Goal: Task Accomplishment & Management: Complete application form

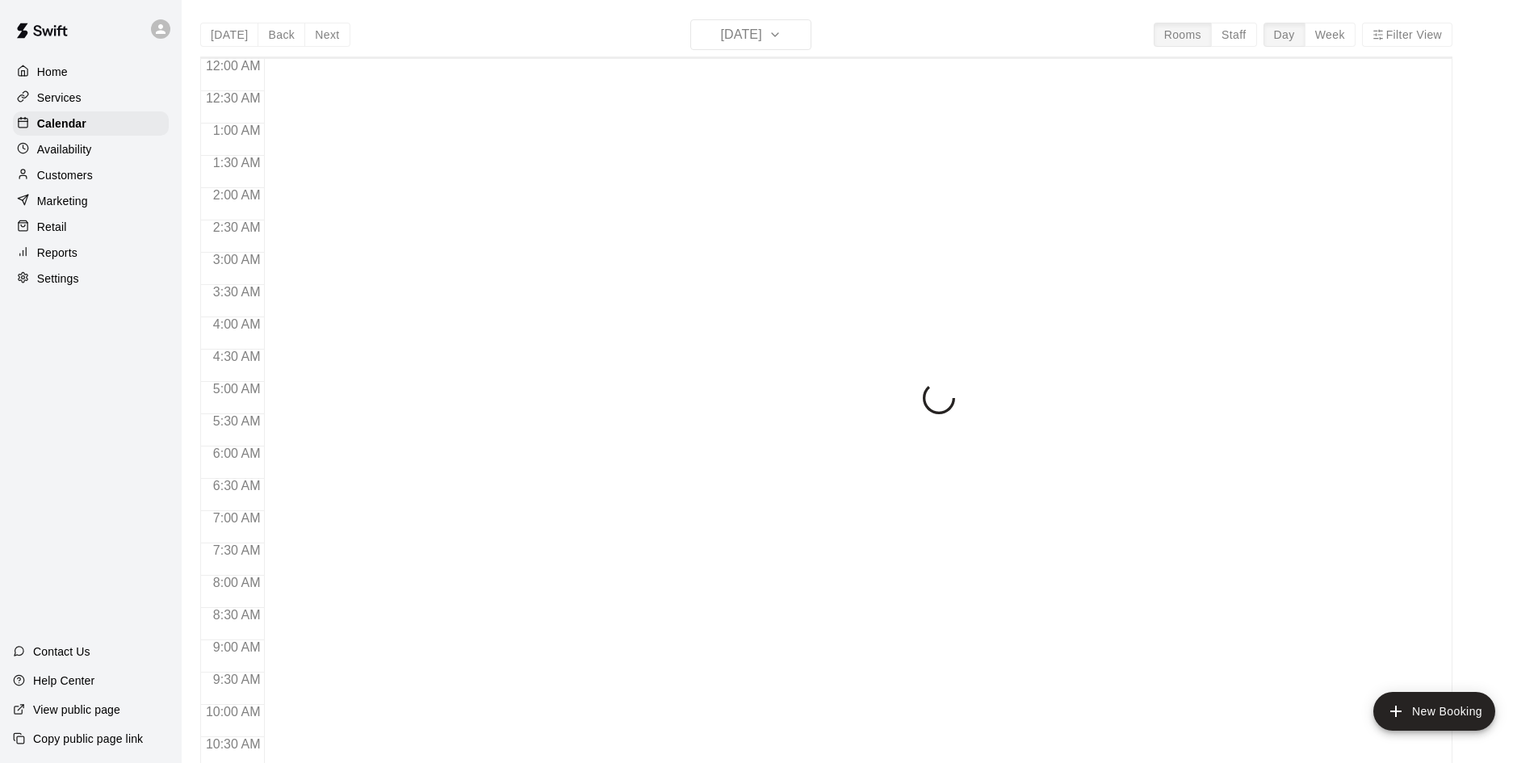
scroll to position [490, 0]
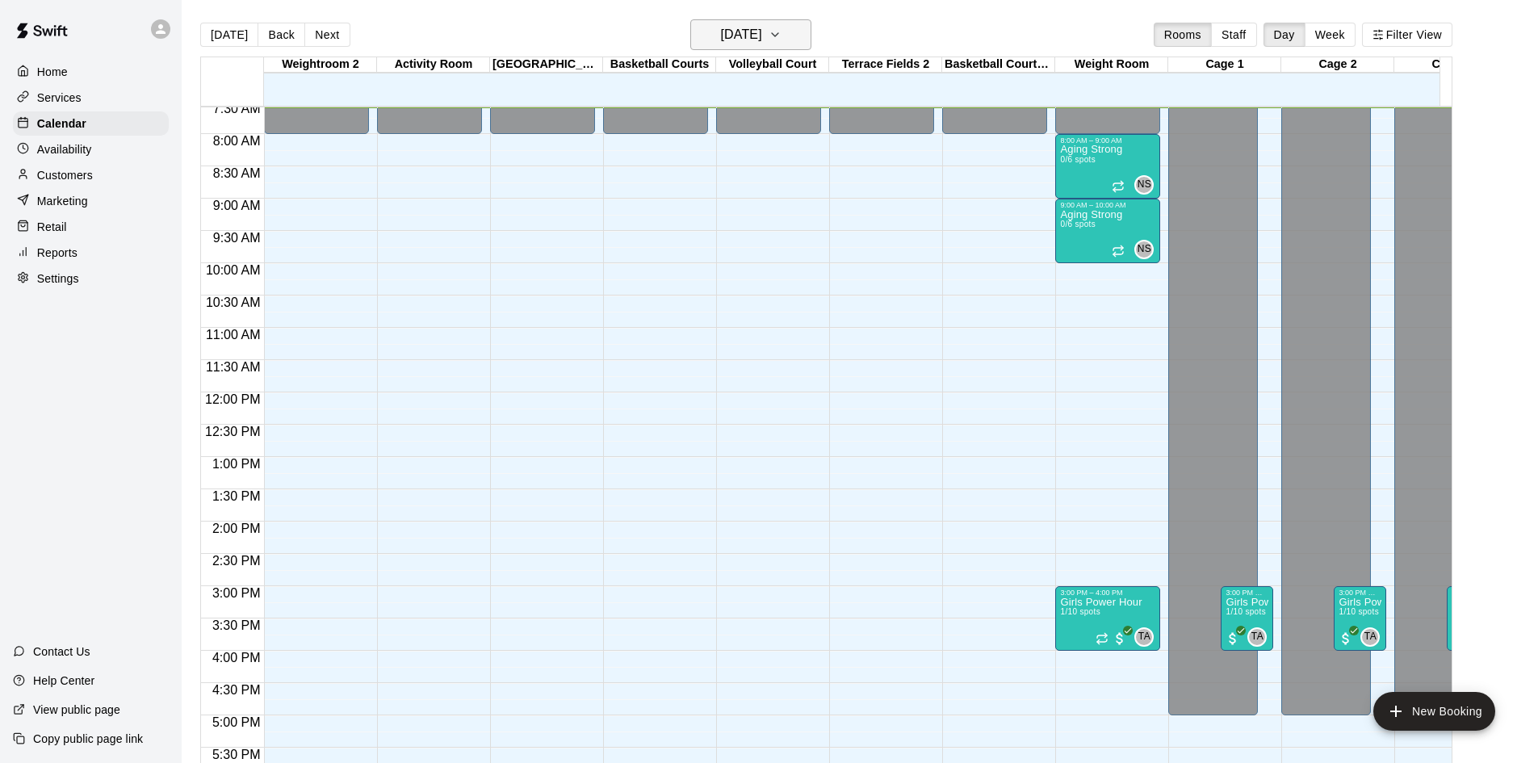
click at [782, 36] on icon "button" at bounding box center [775, 34] width 13 height 19
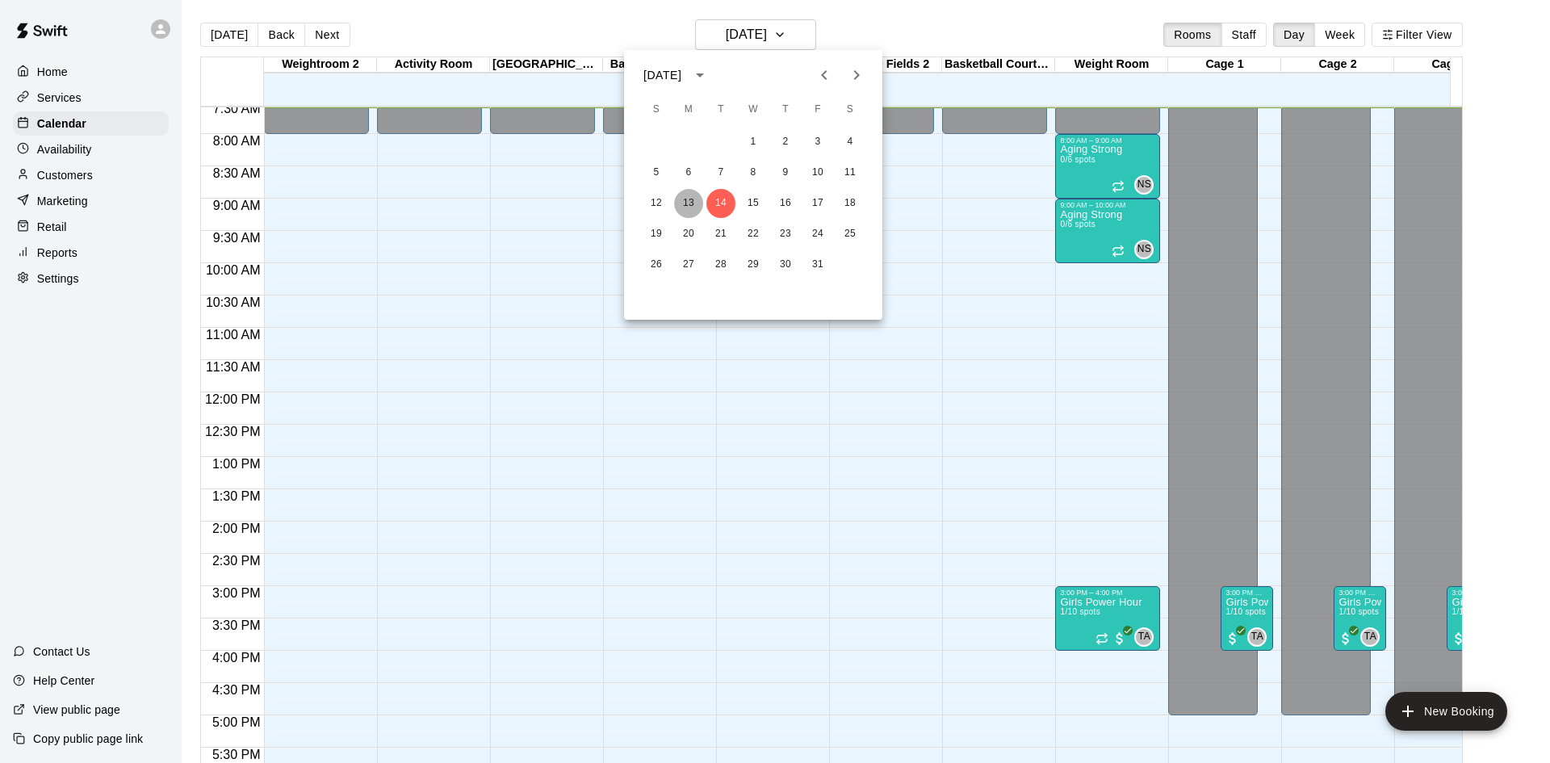
click at [697, 200] on button "13" at bounding box center [688, 203] width 29 height 29
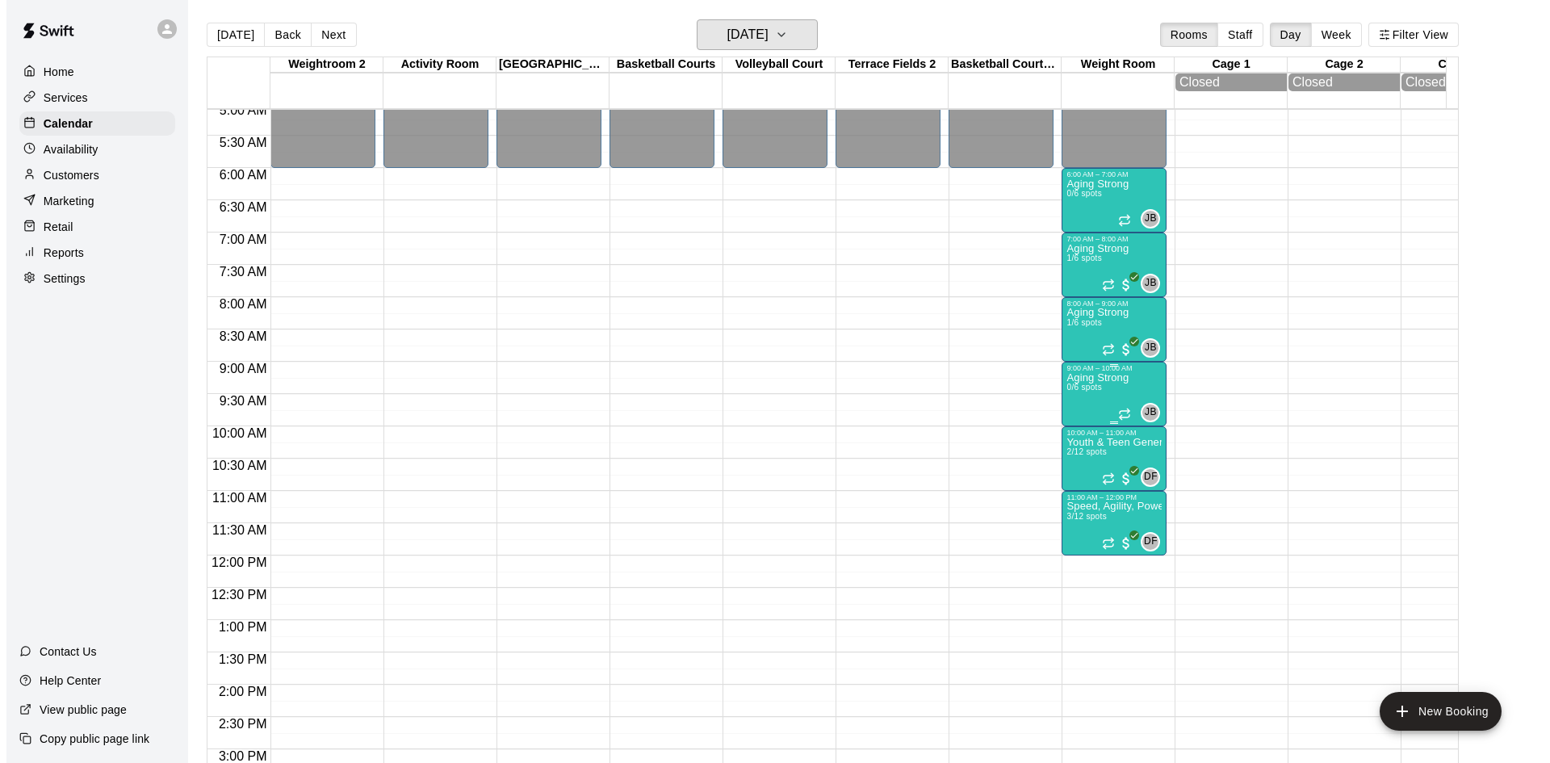
scroll to position [329, 0]
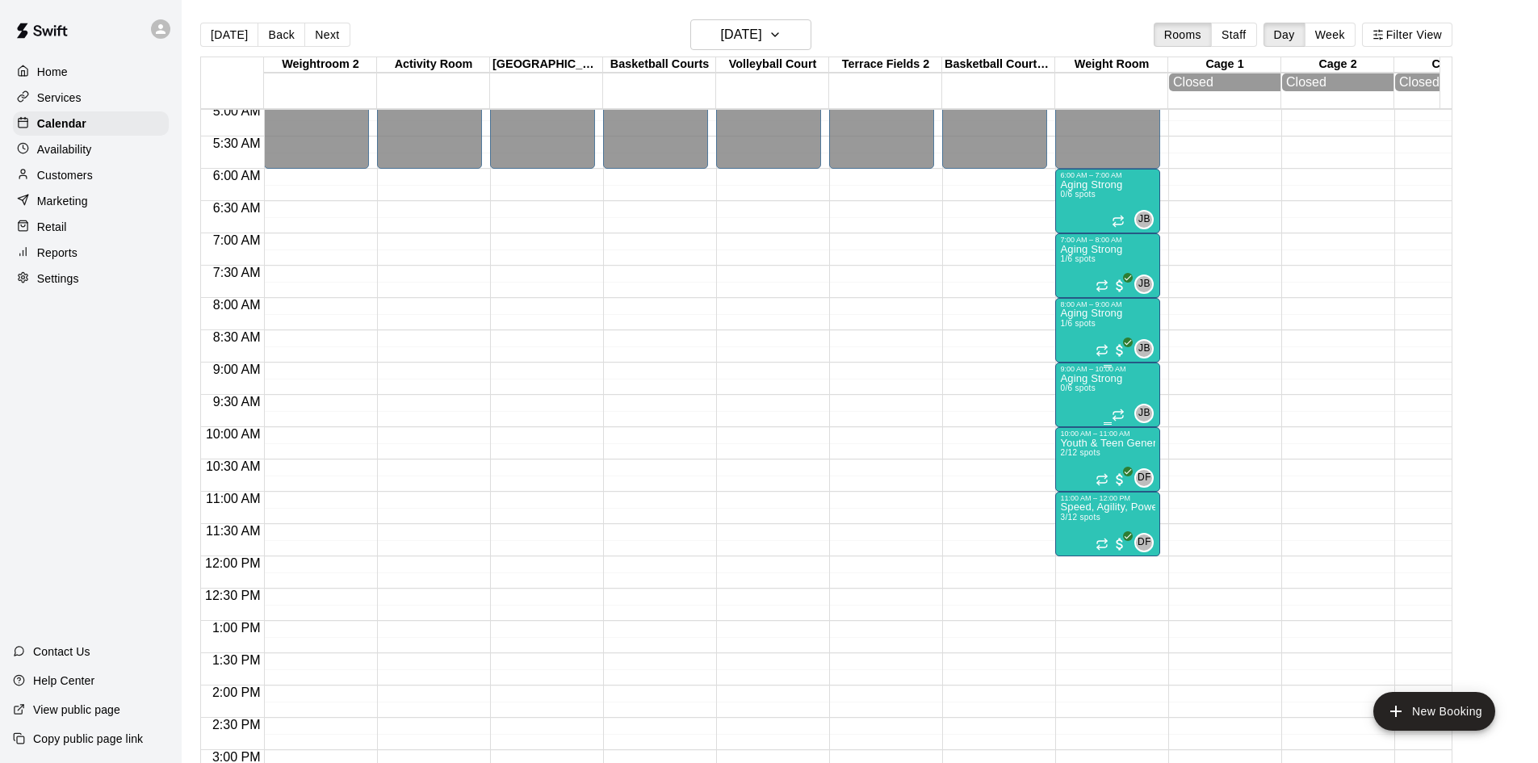
click at [1081, 379] on p "Aging Strong" at bounding box center [1091, 379] width 62 height 0
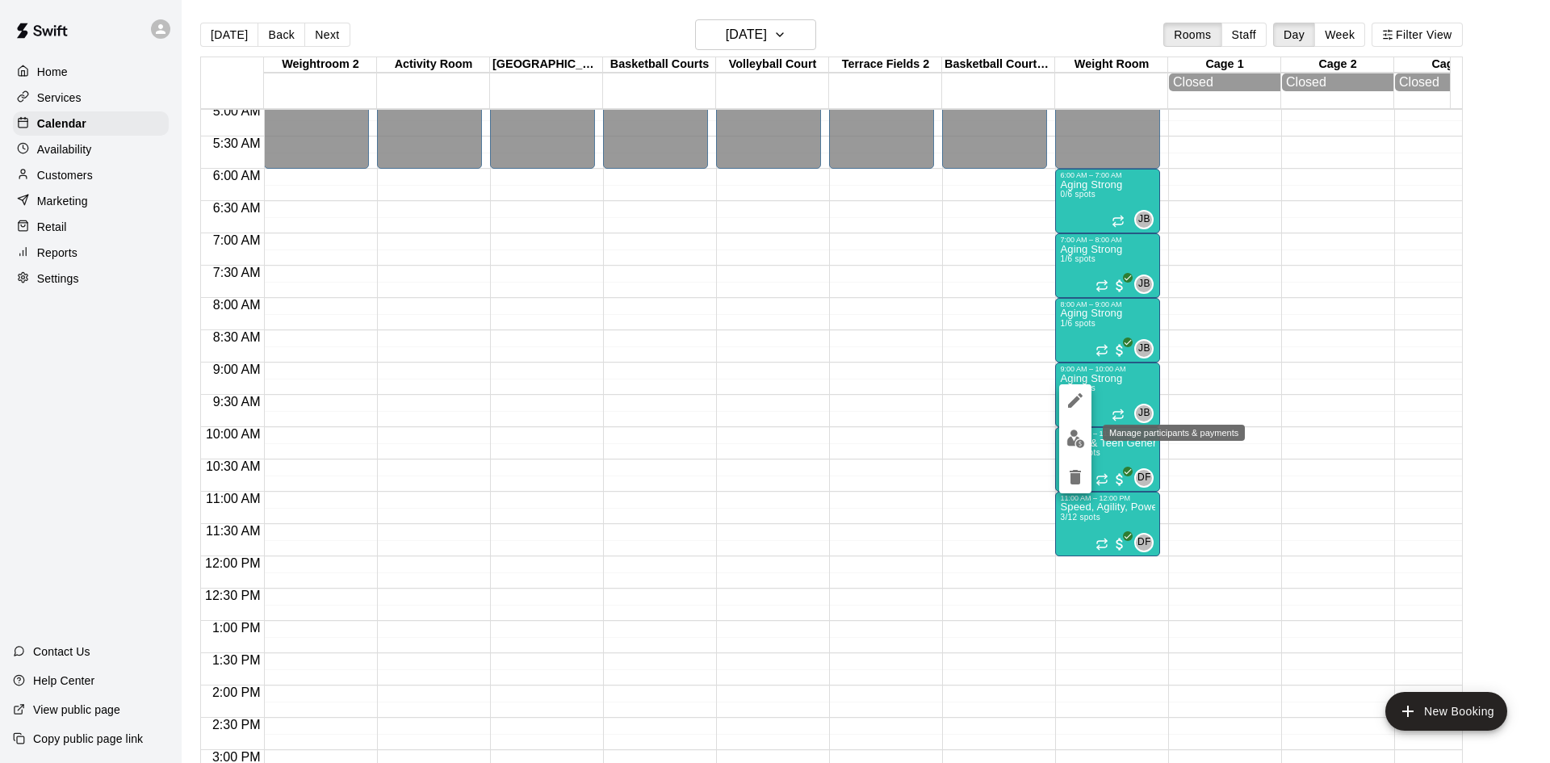
click at [1071, 440] on img "edit" at bounding box center [1076, 439] width 19 height 19
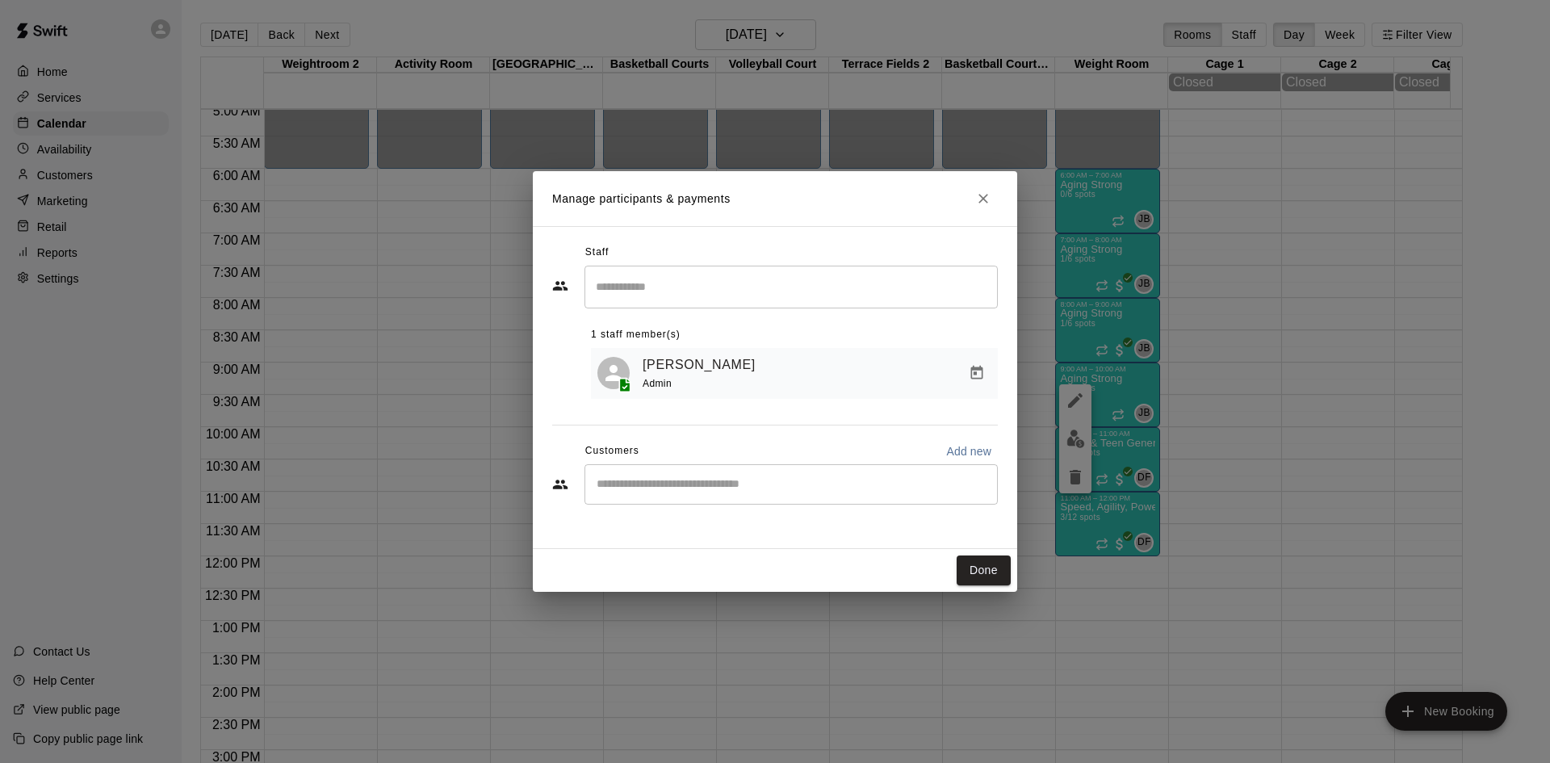
click at [699, 484] on input "Start typing to search customers..." at bounding box center [791, 484] width 399 height 16
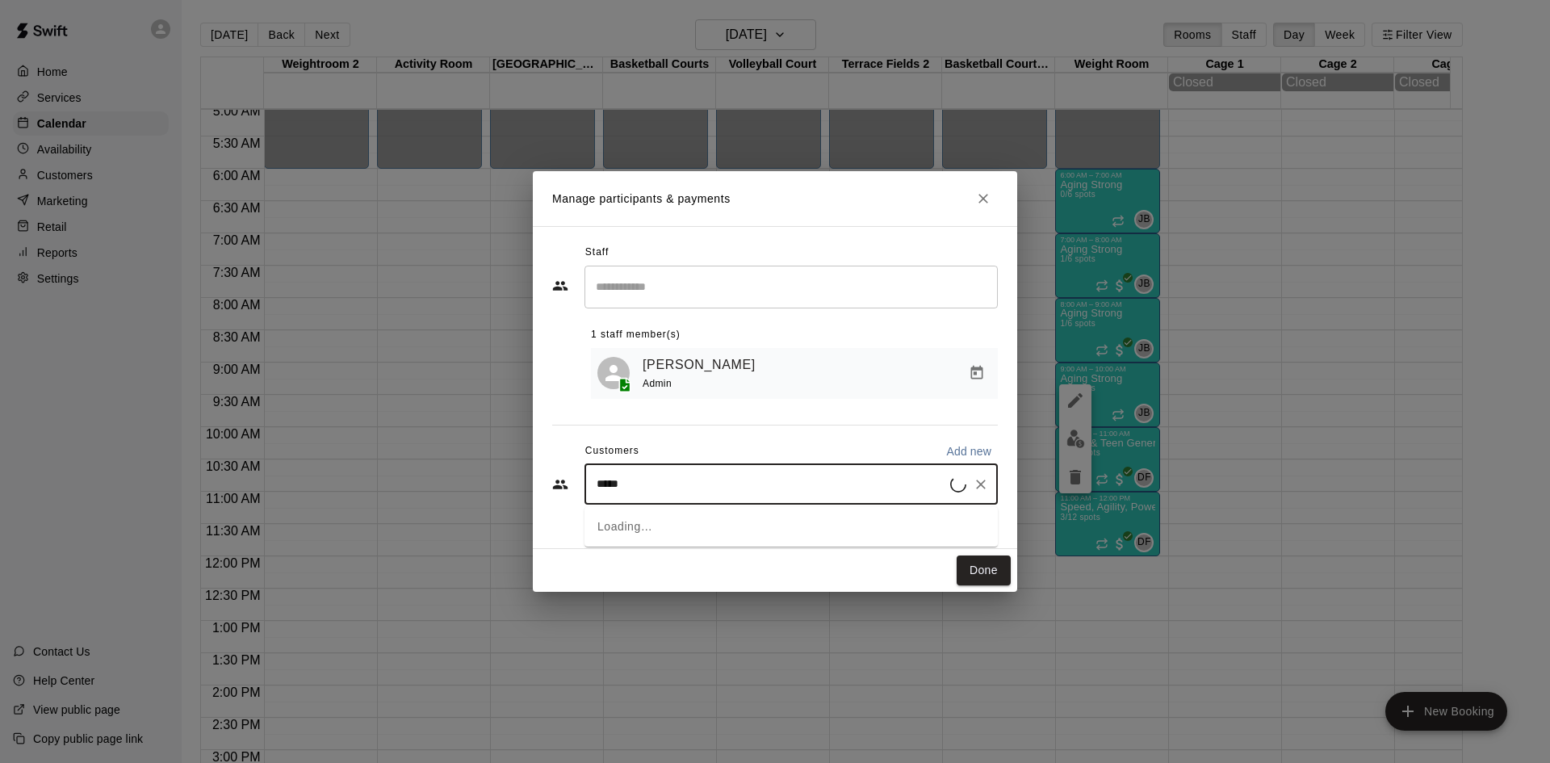
type input "******"
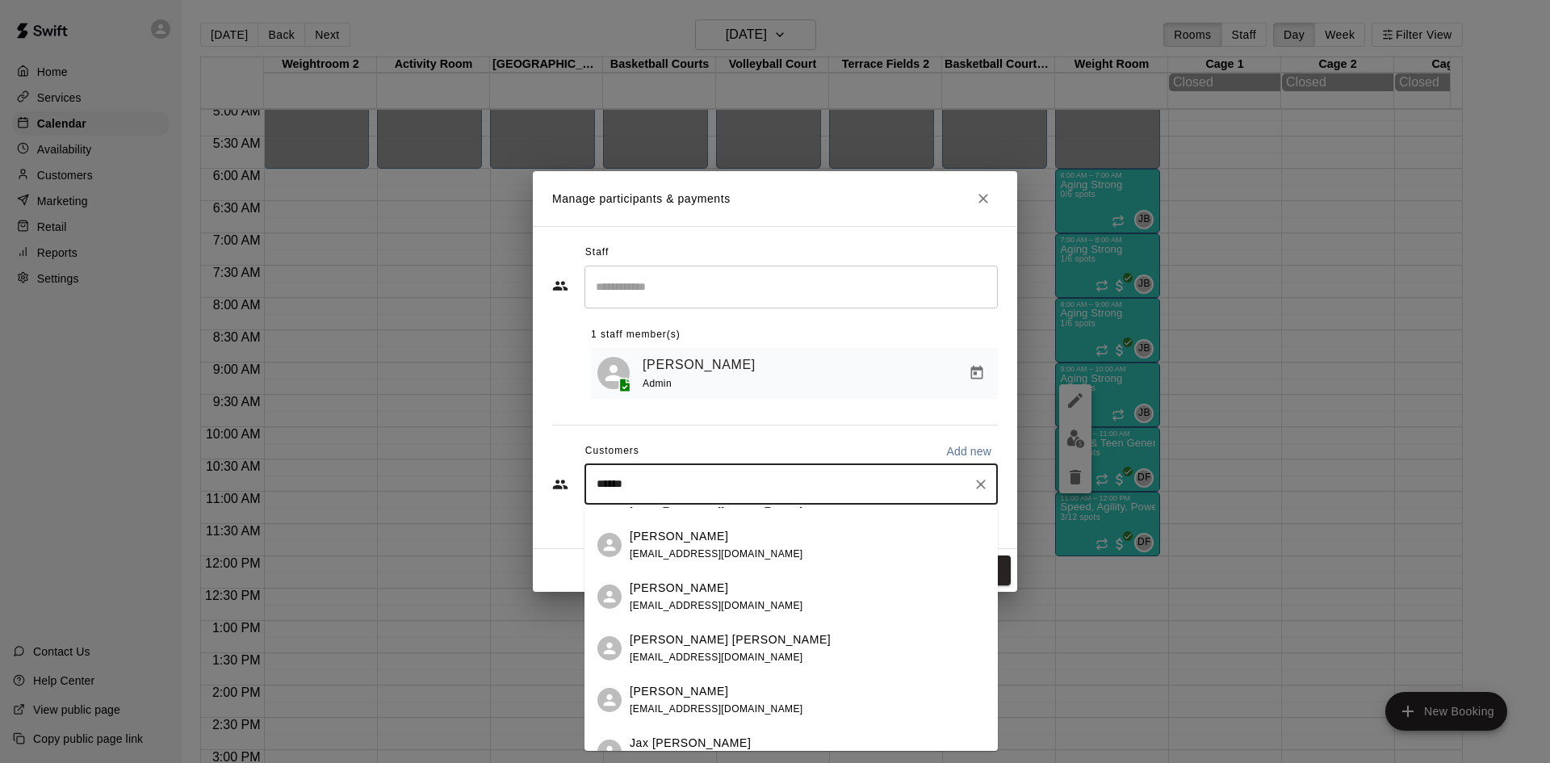
scroll to position [161, 0]
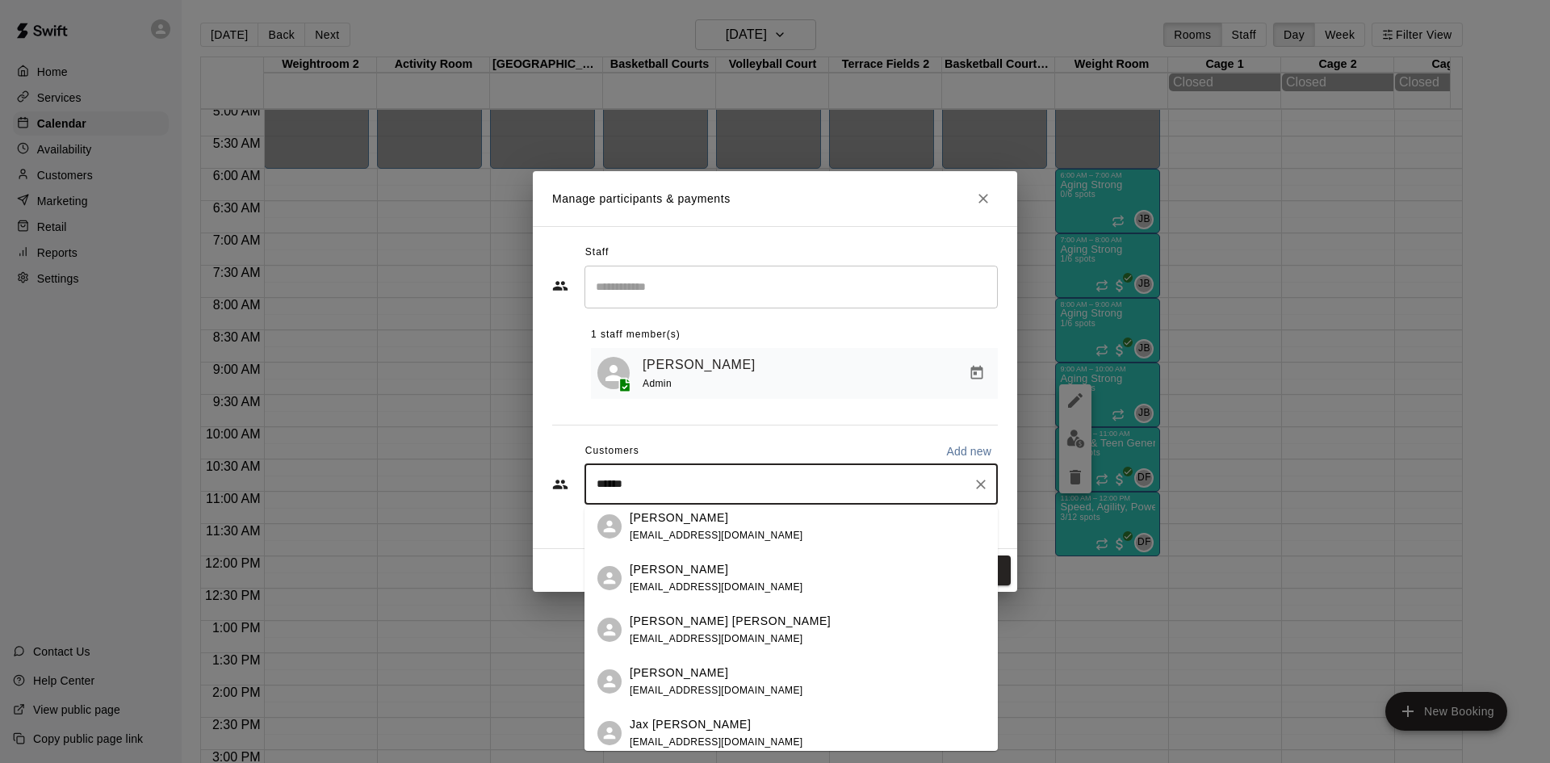
click at [751, 682] on div "[PERSON_NAME] [EMAIL_ADDRESS][DOMAIN_NAME]" at bounding box center [717, 682] width 174 height 35
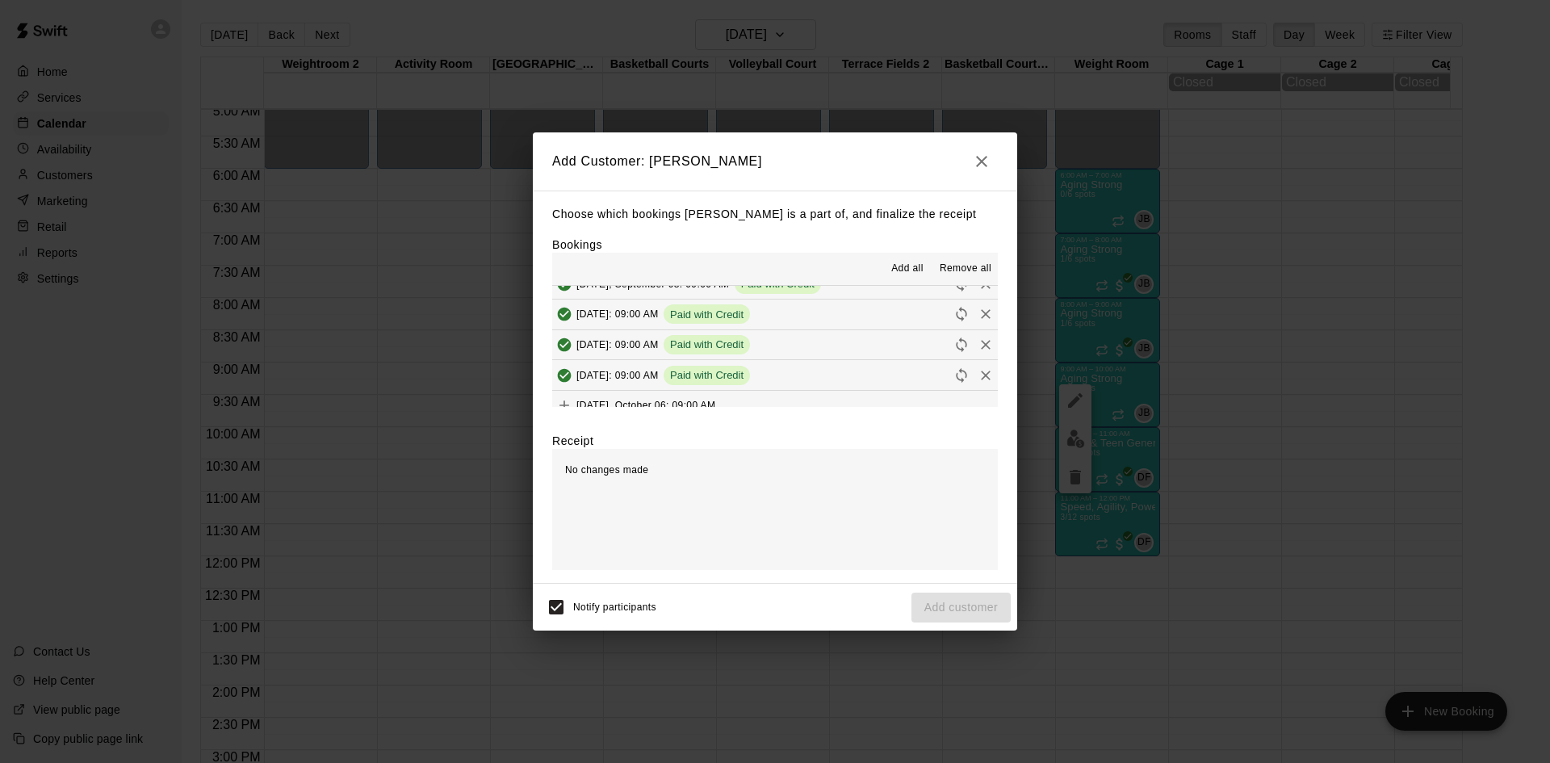
scroll to position [888, 0]
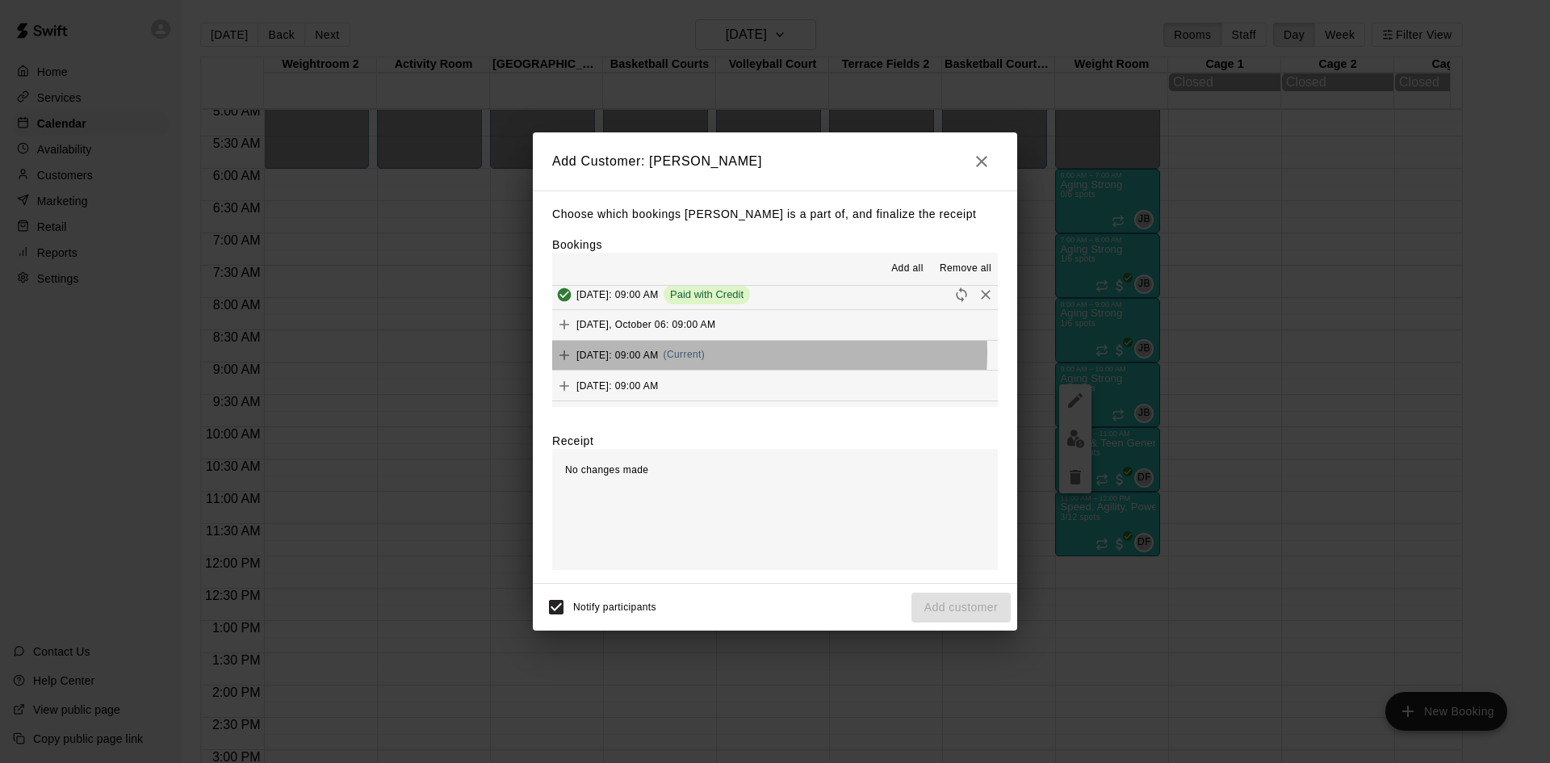
click at [706, 354] on span "(Current)" at bounding box center [685, 354] width 42 height 11
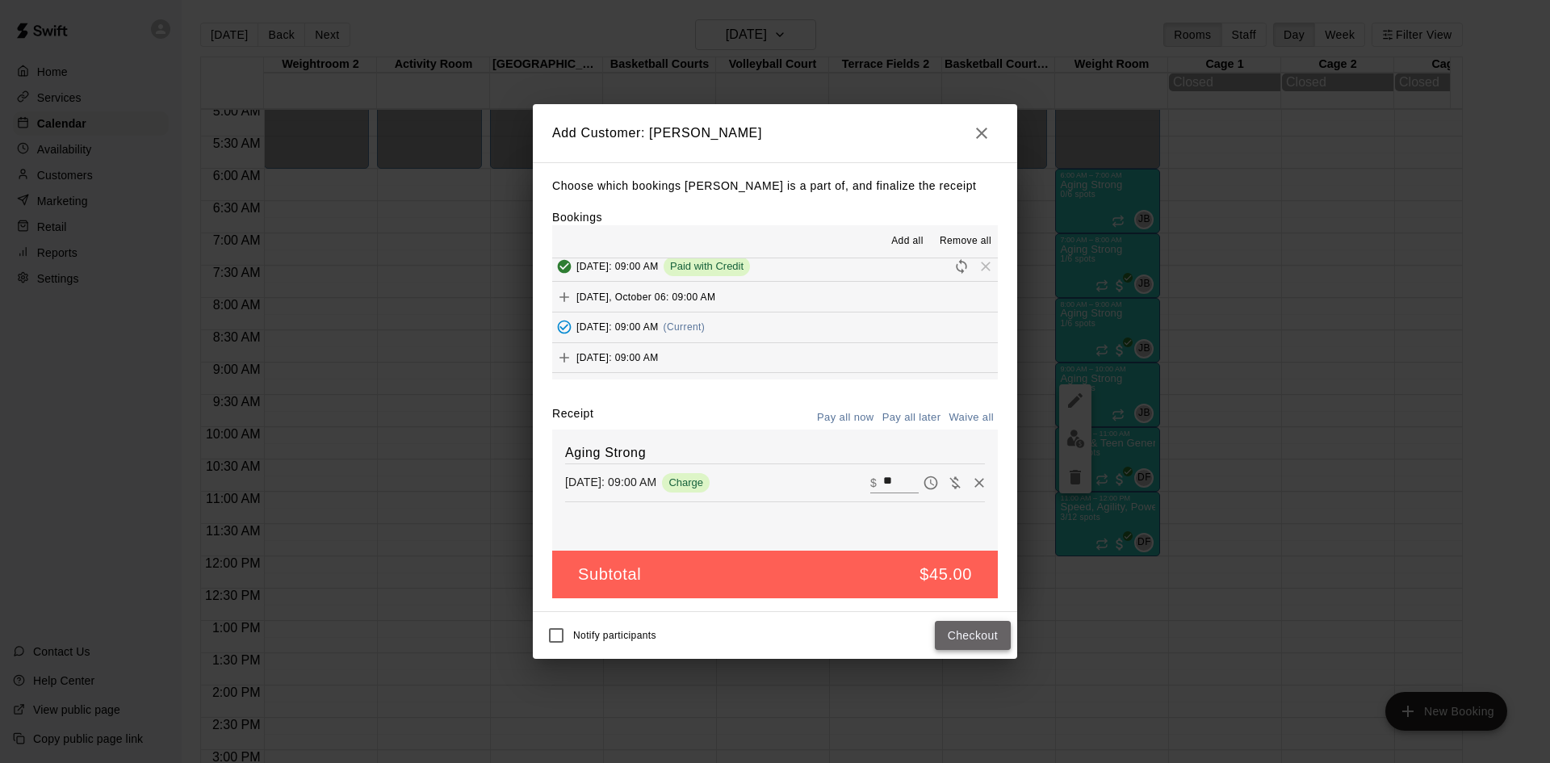
click at [950, 631] on button "Checkout" at bounding box center [973, 636] width 76 height 30
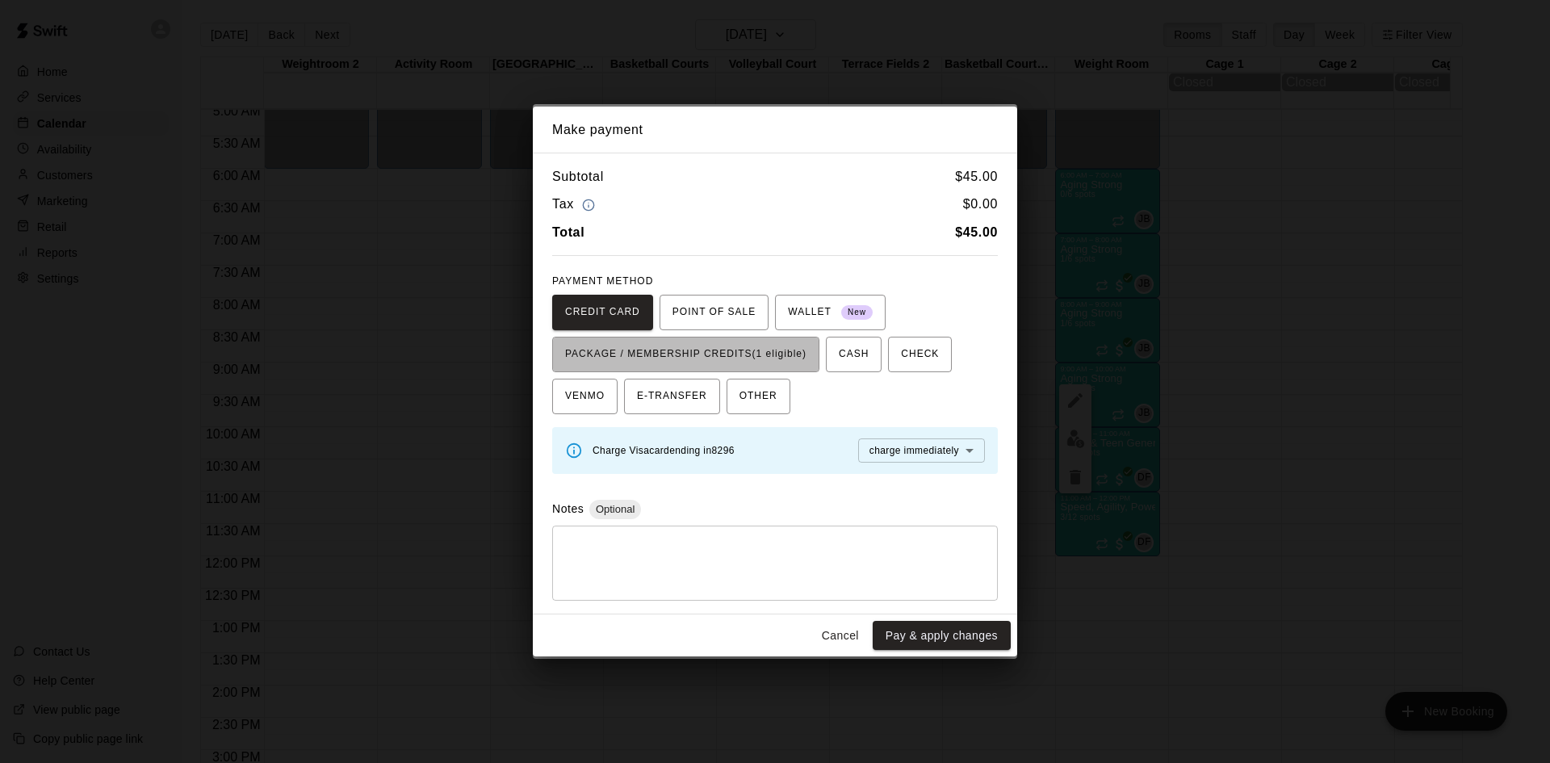
drag, startPoint x: 791, startPoint y: 354, endPoint x: 837, endPoint y: 415, distance: 75.6
click at [791, 358] on span "PACKAGE / MEMBERSHIP CREDITS (1 eligible)" at bounding box center [685, 355] width 241 height 26
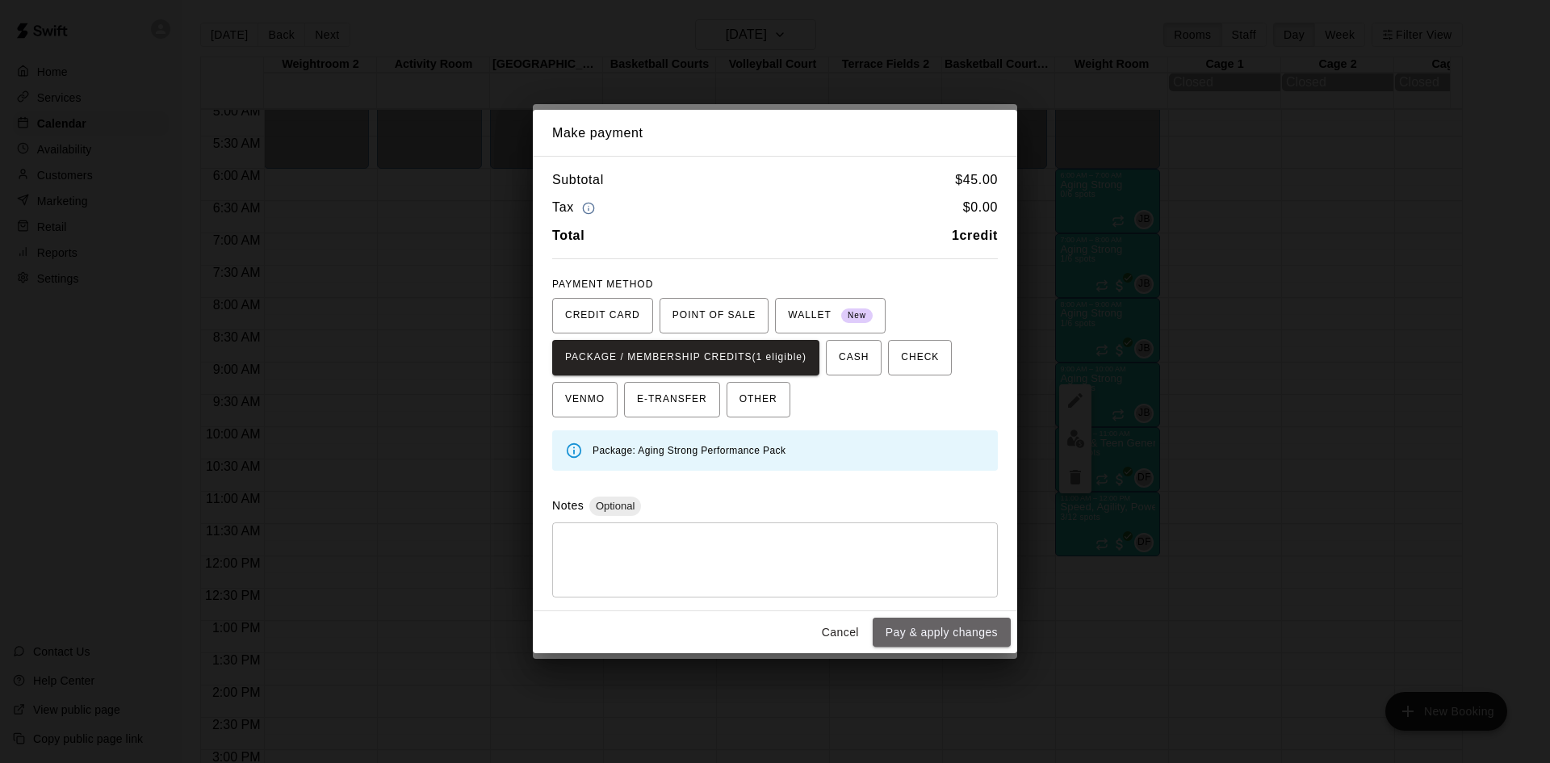
click at [918, 634] on button "Pay & apply changes" at bounding box center [942, 633] width 138 height 30
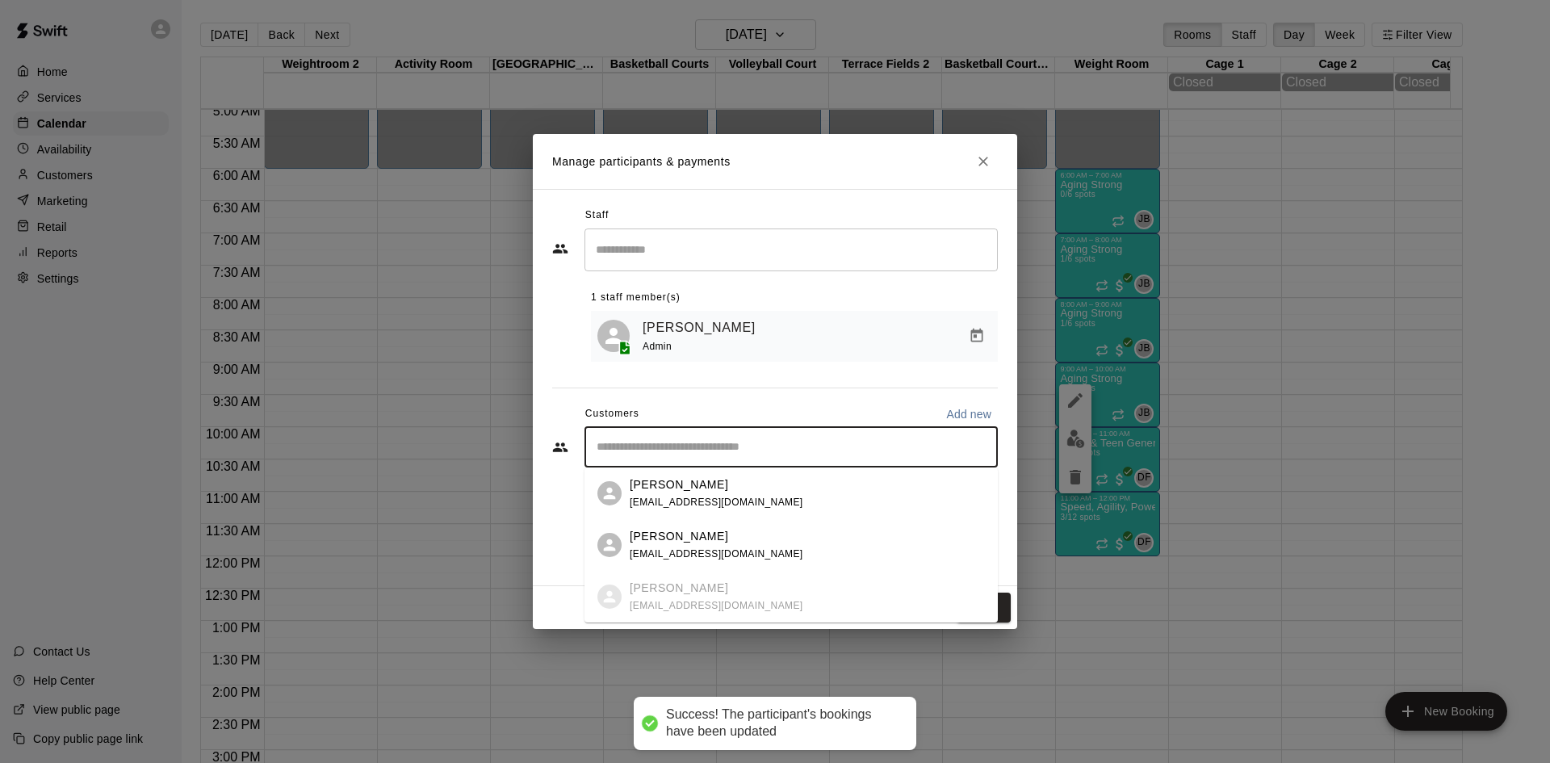
click at [749, 444] on input "Start typing to search customers..." at bounding box center [791, 447] width 399 height 16
type input "****"
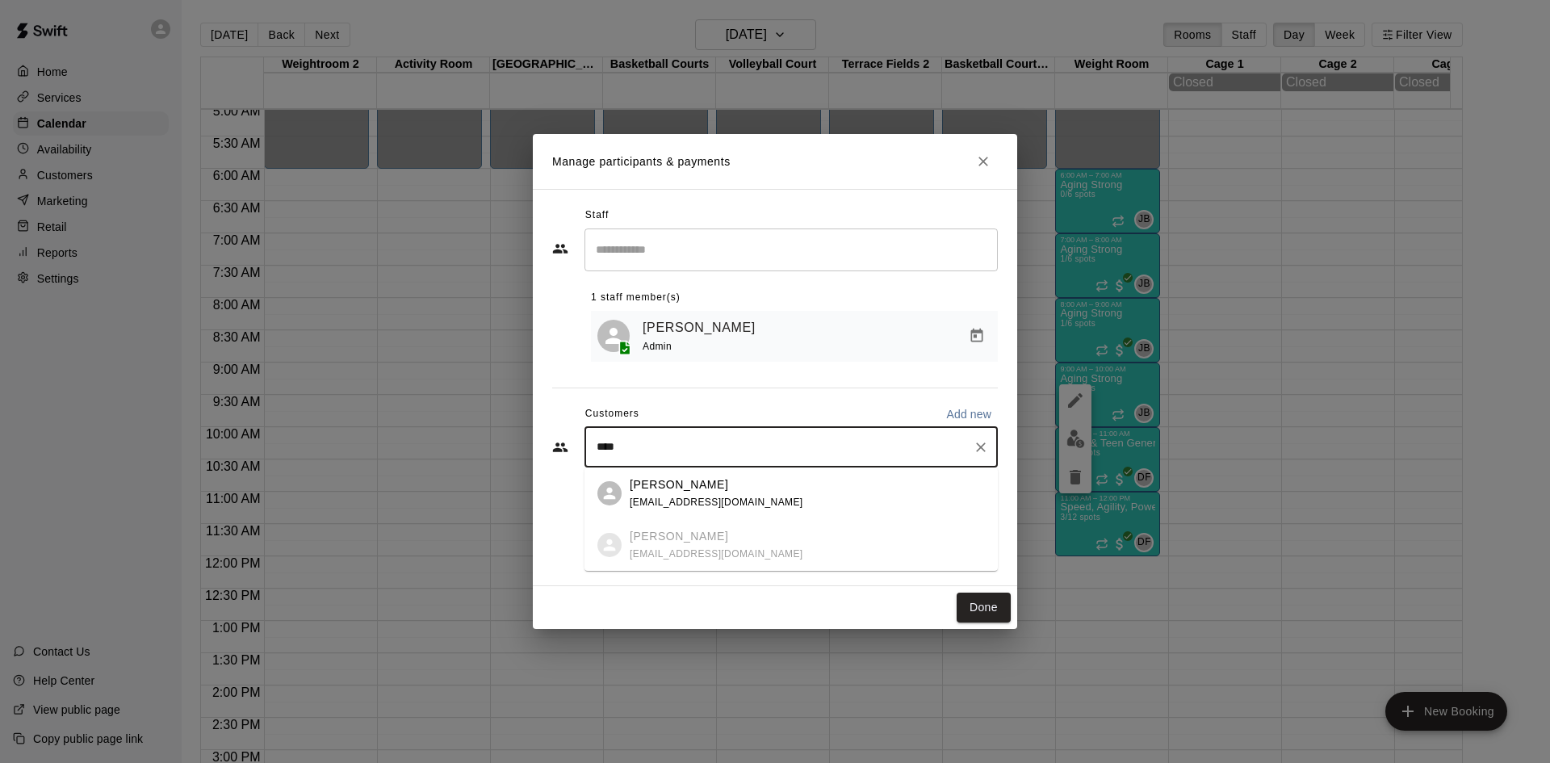
click at [747, 492] on div "[PERSON_NAME]" at bounding box center [717, 484] width 174 height 17
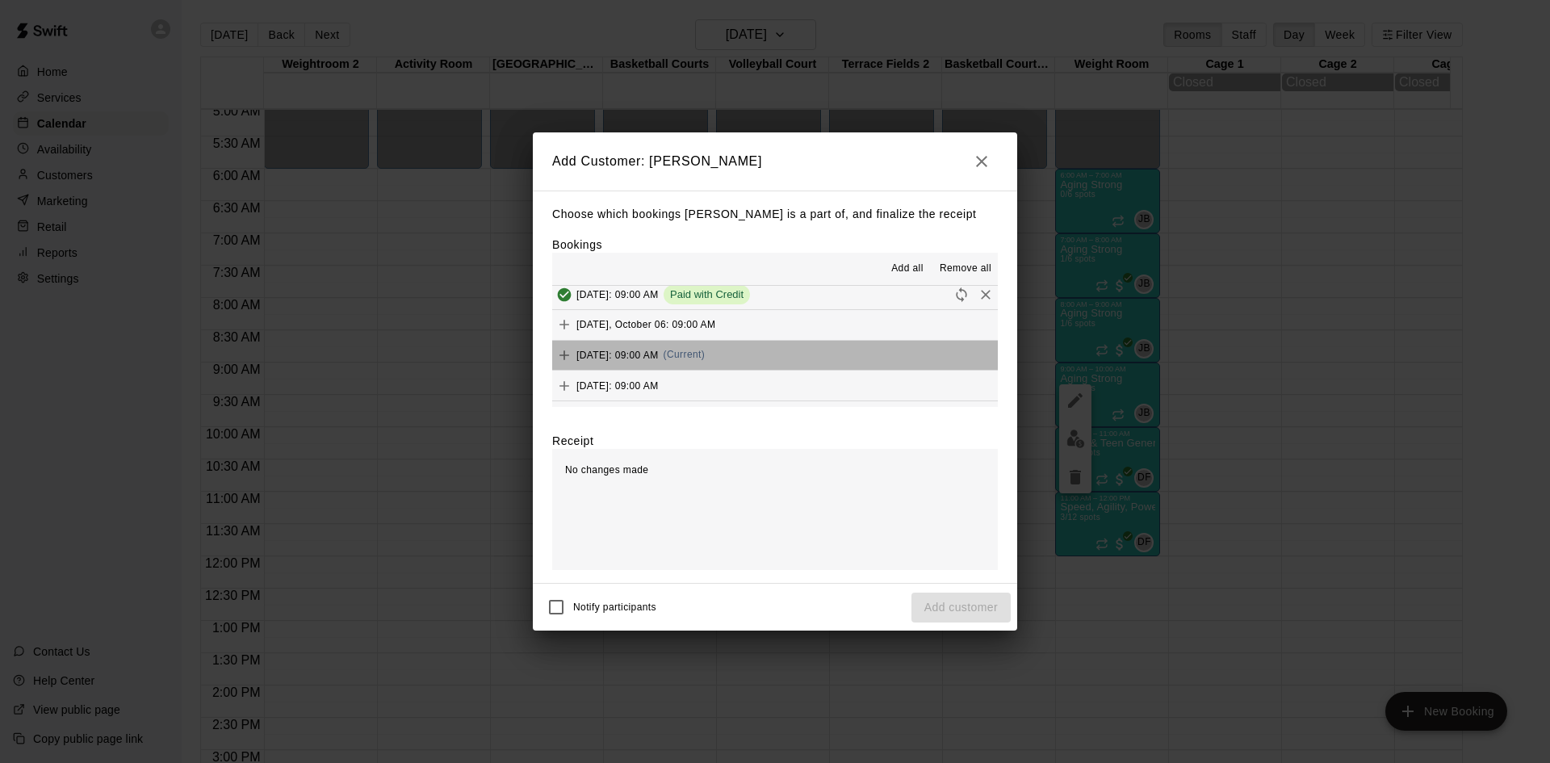
drag, startPoint x: 777, startPoint y: 353, endPoint x: 705, endPoint y: 401, distance: 86.7
click at [777, 354] on button "[DATE]: 09:00 AM (Current)" at bounding box center [775, 356] width 446 height 30
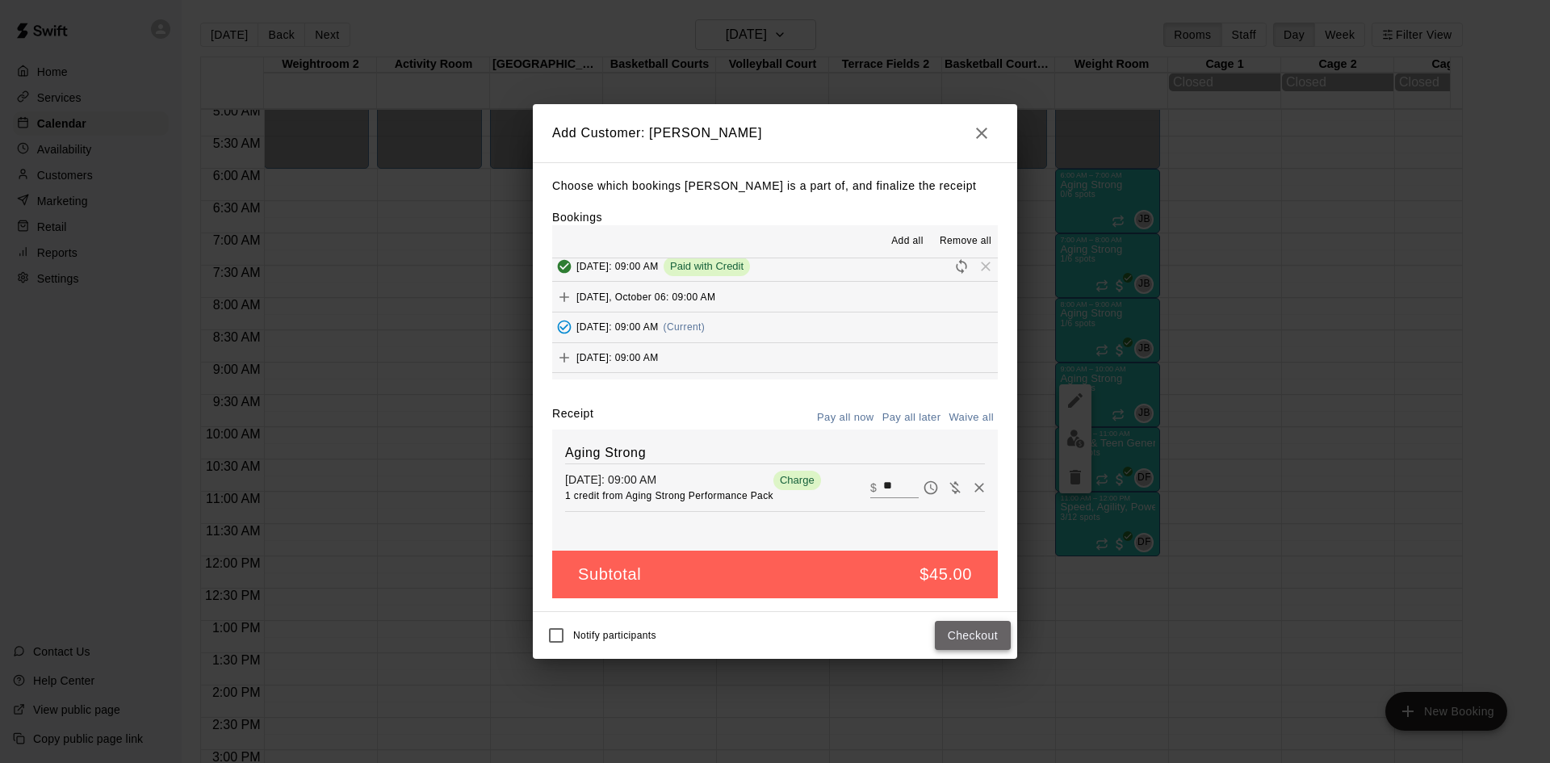
click at [976, 631] on button "Checkout" at bounding box center [973, 636] width 76 height 30
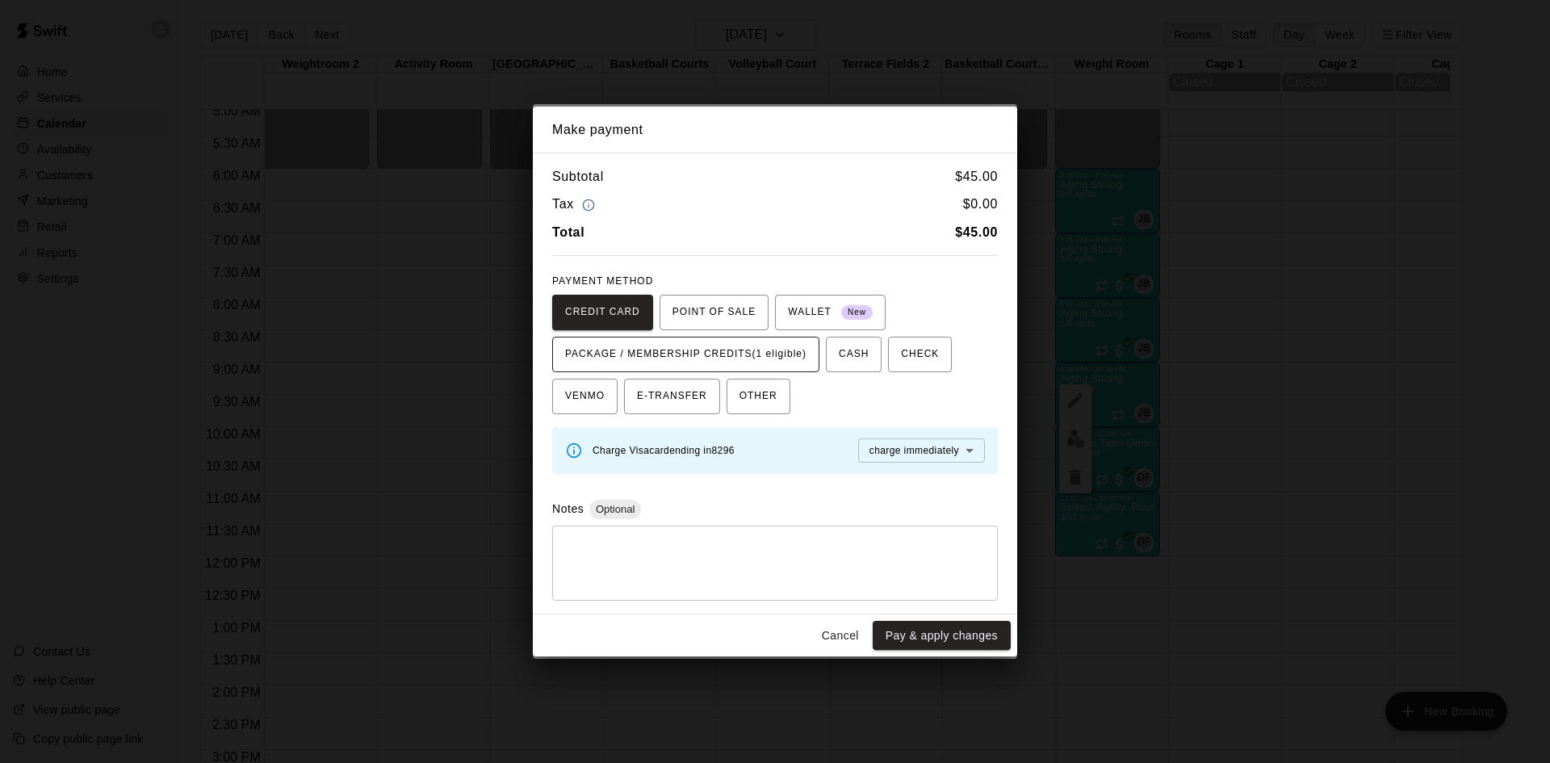
click at [782, 359] on span "PACKAGE / MEMBERSHIP CREDITS (1 eligible)" at bounding box center [685, 355] width 241 height 26
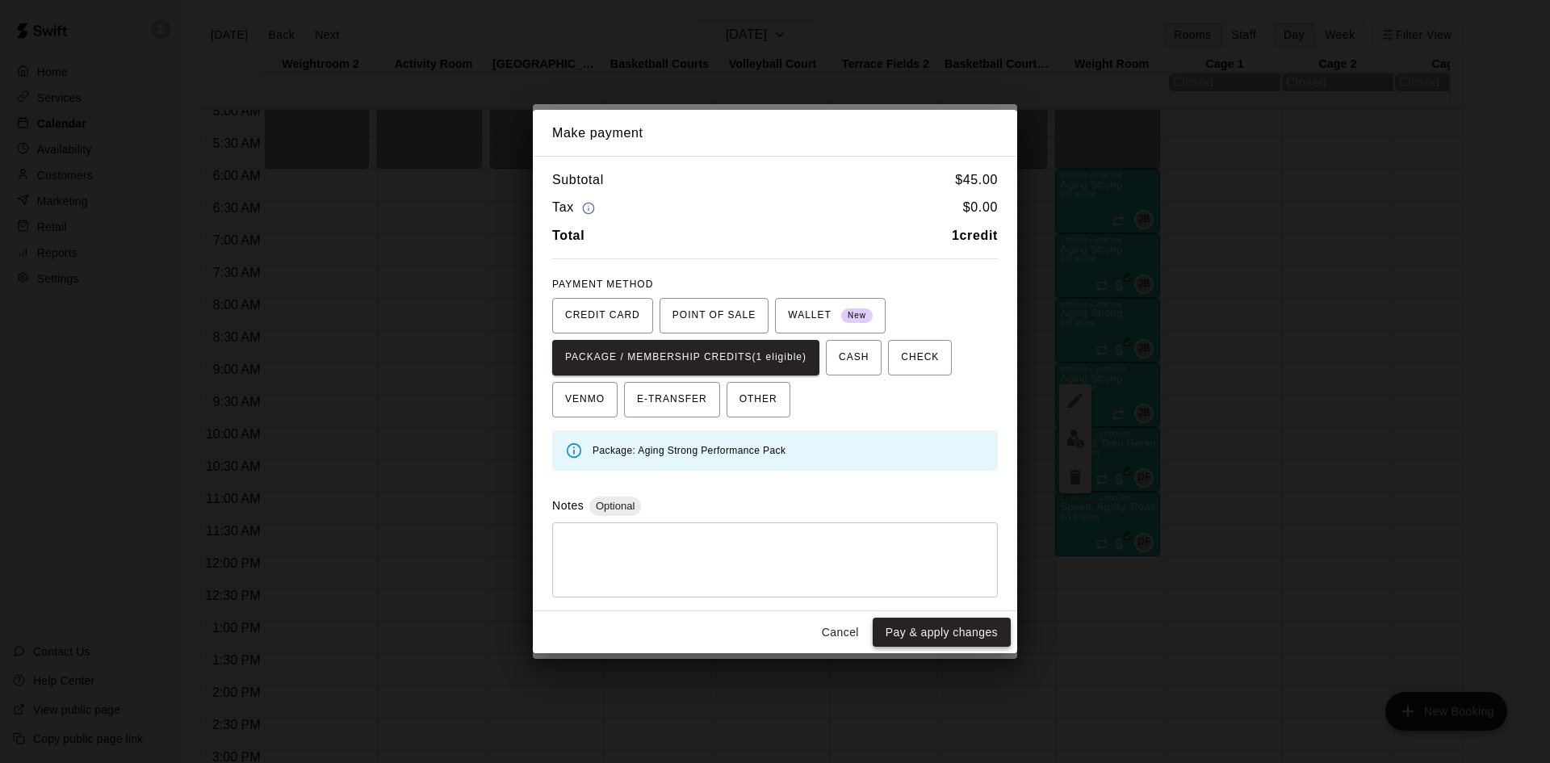
click at [912, 631] on button "Pay & apply changes" at bounding box center [942, 633] width 138 height 30
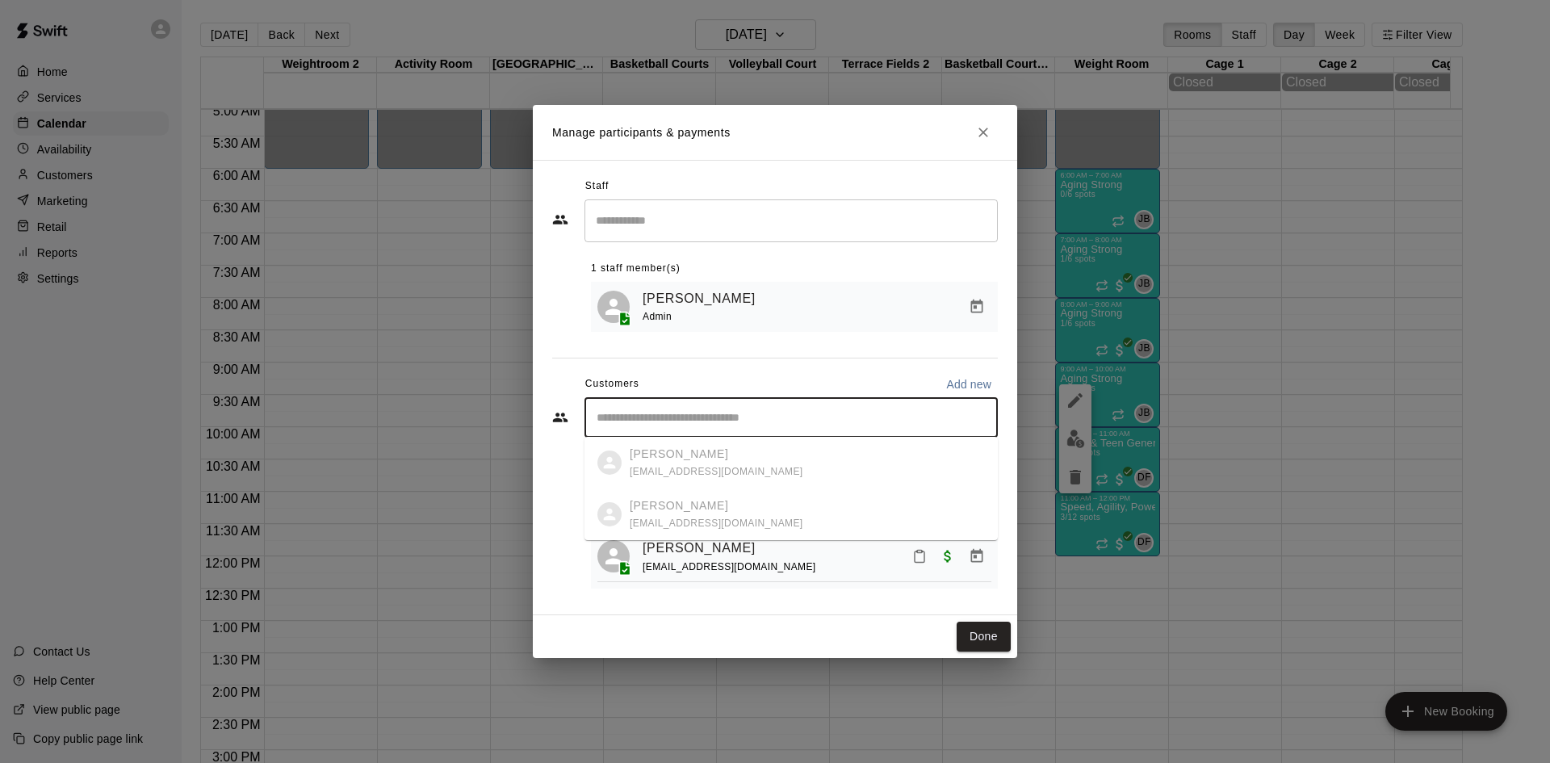
click at [879, 419] on input "Start typing to search customers..." at bounding box center [791, 417] width 399 height 16
type input "*******"
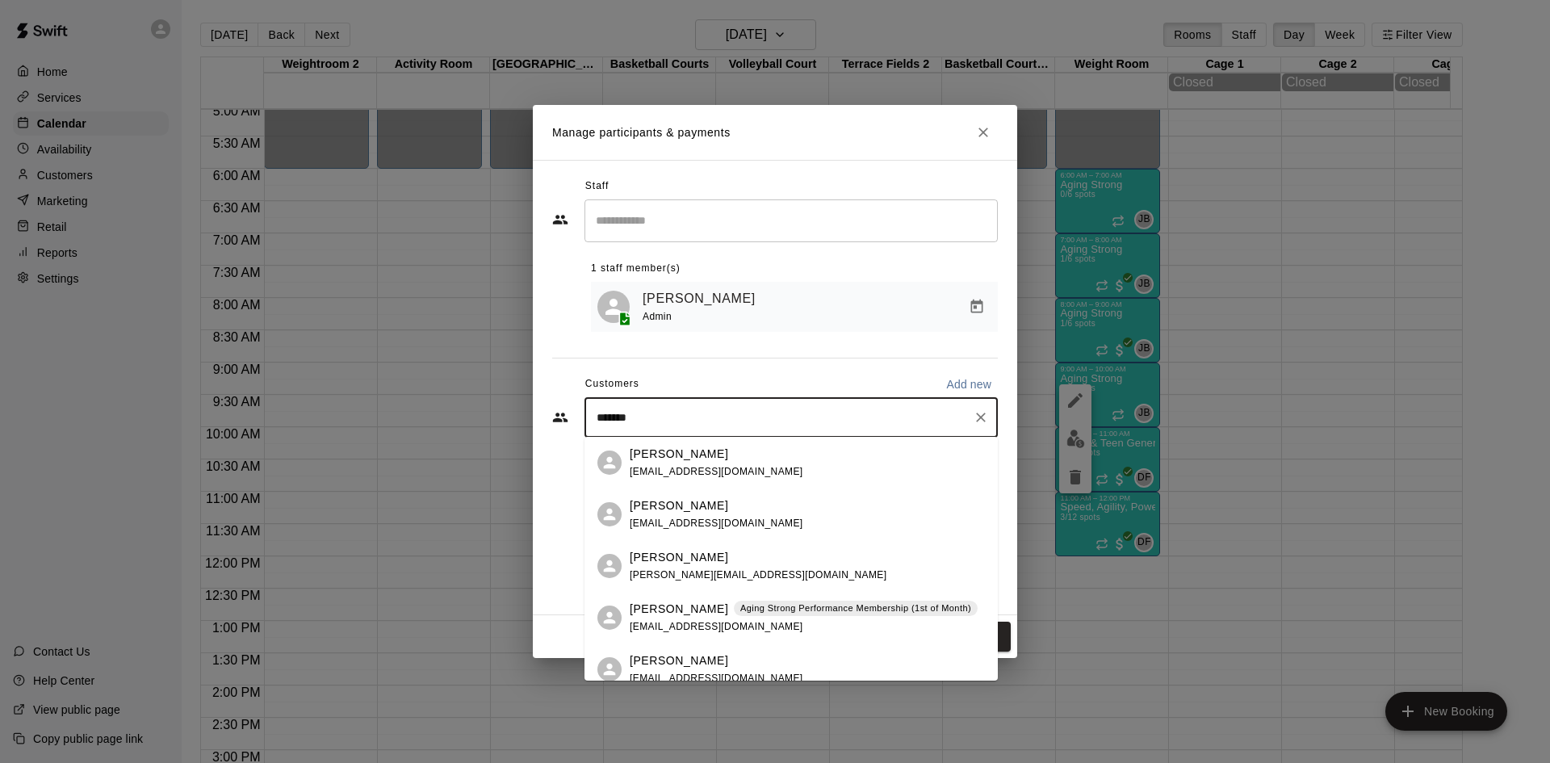
click at [690, 621] on span "[EMAIL_ADDRESS][DOMAIN_NAME]" at bounding box center [717, 626] width 174 height 11
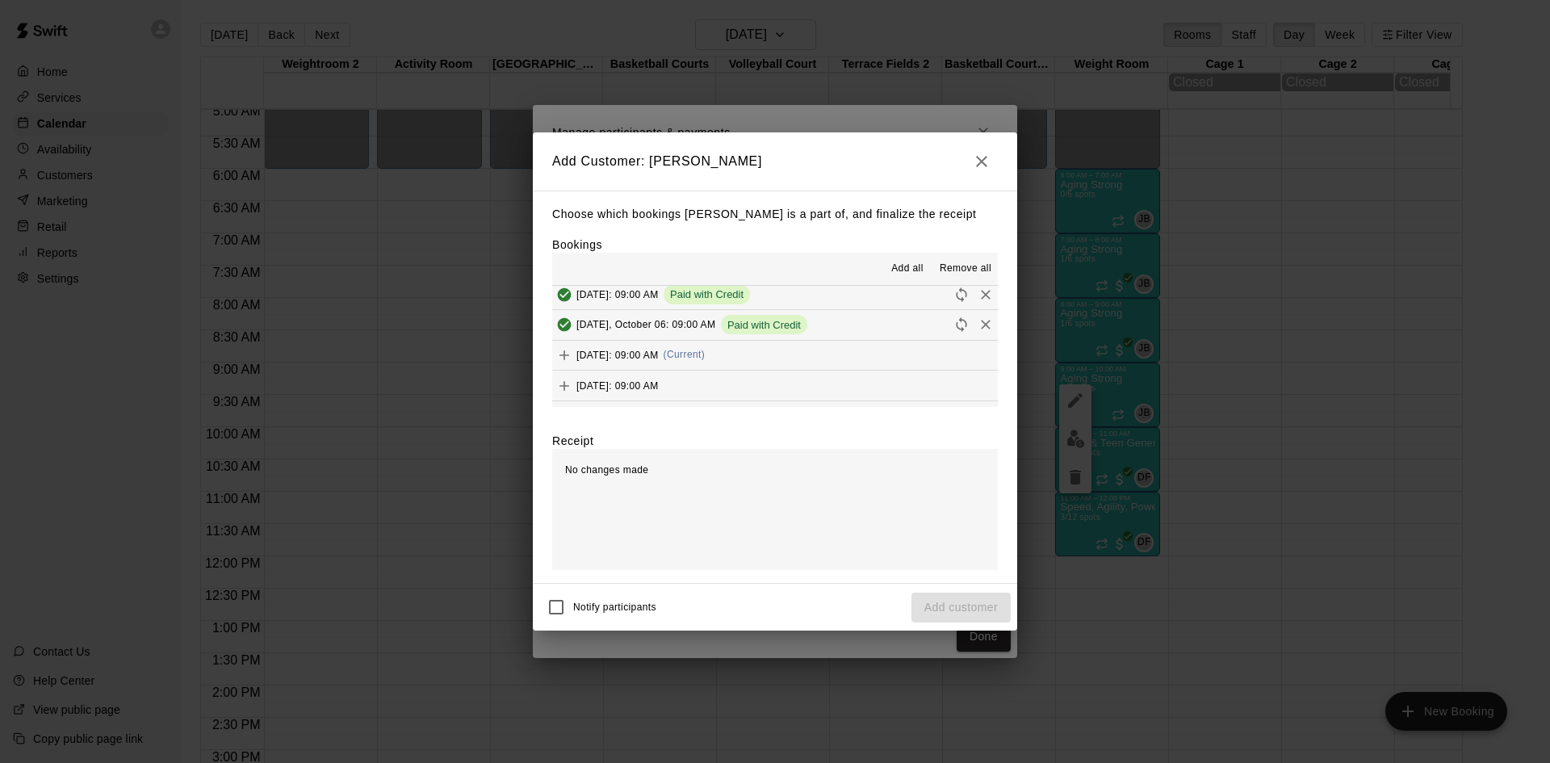
drag, startPoint x: 759, startPoint y: 350, endPoint x: 685, endPoint y: 417, distance: 99.5
click at [706, 353] on span "(Current)" at bounding box center [685, 354] width 42 height 11
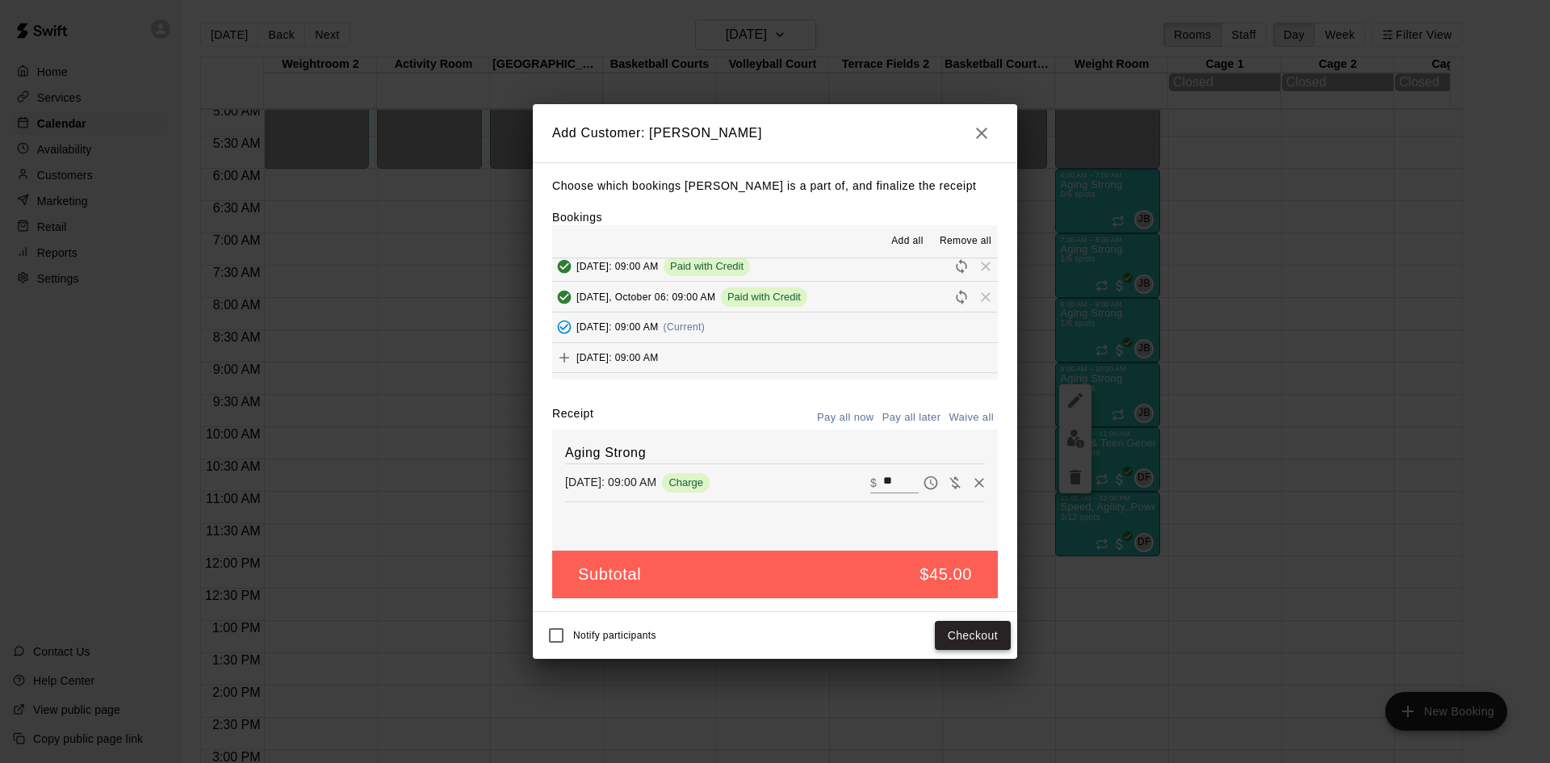
click at [956, 628] on button "Checkout" at bounding box center [973, 636] width 76 height 30
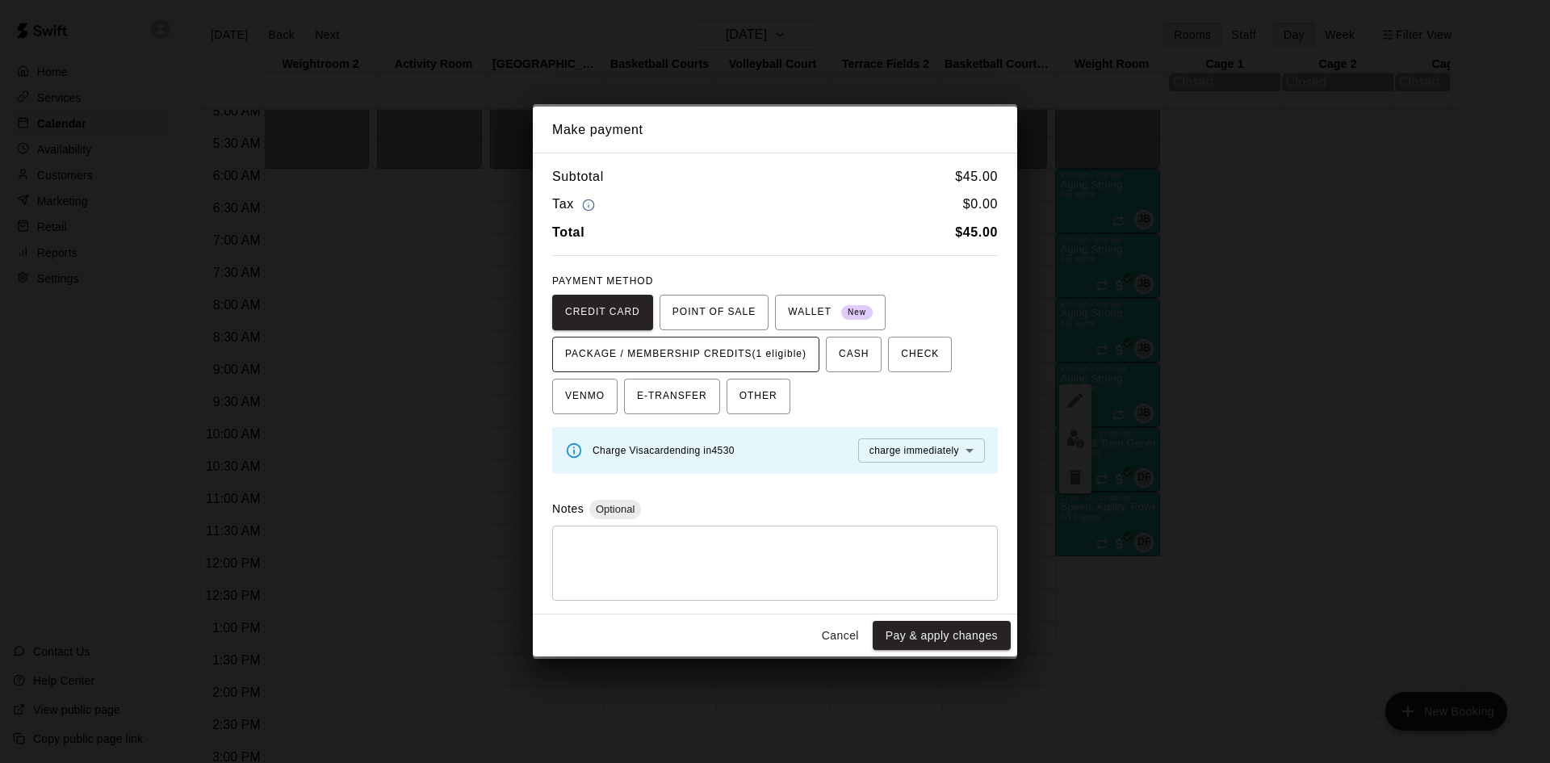
click at [791, 363] on span "PACKAGE / MEMBERSHIP CREDITS (1 eligible)" at bounding box center [685, 355] width 241 height 26
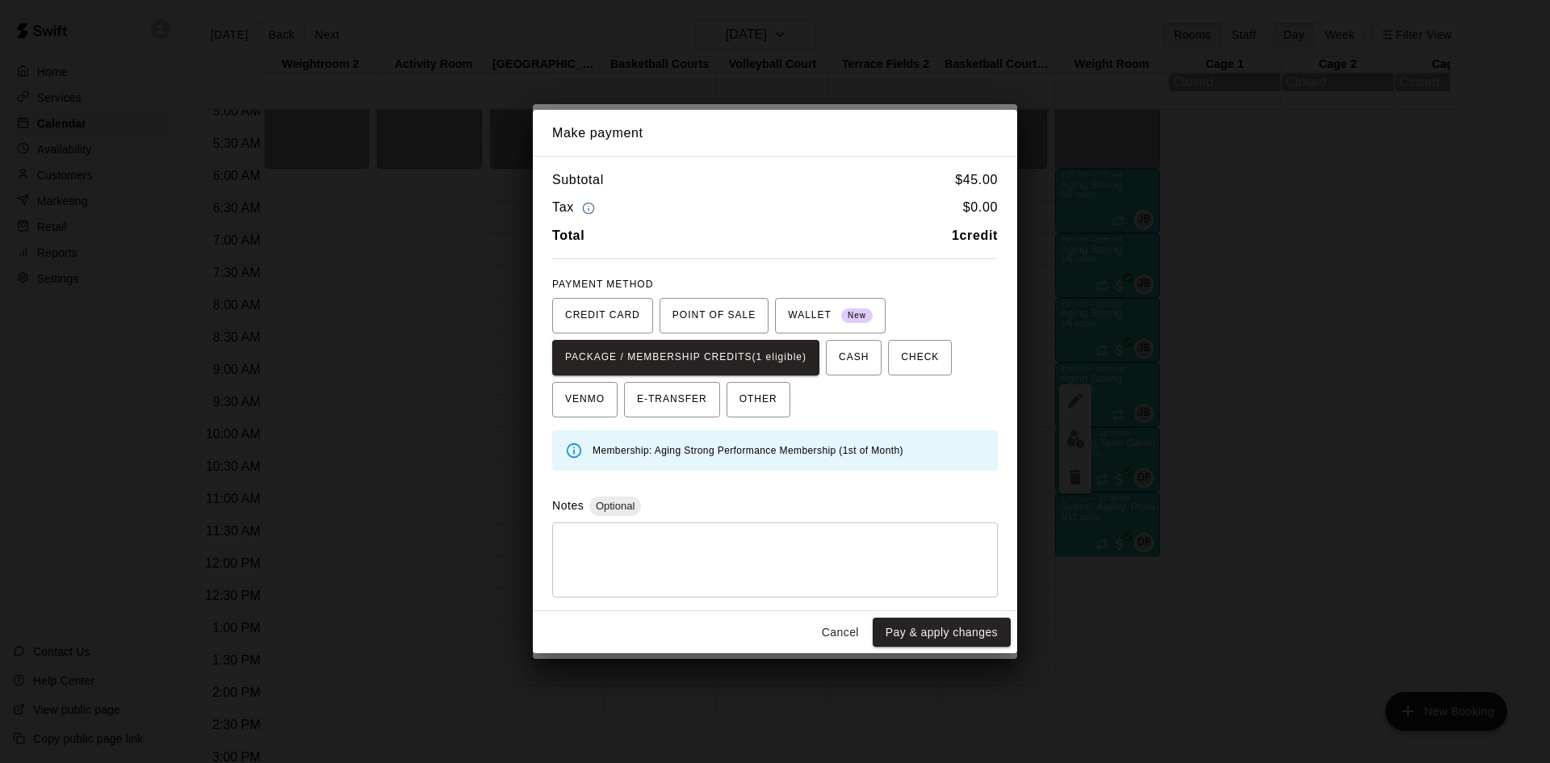
click at [927, 631] on button "Pay & apply changes" at bounding box center [942, 633] width 138 height 30
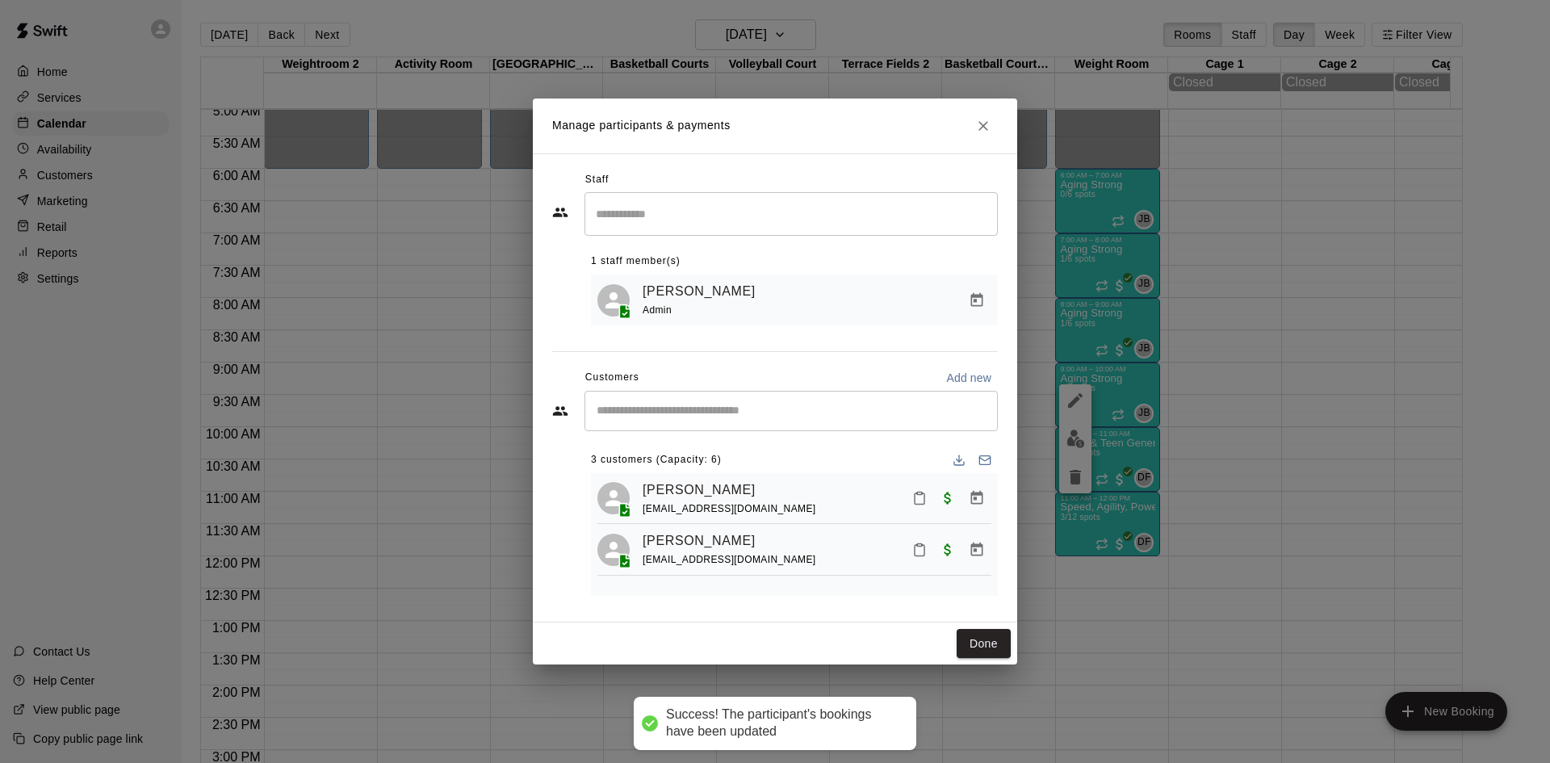
scroll to position [0, 0]
click at [771, 404] on input "Start typing to search customers..." at bounding box center [791, 411] width 399 height 16
type input "****"
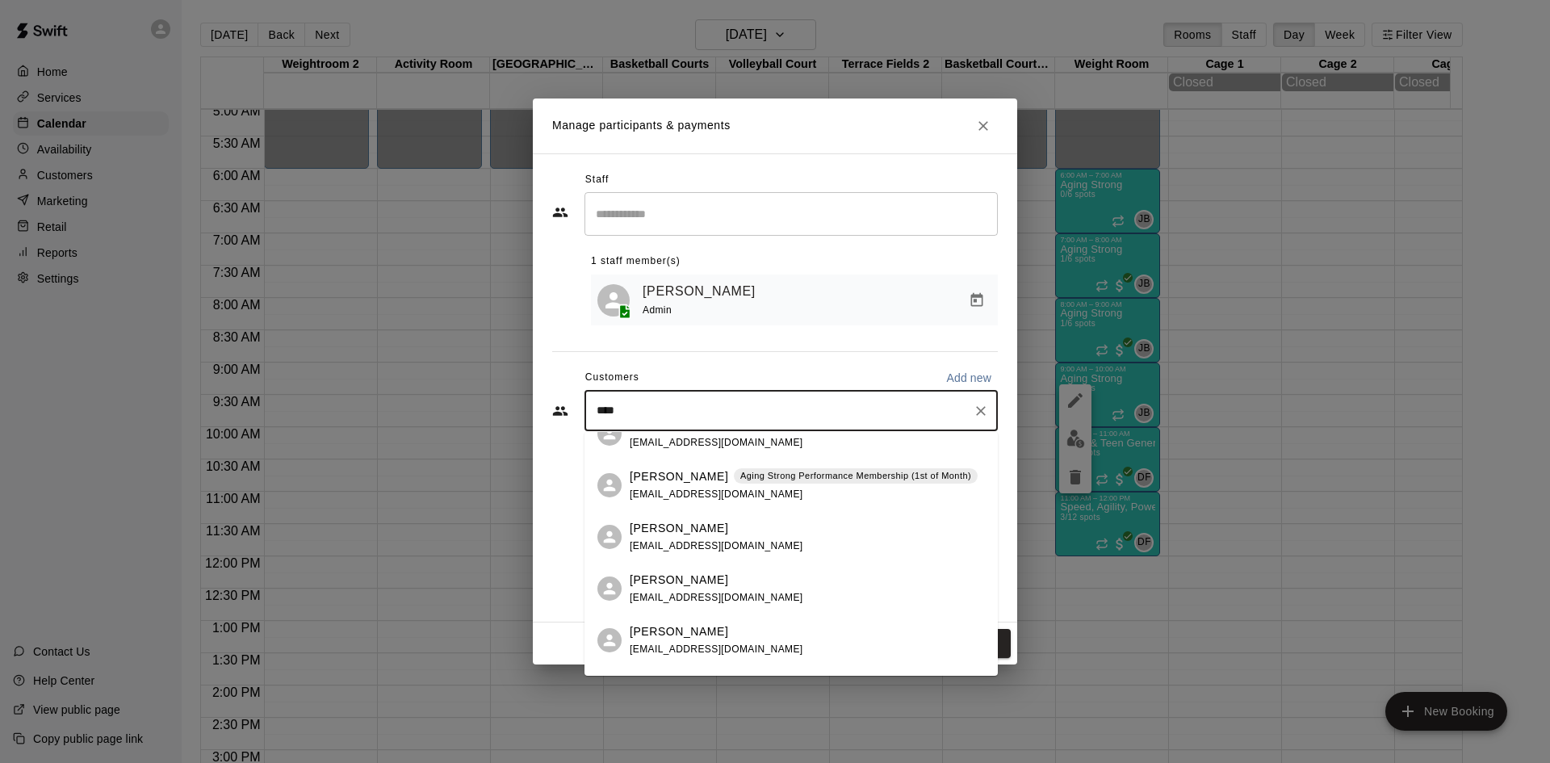
scroll to position [404, 0]
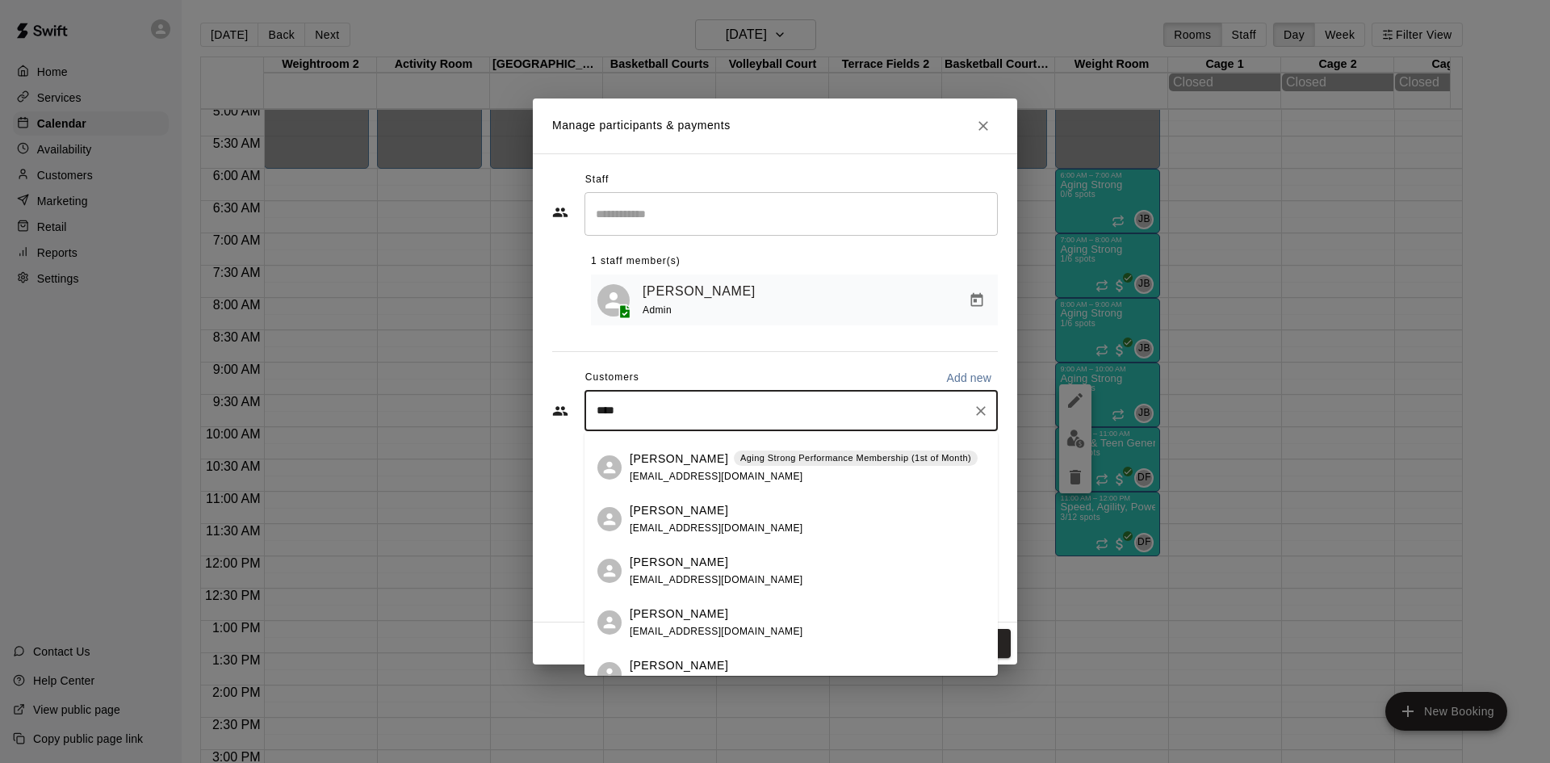
click at [769, 455] on p "Aging Strong Performance Membership (1st of Month)" at bounding box center [855, 458] width 231 height 14
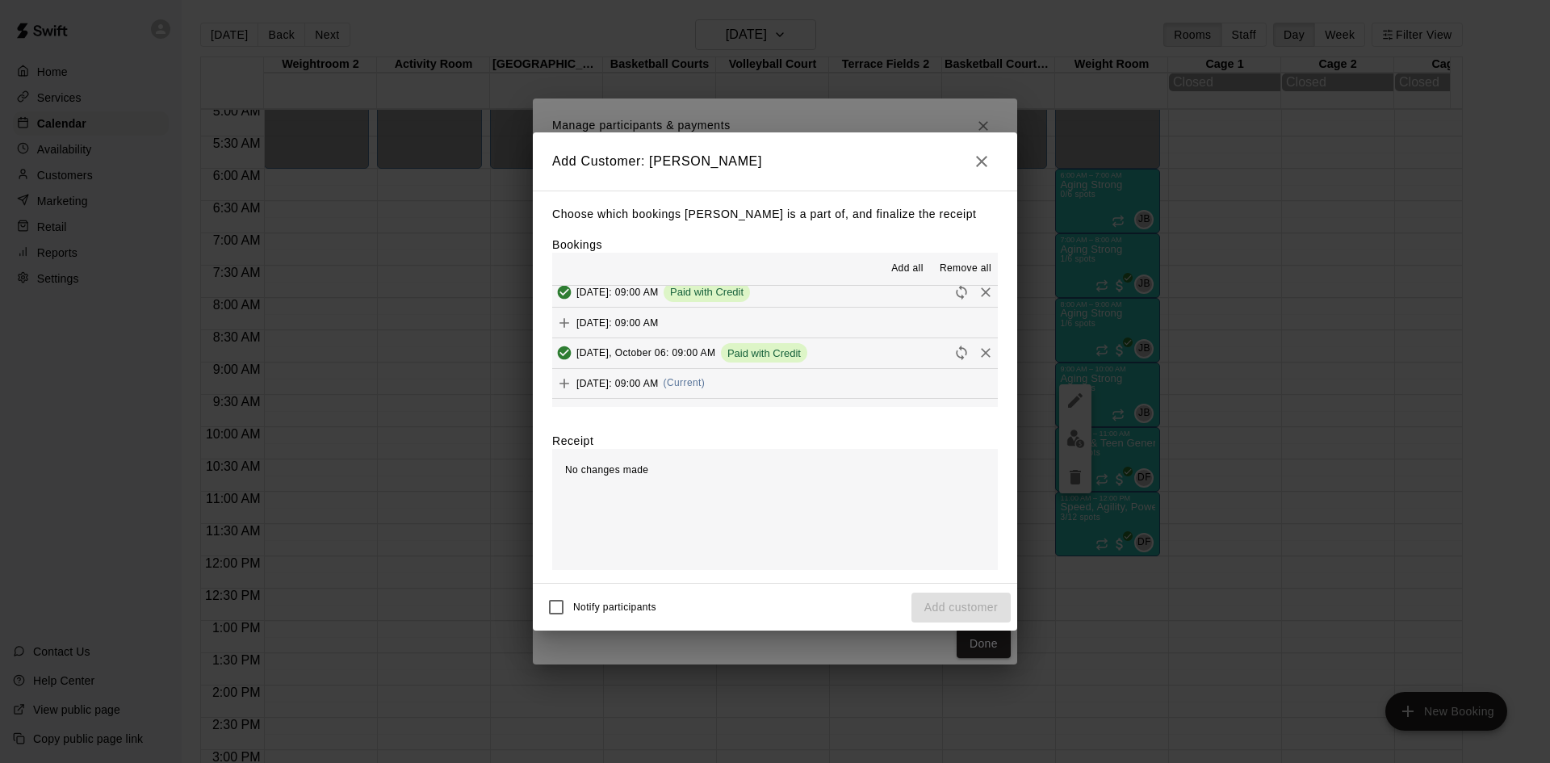
scroll to position [888, 0]
click at [771, 363] on button "[DATE]: 09:00 AM (Current)" at bounding box center [775, 356] width 446 height 30
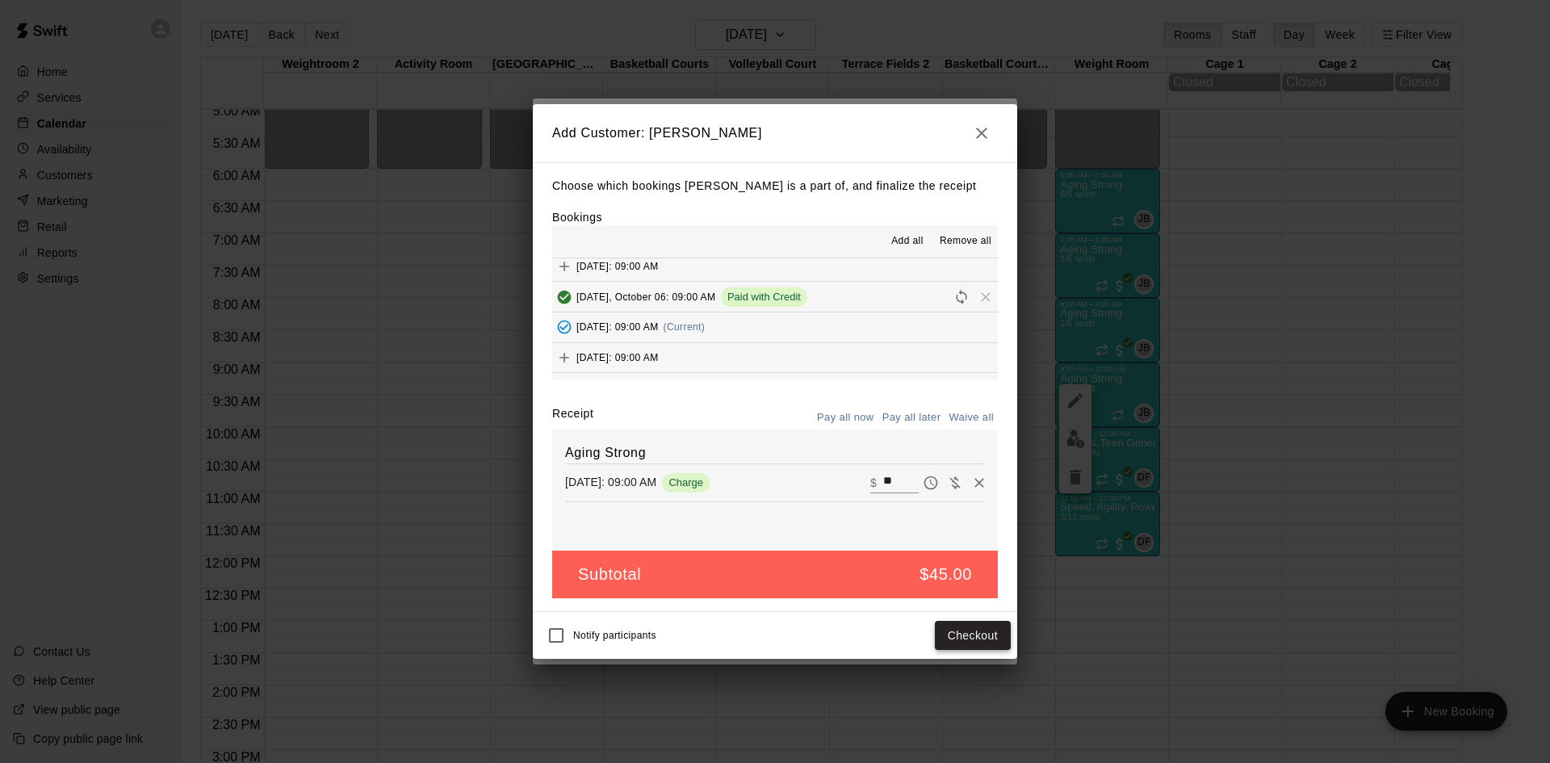
click at [962, 635] on button "Checkout" at bounding box center [973, 636] width 76 height 30
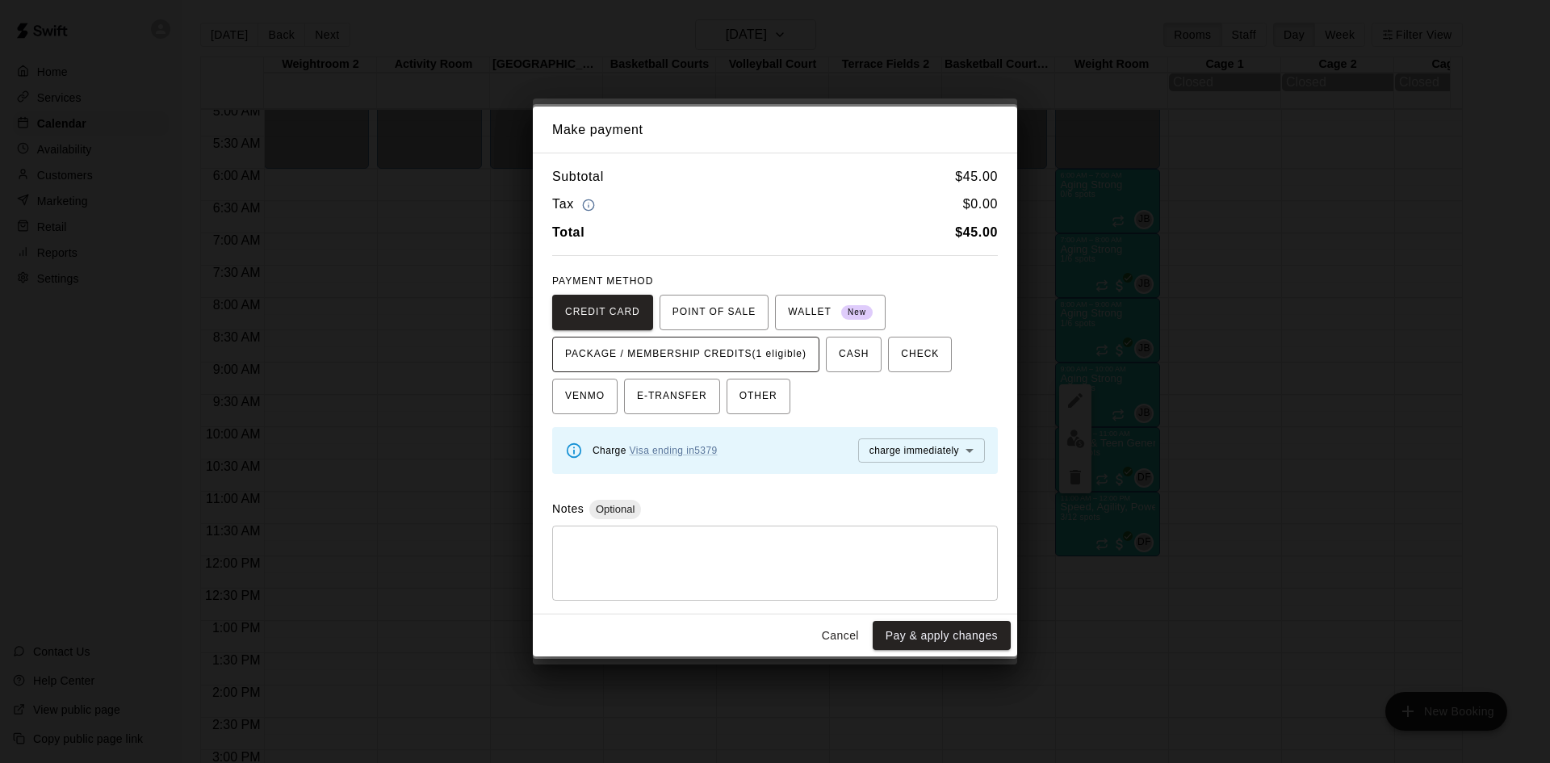
click at [798, 363] on span "PACKAGE / MEMBERSHIP CREDITS (1 eligible)" at bounding box center [685, 355] width 241 height 26
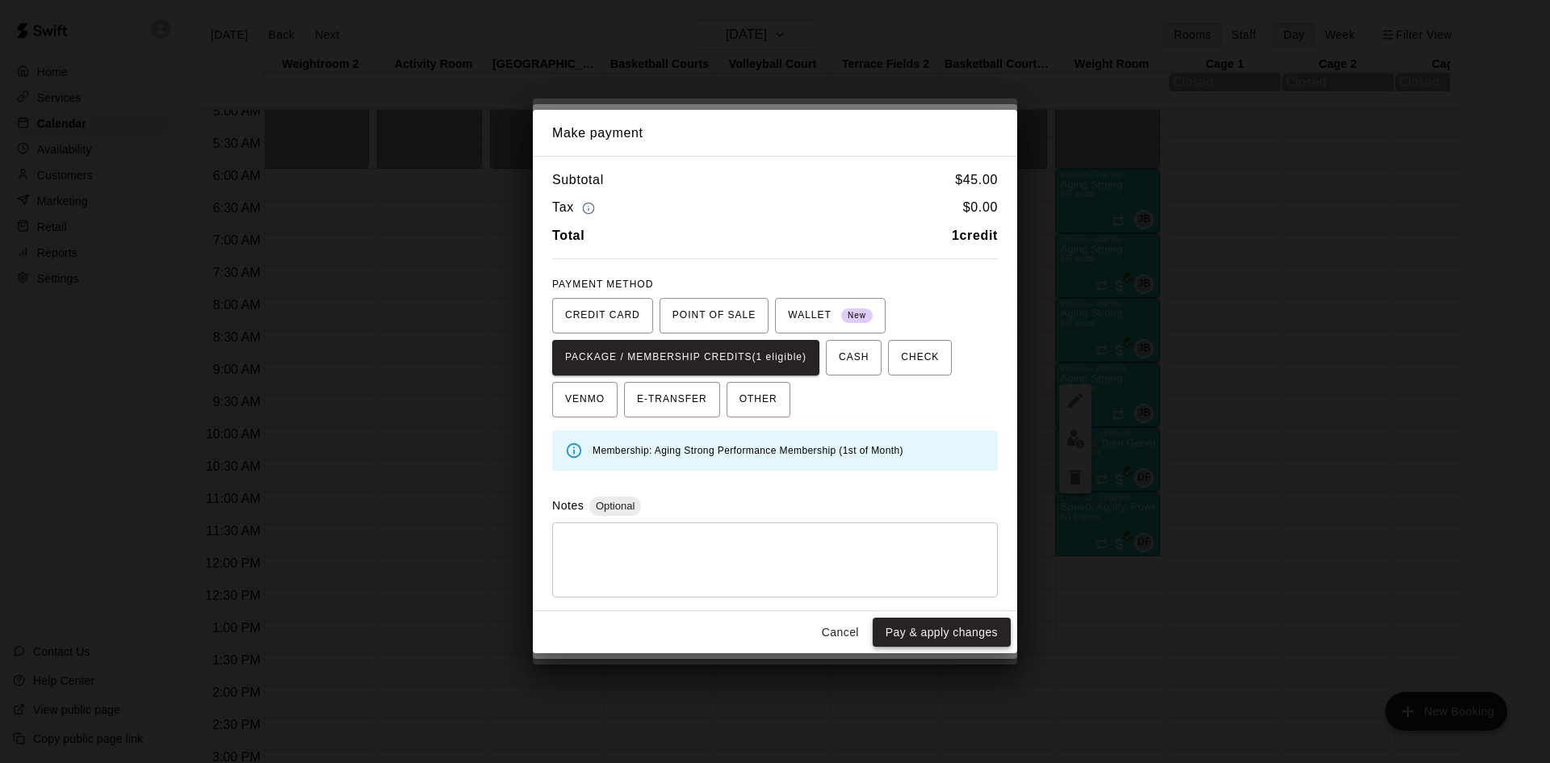
click at [918, 641] on button "Pay & apply changes" at bounding box center [942, 633] width 138 height 30
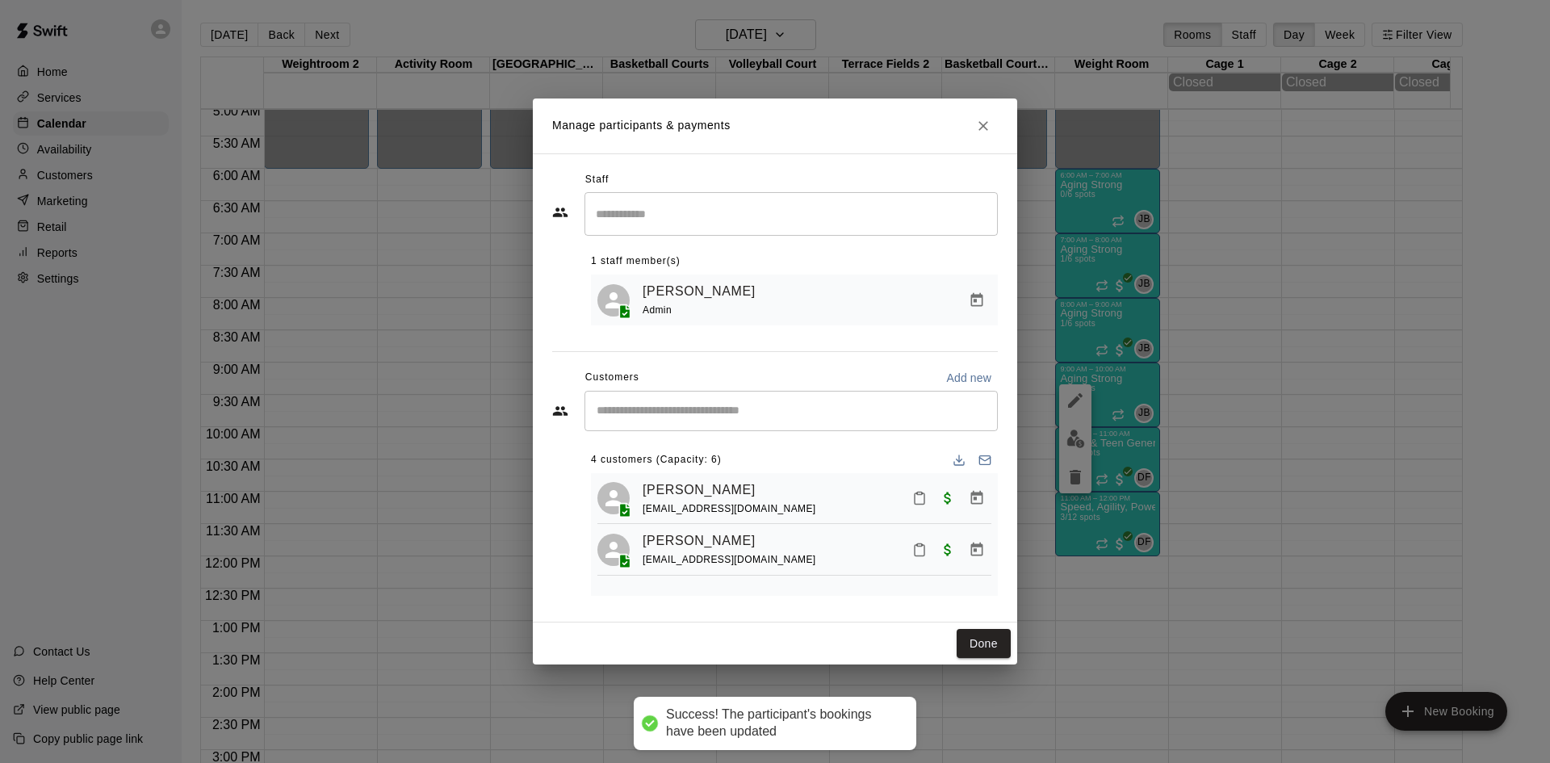
scroll to position [0, 0]
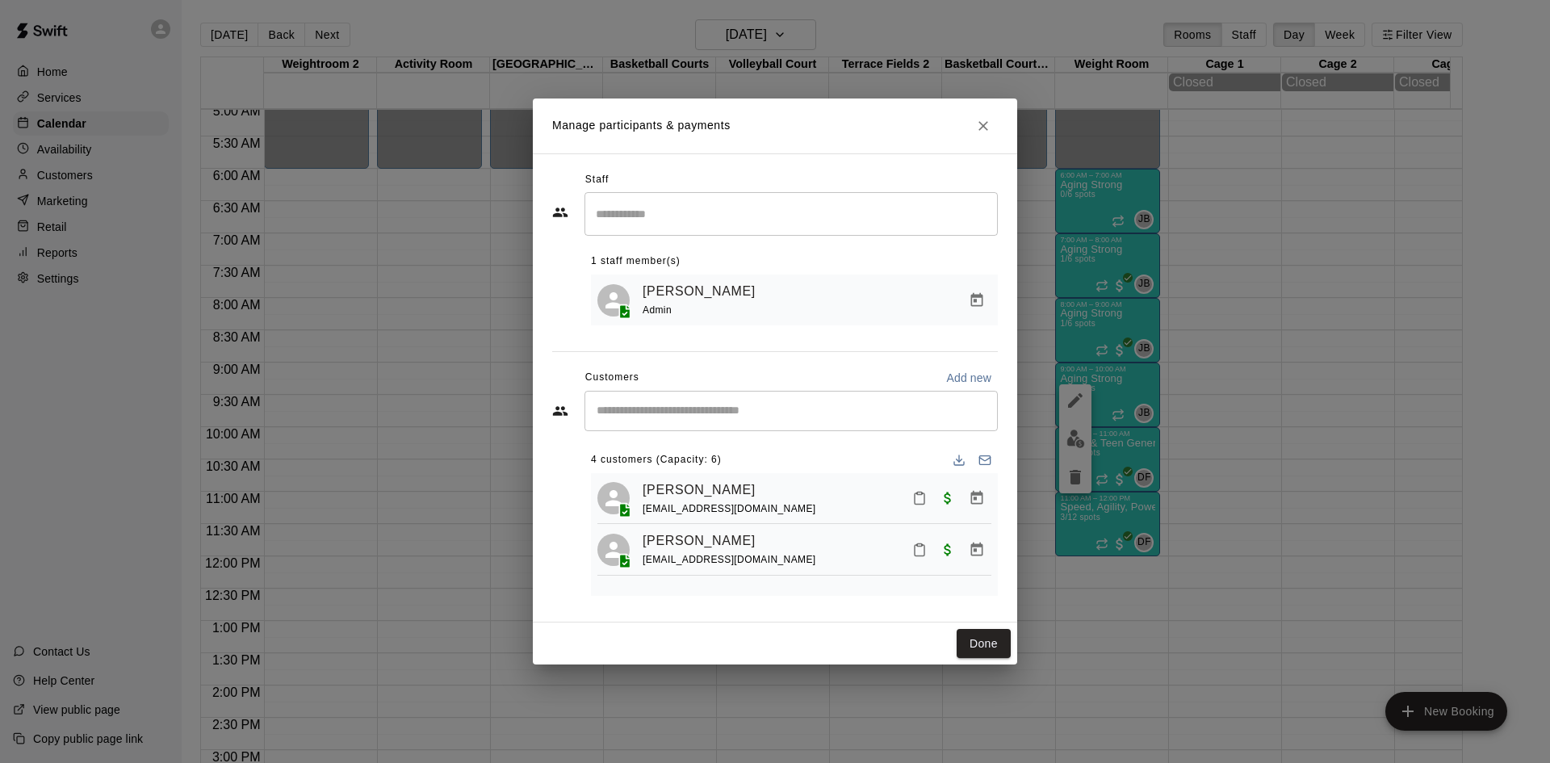
click at [816, 416] on input "Start typing to search customers..." at bounding box center [791, 411] width 399 height 16
click at [553, 575] on div "​ 4 customers (Capacity: 6) [PERSON_NAME] [EMAIL_ADDRESS][DOMAIN_NAME] [PERSON_…" at bounding box center [775, 493] width 446 height 205
click at [975, 640] on button "Done" at bounding box center [984, 644] width 54 height 30
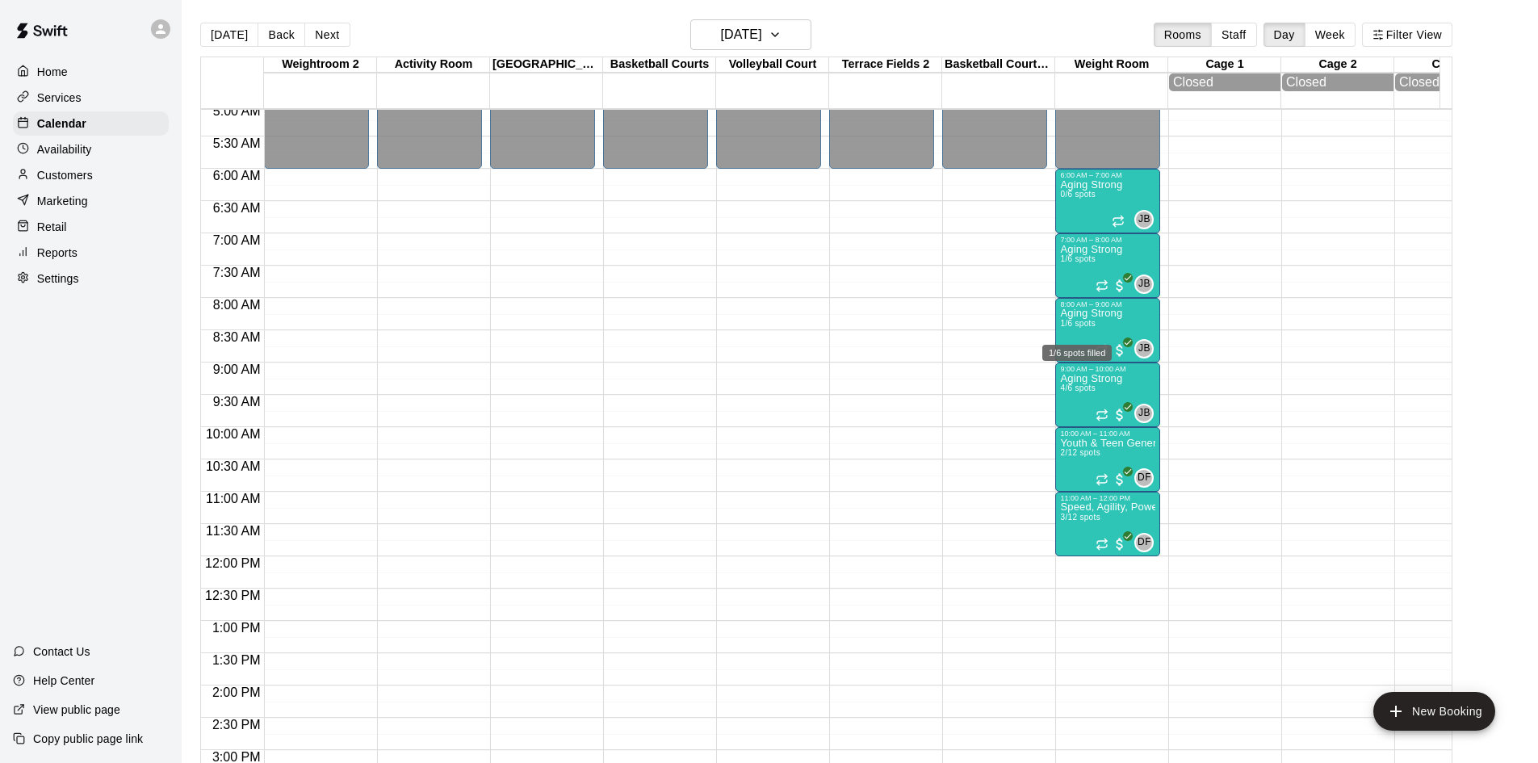
drag, startPoint x: 1080, startPoint y: 325, endPoint x: 1042, endPoint y: 340, distance: 40.9
click at [1080, 325] on span "1/6 spots" at bounding box center [1078, 323] width 36 height 9
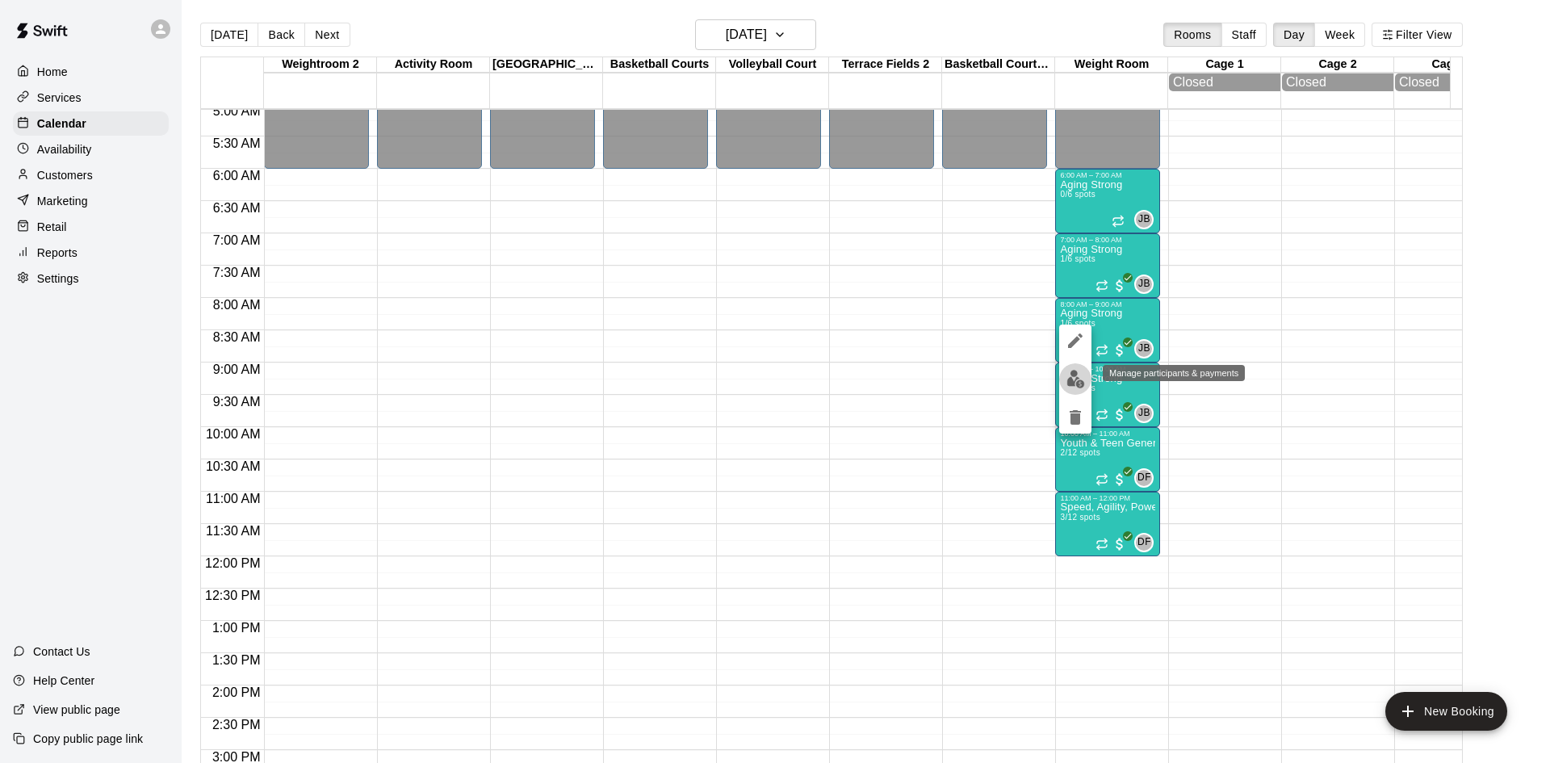
click at [1070, 375] on img "edit" at bounding box center [1076, 379] width 19 height 19
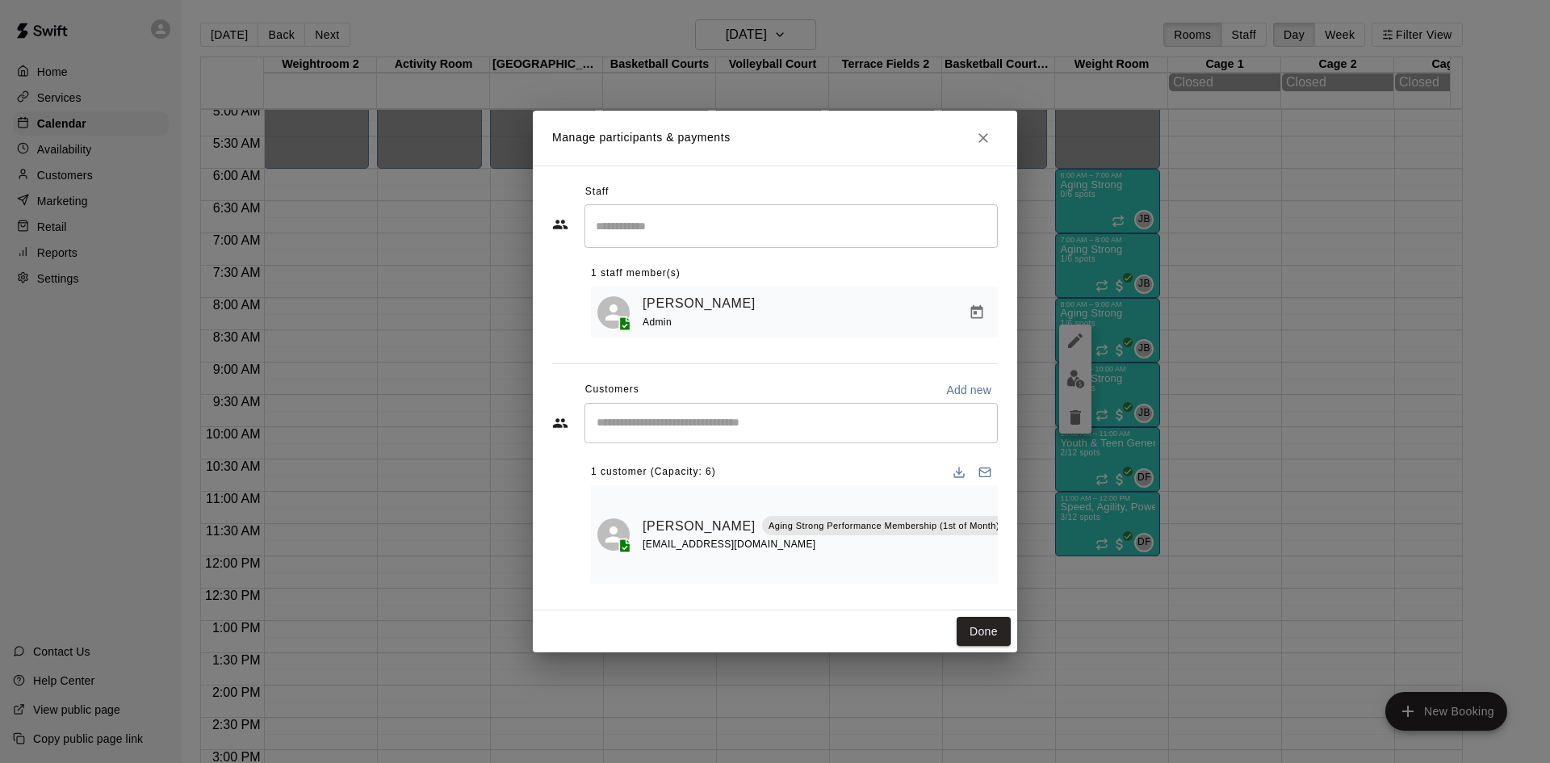
click at [762, 414] on div "​" at bounding box center [791, 423] width 413 height 40
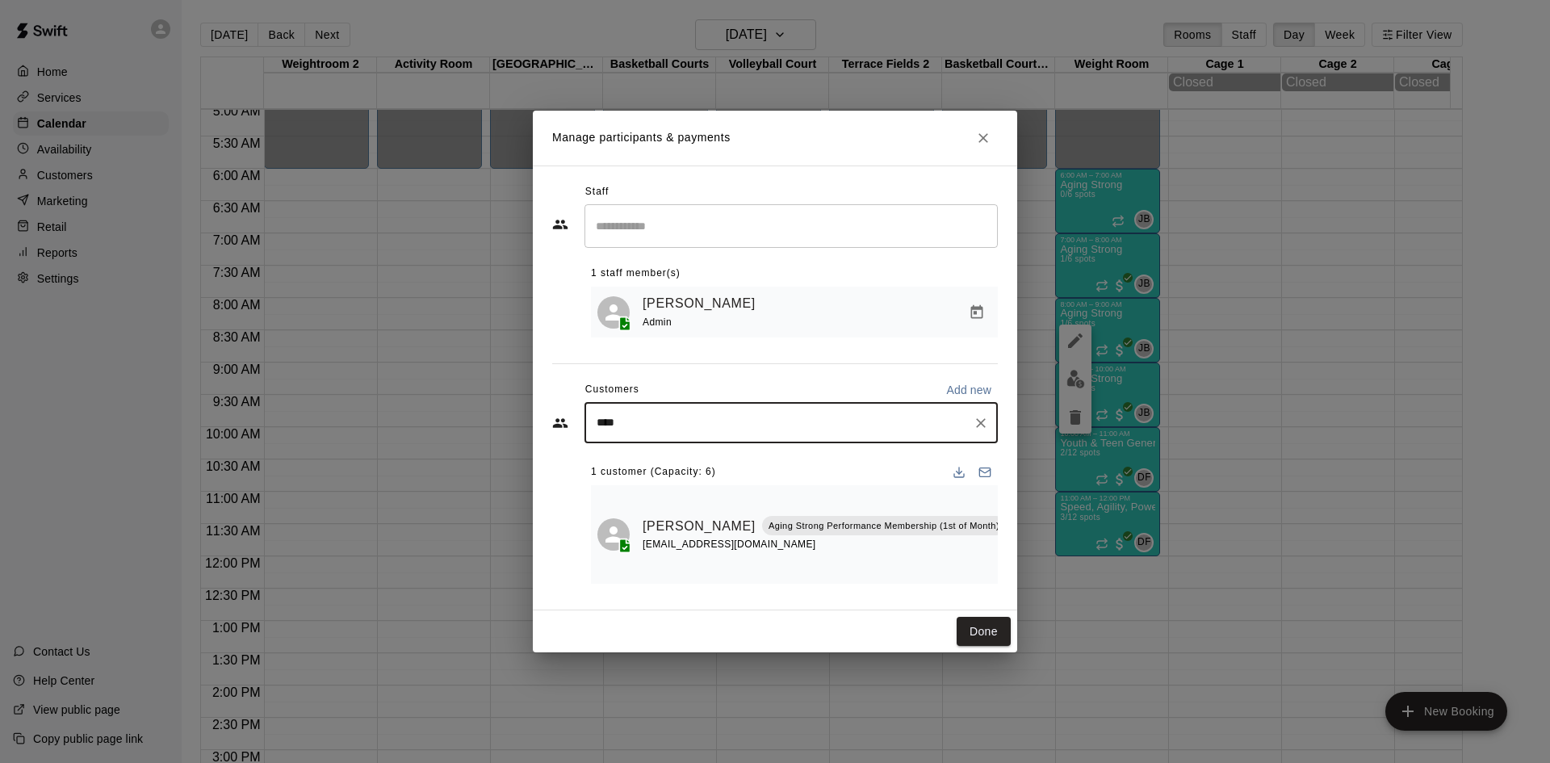
type input "*****"
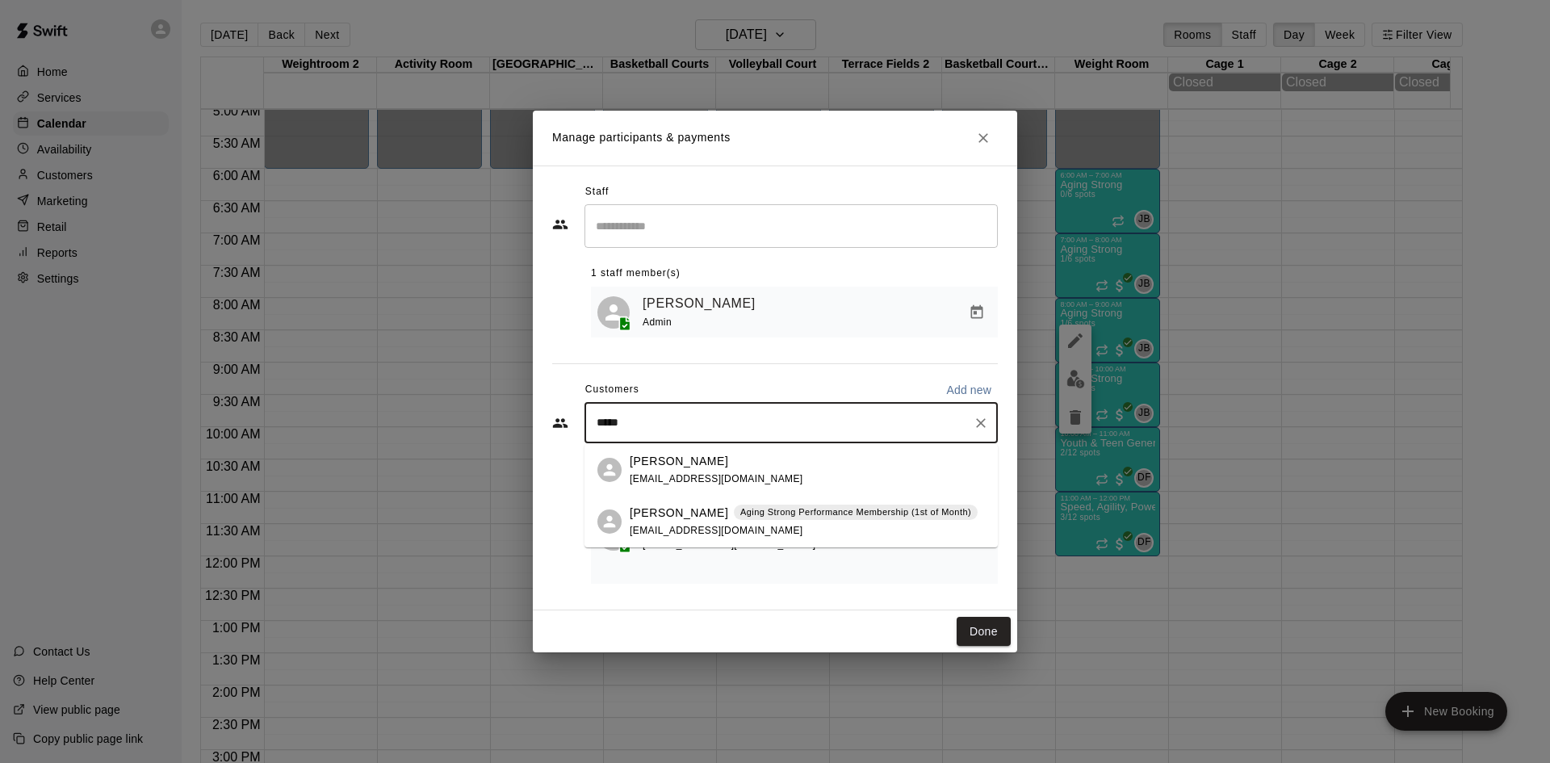
click at [700, 522] on div "[PERSON_NAME] Aging Strong Performance Membership (1st of Month) [EMAIL_ADDRESS…" at bounding box center [804, 522] width 348 height 35
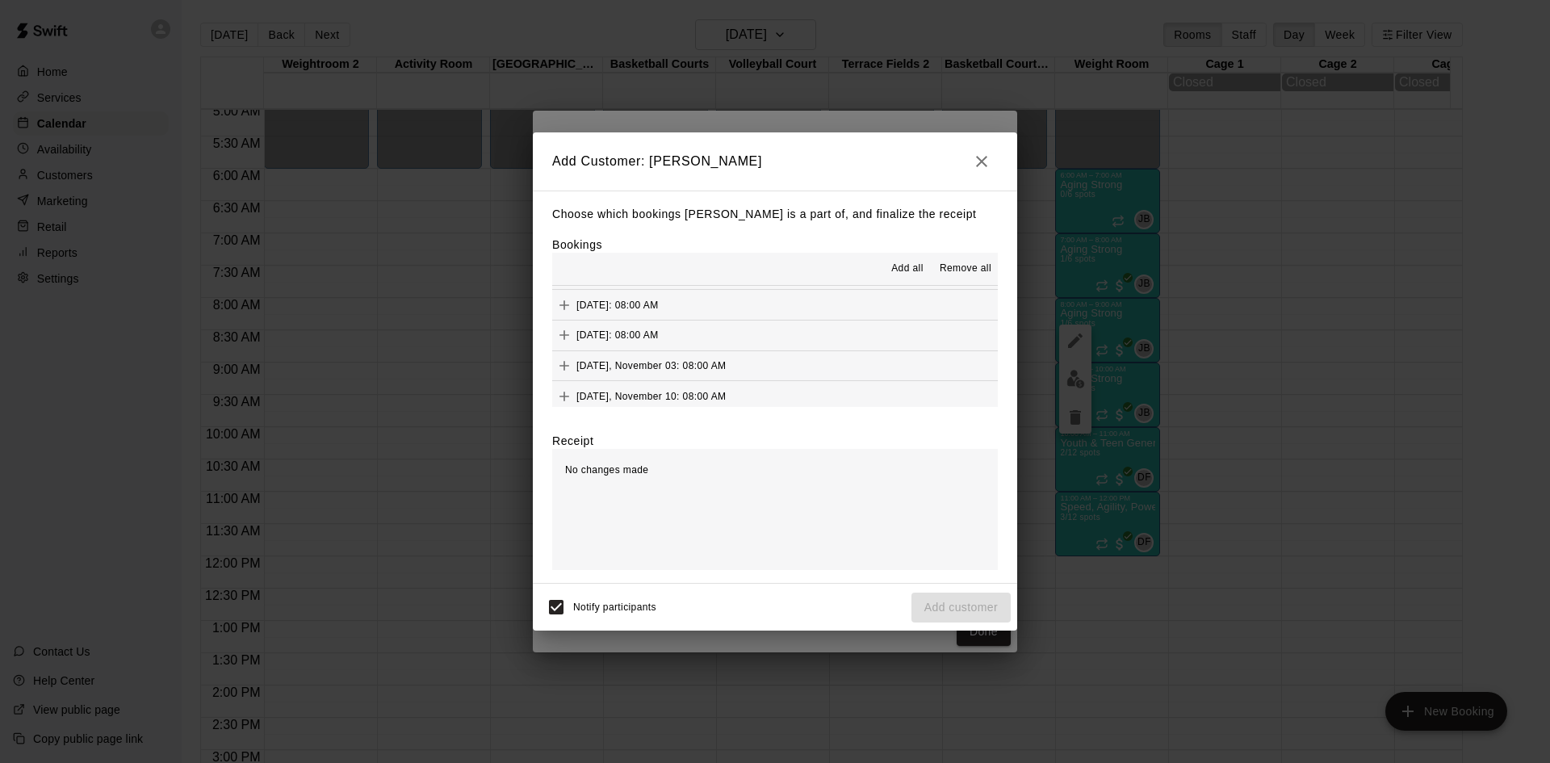
scroll to position [888, 0]
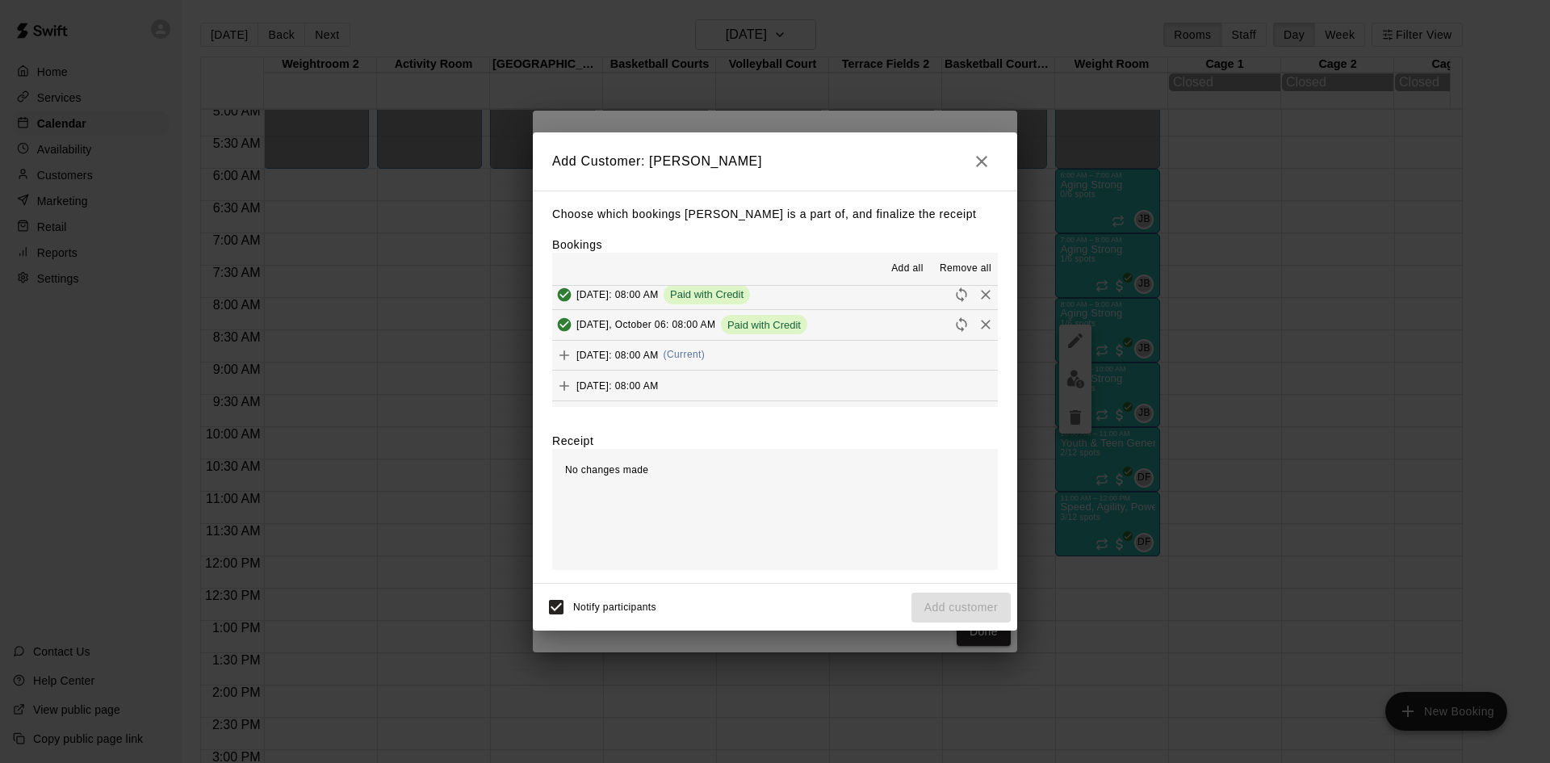
click at [778, 350] on button "[DATE]: 08:00 AM (Current)" at bounding box center [775, 356] width 446 height 30
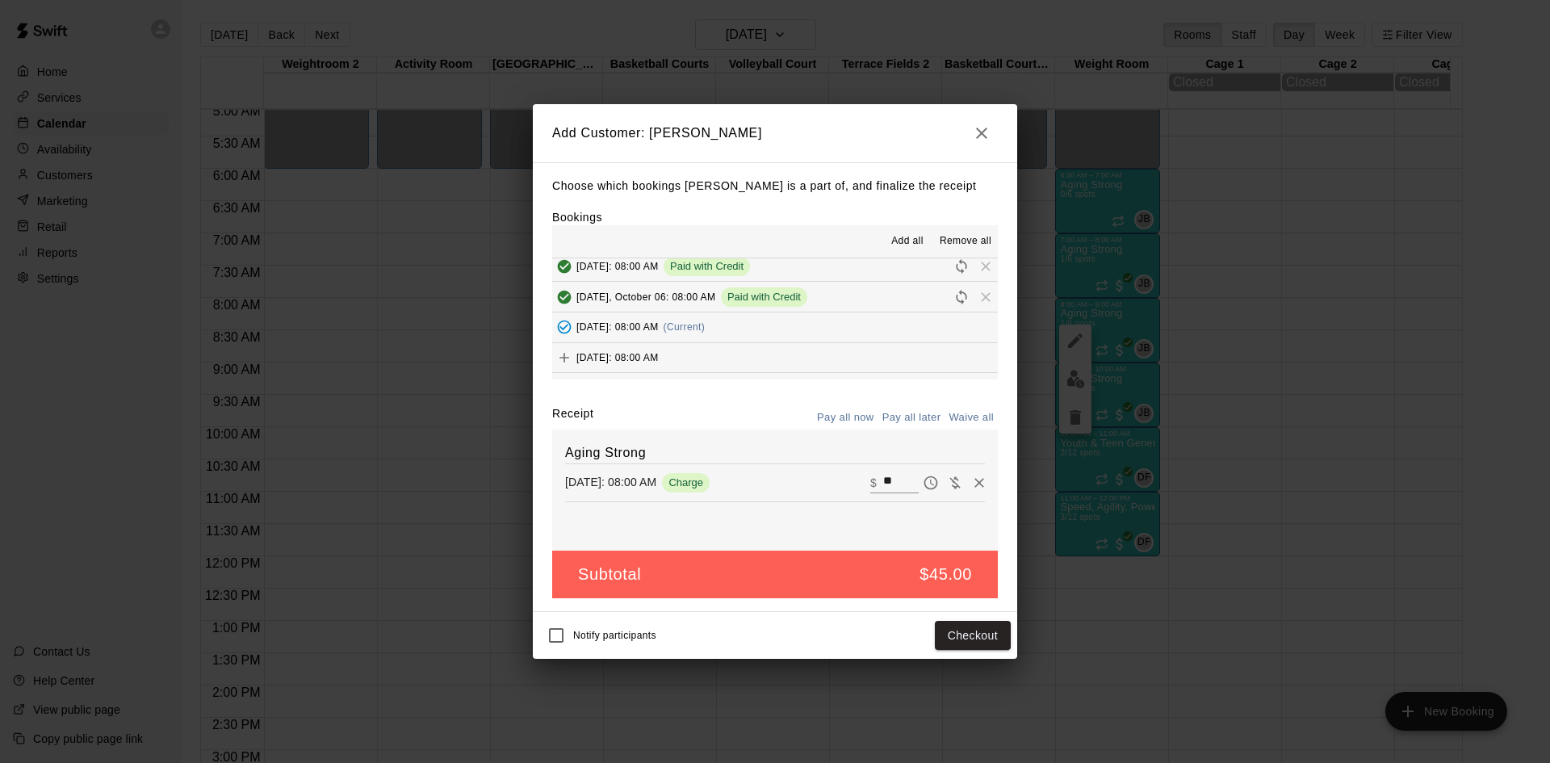
click at [1013, 638] on div "Notify participants Checkout" at bounding box center [775, 635] width 484 height 47
click at [976, 640] on button "Checkout" at bounding box center [973, 636] width 76 height 30
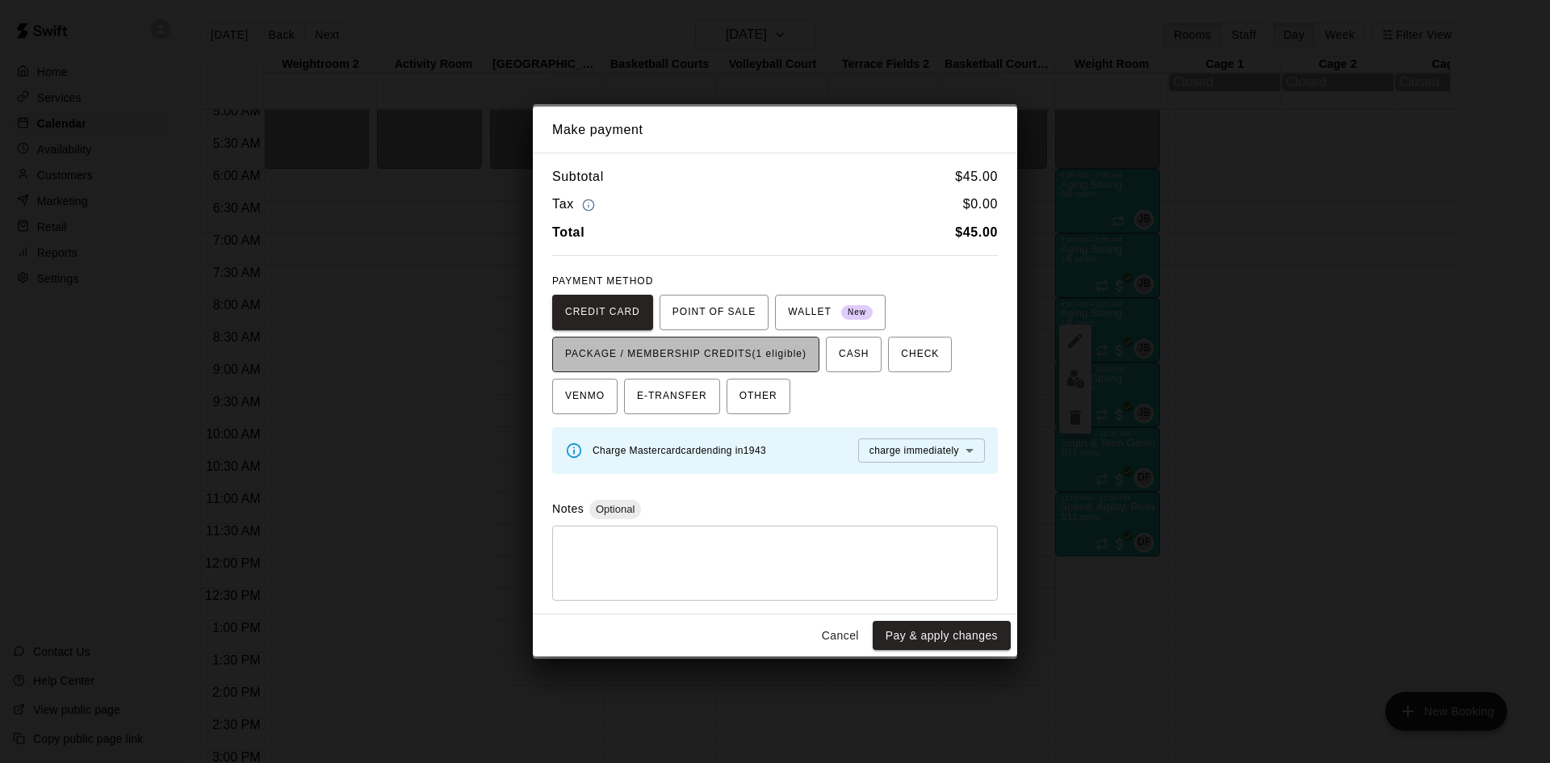
click at [799, 357] on span "PACKAGE / MEMBERSHIP CREDITS (1 eligible)" at bounding box center [685, 355] width 241 height 26
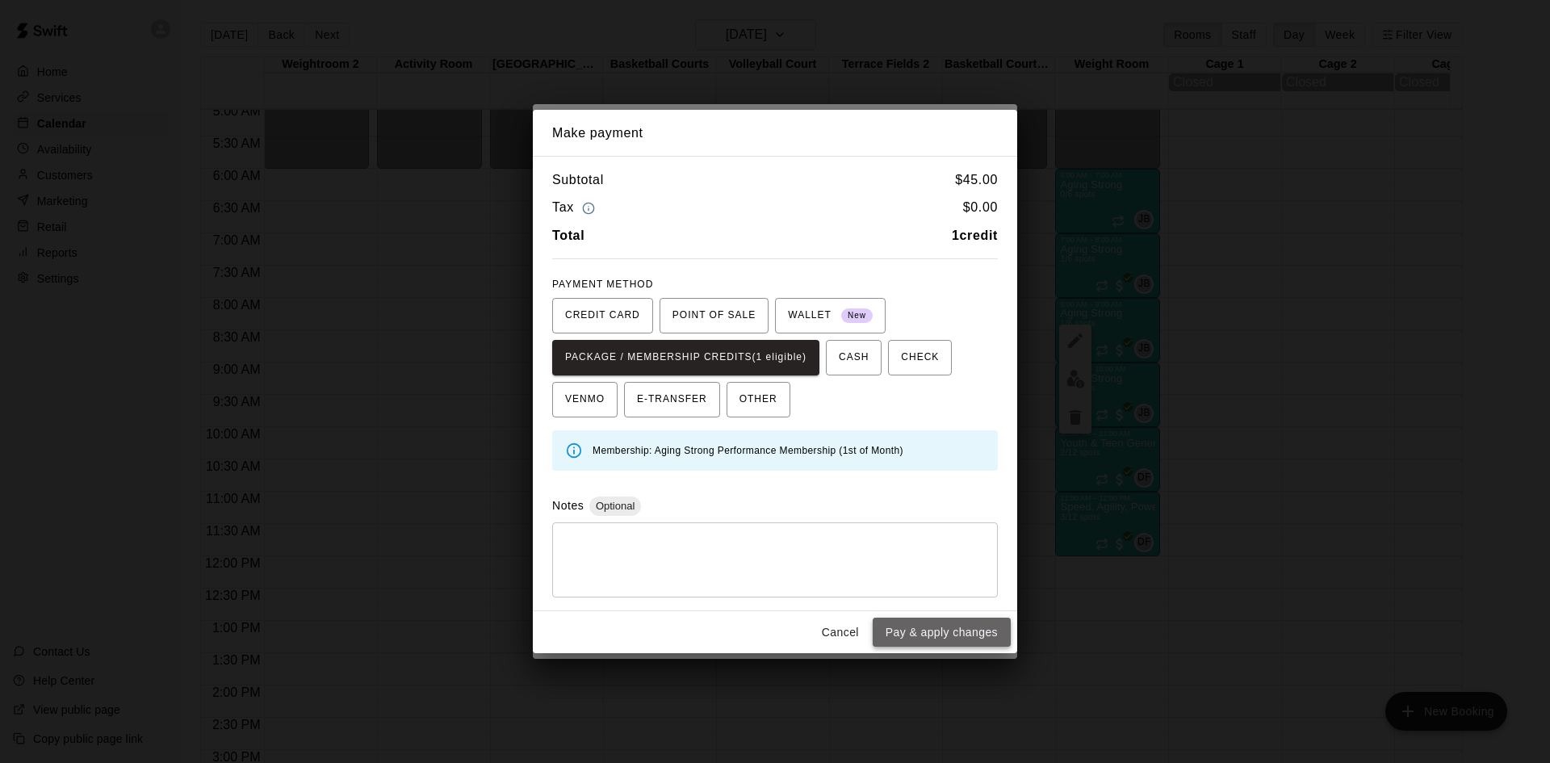
click at [895, 627] on button "Pay & apply changes" at bounding box center [942, 633] width 138 height 30
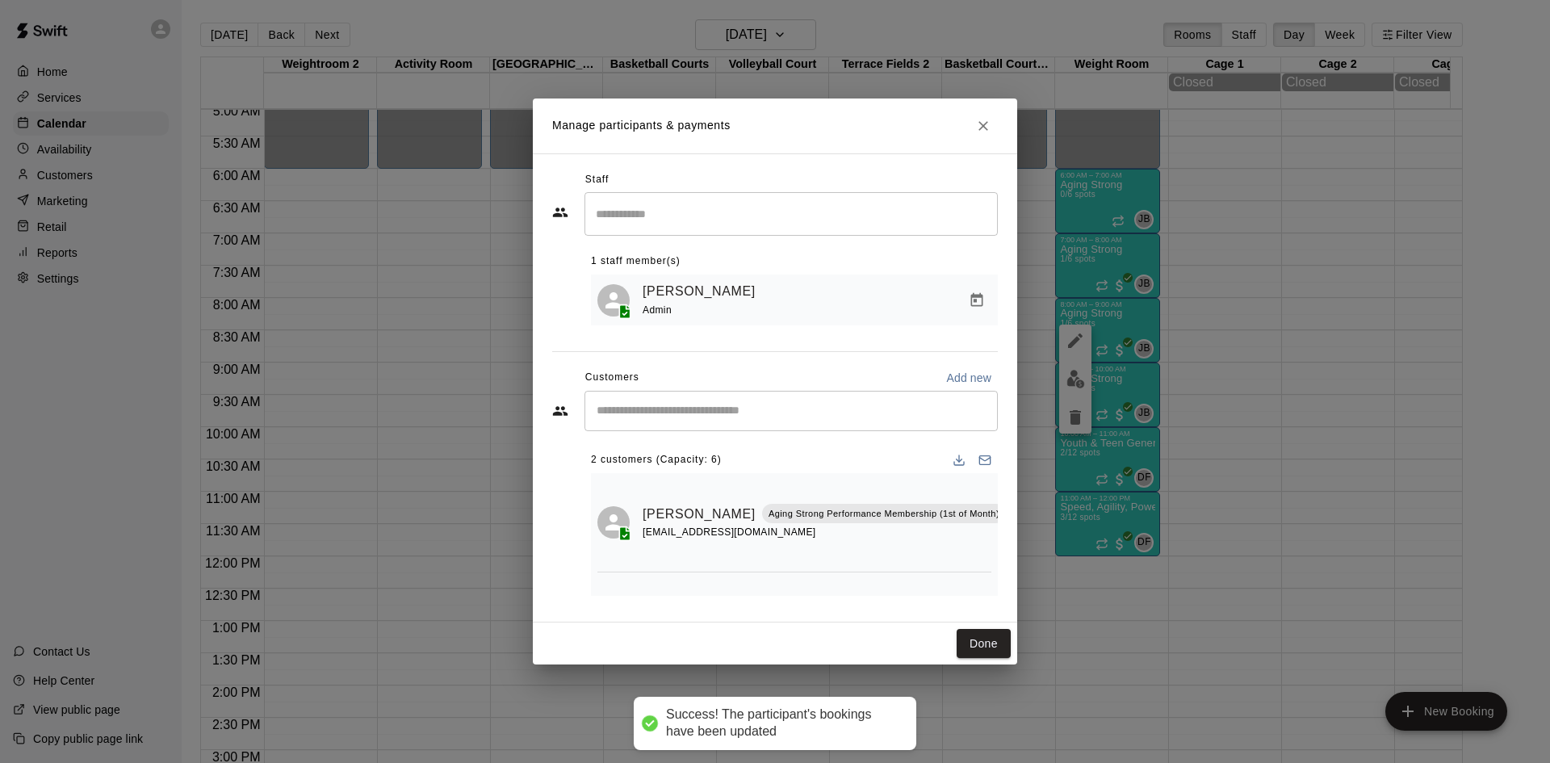
click at [799, 413] on input "Start typing to search customers..." at bounding box center [791, 411] width 399 height 16
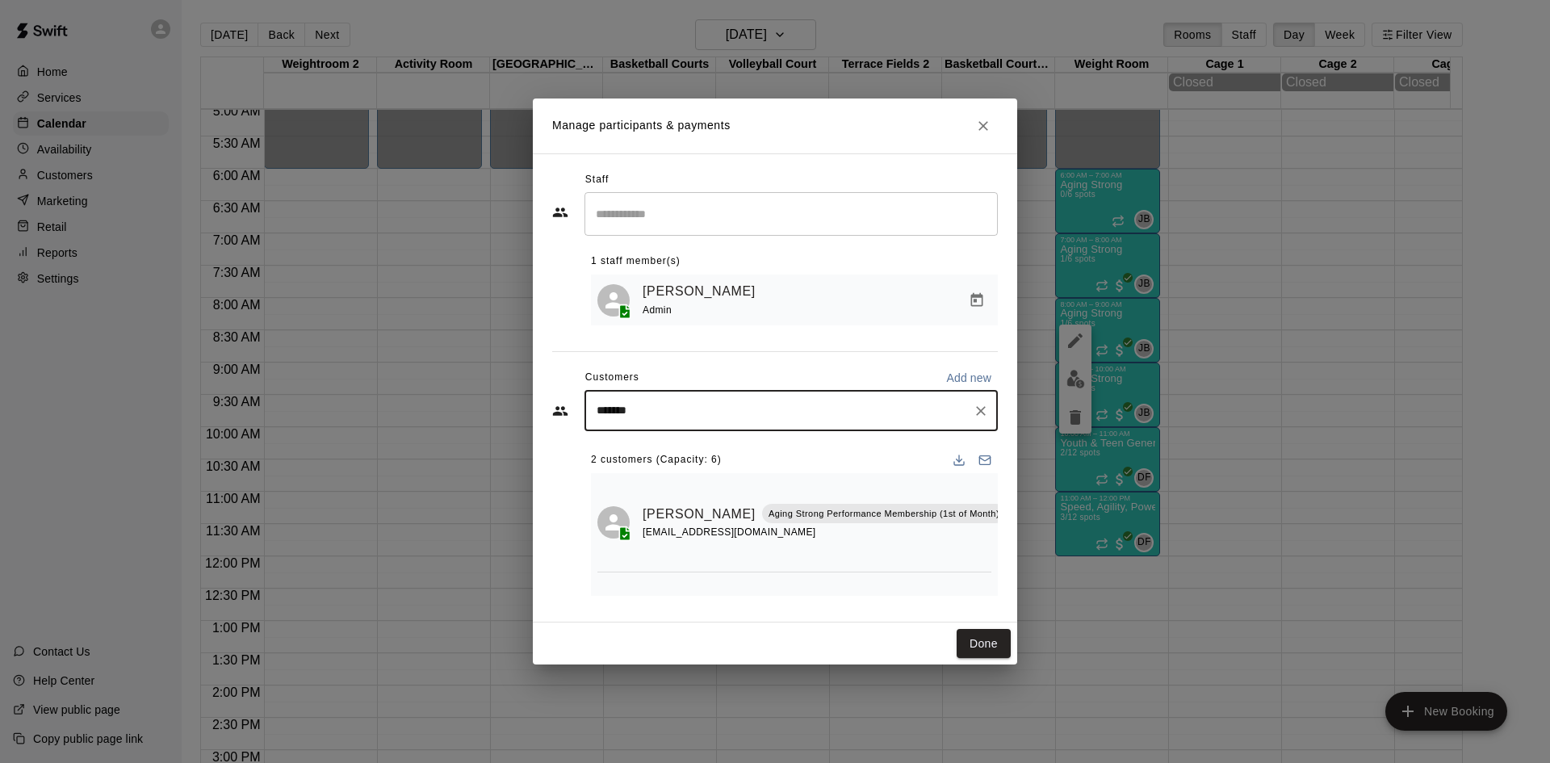
type input "********"
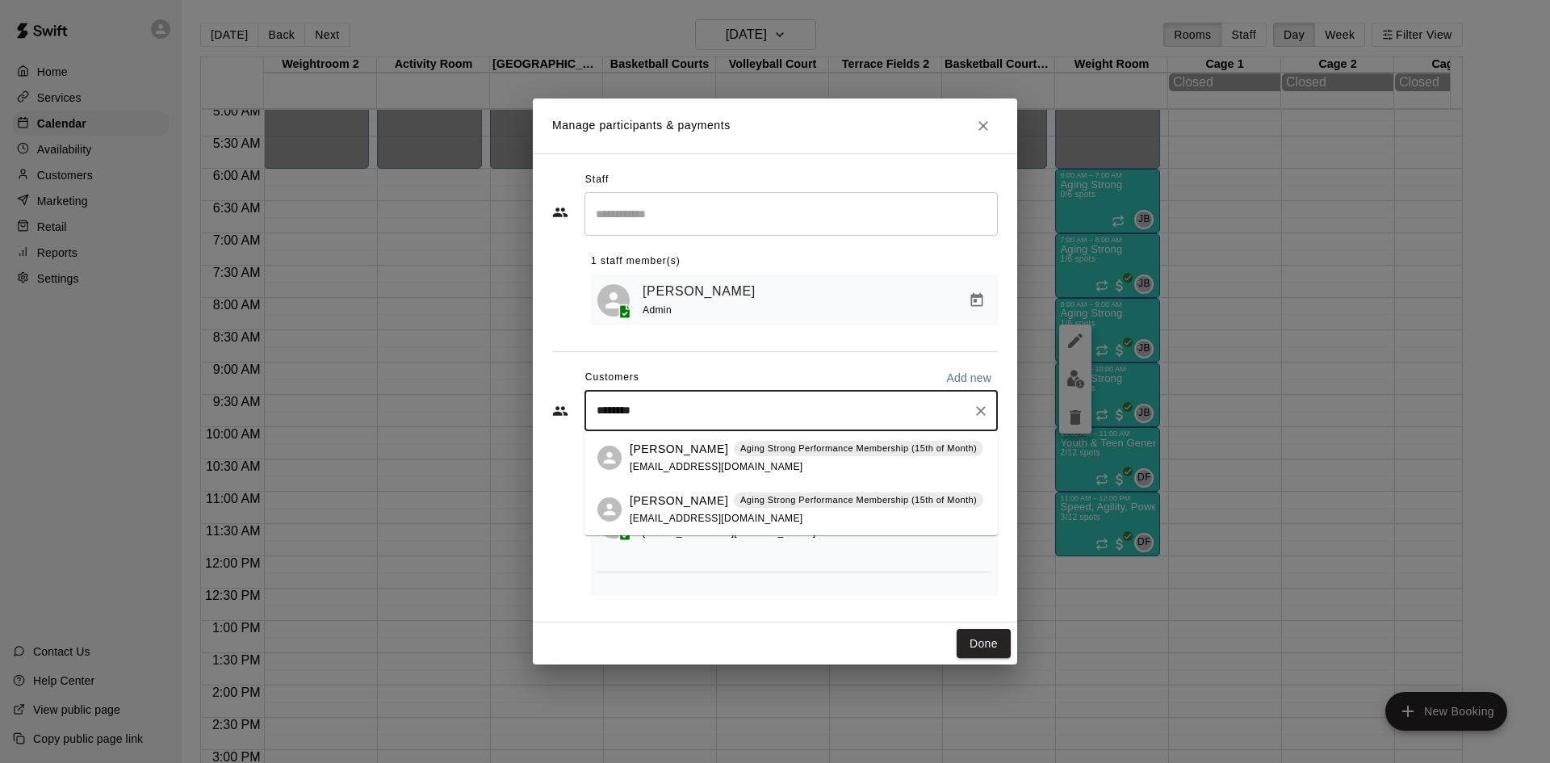
click at [761, 454] on p "Aging Strong Performance Membership (15th of Month)" at bounding box center [858, 449] width 237 height 14
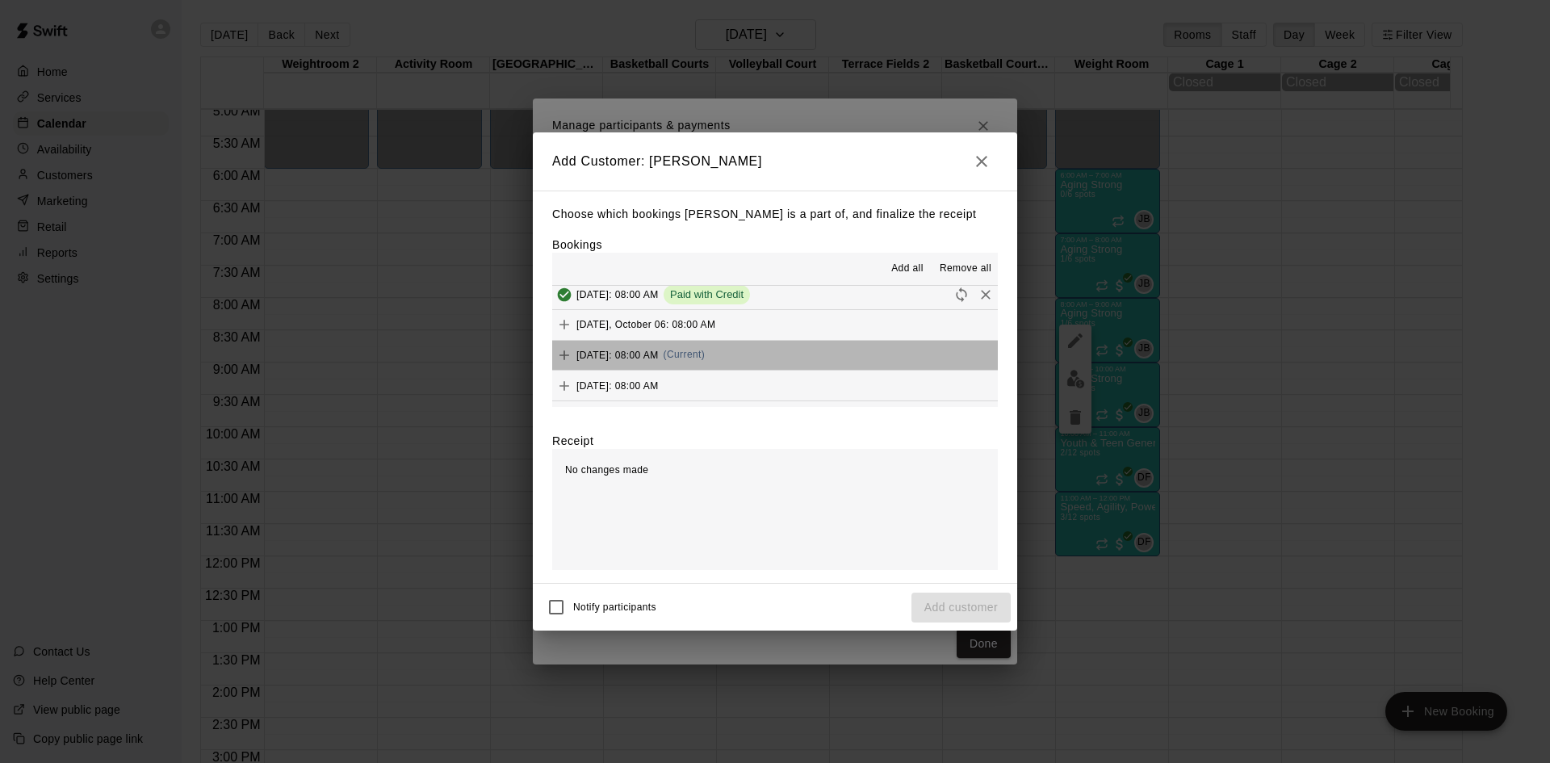
click at [780, 347] on button "[DATE]: 08:00 AM (Current)" at bounding box center [775, 356] width 446 height 30
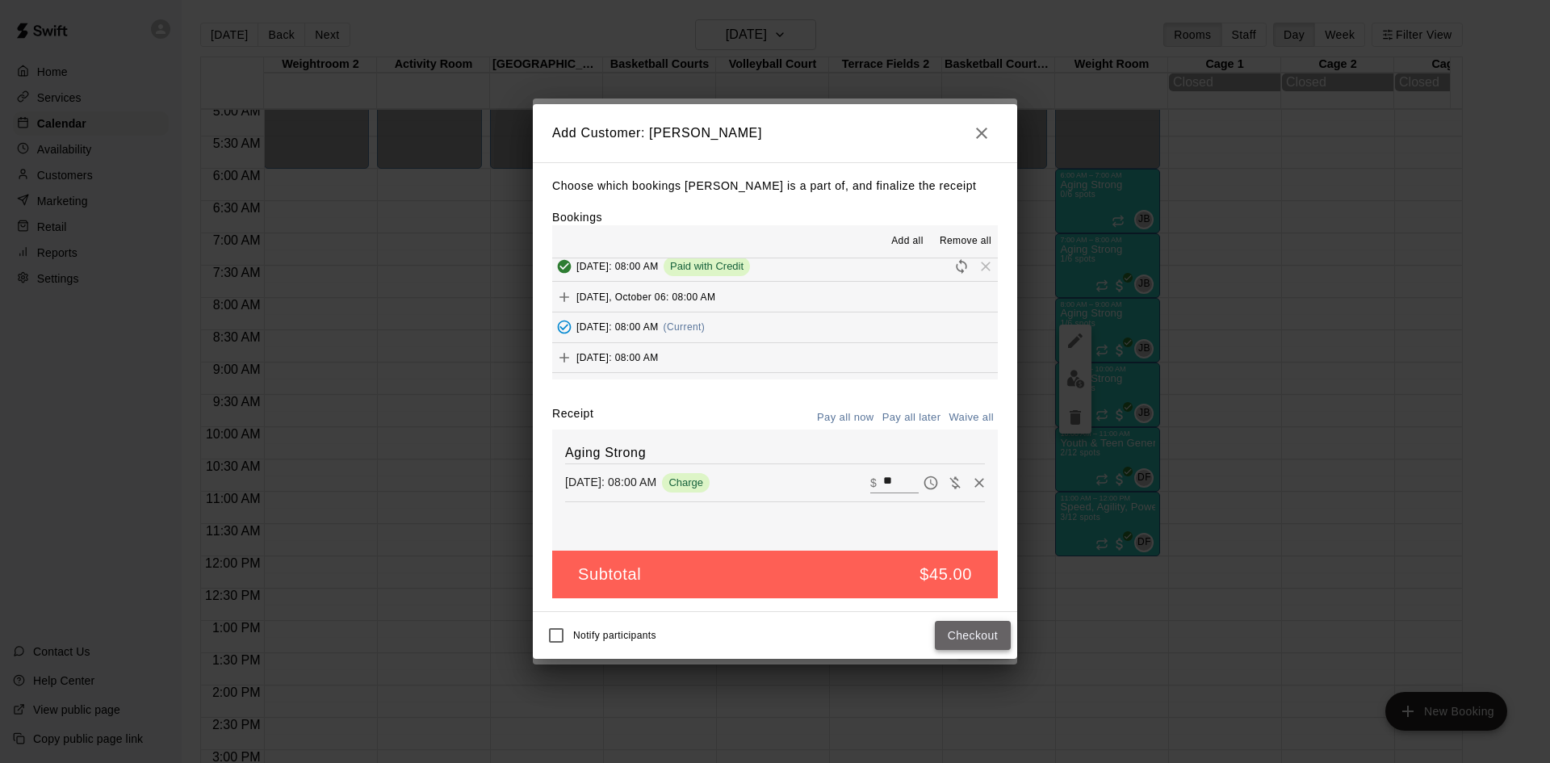
click at [965, 634] on button "Checkout" at bounding box center [973, 636] width 76 height 30
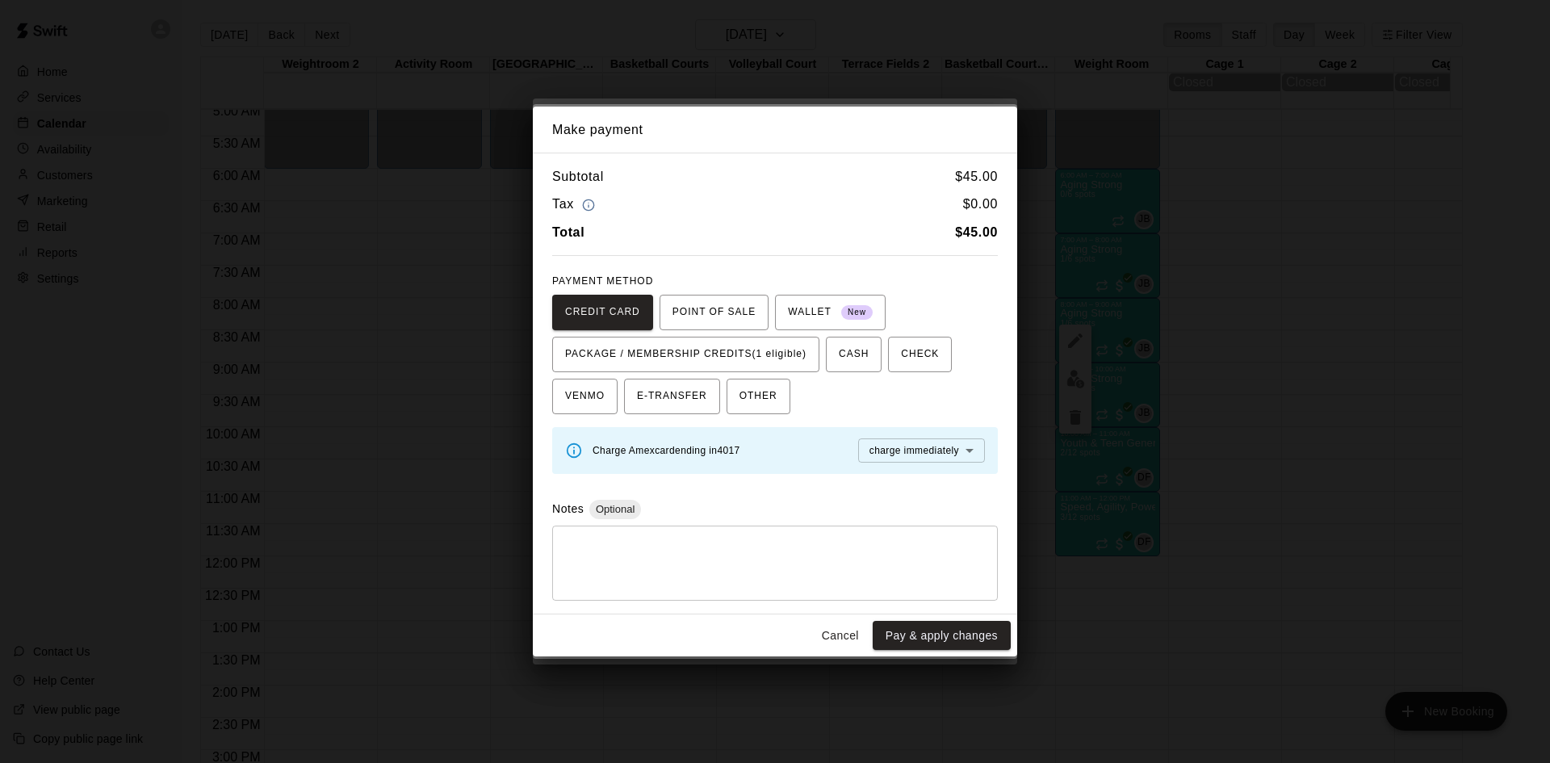
drag, startPoint x: 789, startPoint y: 367, endPoint x: 805, endPoint y: 389, distance: 27.8
click at [789, 367] on button "PACKAGE / MEMBERSHIP CREDITS (1 eligible)" at bounding box center [685, 355] width 267 height 36
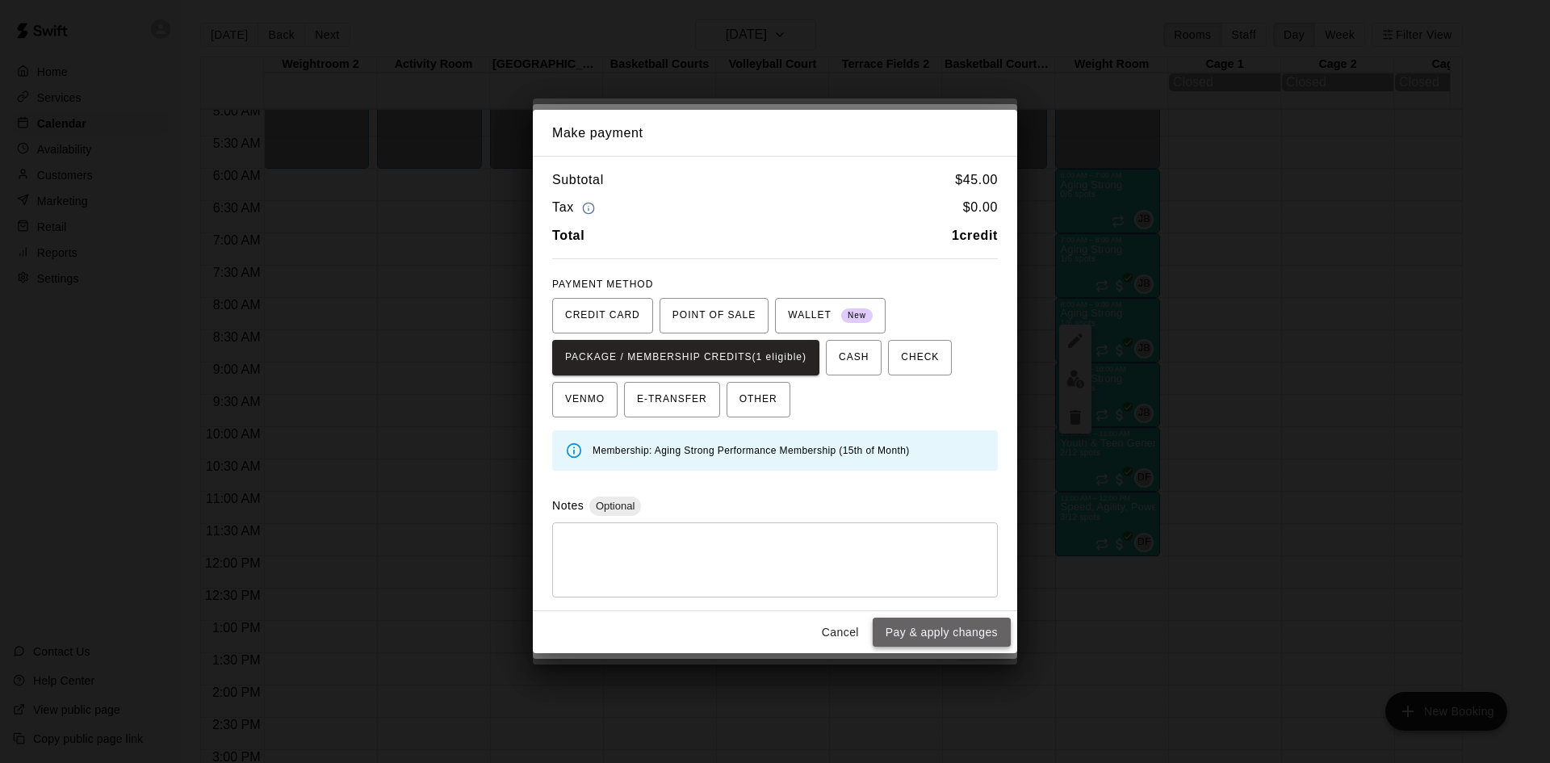
click at [921, 627] on button "Pay & apply changes" at bounding box center [942, 633] width 138 height 30
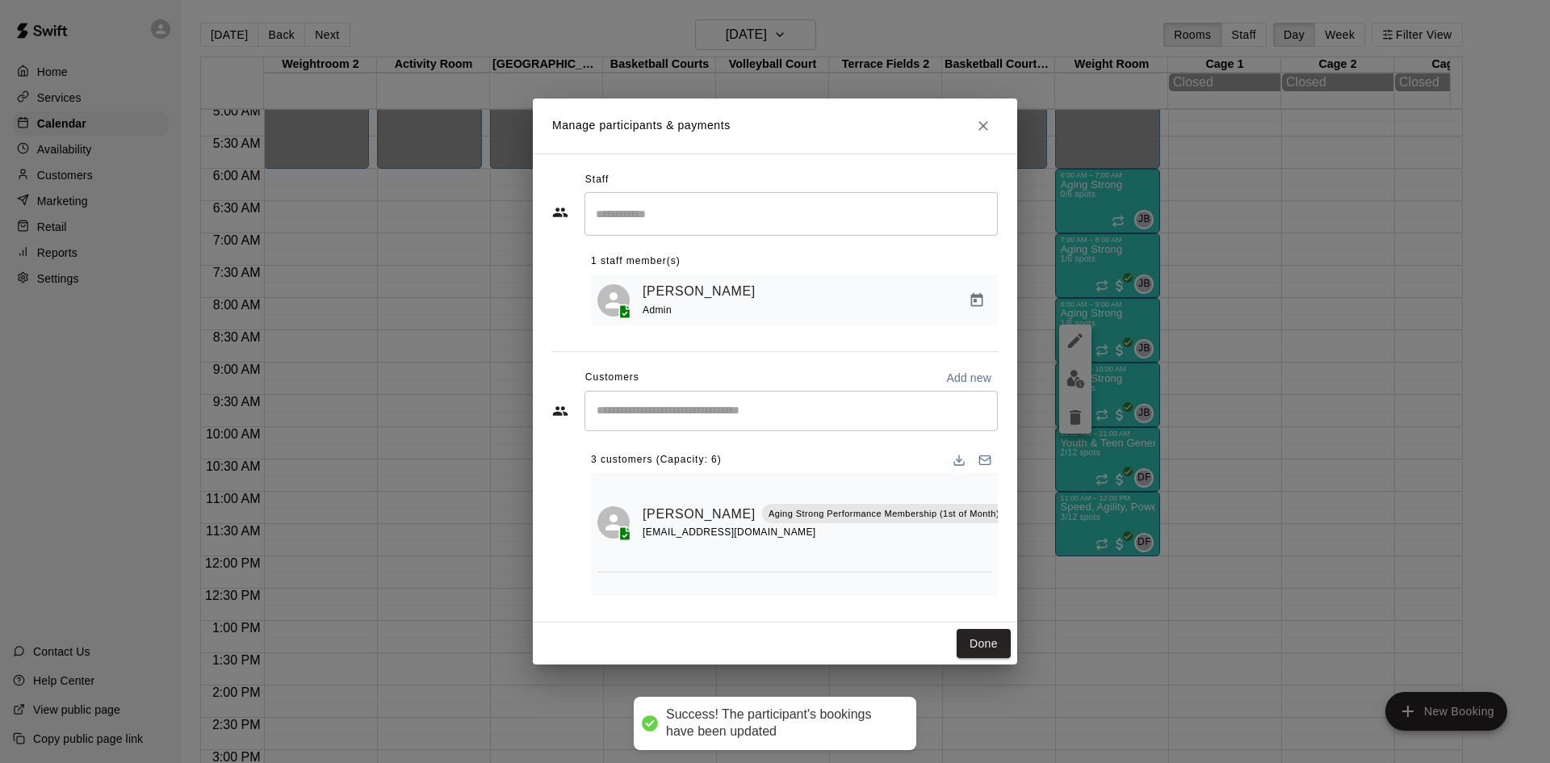
click at [820, 405] on input "Start typing to search customers..." at bounding box center [791, 411] width 399 height 16
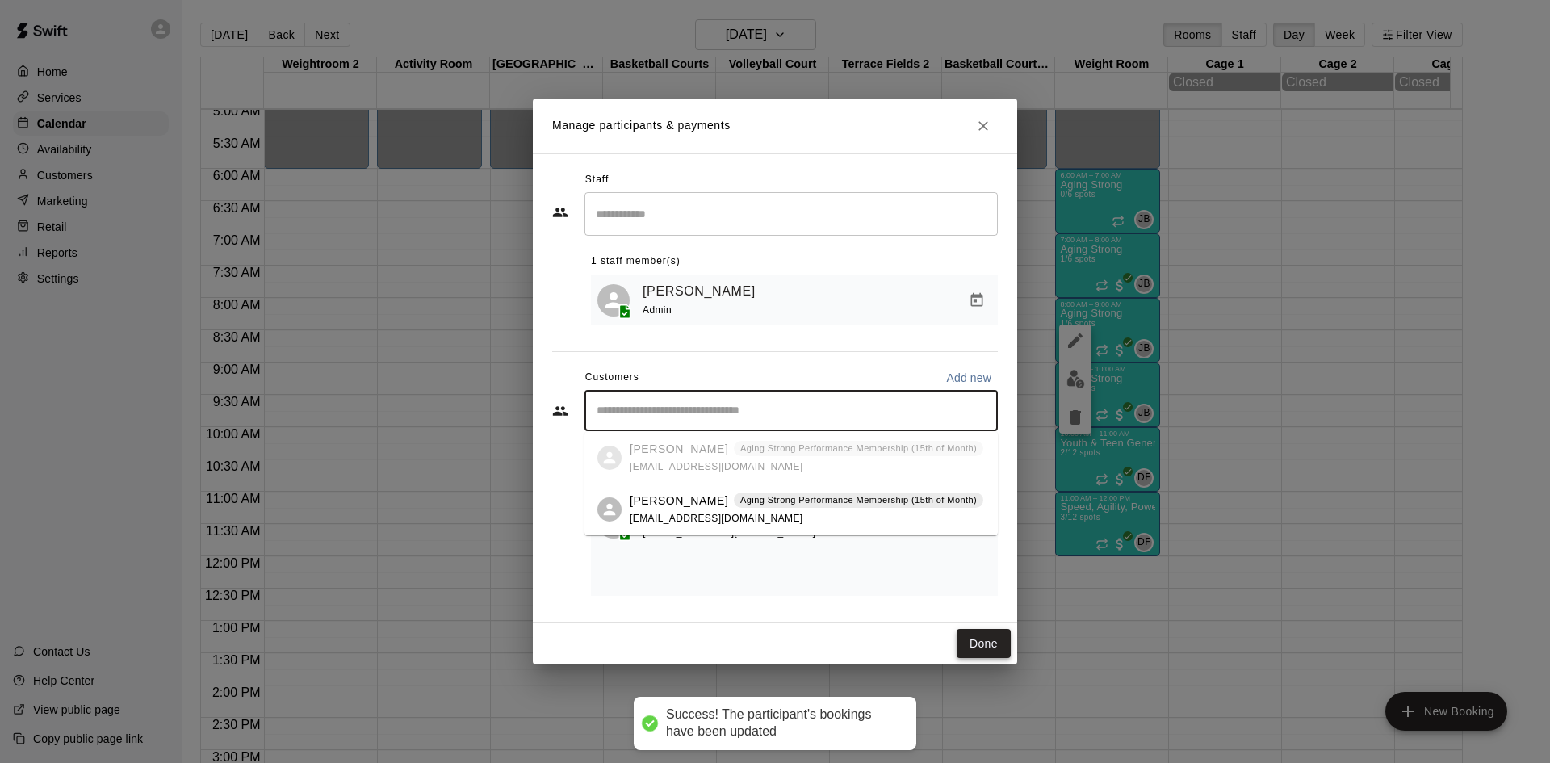
click at [970, 642] on button "Done" at bounding box center [984, 644] width 54 height 30
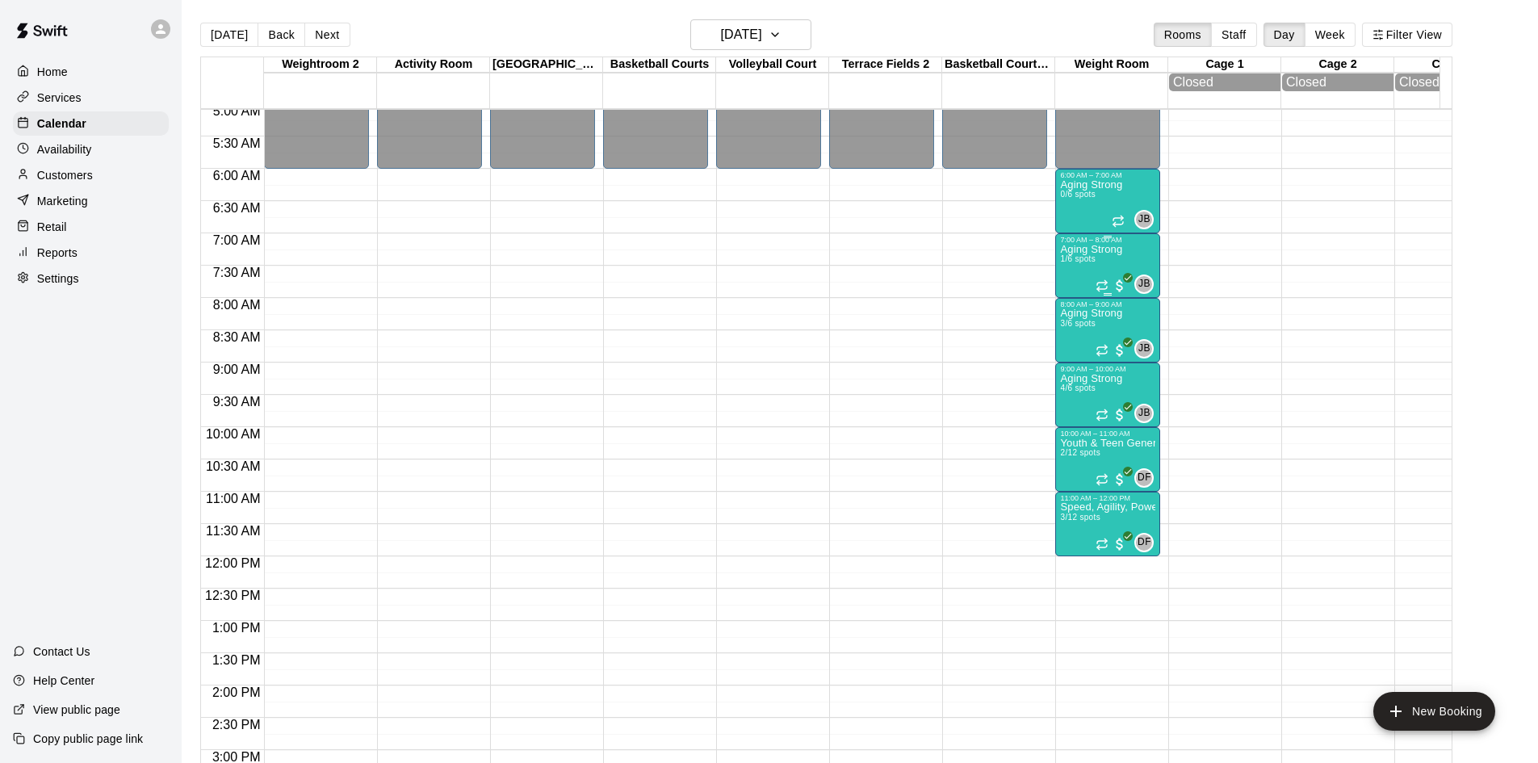
click at [1078, 250] on p "Aging Strong" at bounding box center [1091, 250] width 62 height 0
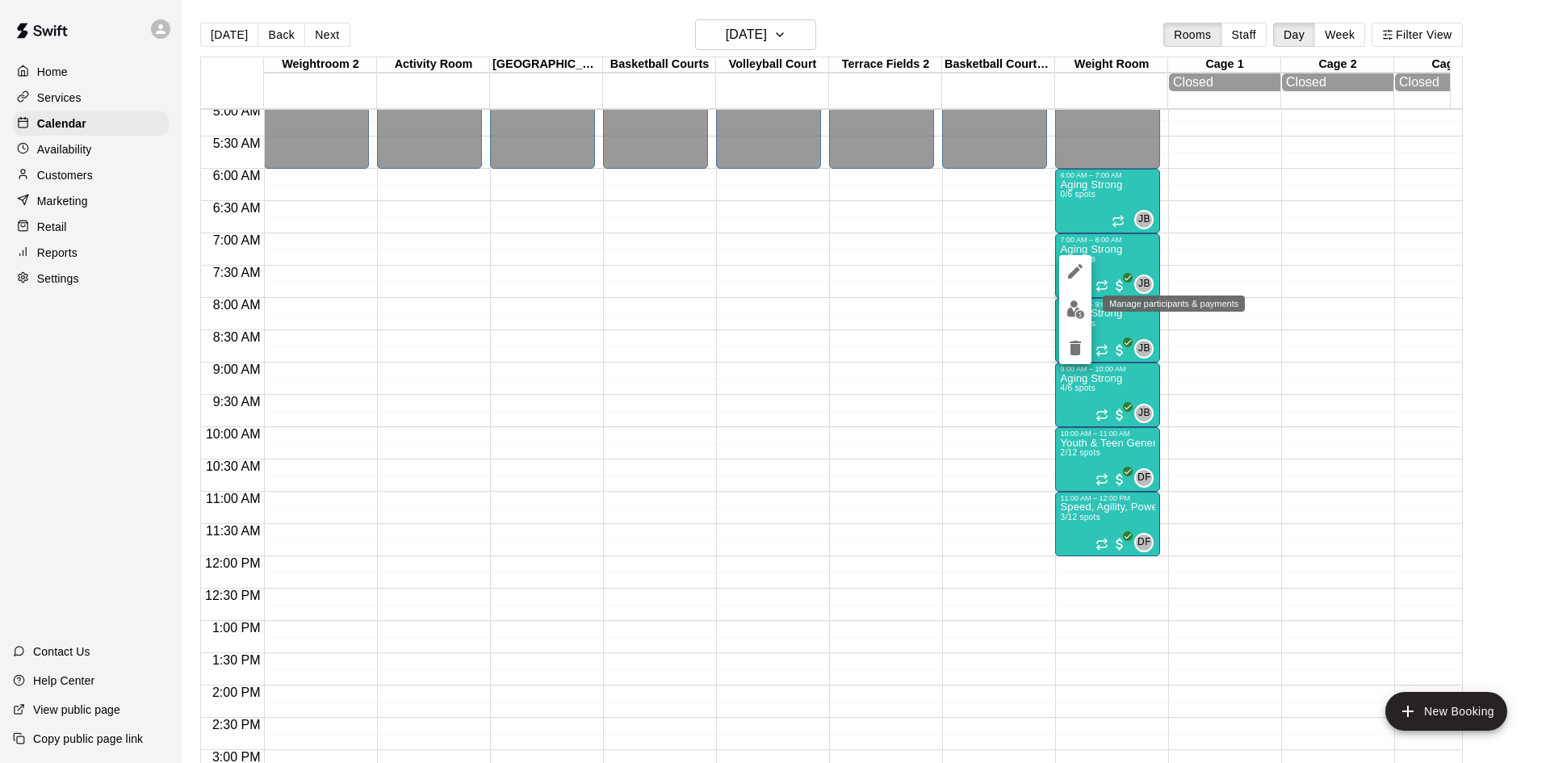
click at [1074, 300] on img "edit" at bounding box center [1076, 309] width 19 height 19
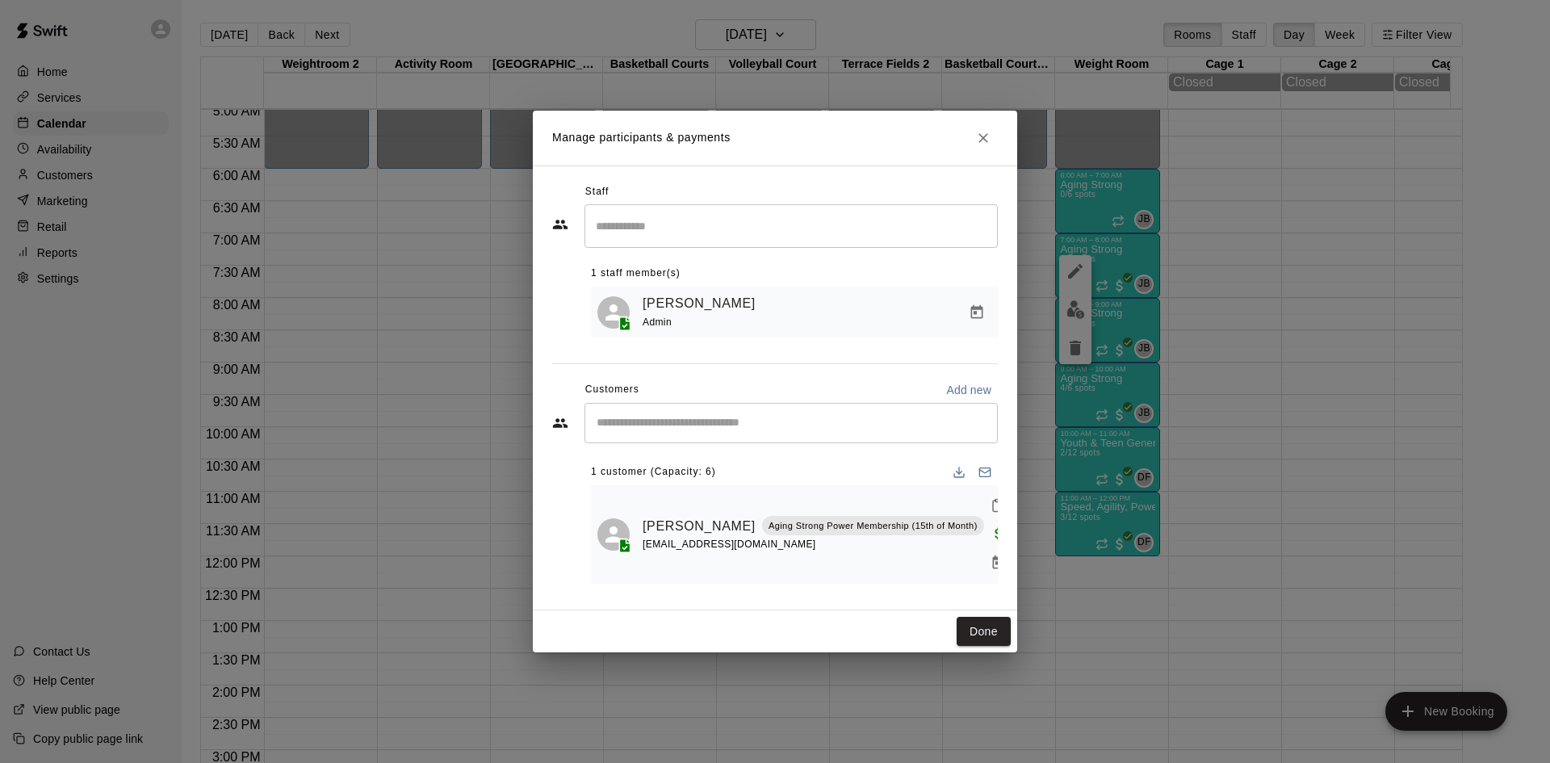
click at [788, 431] on input "Start typing to search customers..." at bounding box center [791, 423] width 399 height 16
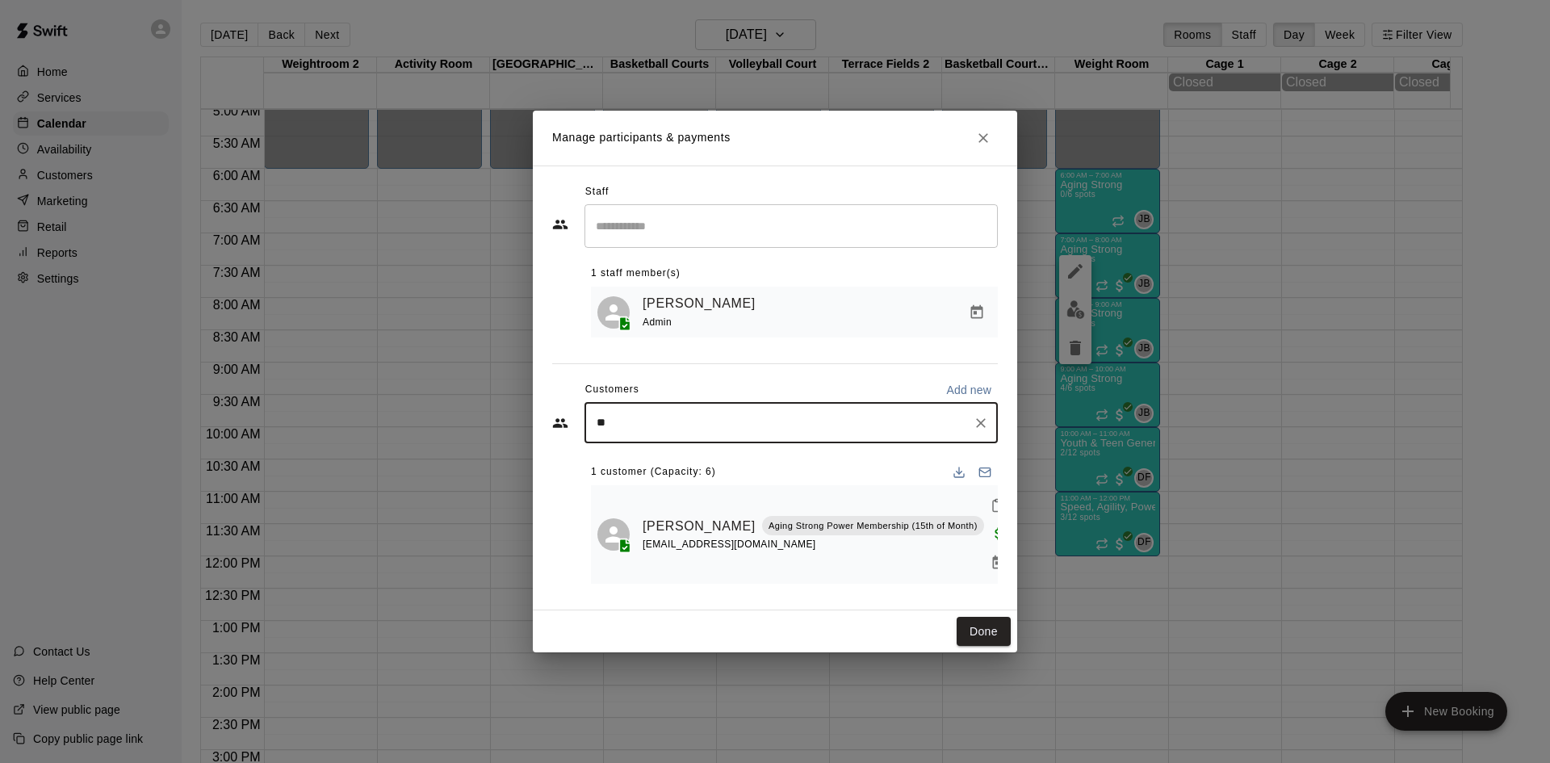
type input "***"
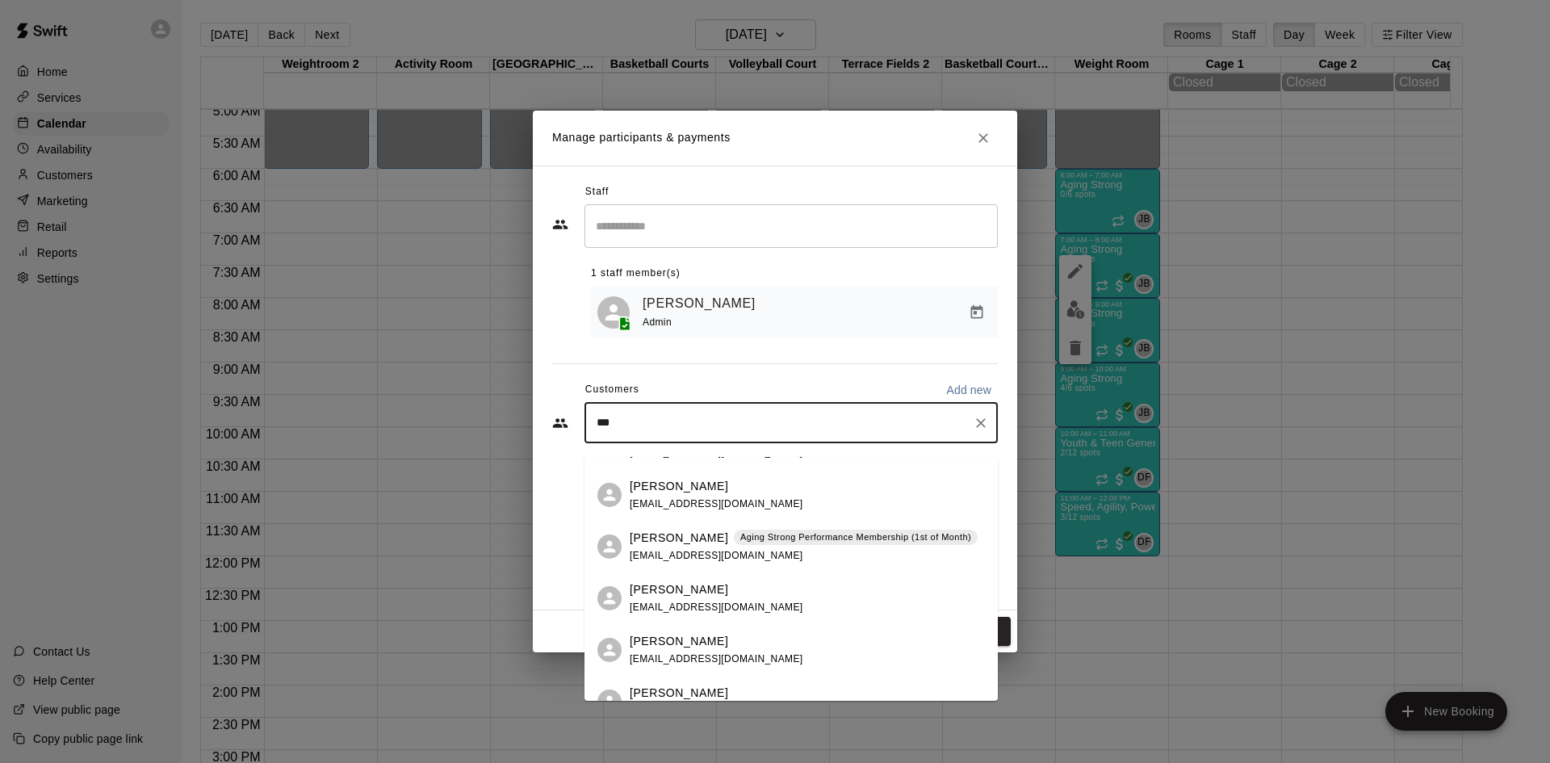
scroll to position [404, 0]
click at [790, 540] on p "Aging Strong Performance Membership (1st of Month)" at bounding box center [855, 535] width 231 height 14
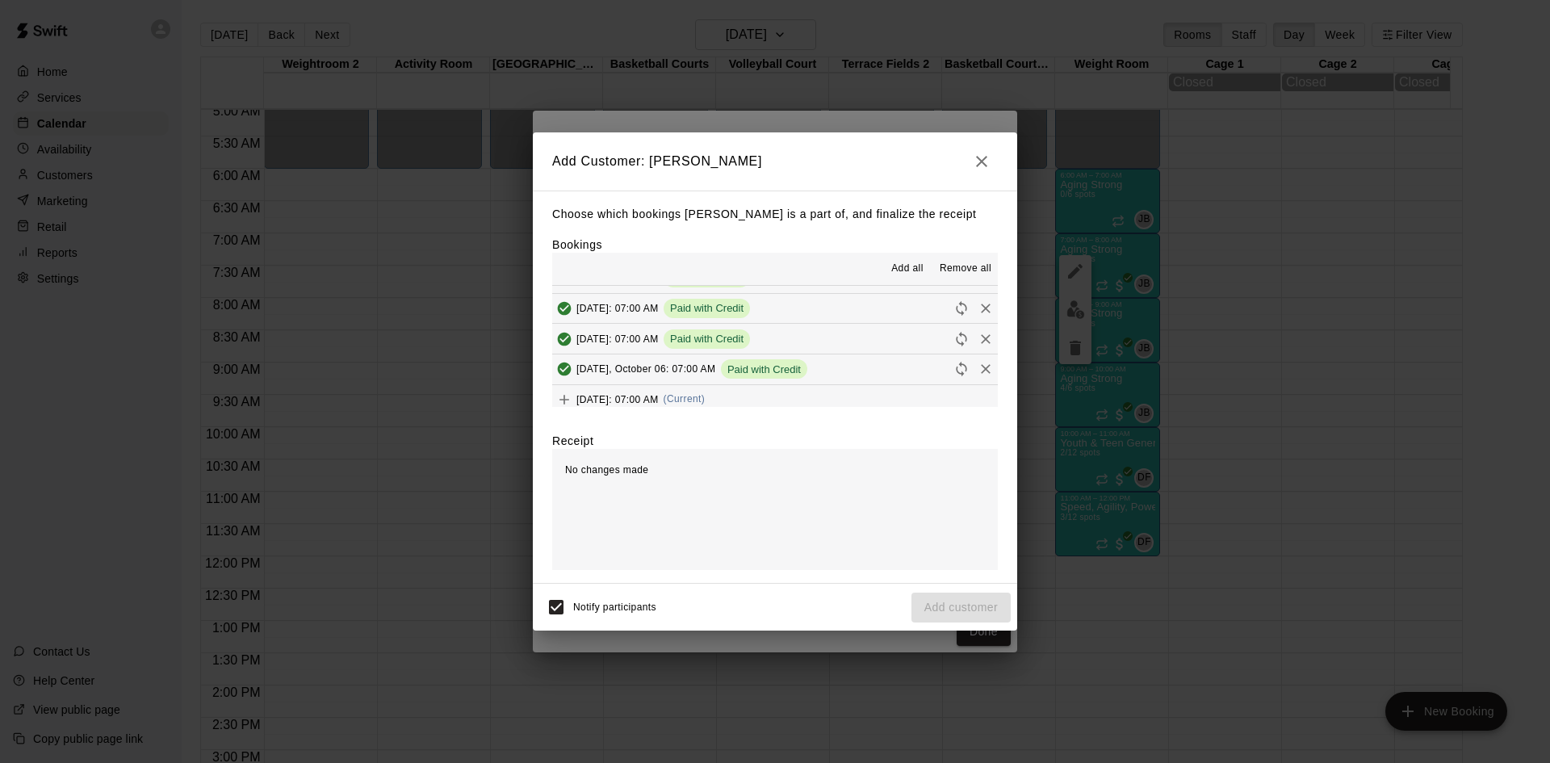
scroll to position [888, 0]
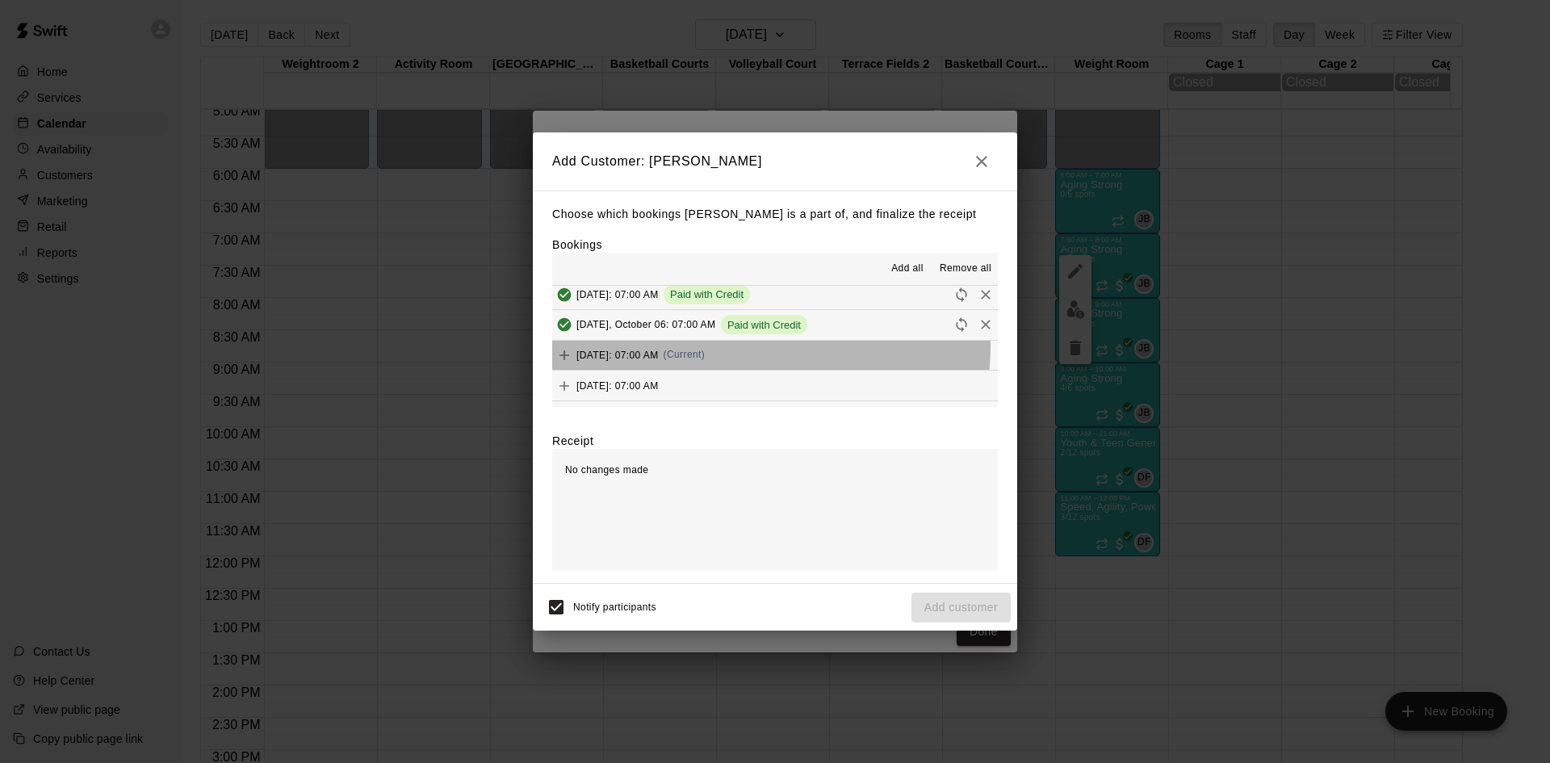
drag, startPoint x: 770, startPoint y: 348, endPoint x: 692, endPoint y: 445, distance: 124.1
click at [768, 351] on button "[DATE]: 07:00 AM (Current)" at bounding box center [775, 356] width 446 height 30
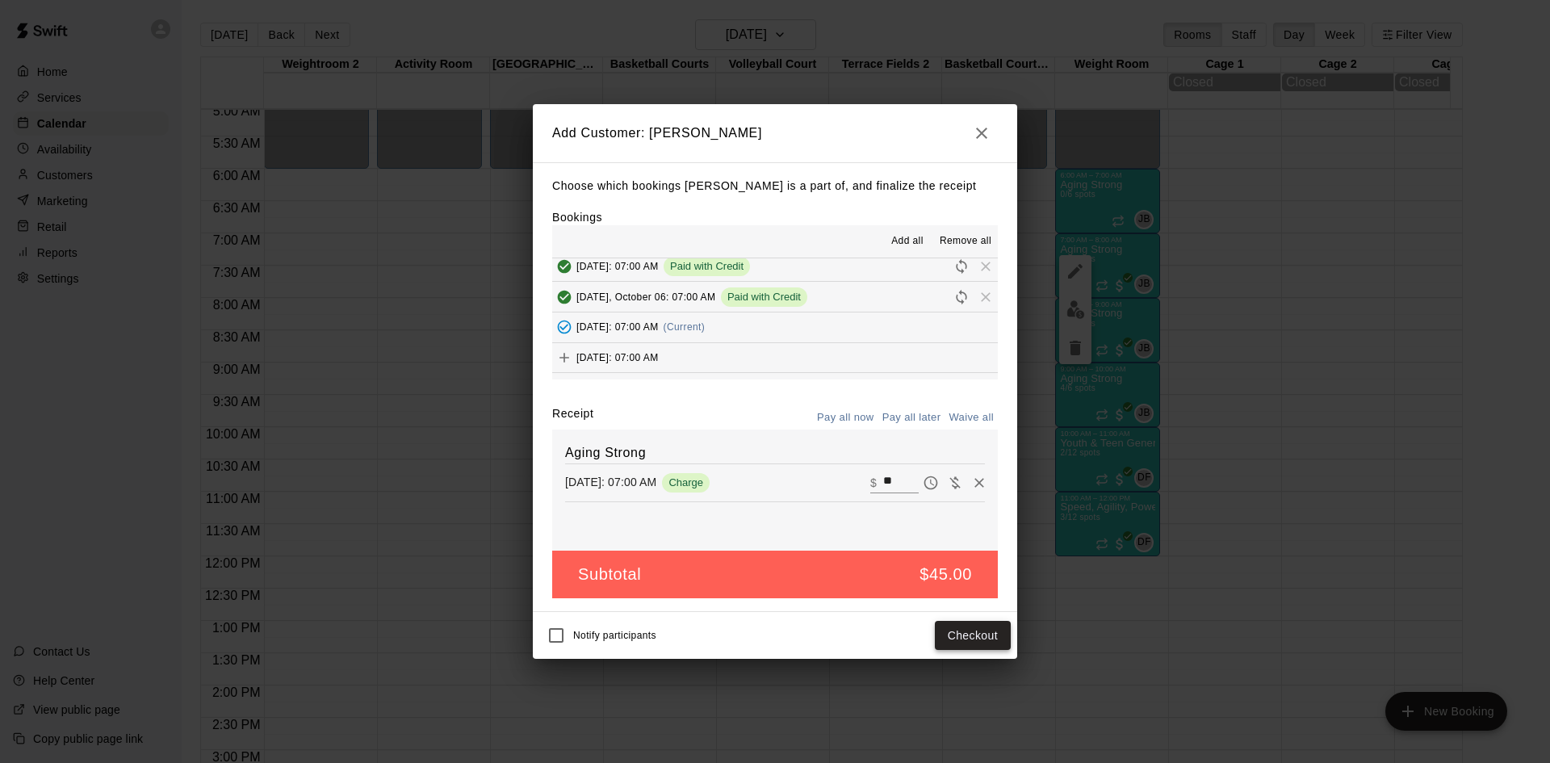
click at [964, 637] on button "Checkout" at bounding box center [973, 636] width 76 height 30
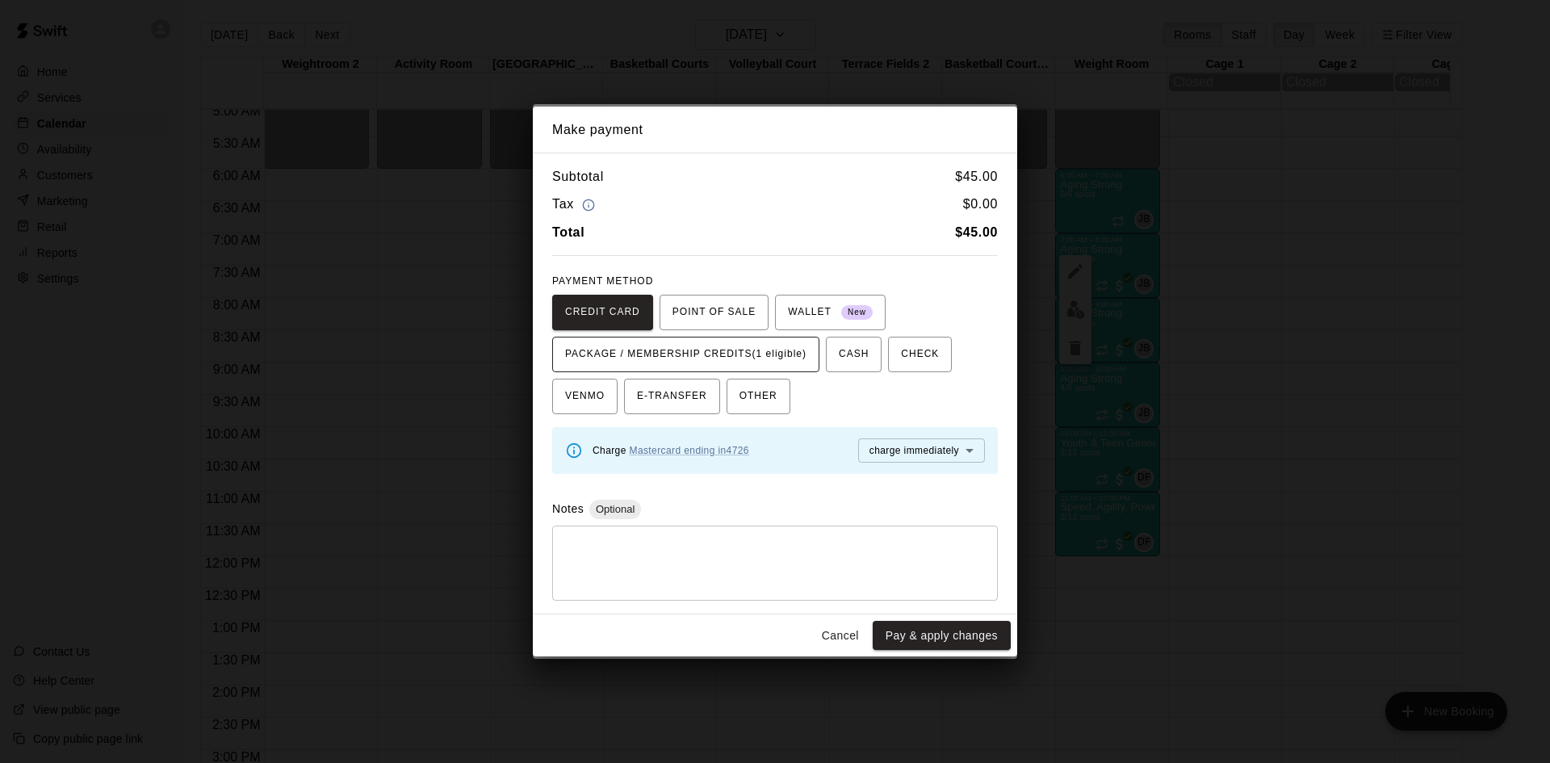
click at [791, 343] on span "PACKAGE / MEMBERSHIP CREDITS (1 eligible)" at bounding box center [685, 355] width 241 height 26
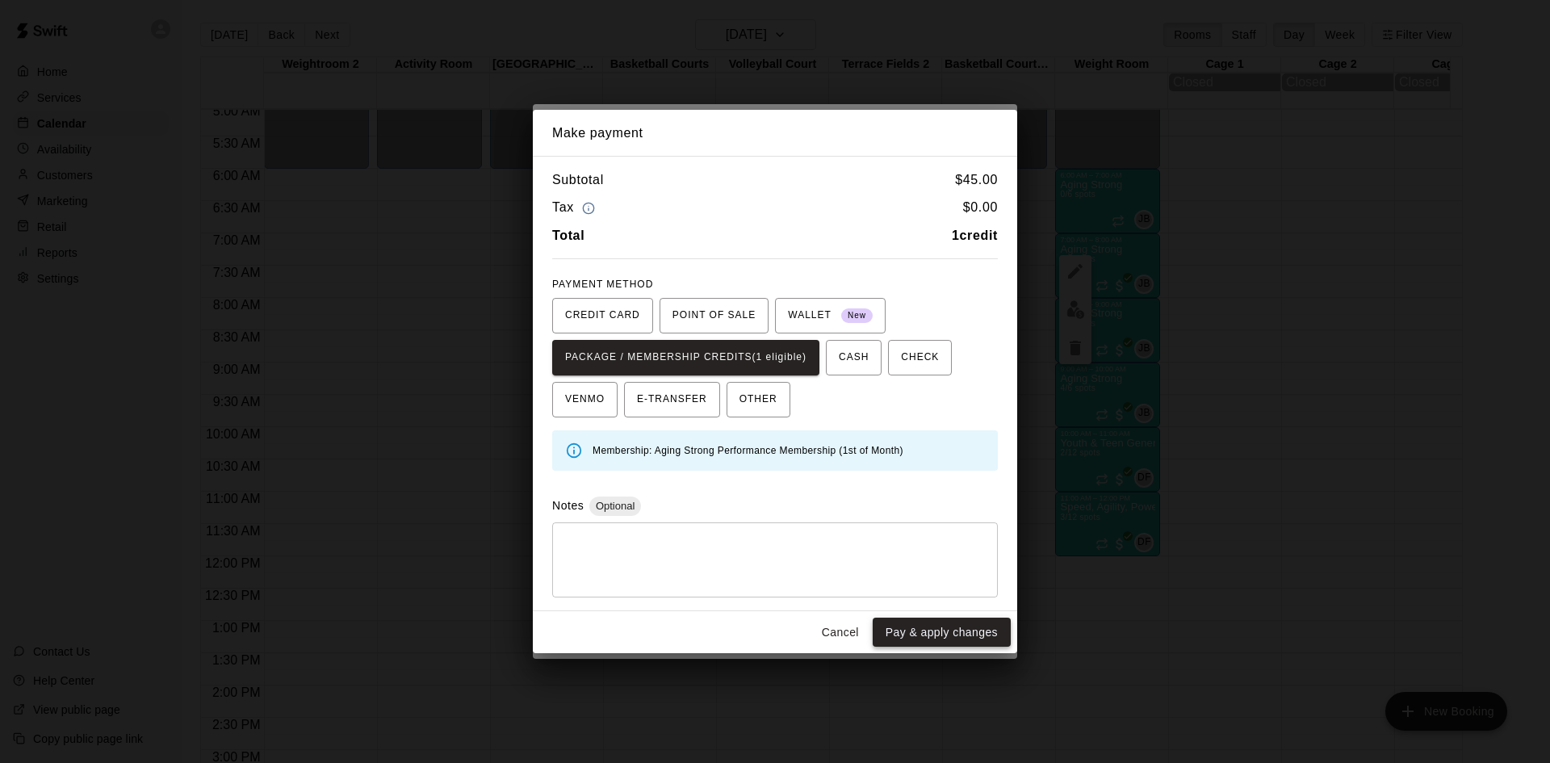
click at [903, 627] on button "Pay & apply changes" at bounding box center [942, 633] width 138 height 30
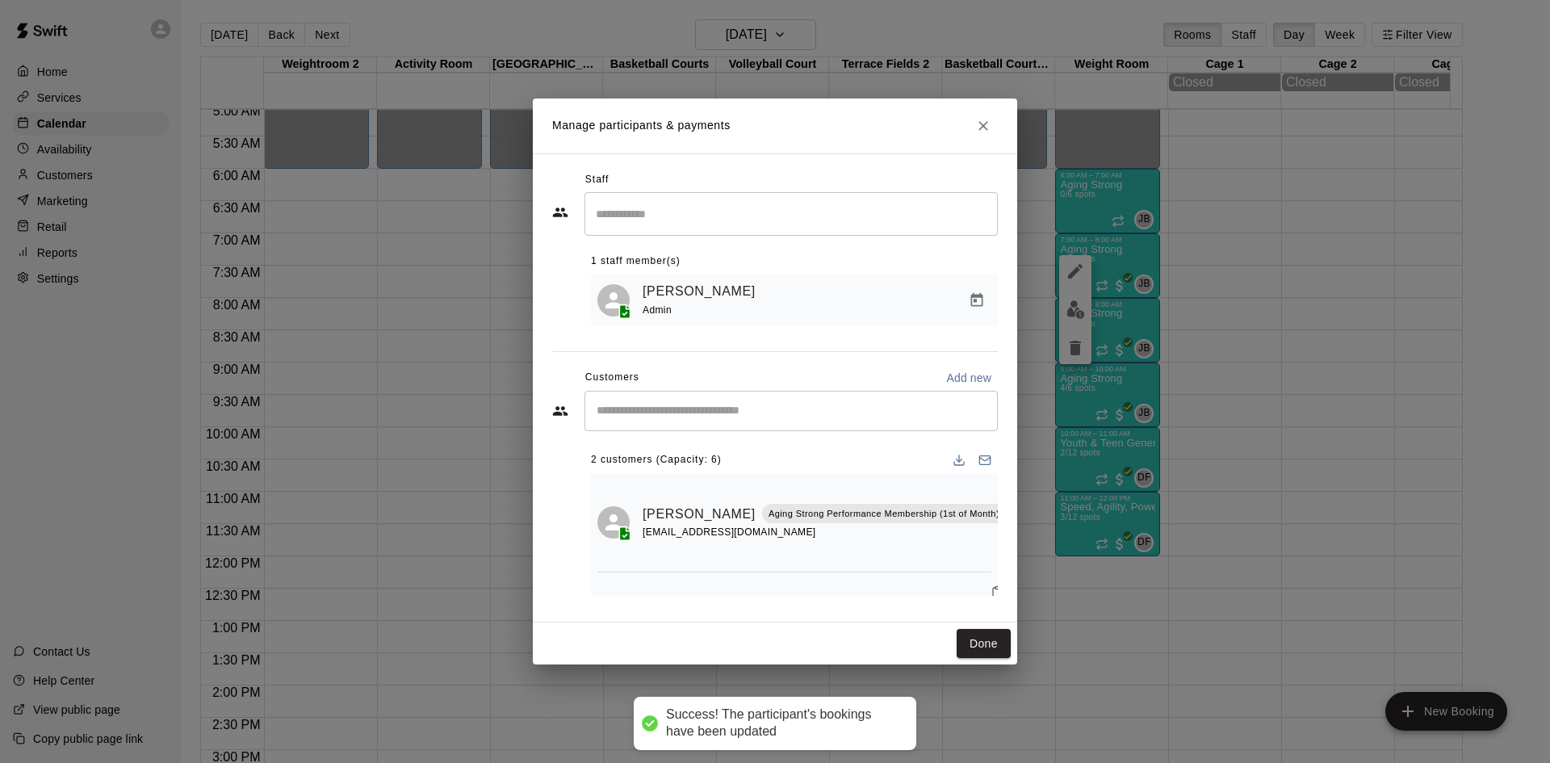
click at [809, 418] on input "Start typing to search customers..." at bounding box center [791, 411] width 399 height 16
type input "******"
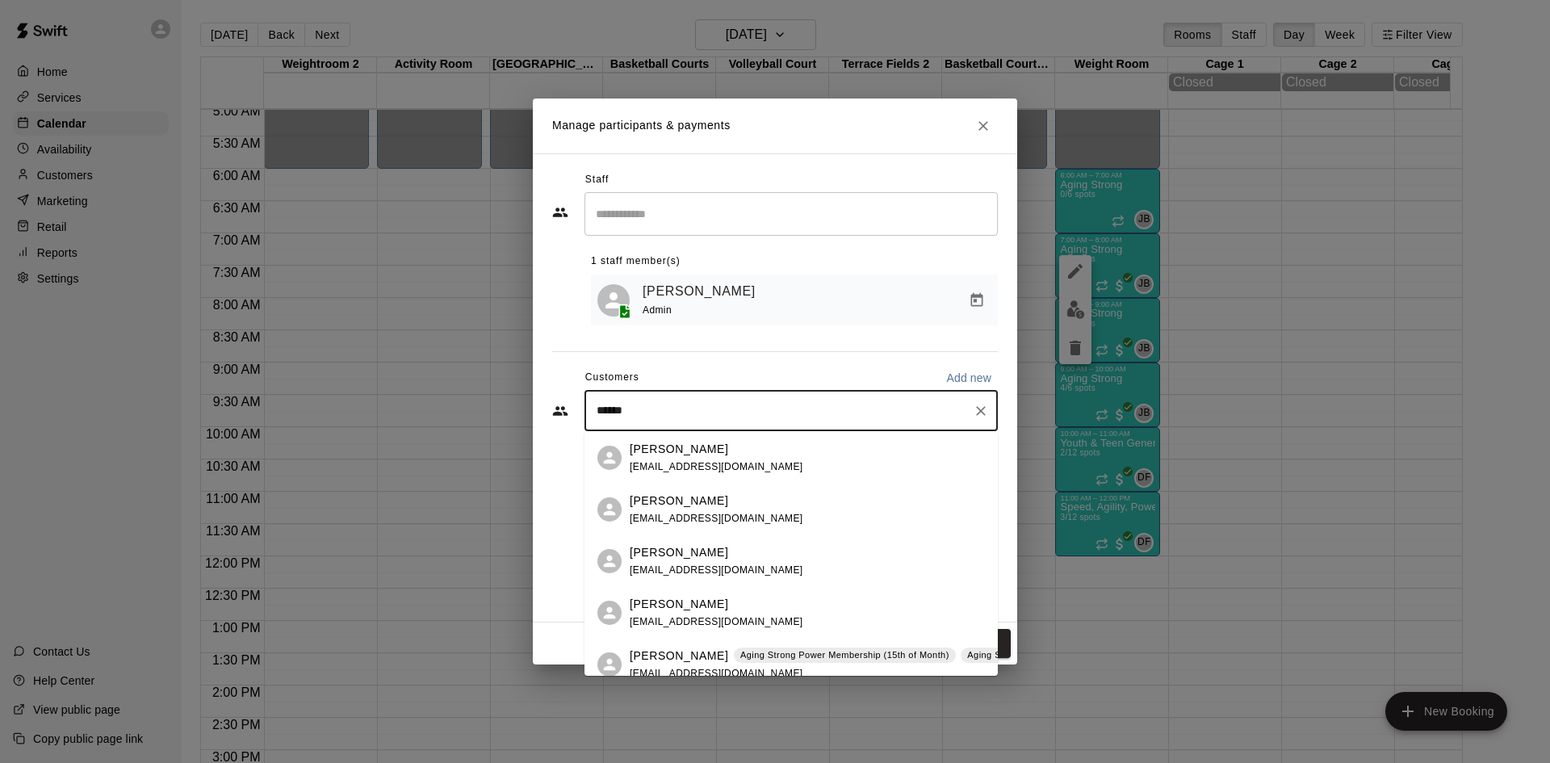
click at [740, 660] on p "Aging Strong Power Membership (15th of Month)" at bounding box center [844, 655] width 209 height 14
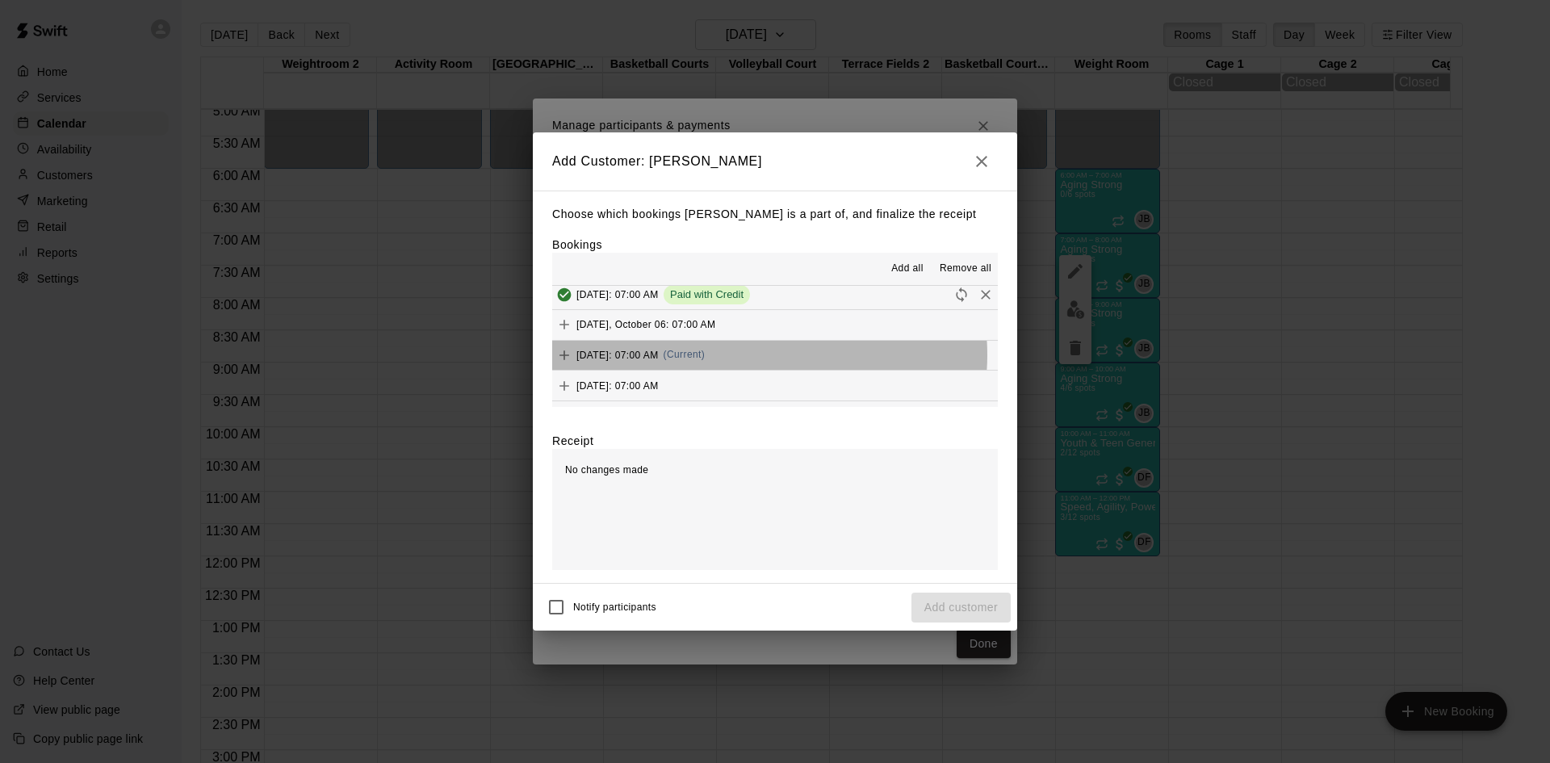
click at [706, 356] on span "(Current)" at bounding box center [685, 354] width 42 height 11
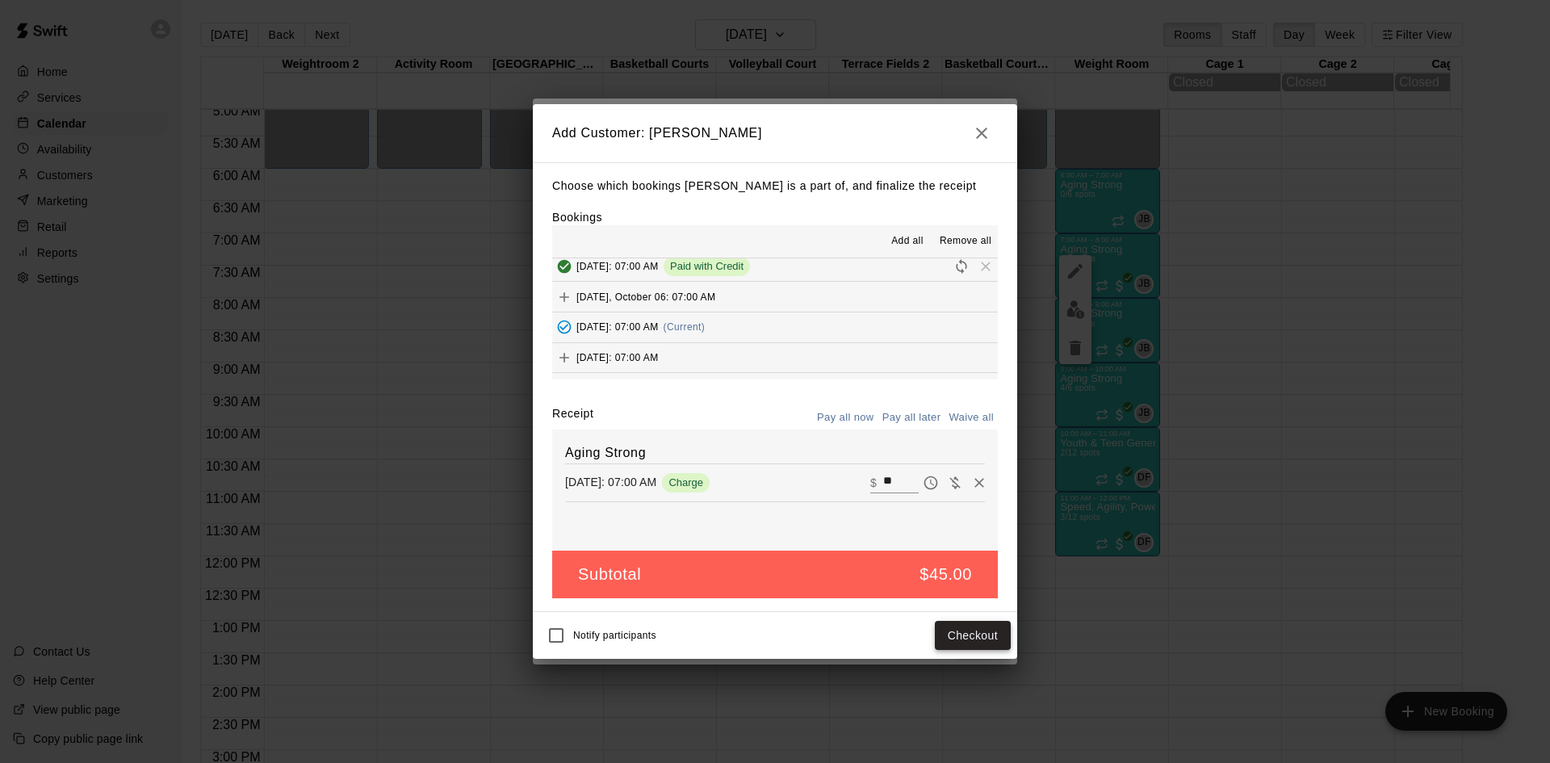
click at [963, 640] on button "Checkout" at bounding box center [973, 636] width 76 height 30
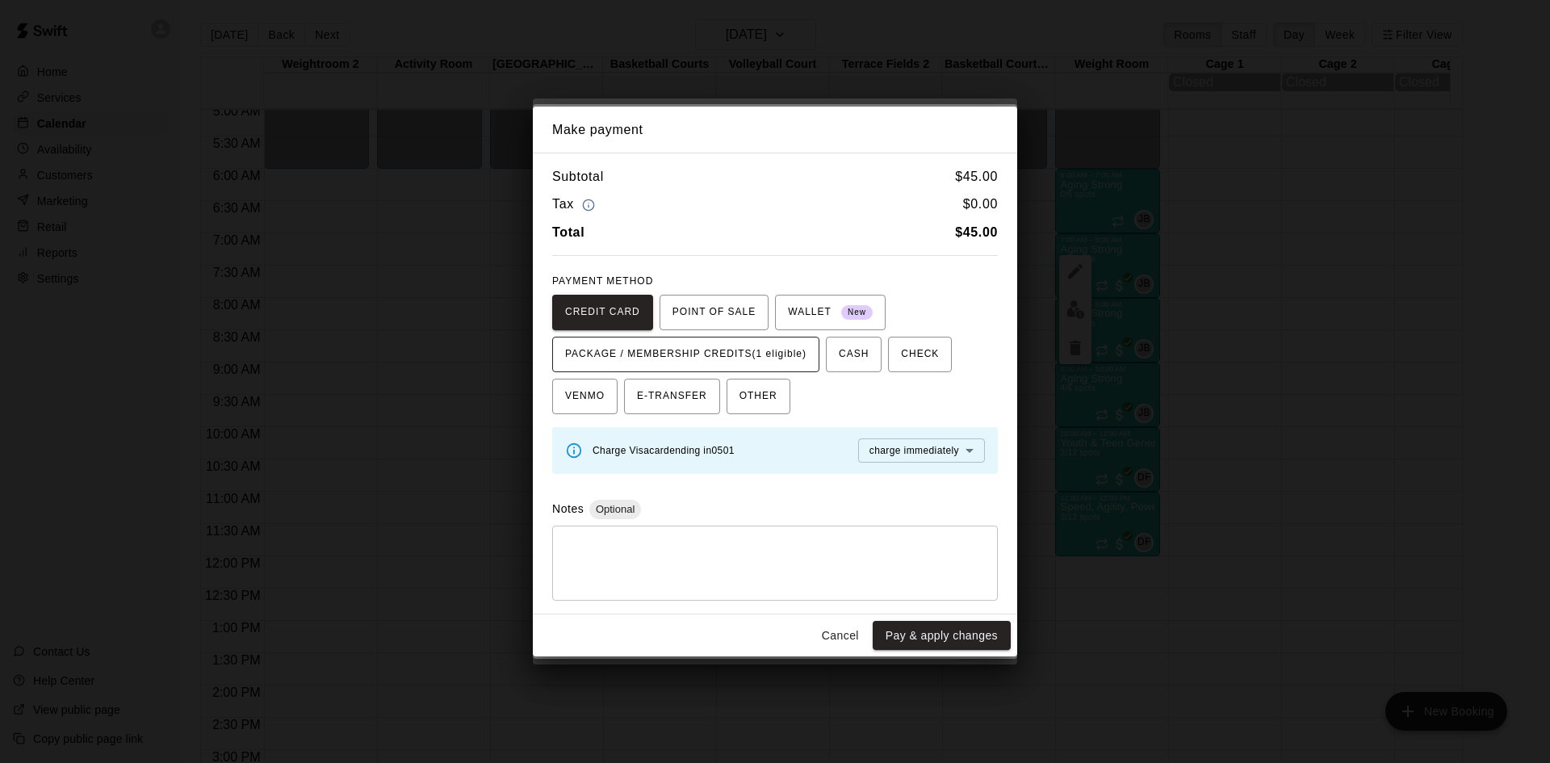
click at [789, 366] on span "PACKAGE / MEMBERSHIP CREDITS (1 eligible)" at bounding box center [685, 355] width 241 height 26
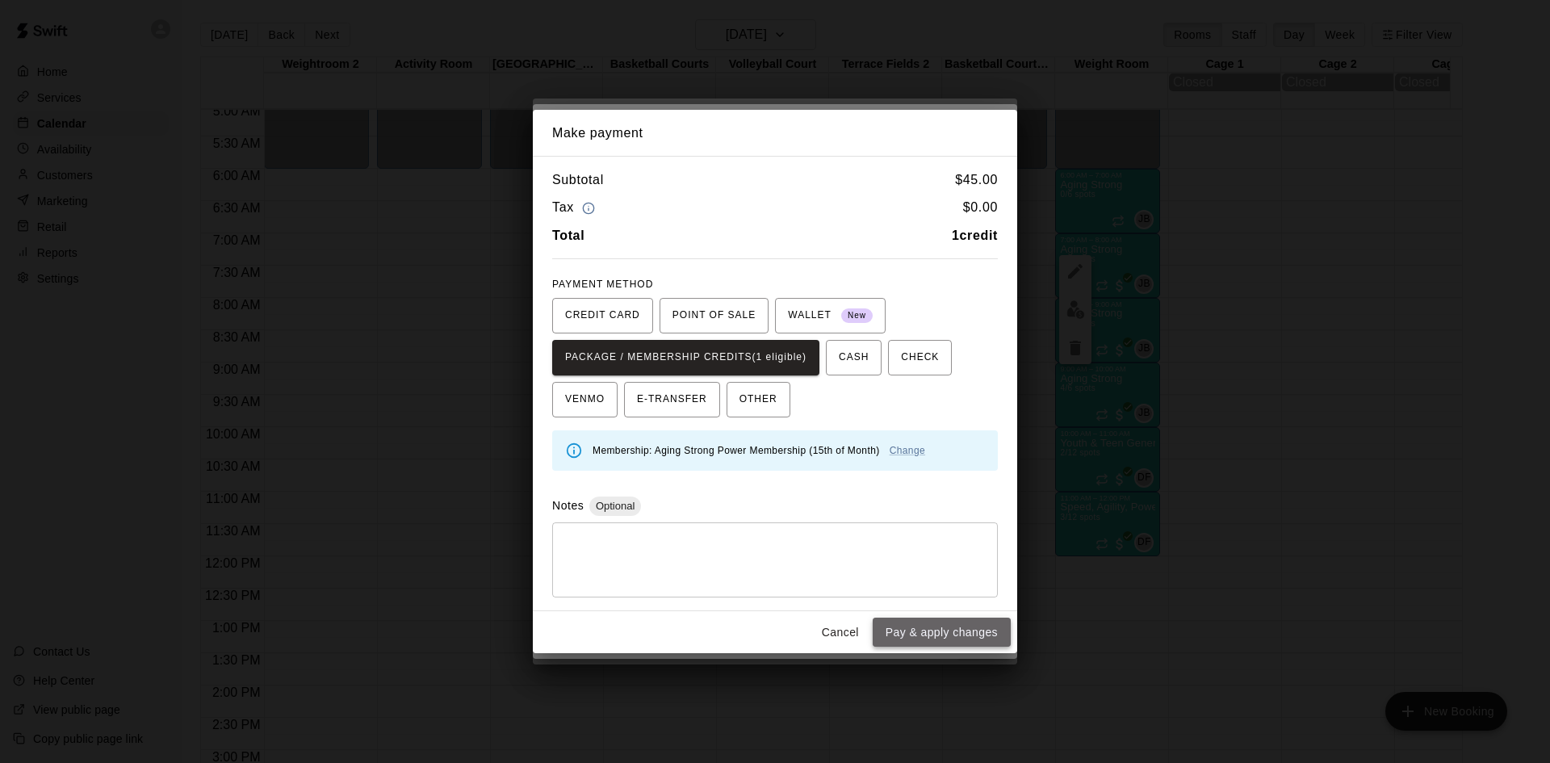
click at [921, 633] on button "Pay & apply changes" at bounding box center [942, 633] width 138 height 30
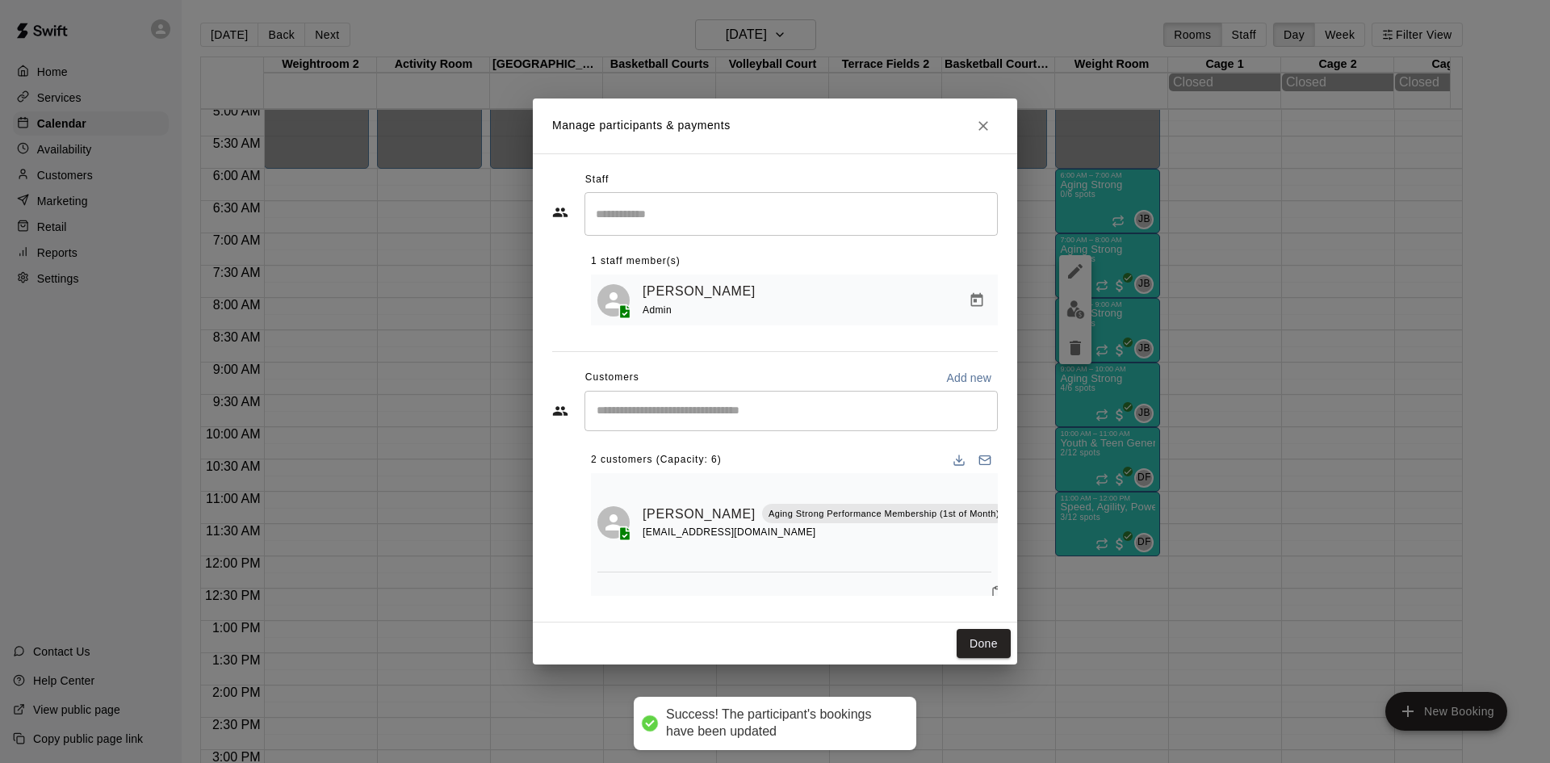
scroll to position [0, 0]
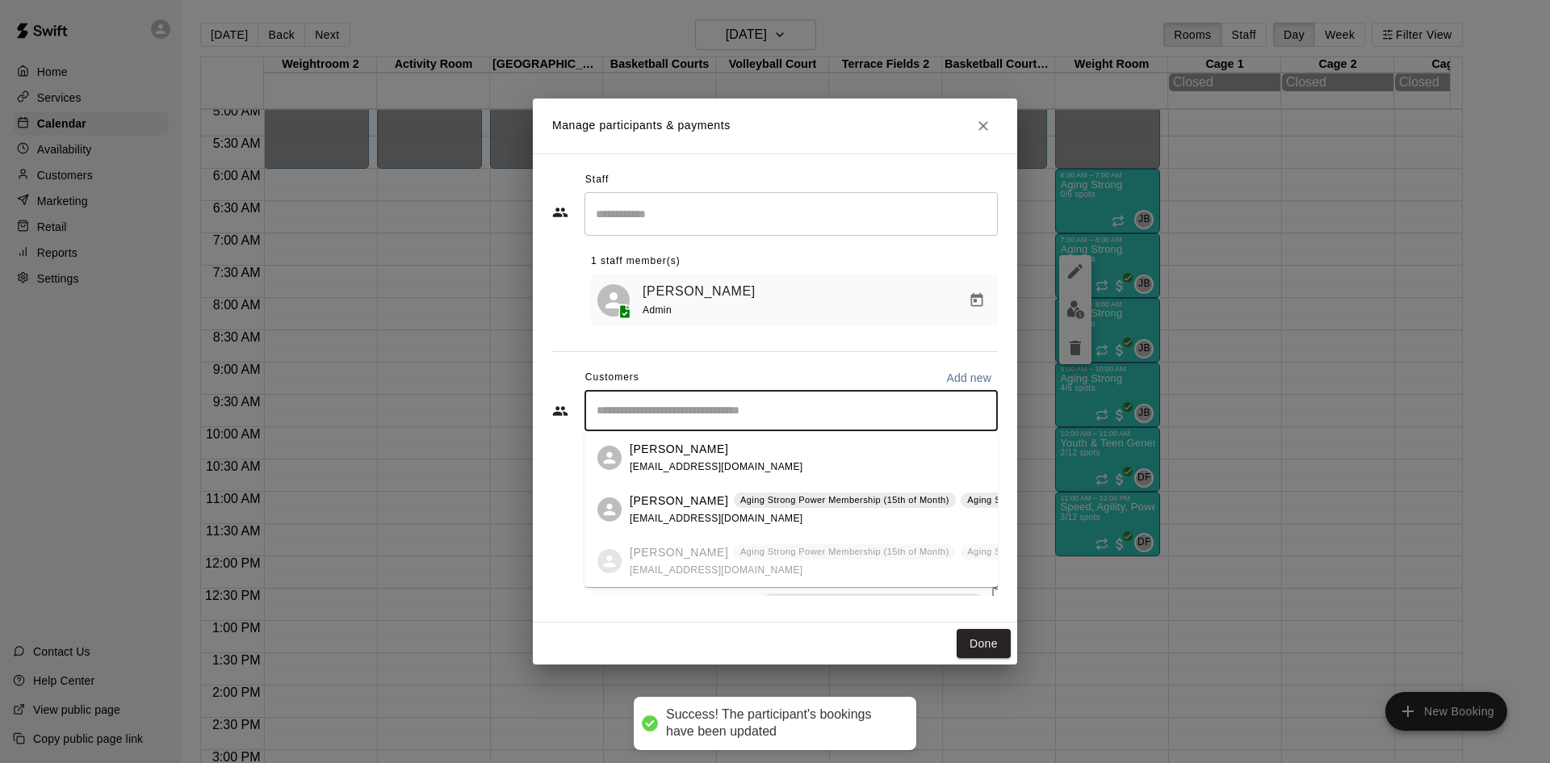
click at [807, 406] on input "Start typing to search customers..." at bounding box center [791, 411] width 399 height 16
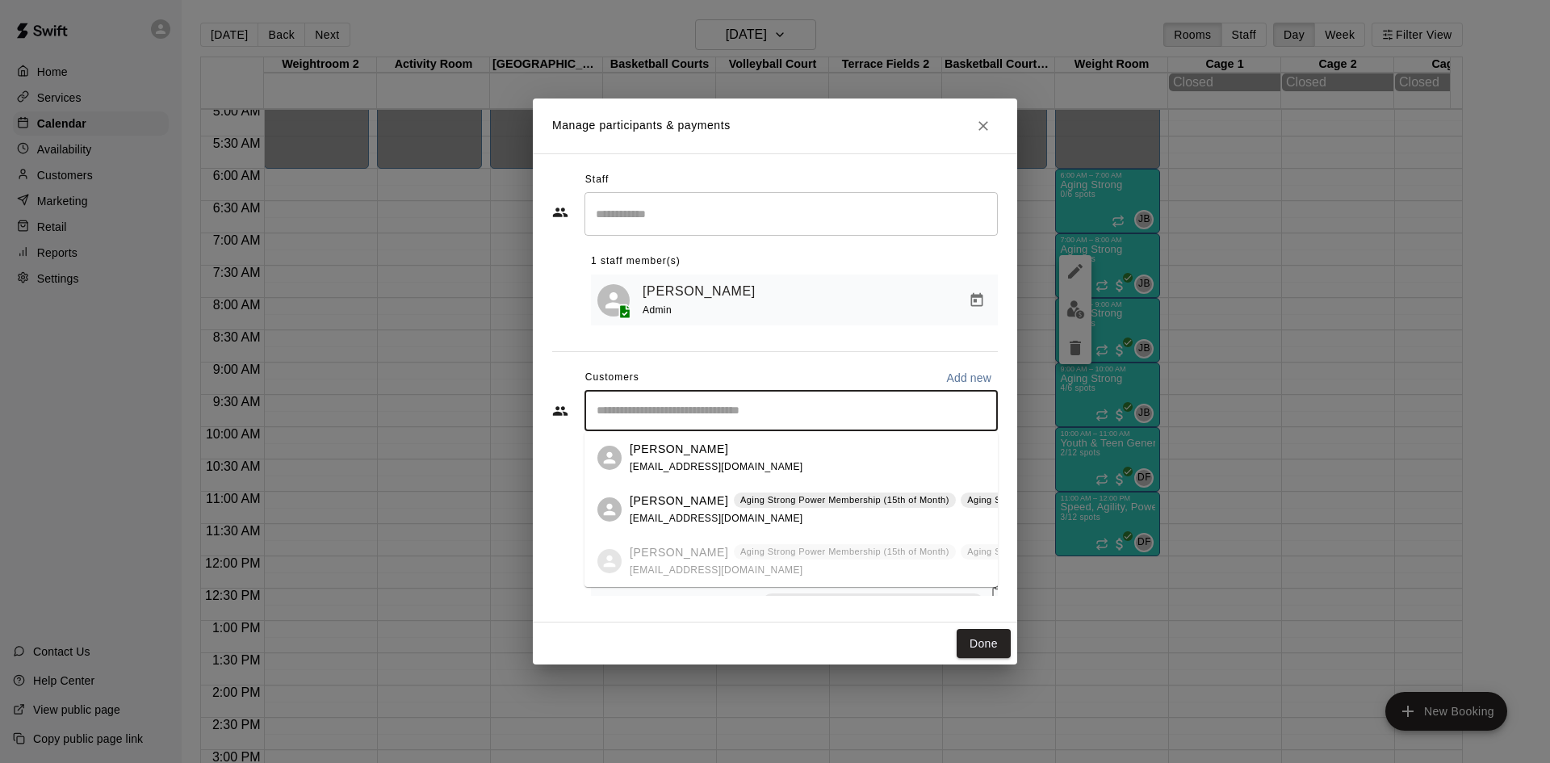
click at [775, 515] on div "[PERSON_NAME] Aging Strong Power Membership (15th of Month) Aging Strong Power …" at bounding box center [906, 510] width 553 height 35
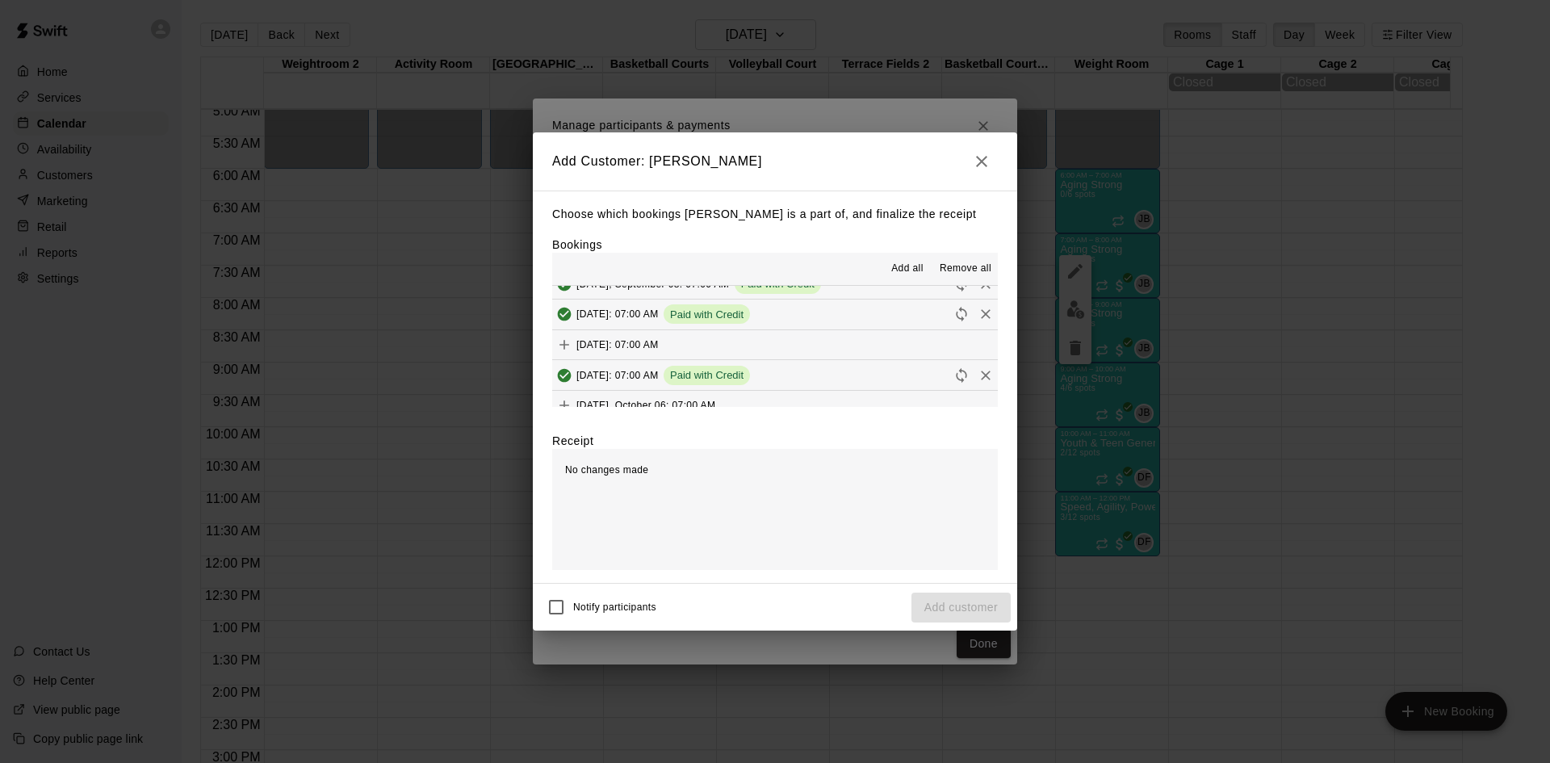
scroll to position [888, 0]
click at [706, 350] on span "(Current)" at bounding box center [685, 354] width 42 height 11
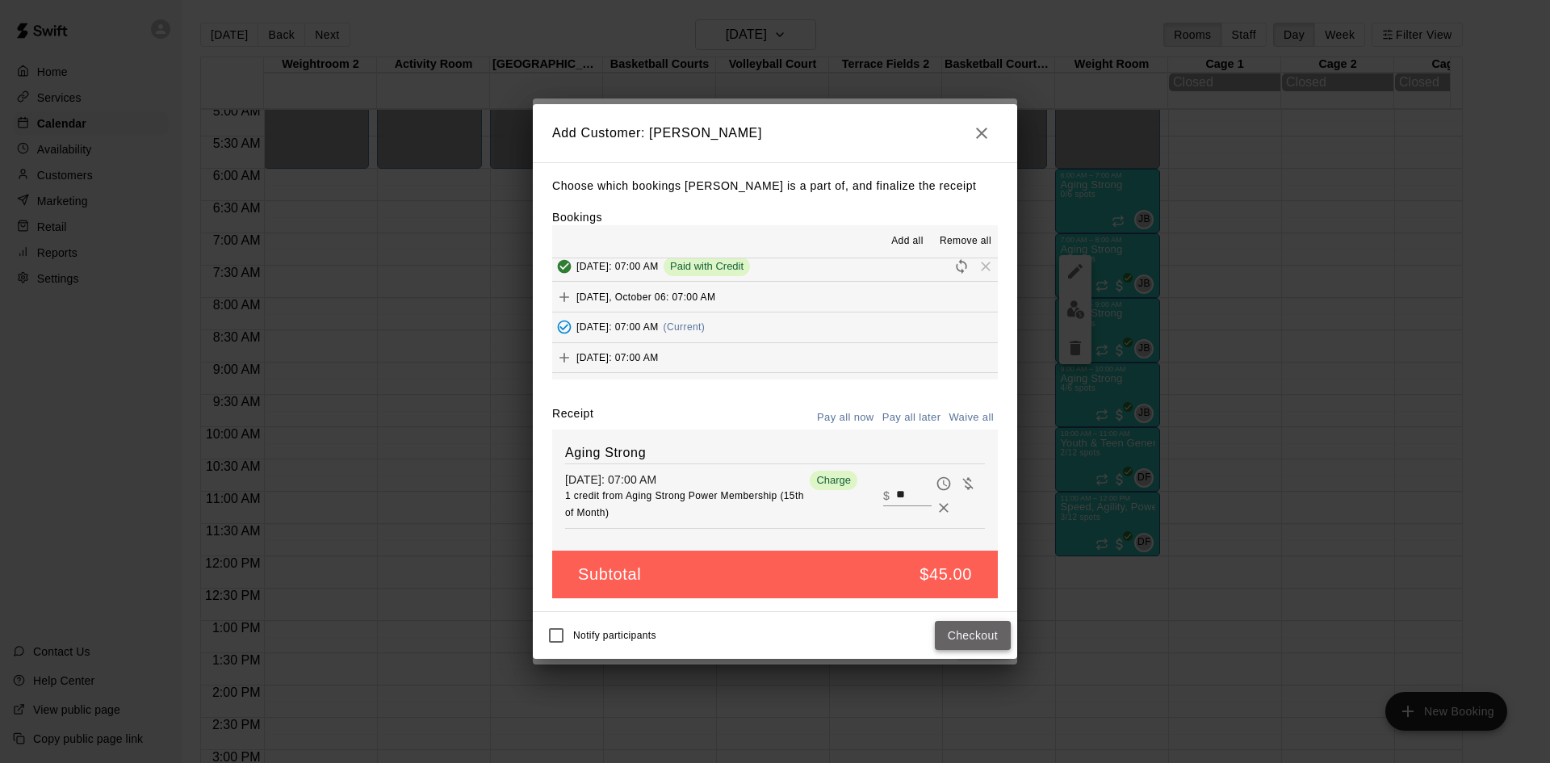
click at [971, 644] on button "Checkout" at bounding box center [973, 636] width 76 height 30
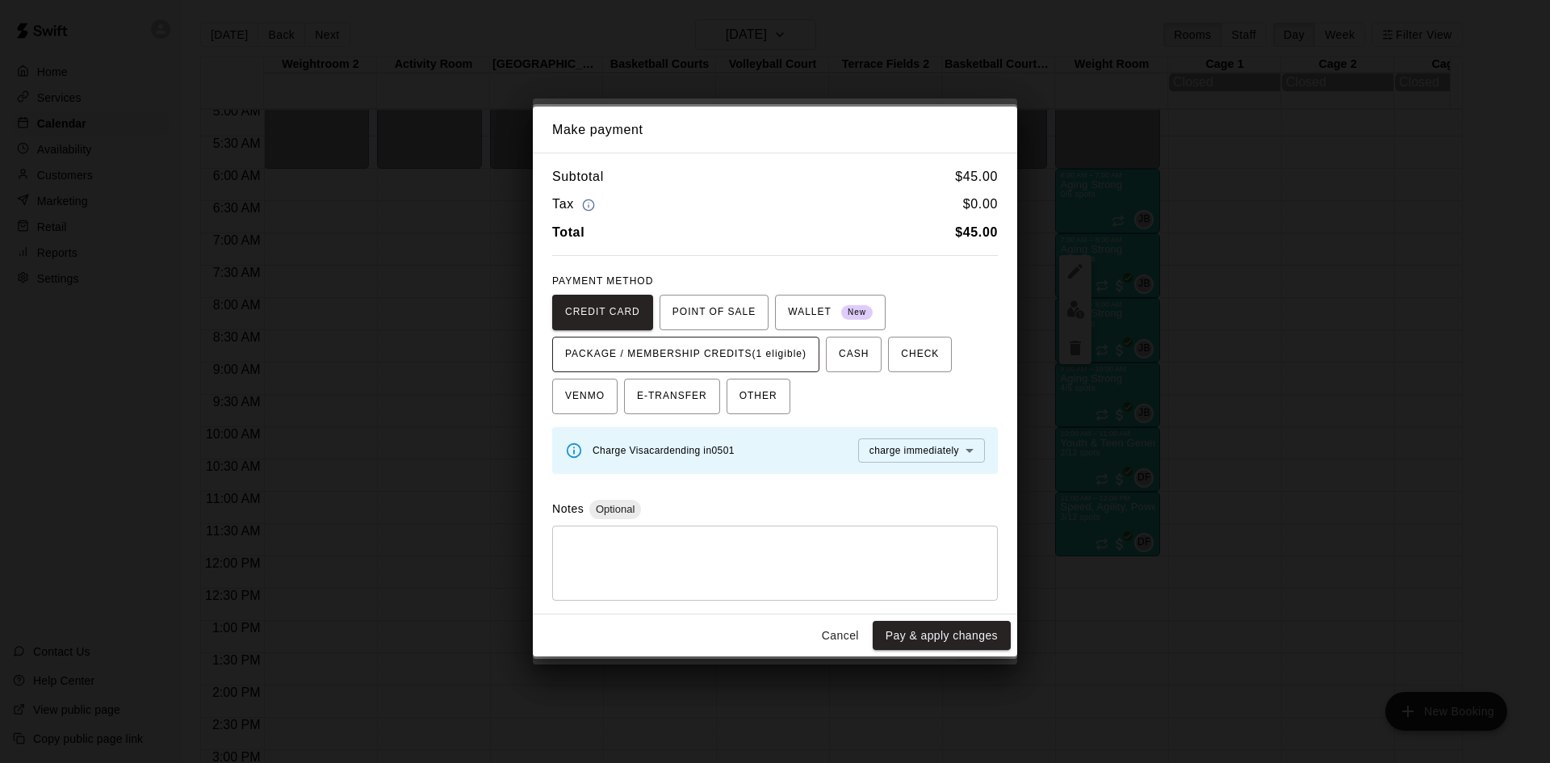
click at [778, 364] on span "PACKAGE / MEMBERSHIP CREDITS (1 eligible)" at bounding box center [685, 355] width 241 height 26
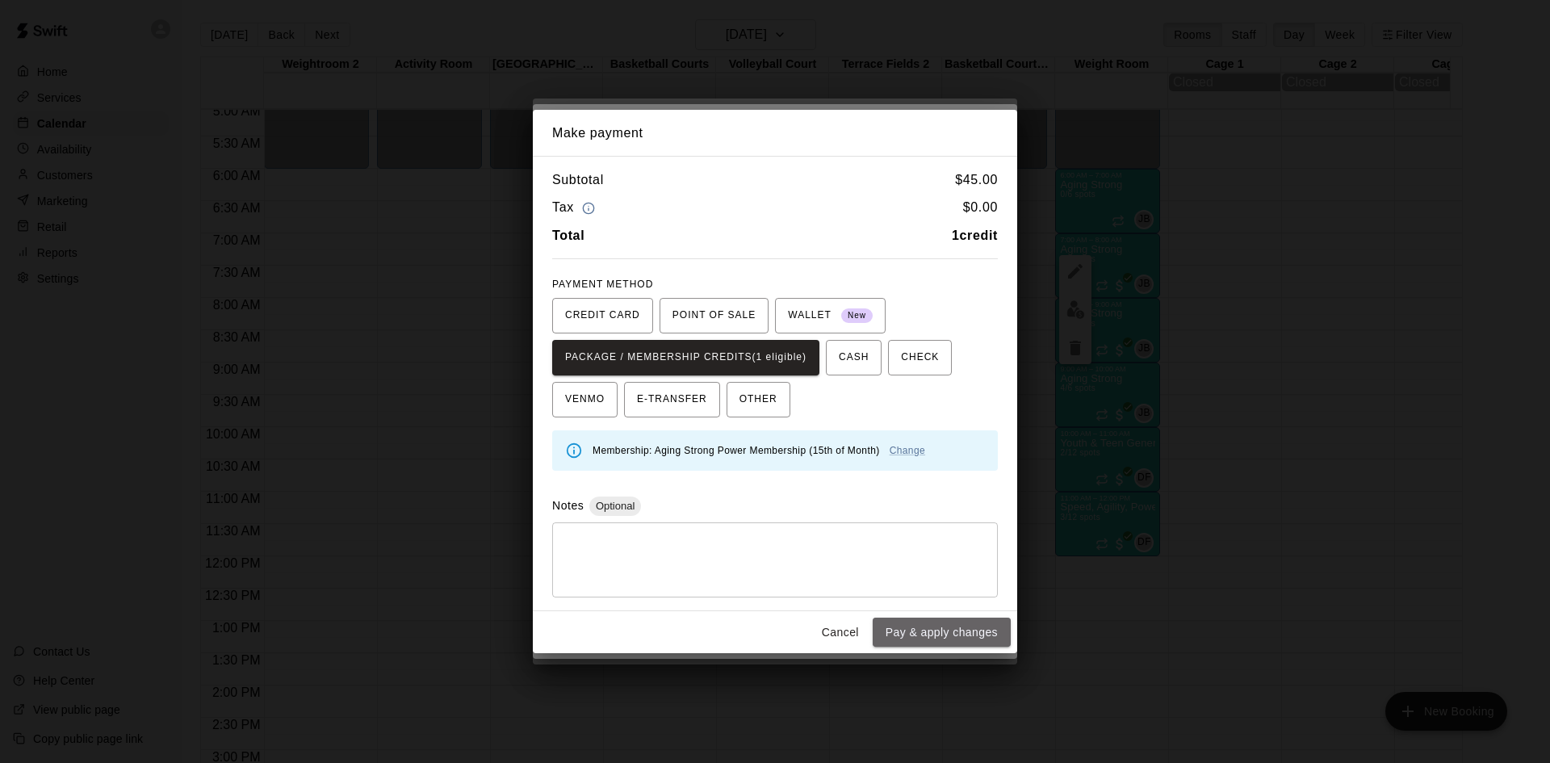
click at [929, 644] on button "Pay & apply changes" at bounding box center [942, 633] width 138 height 30
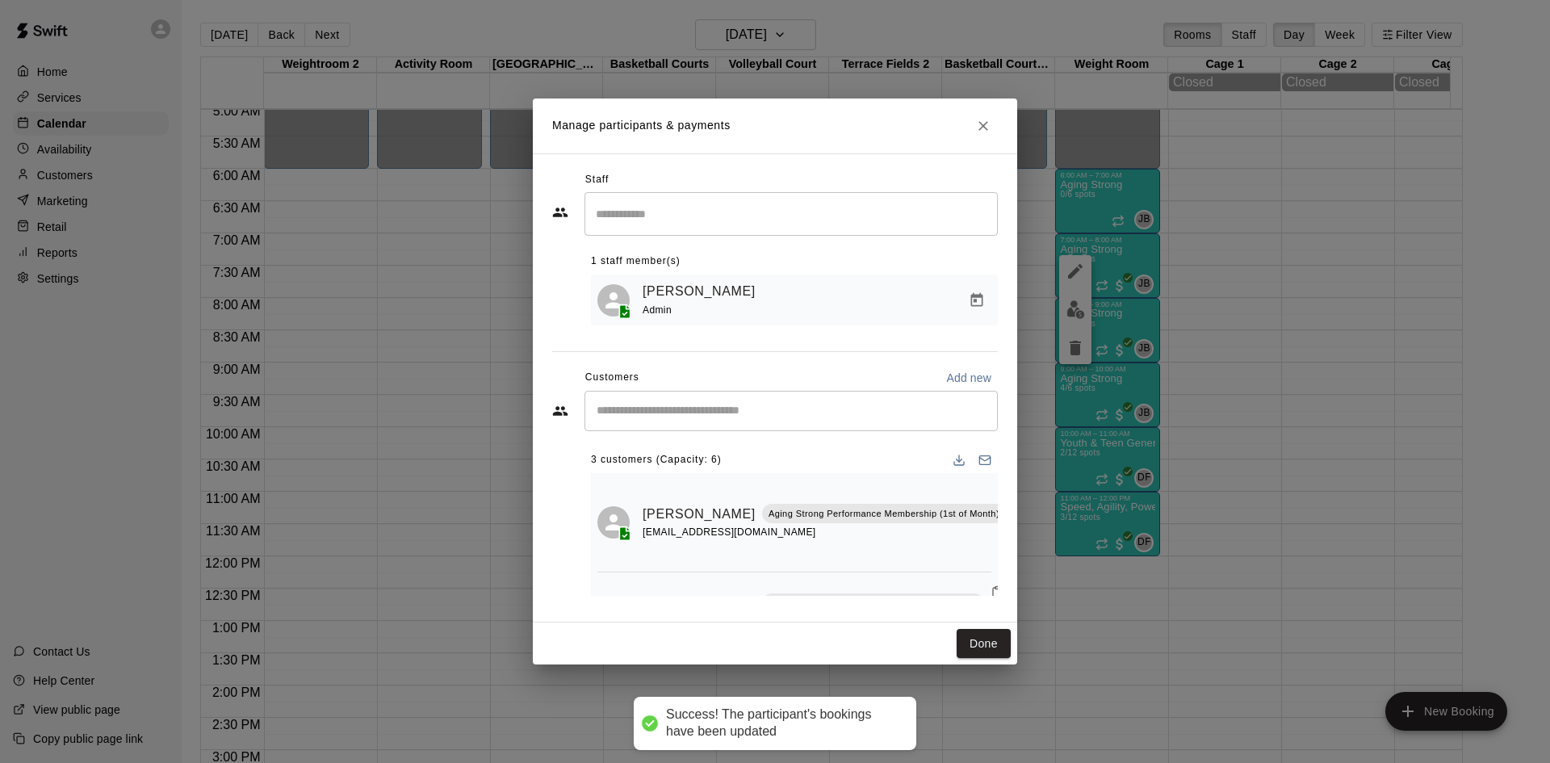
scroll to position [0, 0]
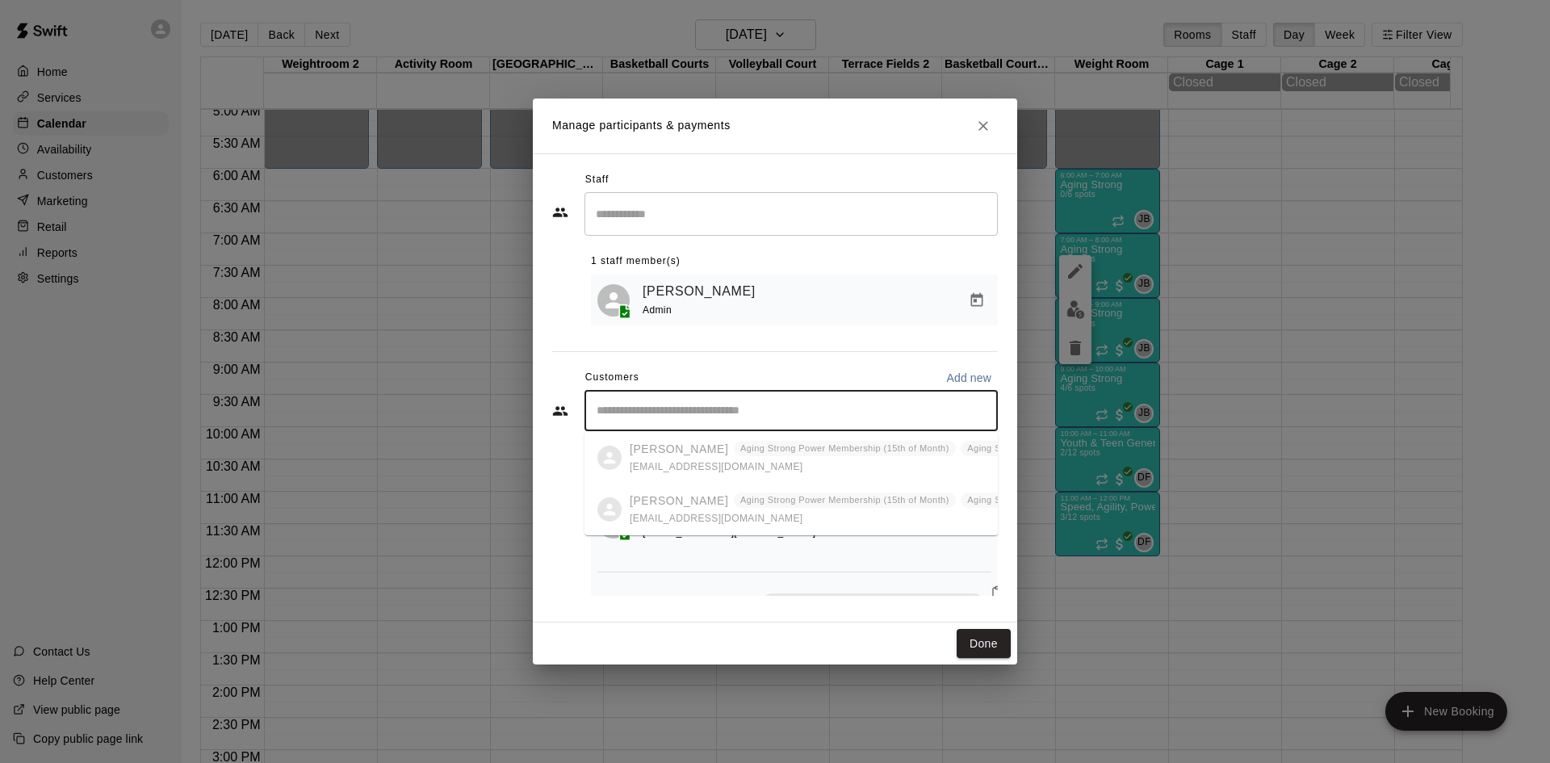
click at [786, 417] on input "Start typing to search customers..." at bounding box center [791, 411] width 399 height 16
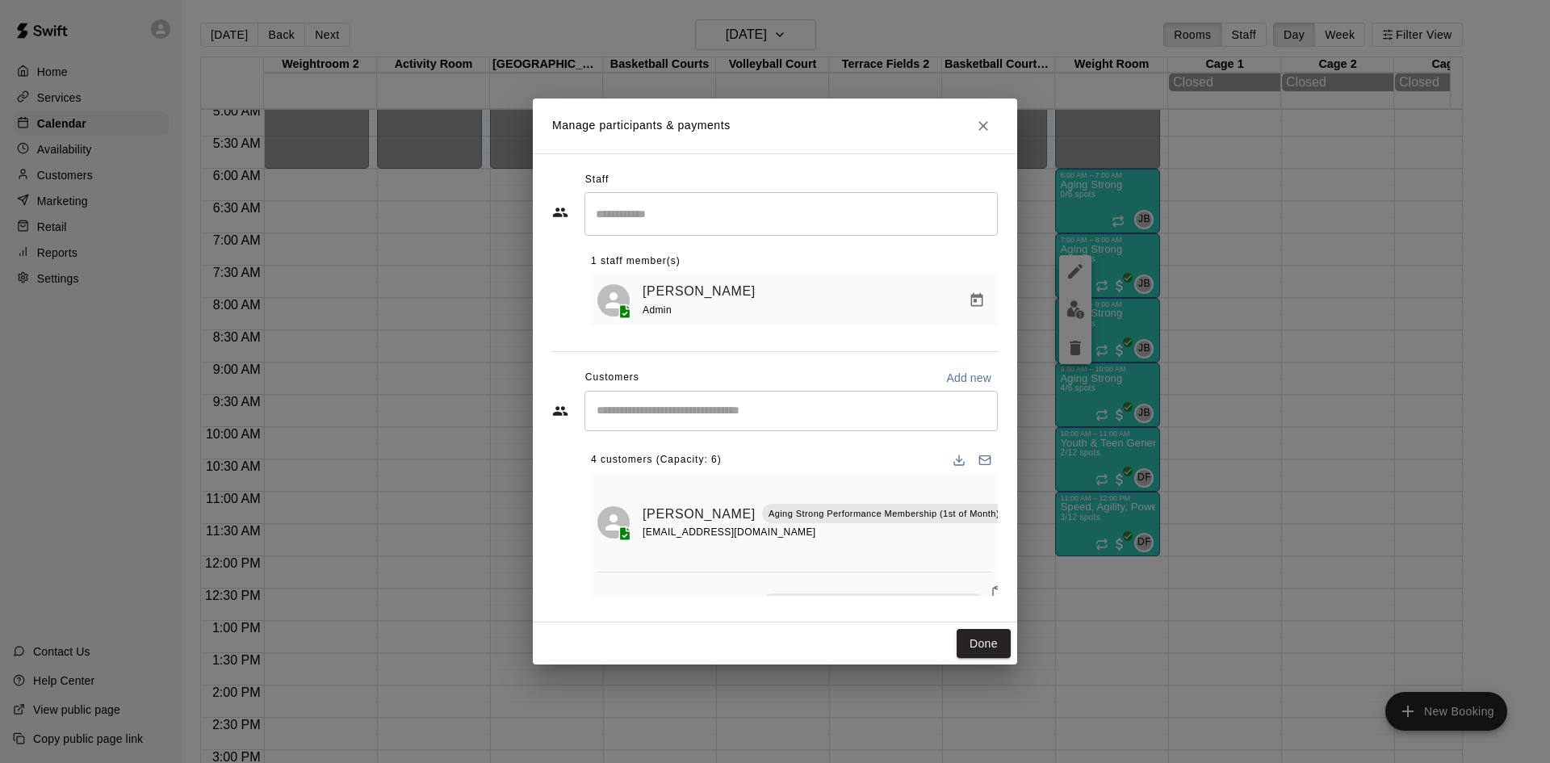
click at [581, 616] on div "Staff ​ 1 staff member(s) [PERSON_NAME] Admin Customers Add new ​ 4 customers (…" at bounding box center [775, 387] width 484 height 469
click at [690, 419] on input "Start typing to search customers..." at bounding box center [791, 411] width 399 height 16
type input "*****"
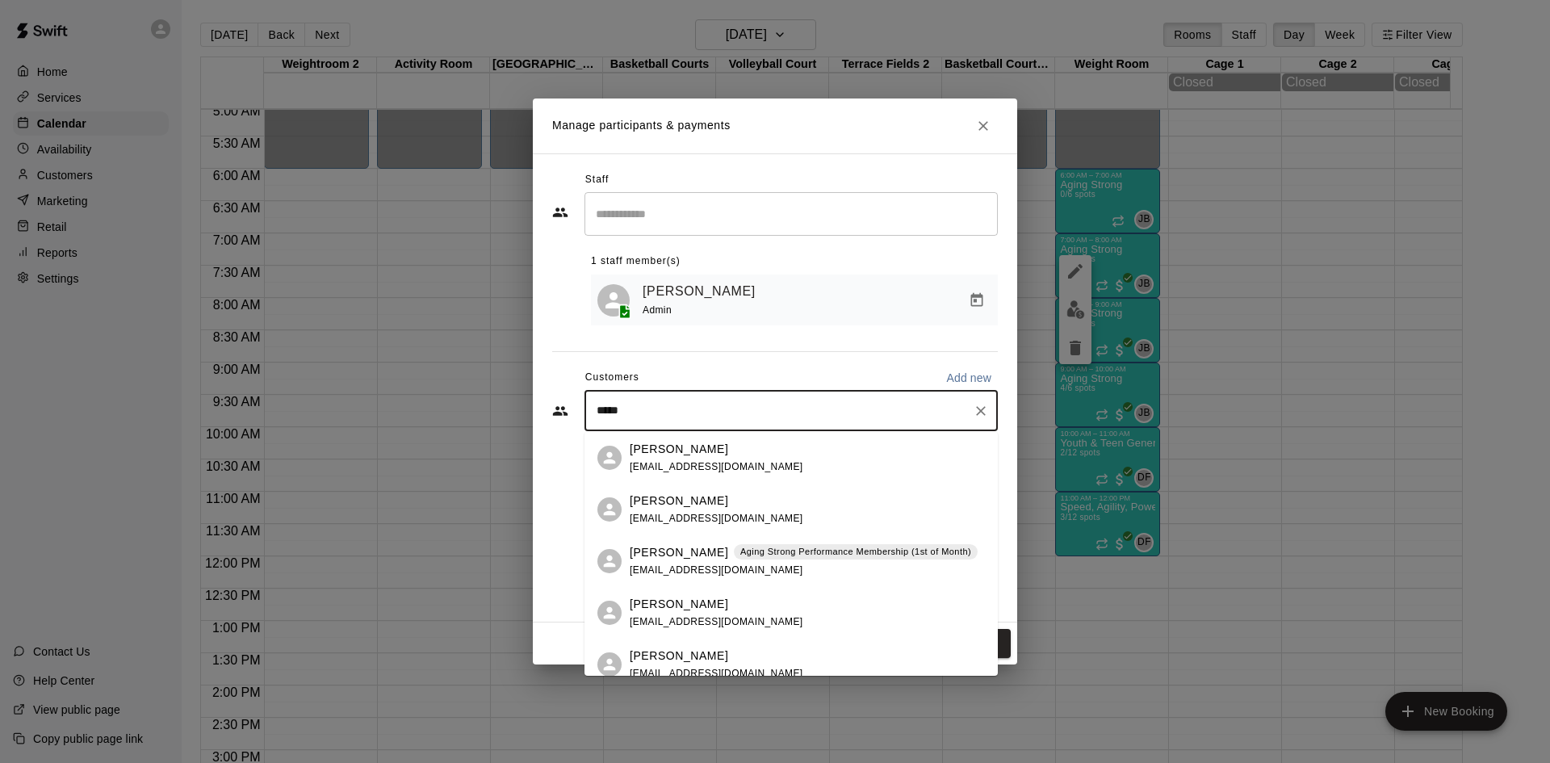
click at [782, 566] on div "[PERSON_NAME] Aging Strong Performance Membership (1st of Month) [PERSON_NAME][…" at bounding box center [804, 561] width 348 height 35
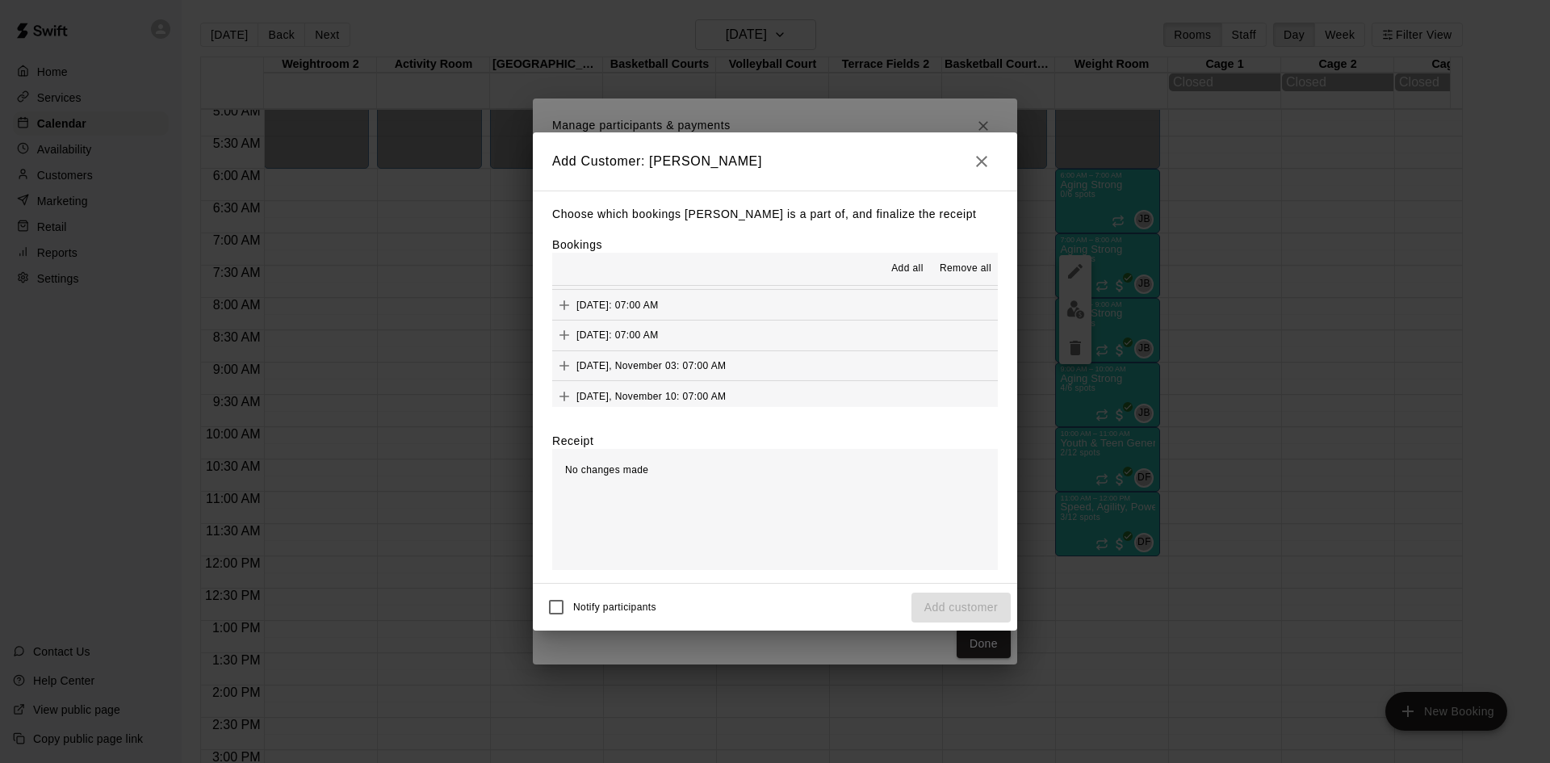
scroll to position [888, 0]
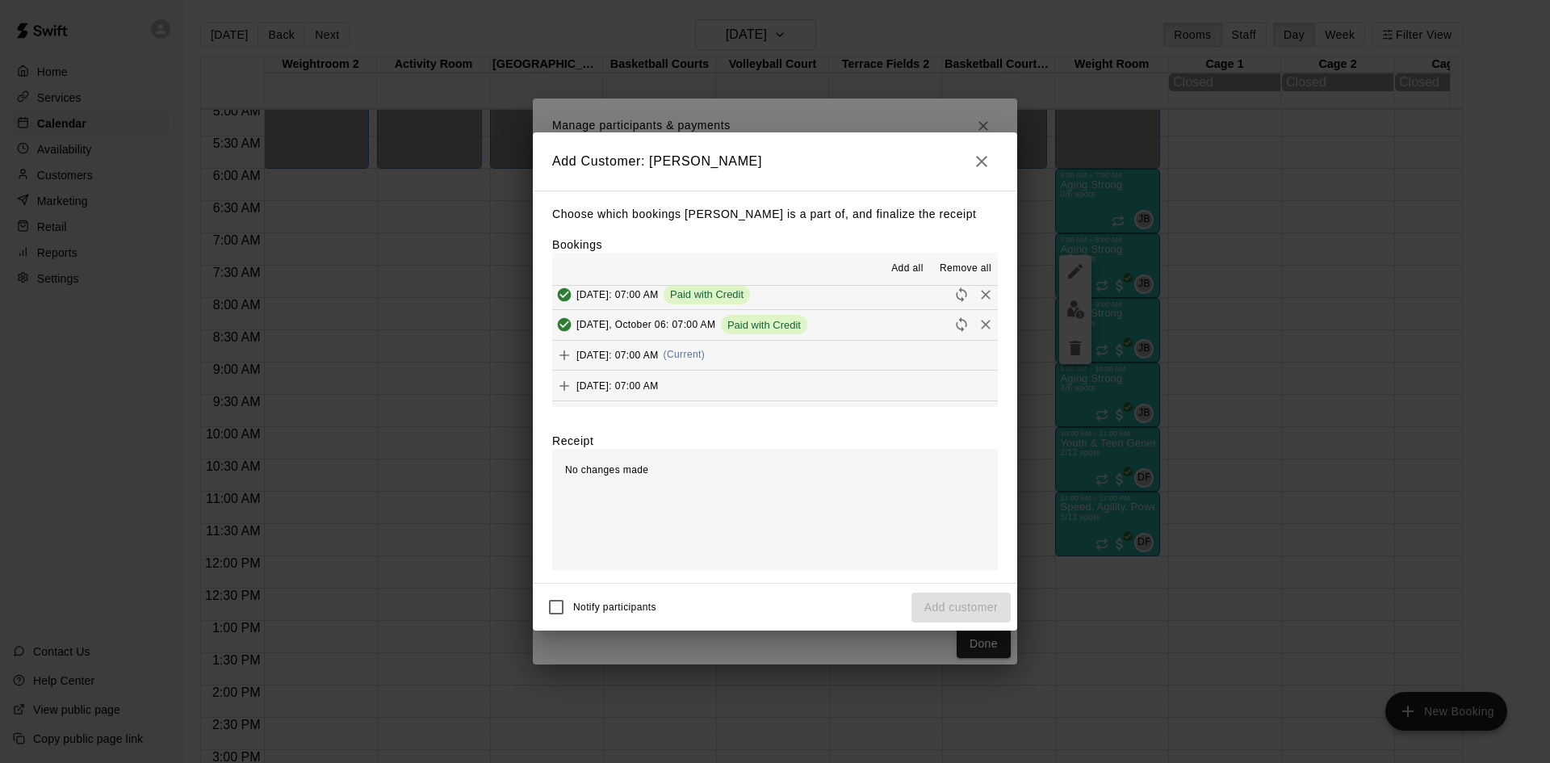
click at [780, 354] on button "[DATE]: 07:00 AM (Current)" at bounding box center [775, 356] width 446 height 30
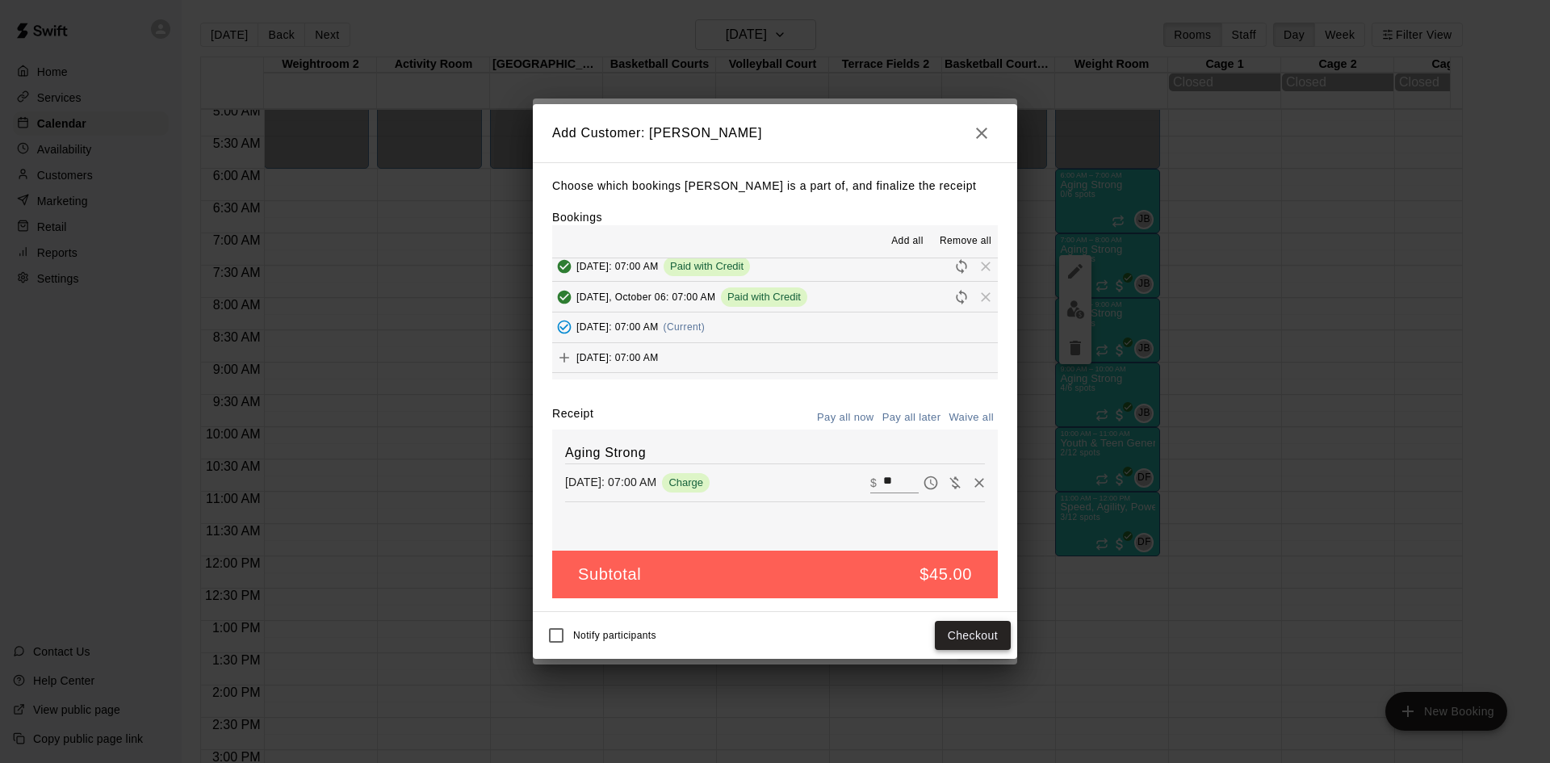
click at [981, 632] on button "Checkout" at bounding box center [973, 636] width 76 height 30
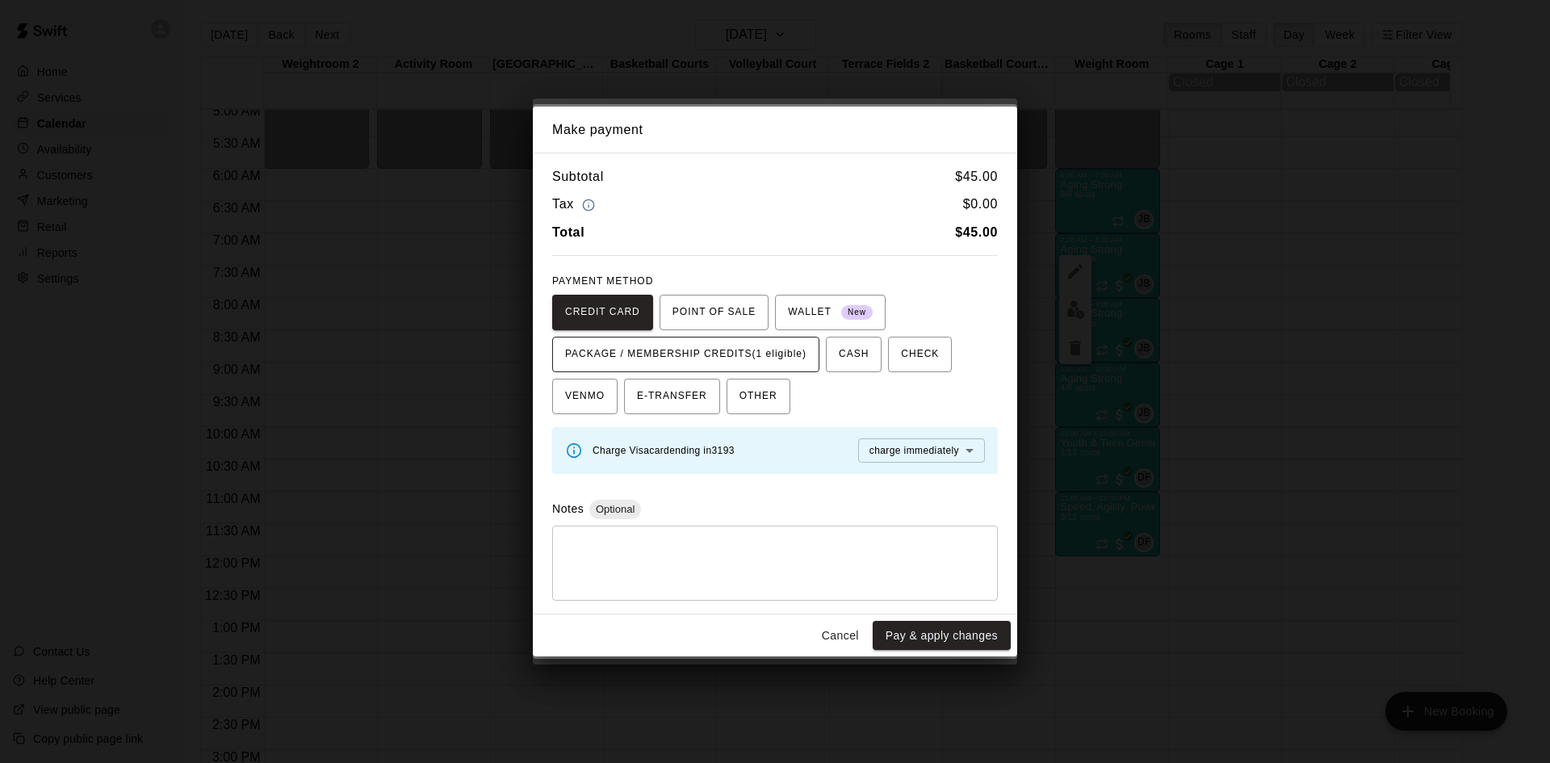
click at [796, 342] on span "PACKAGE / MEMBERSHIP CREDITS (1 eligible)" at bounding box center [685, 355] width 241 height 26
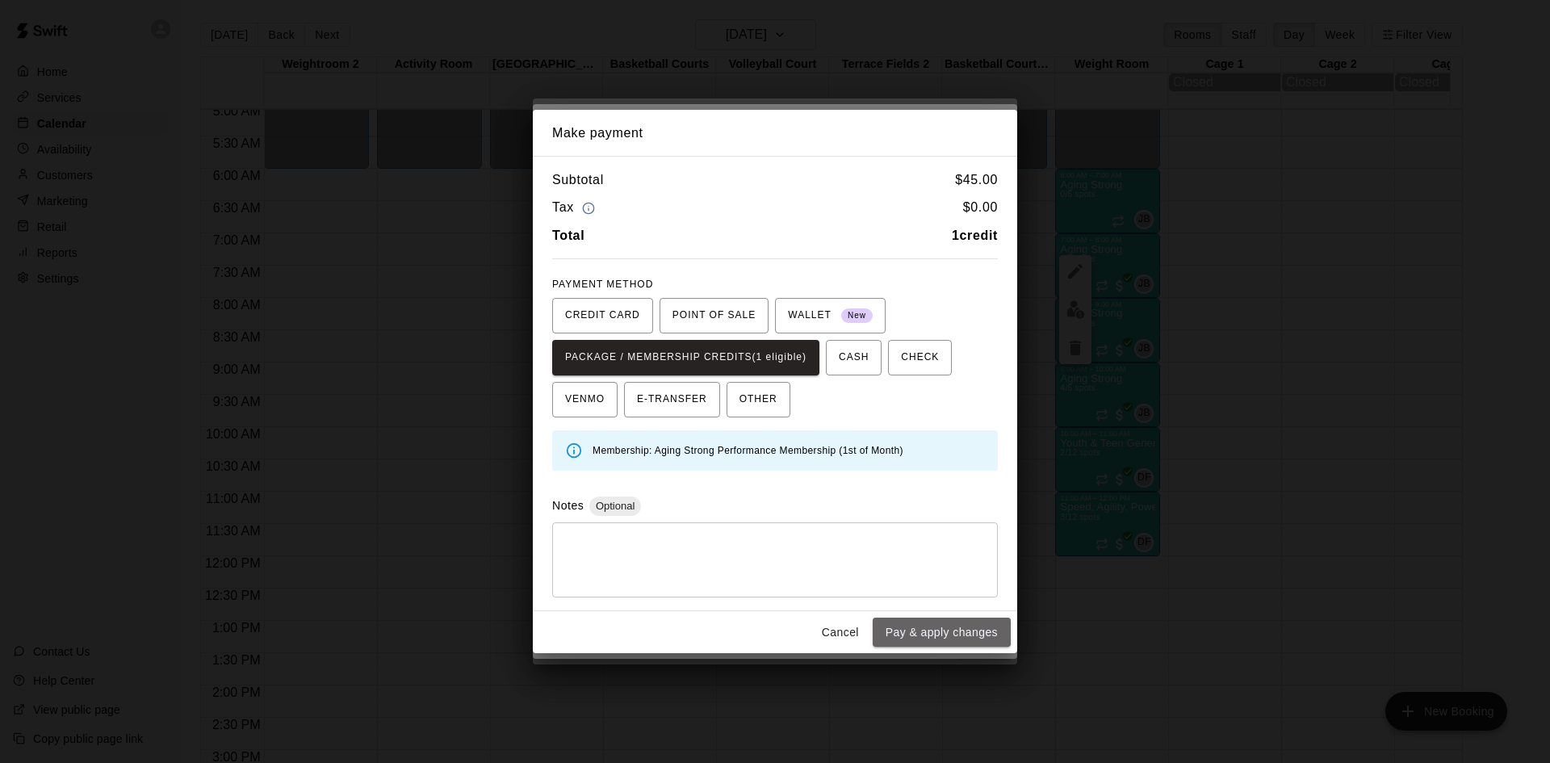
click at [925, 640] on button "Pay & apply changes" at bounding box center [942, 633] width 138 height 30
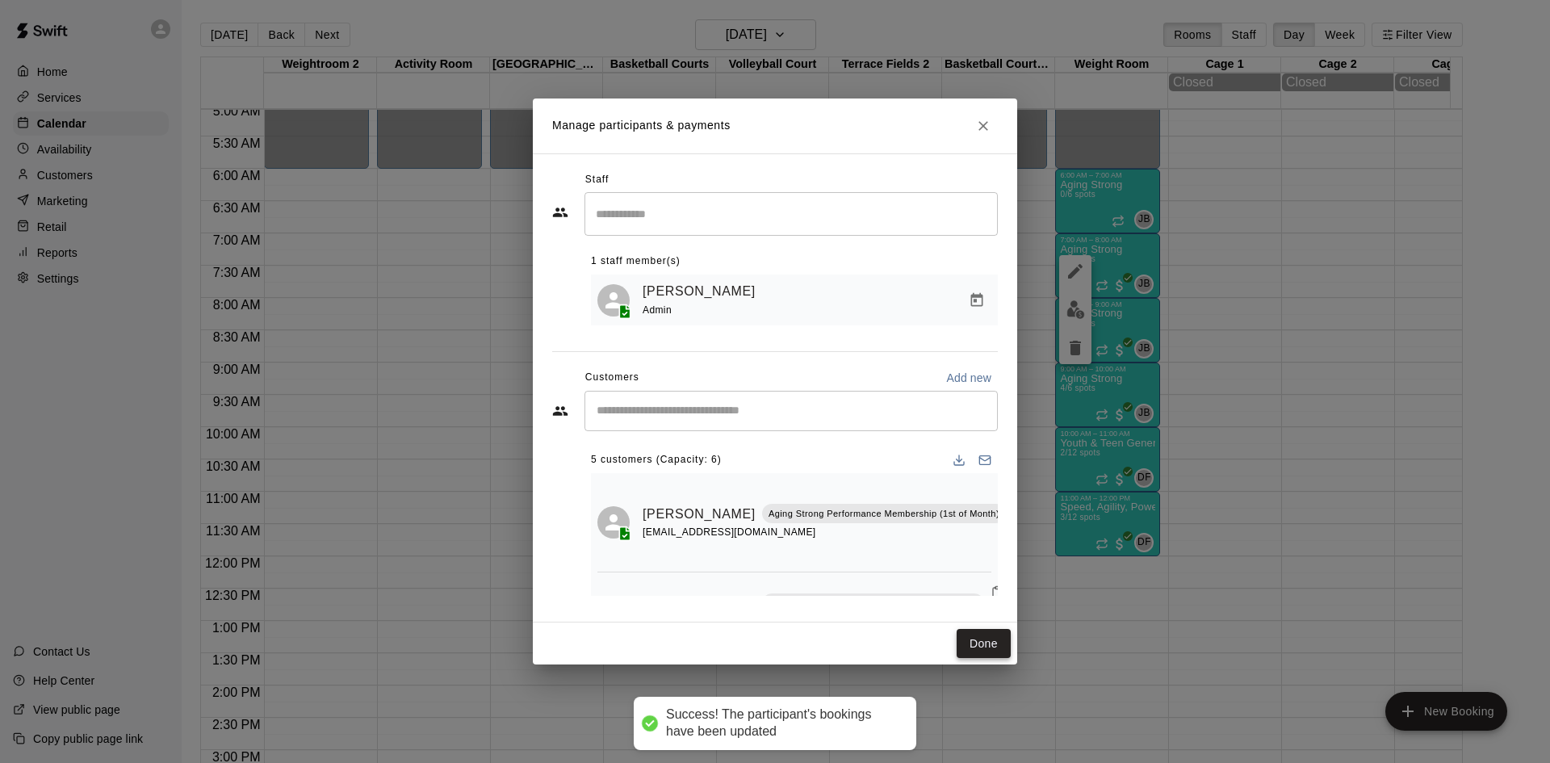
click at [963, 648] on button "Done" at bounding box center [984, 644] width 54 height 30
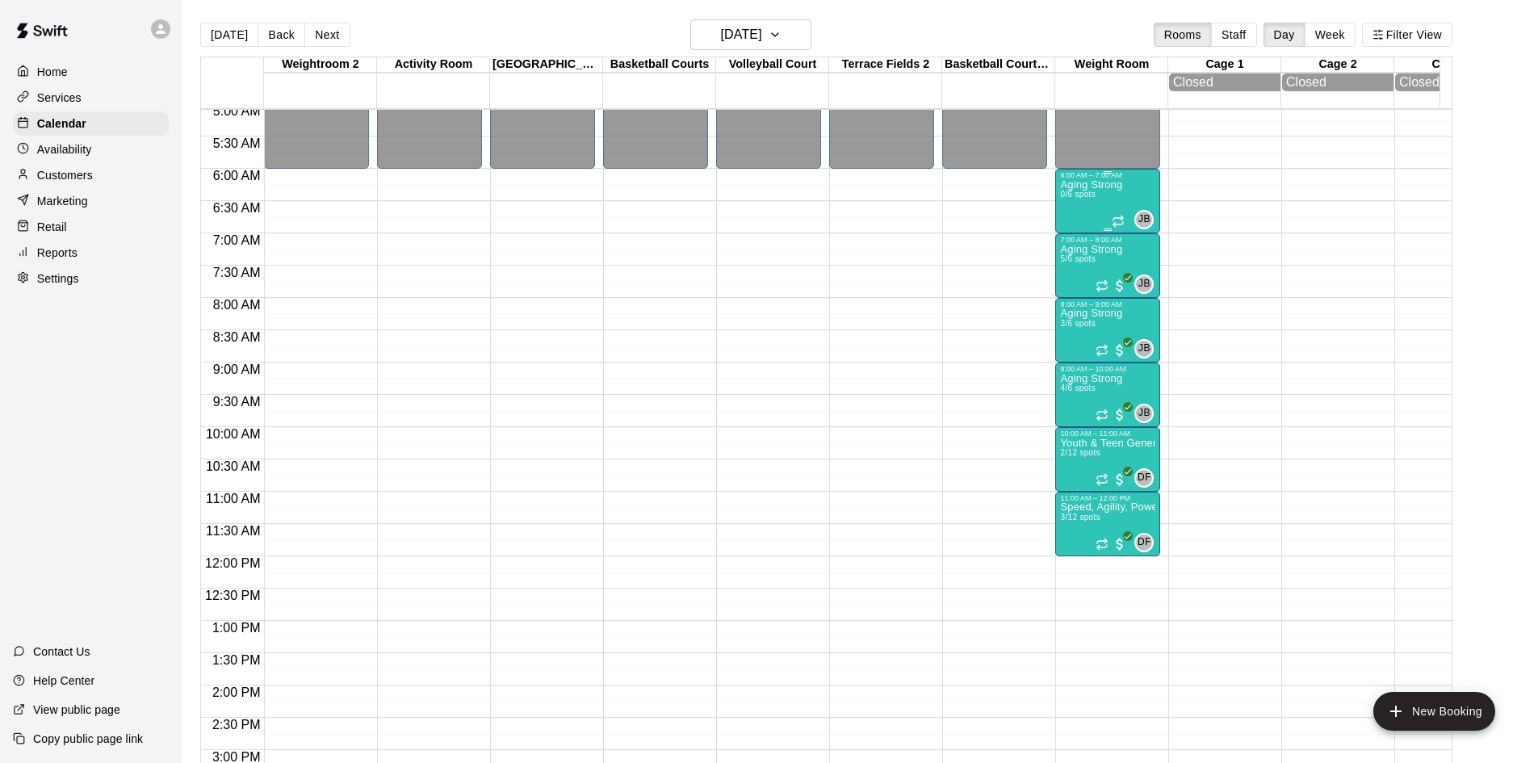
click at [1084, 174] on div at bounding box center [1107, 172] width 95 height 2
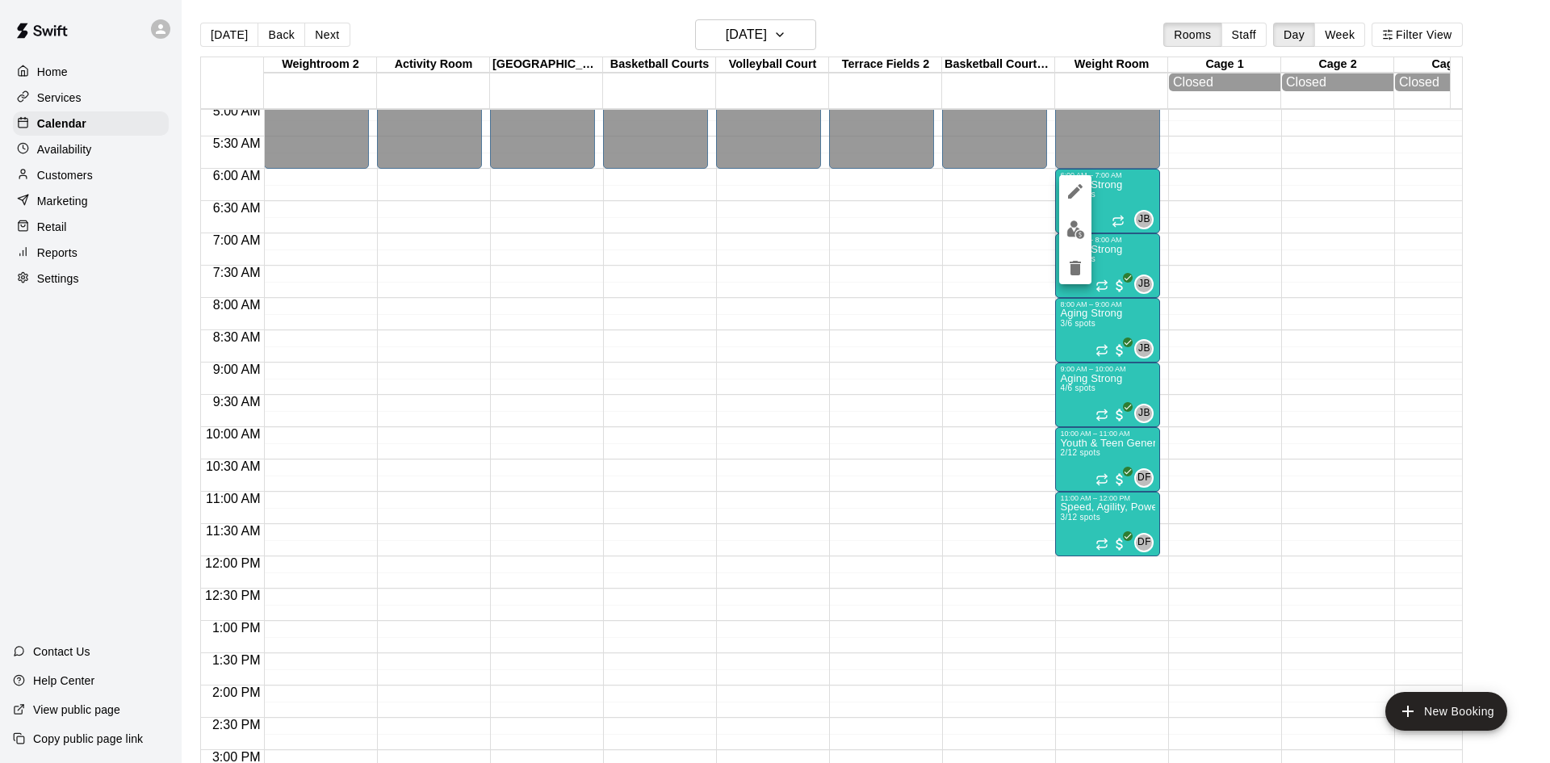
click at [1082, 224] on img "edit" at bounding box center [1076, 229] width 19 height 19
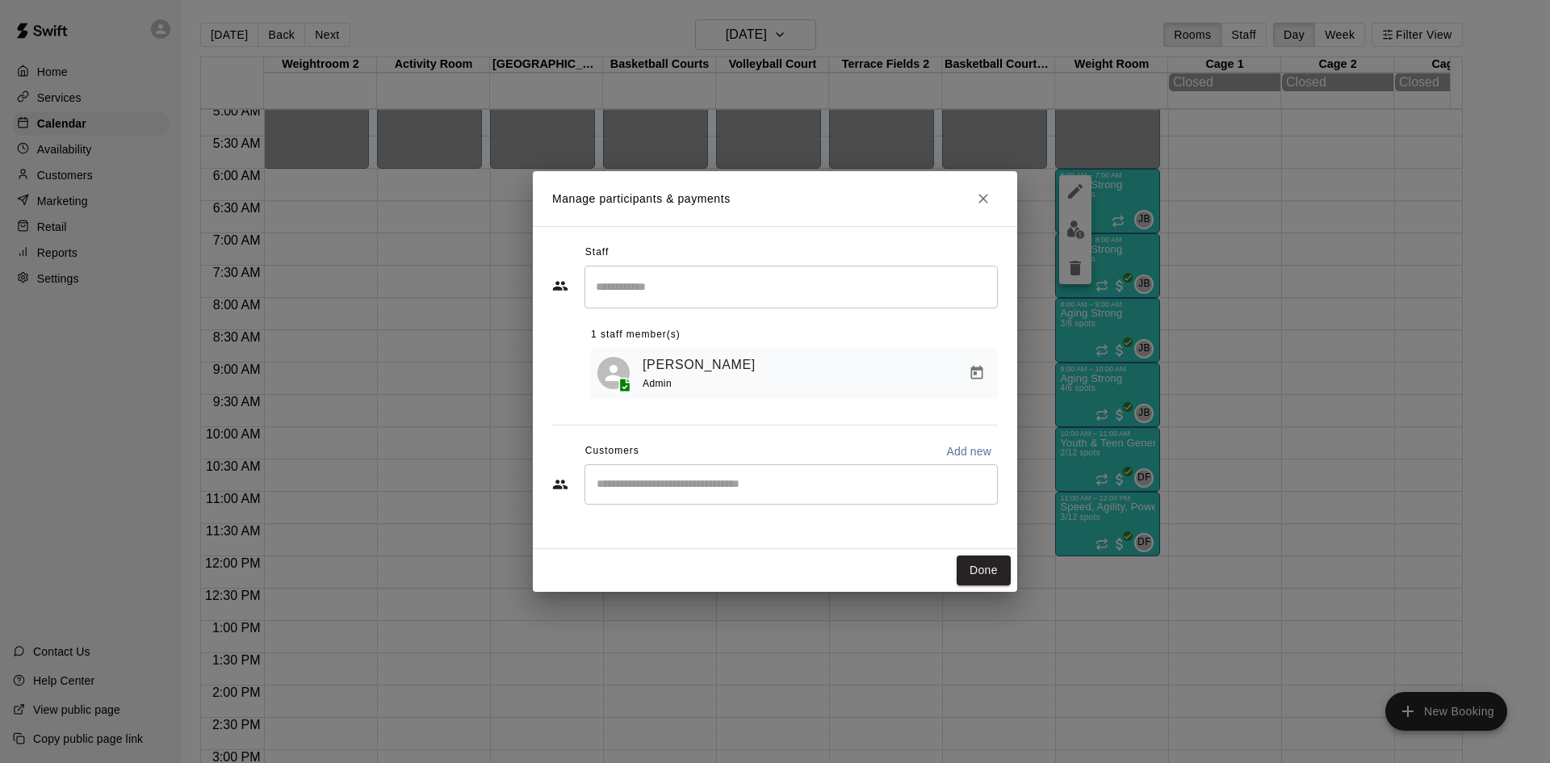
click at [807, 476] on div "​" at bounding box center [791, 484] width 413 height 40
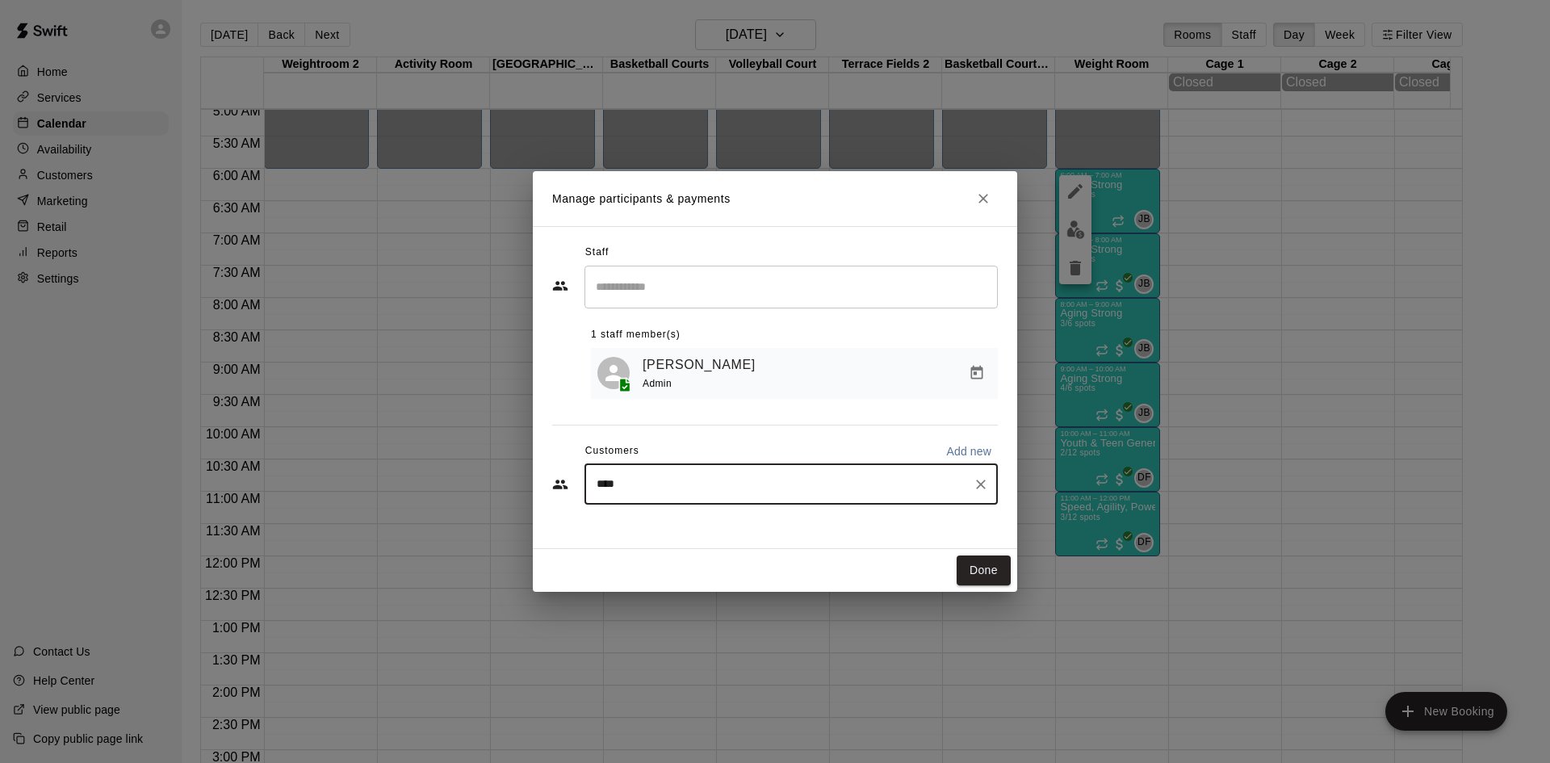
type input "*****"
click at [811, 539] on div "[PERSON_NAME] Aging Strong Performance Membership (1st of Month) [EMAIL_ADDRESS…" at bounding box center [804, 533] width 348 height 35
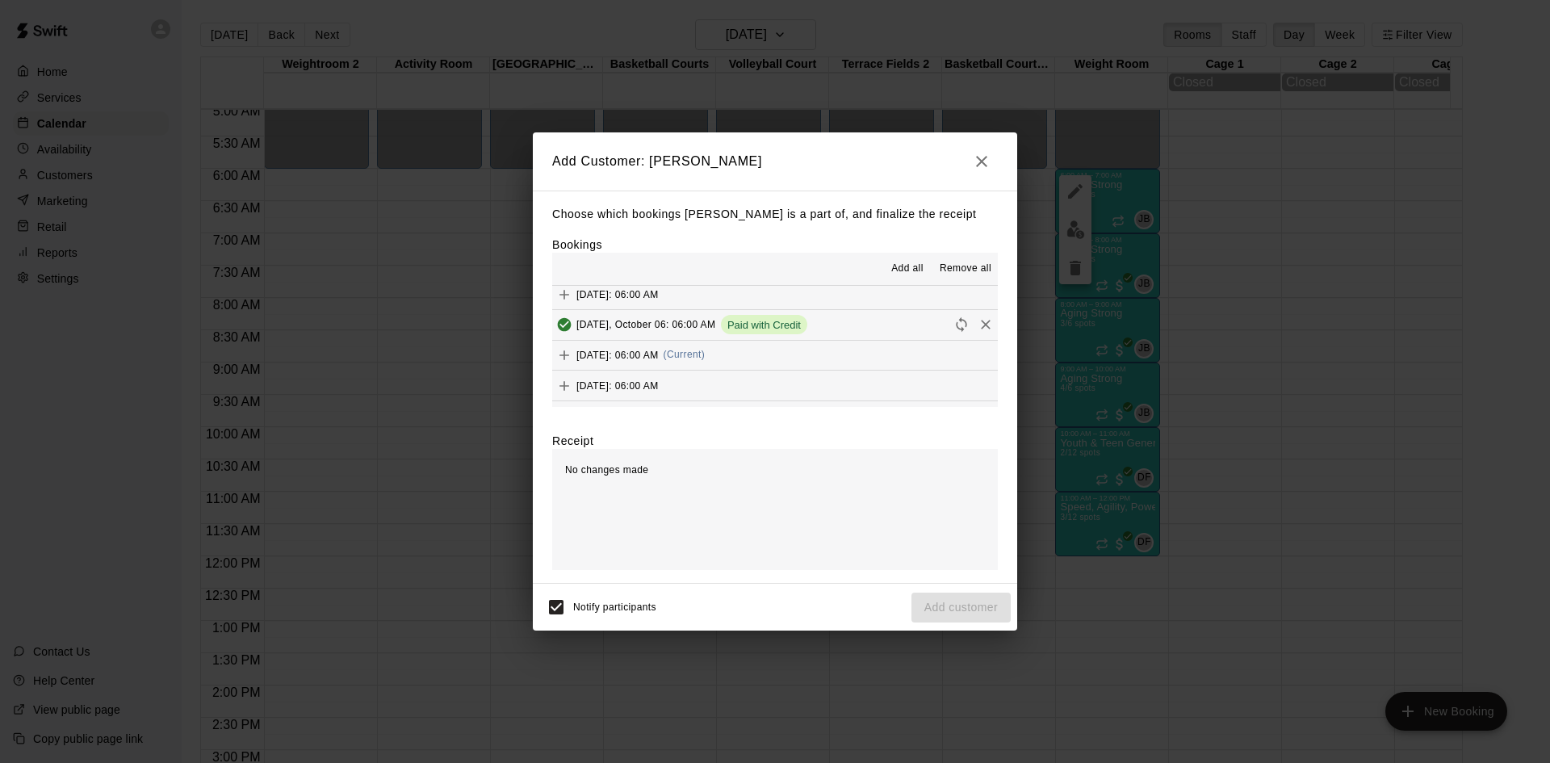
click at [705, 349] on div "[DATE]: 06:00 AM (Current)" at bounding box center [628, 355] width 153 height 24
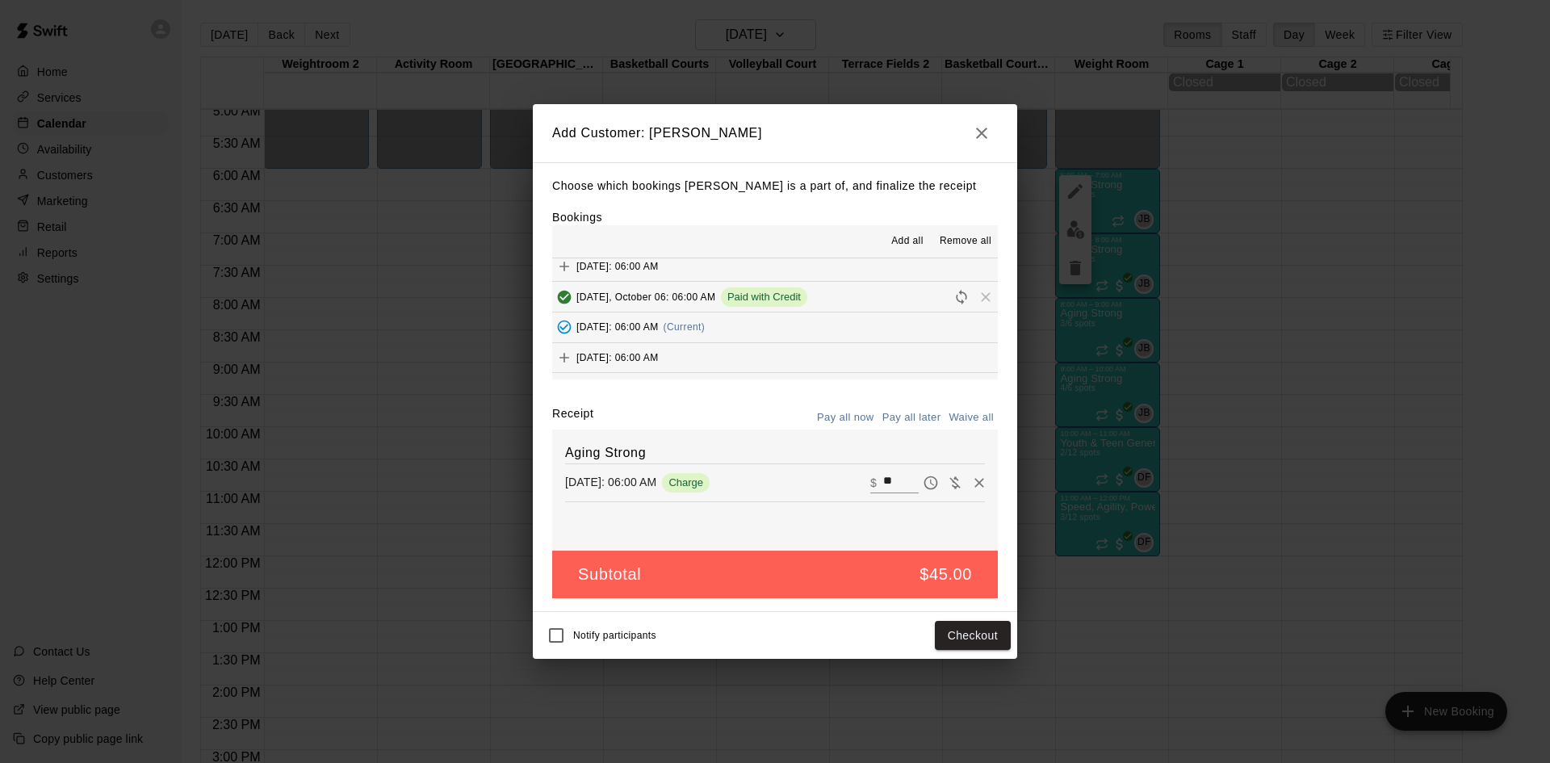
click at [931, 631] on div "Notify participants Checkout" at bounding box center [775, 636] width 472 height 34
click at [937, 632] on button "Checkout" at bounding box center [973, 636] width 76 height 30
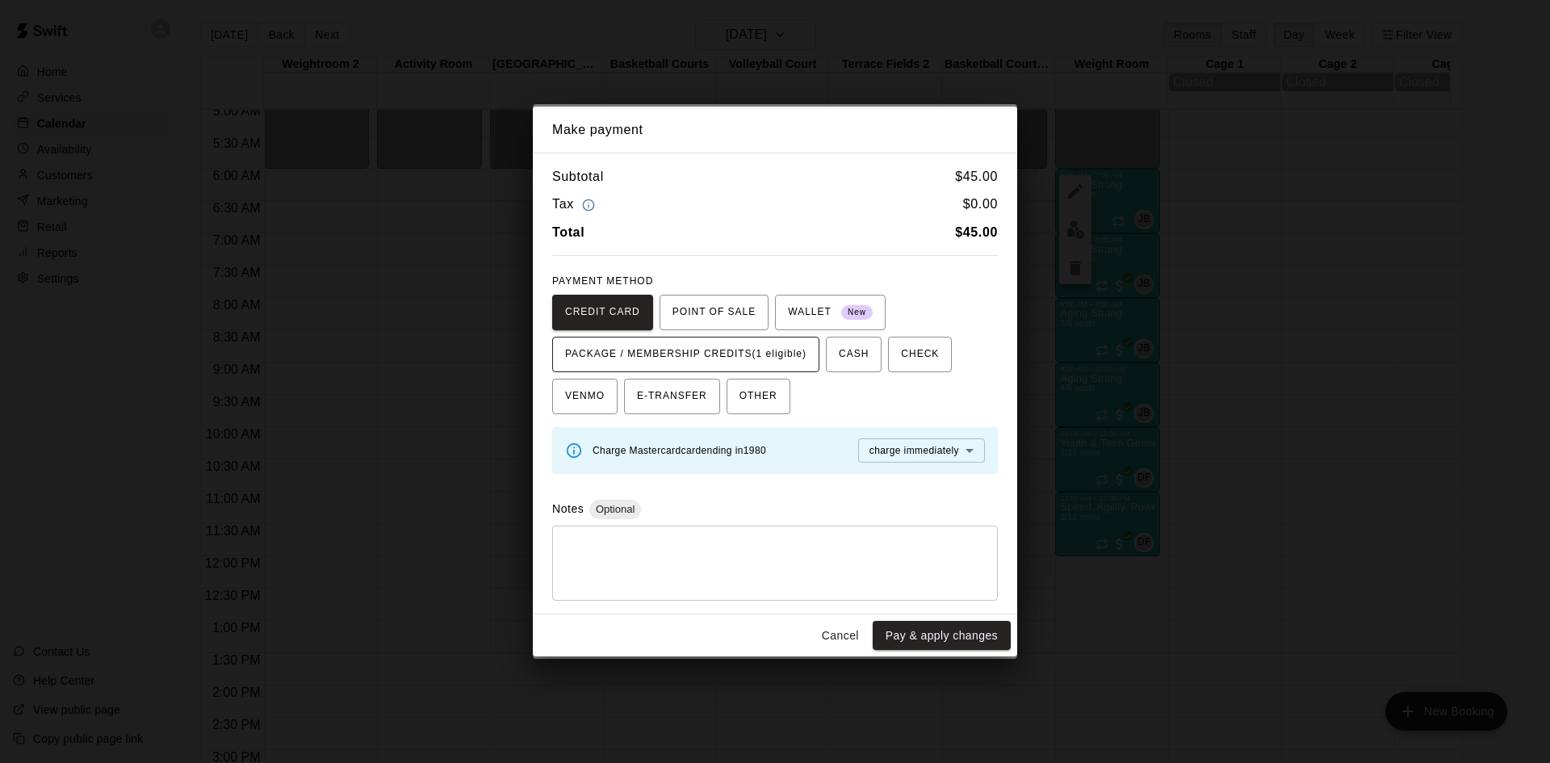
click at [781, 359] on span "PACKAGE / MEMBERSHIP CREDITS (1 eligible)" at bounding box center [685, 355] width 241 height 26
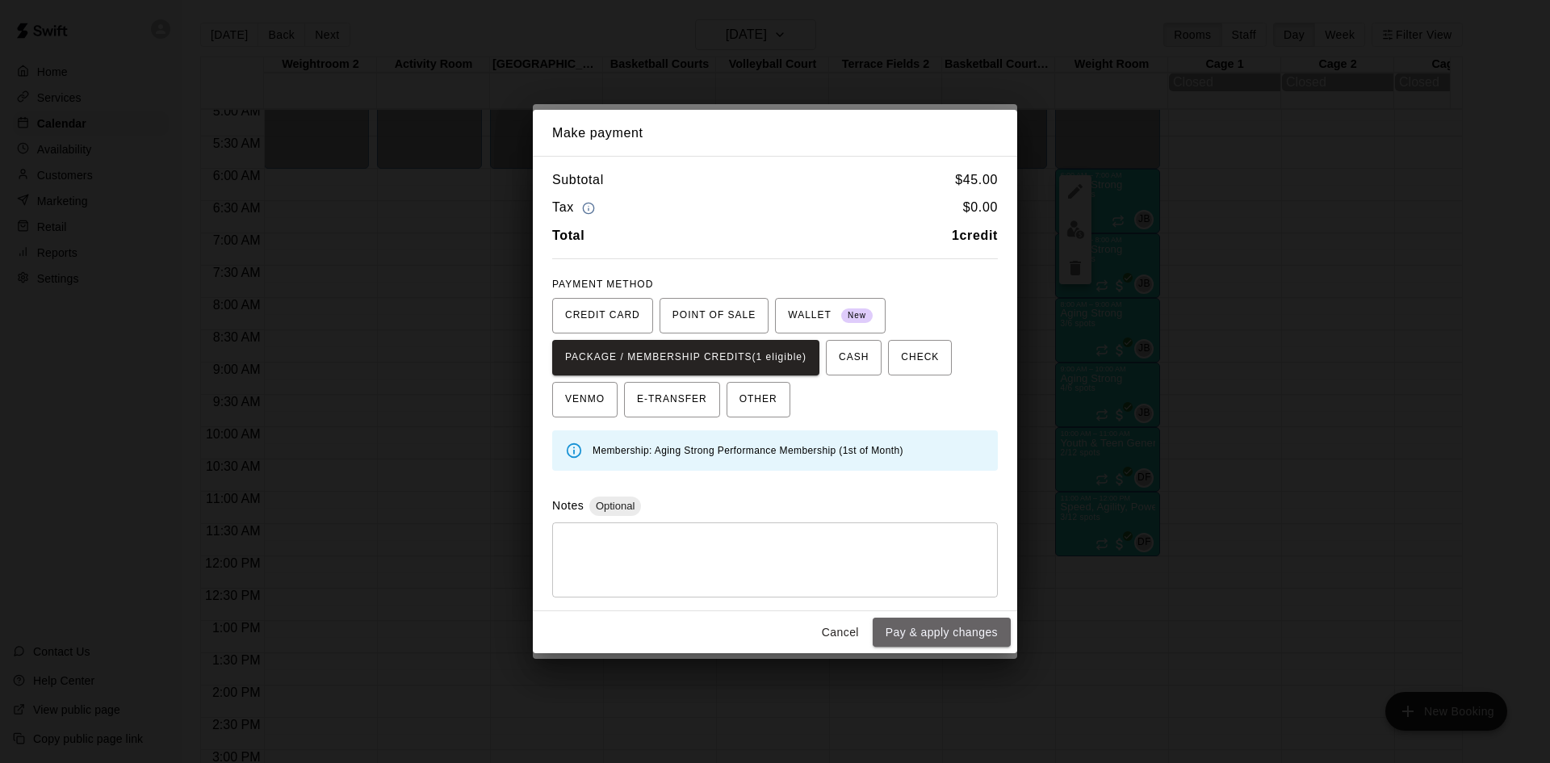
click at [959, 631] on button "Pay & apply changes" at bounding box center [942, 633] width 138 height 30
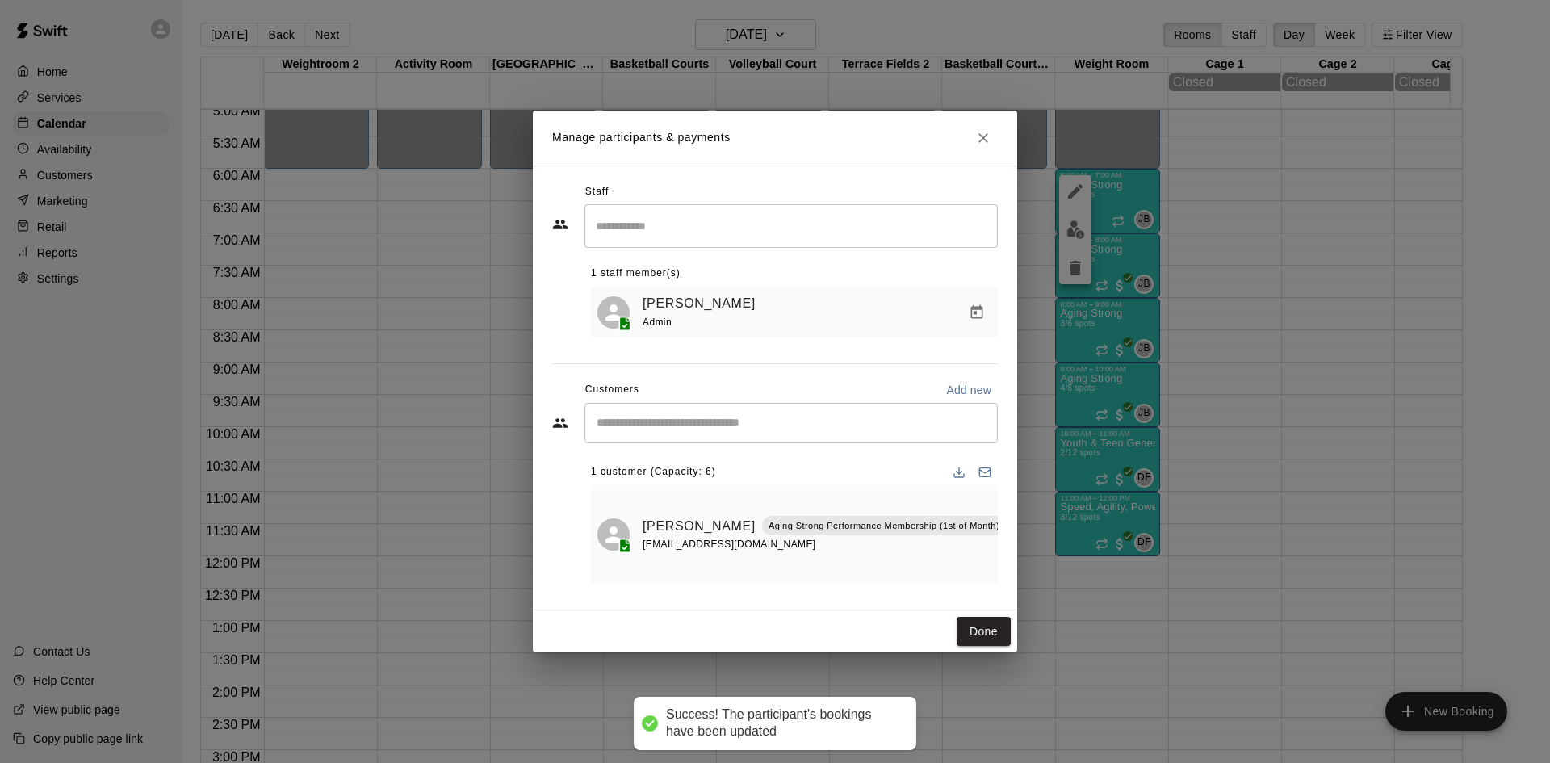
click at [744, 419] on input "Start typing to search customers..." at bounding box center [791, 423] width 399 height 16
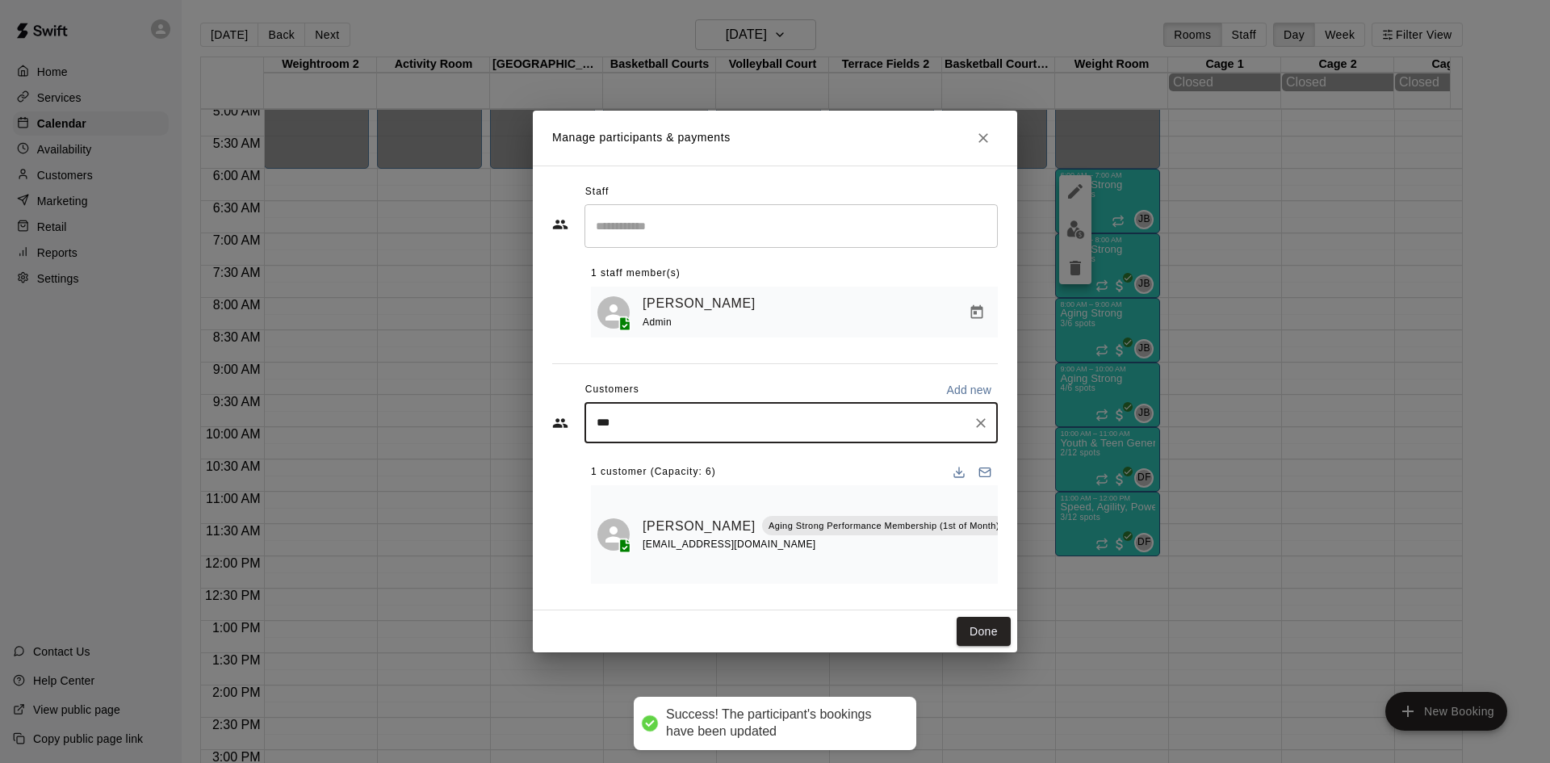
type input "****"
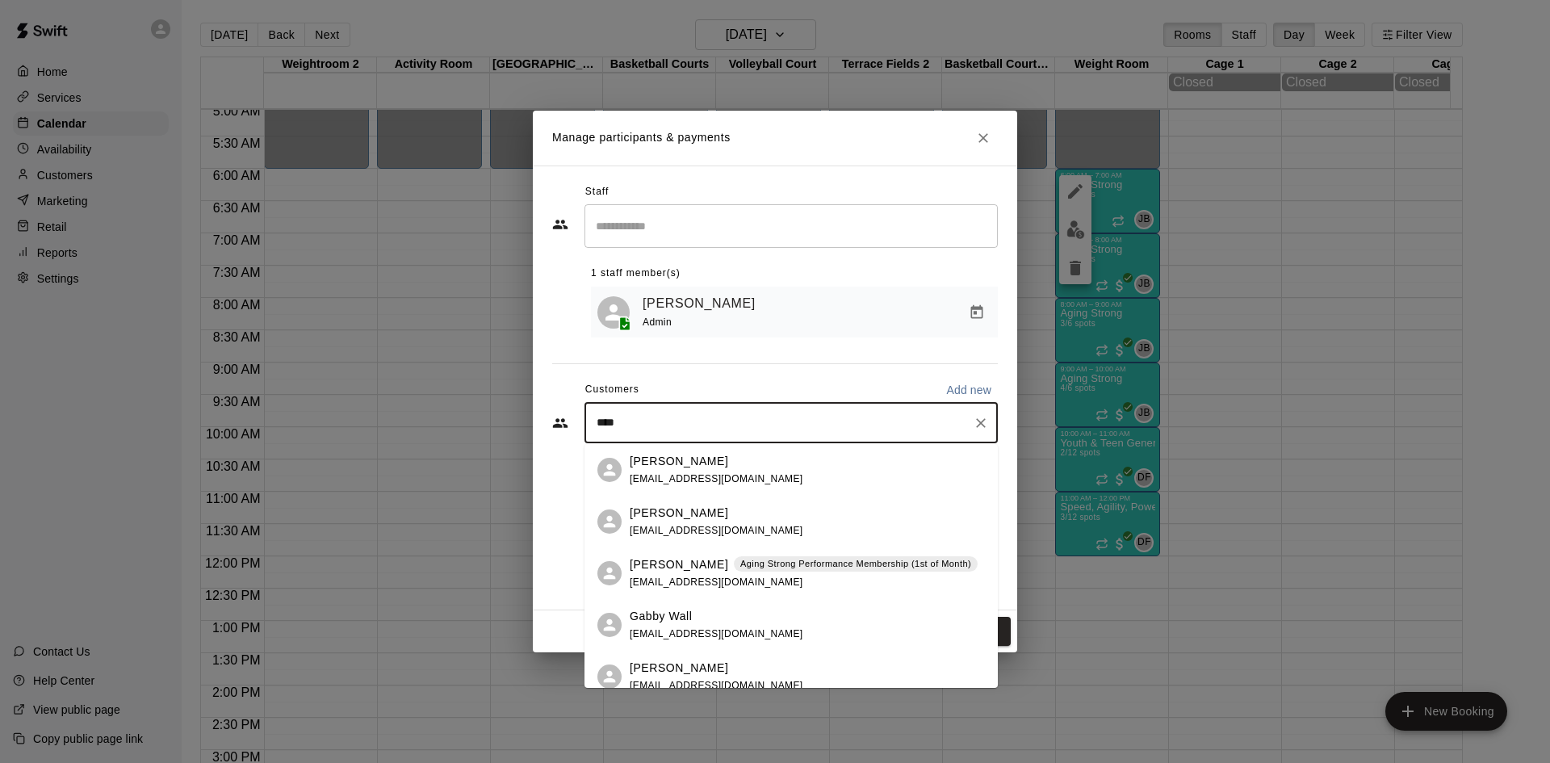
click at [740, 570] on p "Aging Strong Performance Membership (1st of Month)" at bounding box center [855, 564] width 231 height 14
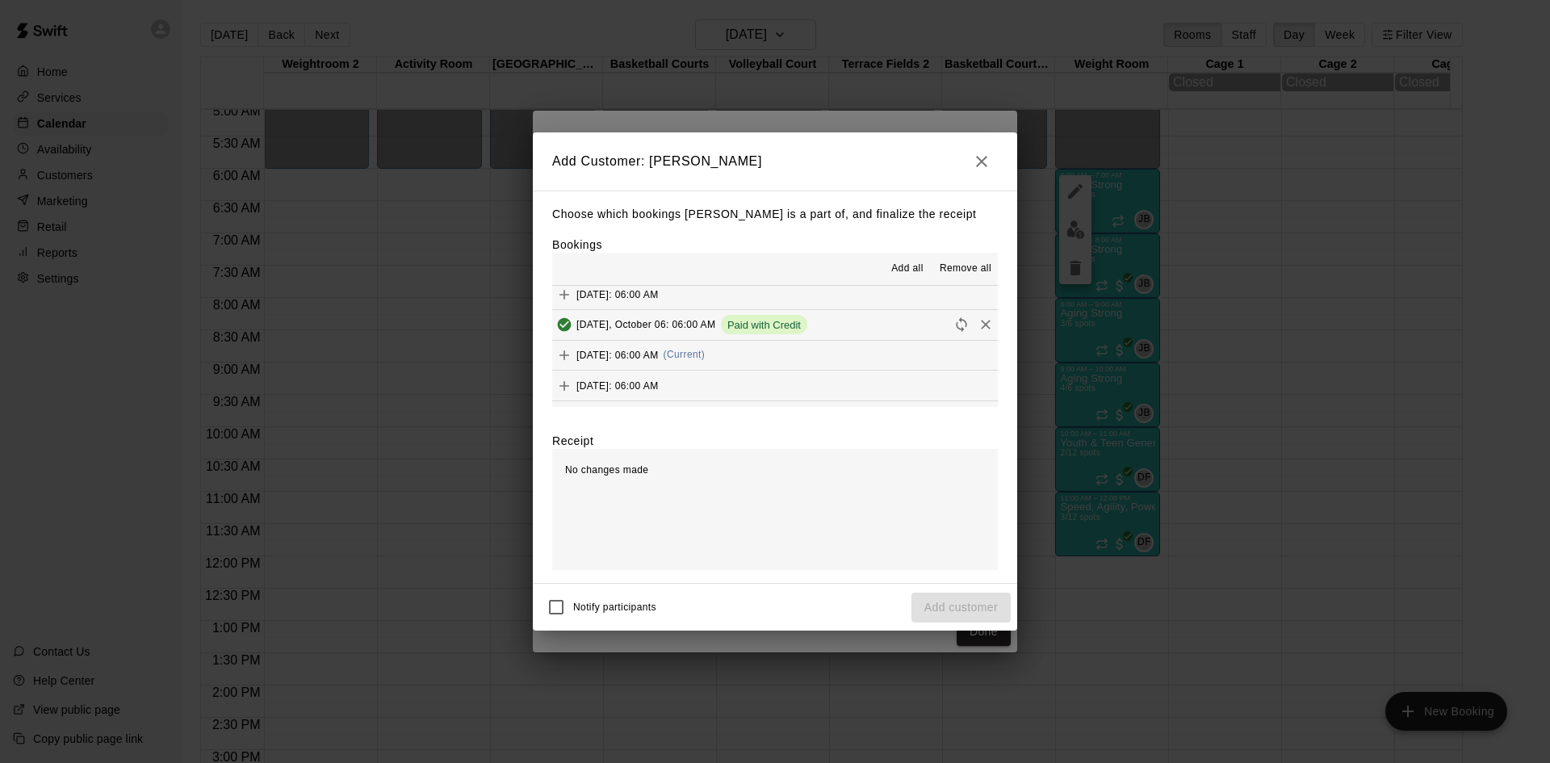
click at [783, 343] on button "[DATE]: 06:00 AM (Current)" at bounding box center [775, 356] width 446 height 30
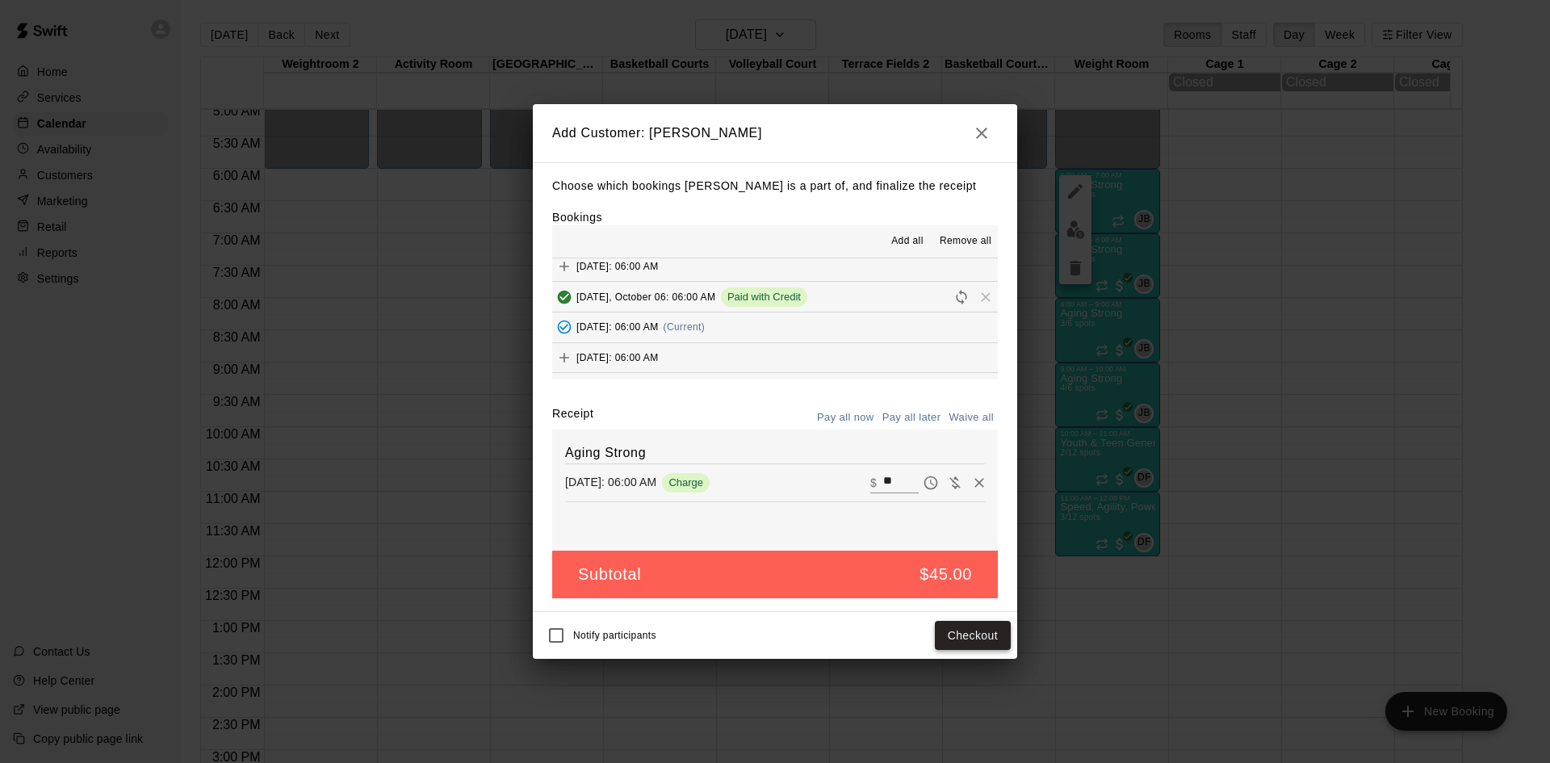
click at [971, 626] on button "Checkout" at bounding box center [973, 636] width 76 height 30
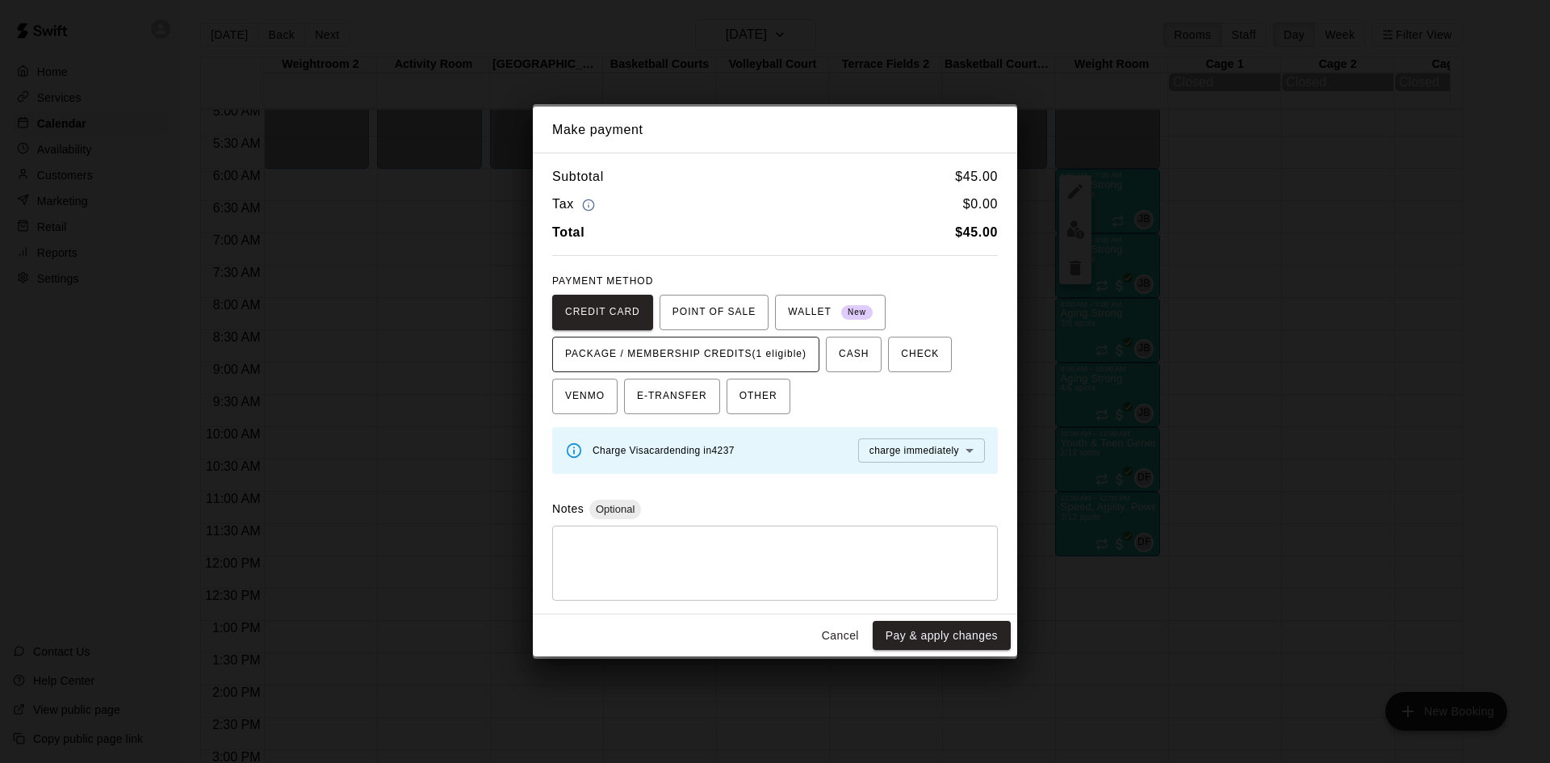
click at [795, 365] on span "PACKAGE / MEMBERSHIP CREDITS (1 eligible)" at bounding box center [685, 355] width 241 height 26
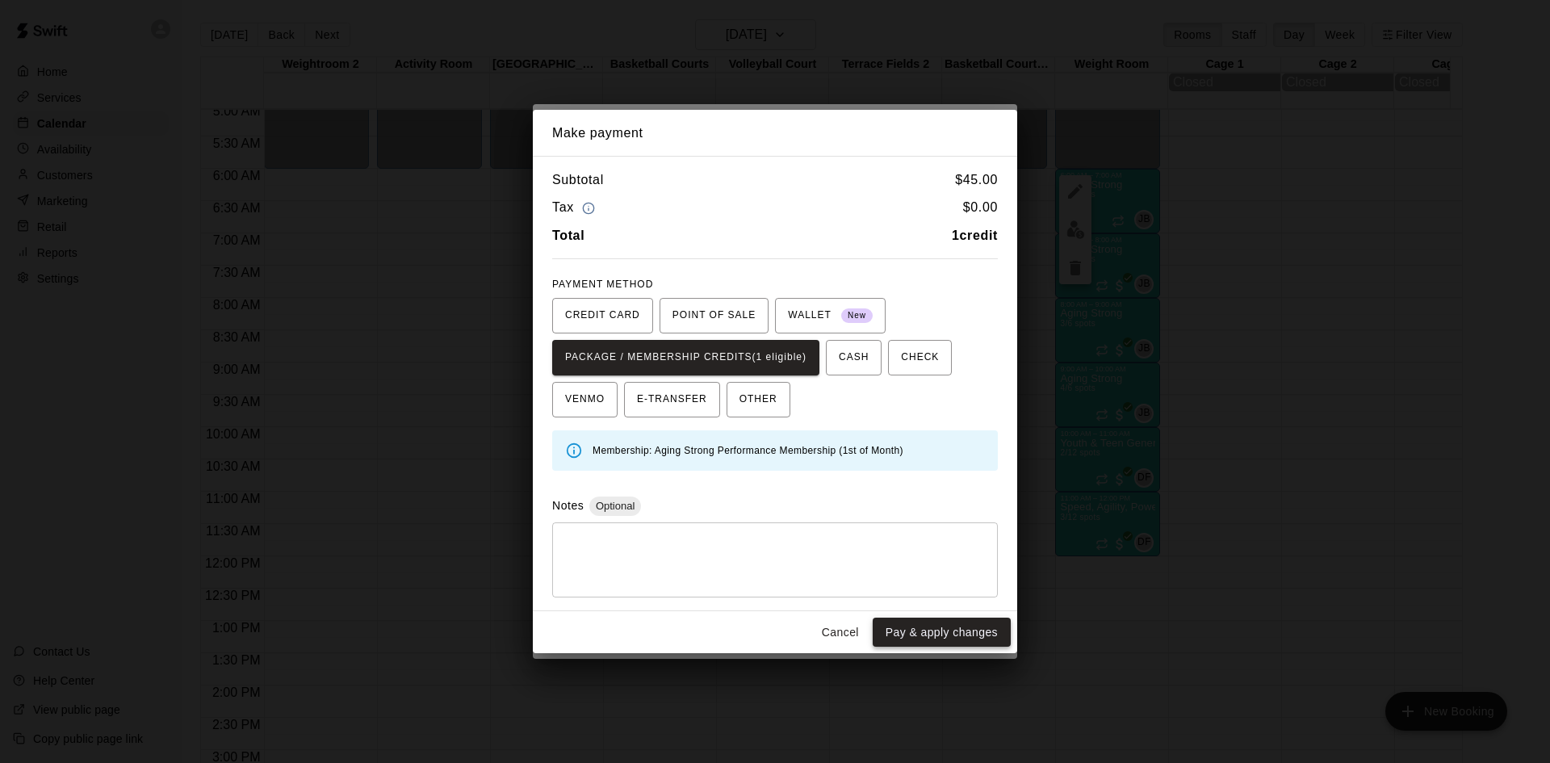
click at [901, 631] on button "Pay & apply changes" at bounding box center [942, 633] width 138 height 30
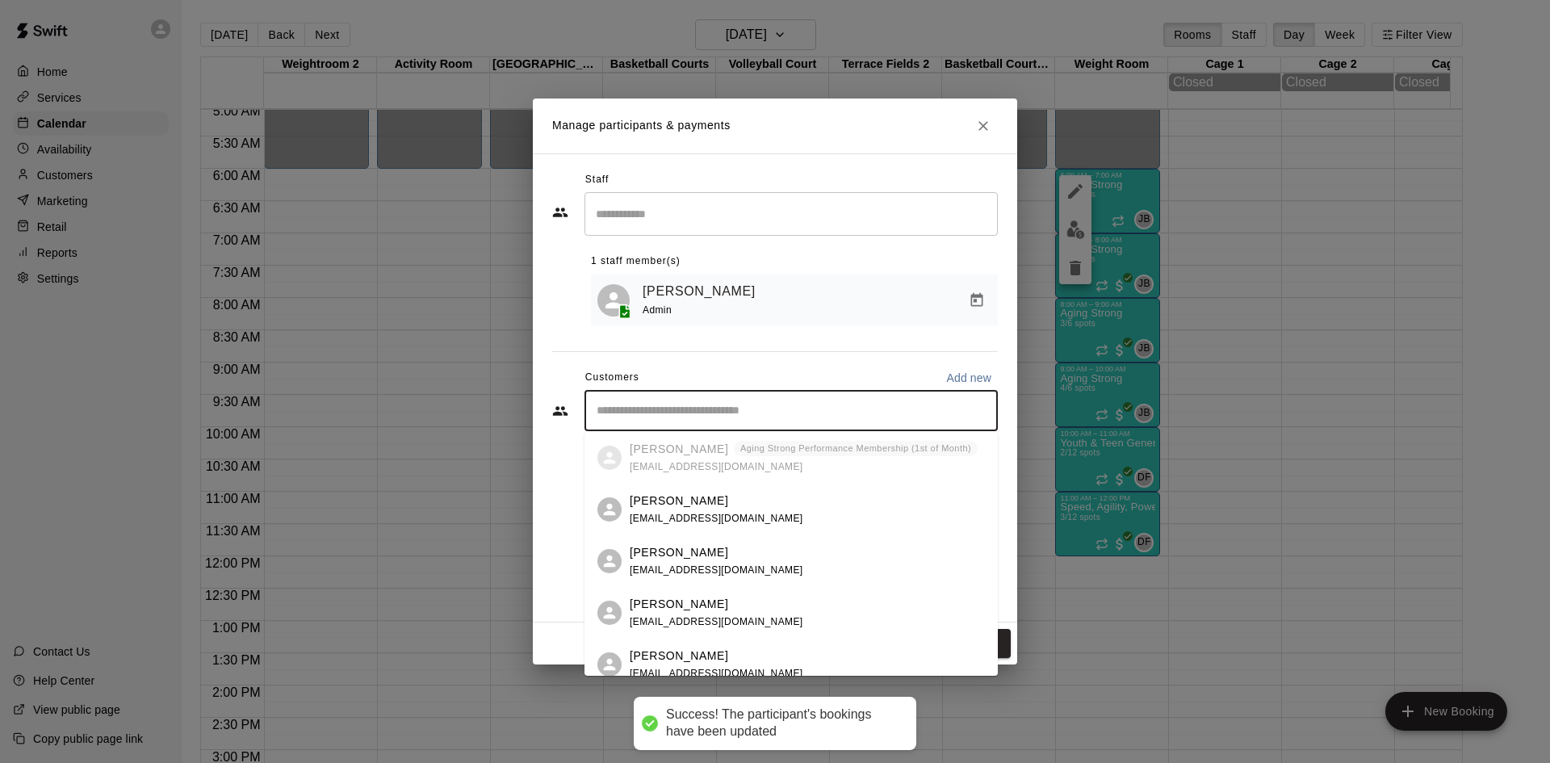
click at [726, 419] on input "Start typing to search customers..." at bounding box center [791, 411] width 399 height 16
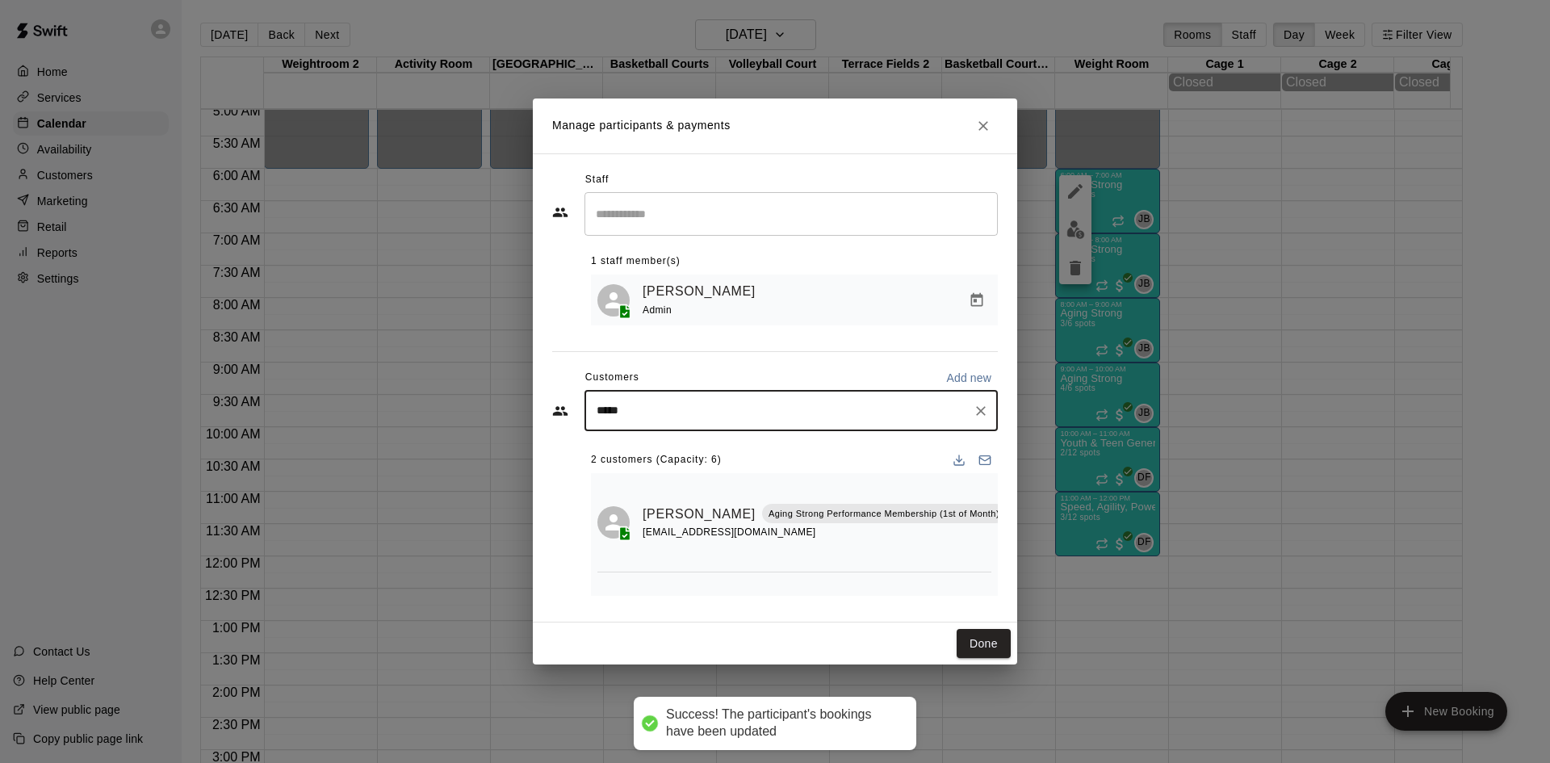
type input "******"
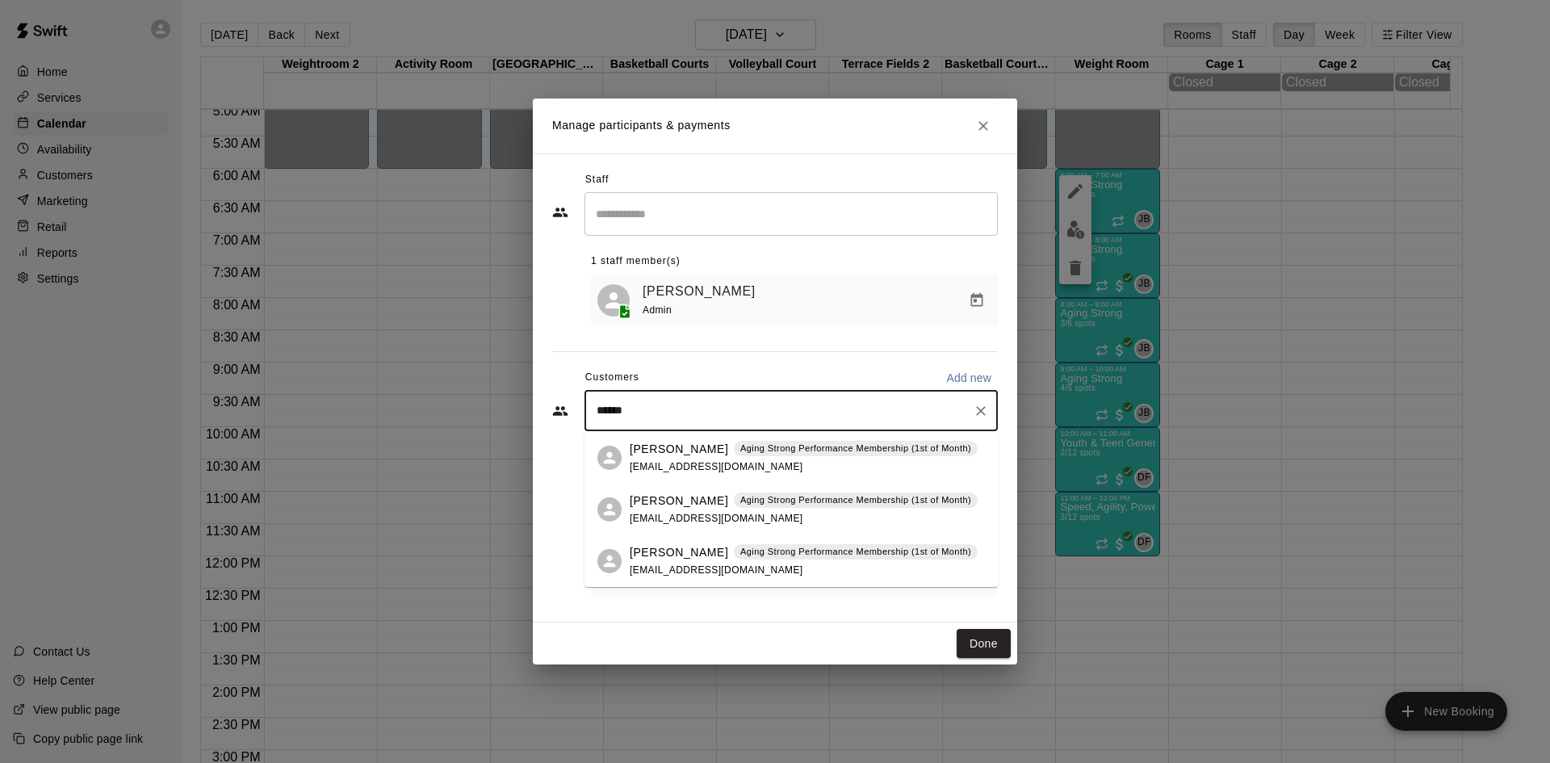
click at [711, 457] on div "[PERSON_NAME] Aging Strong Performance Membership (1st of Month) [EMAIL_ADDRESS…" at bounding box center [804, 458] width 348 height 35
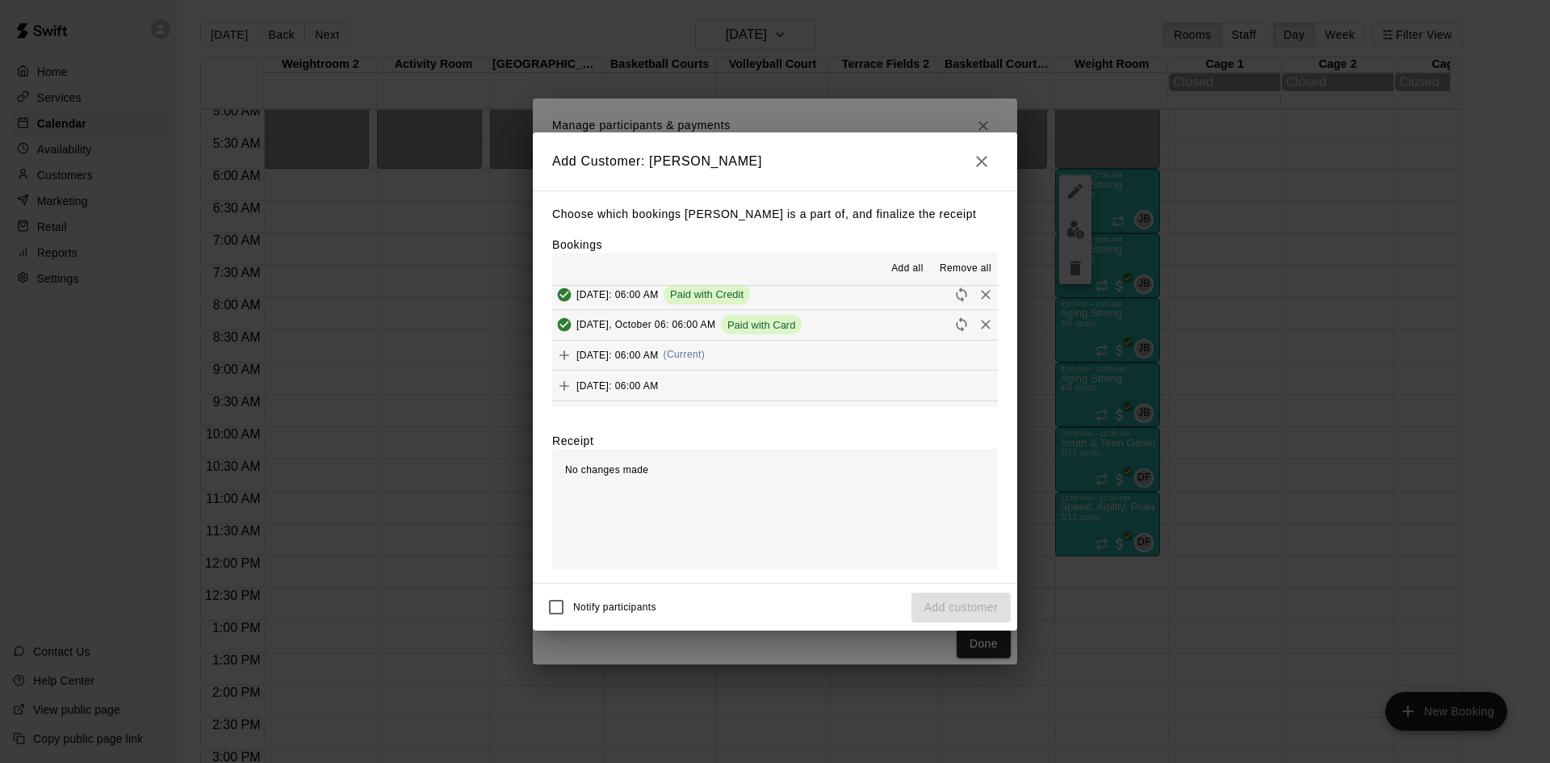
click at [706, 354] on span "(Current)" at bounding box center [685, 354] width 42 height 11
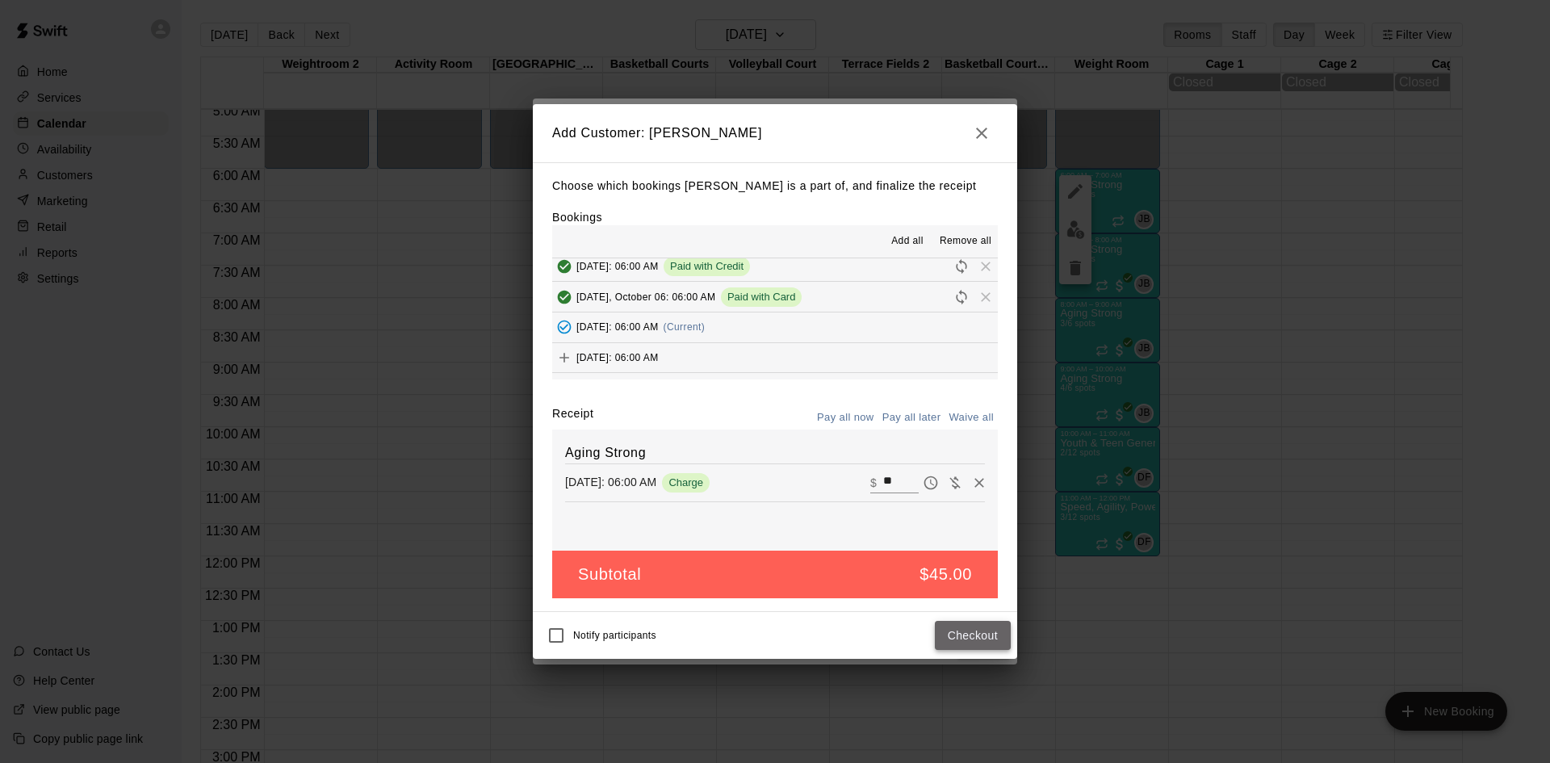
click at [971, 634] on button "Checkout" at bounding box center [973, 636] width 76 height 30
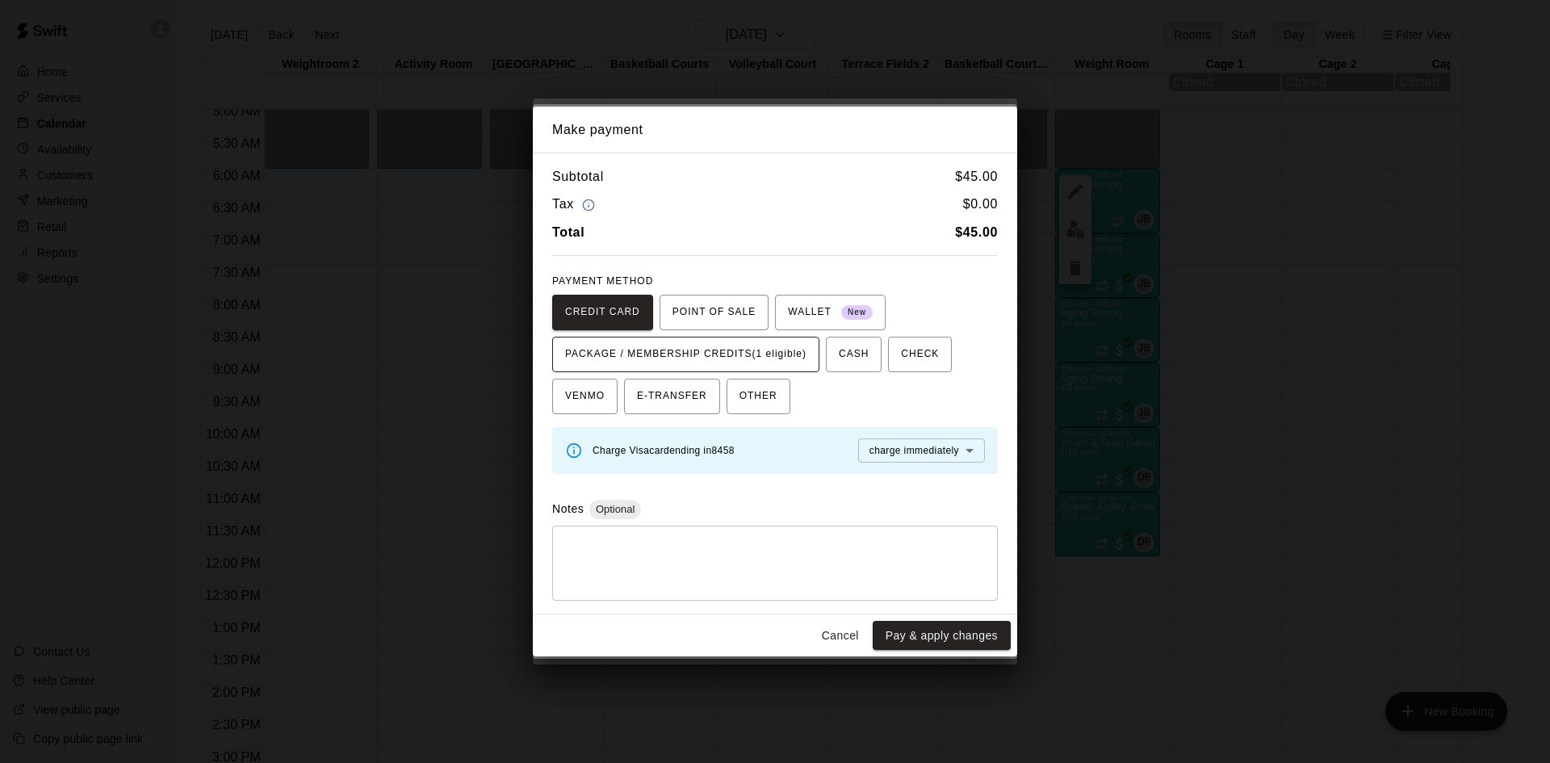
click at [798, 371] on button "PACKAGE / MEMBERSHIP CREDITS (1 eligible)" at bounding box center [685, 355] width 267 height 36
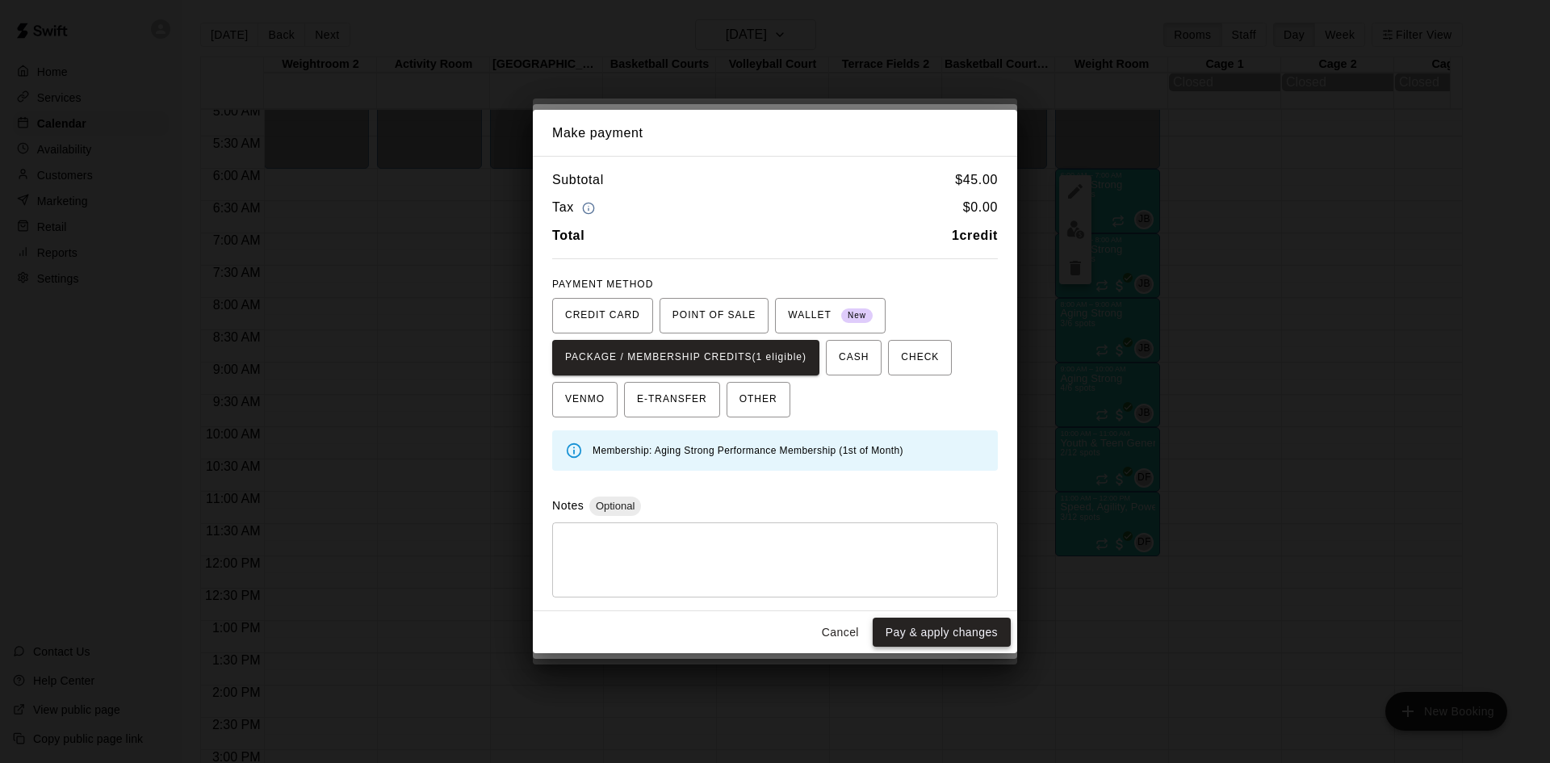
click at [925, 631] on button "Pay & apply changes" at bounding box center [942, 633] width 138 height 30
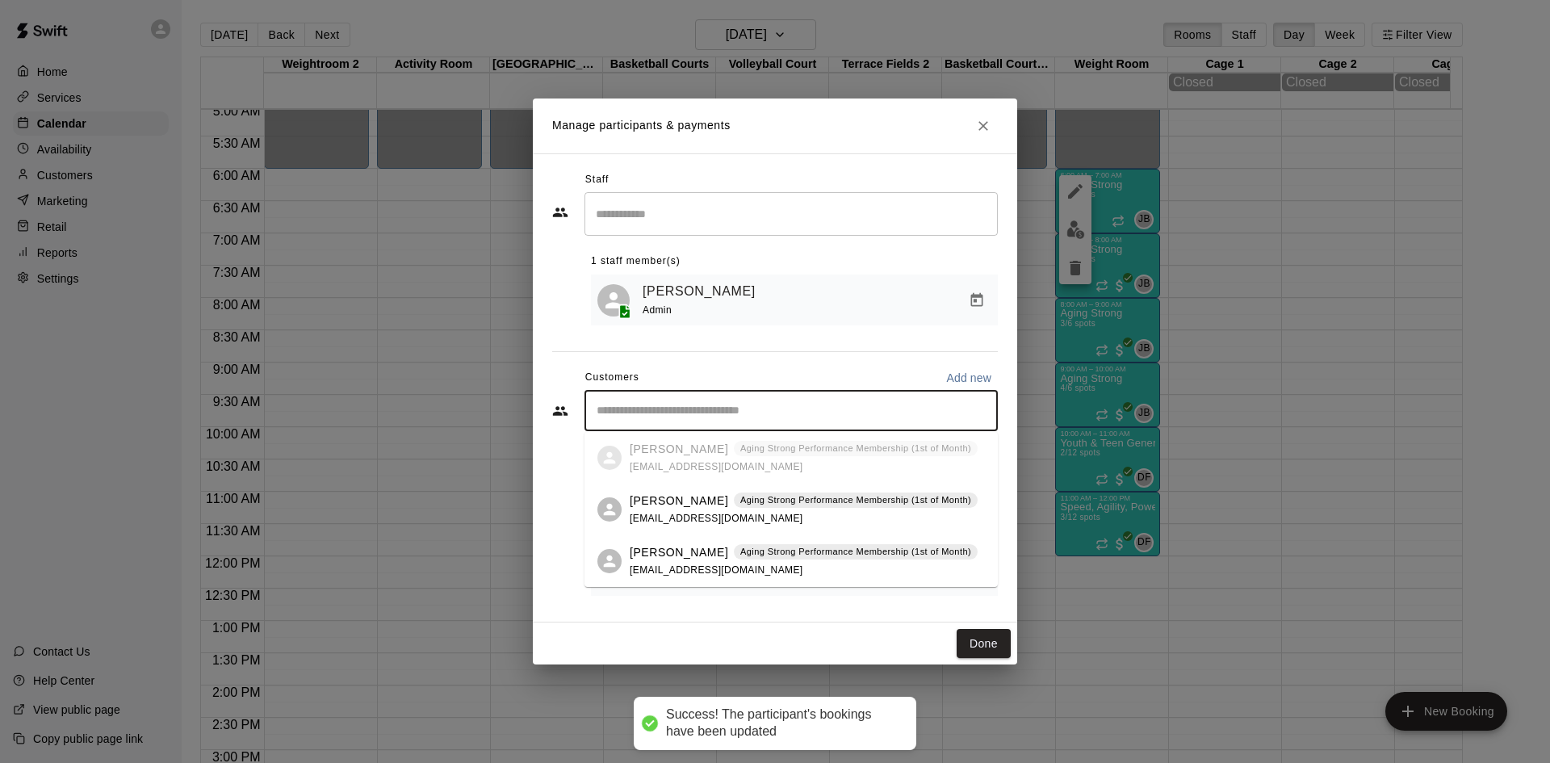
click at [810, 412] on input "Start typing to search customers..." at bounding box center [791, 411] width 399 height 16
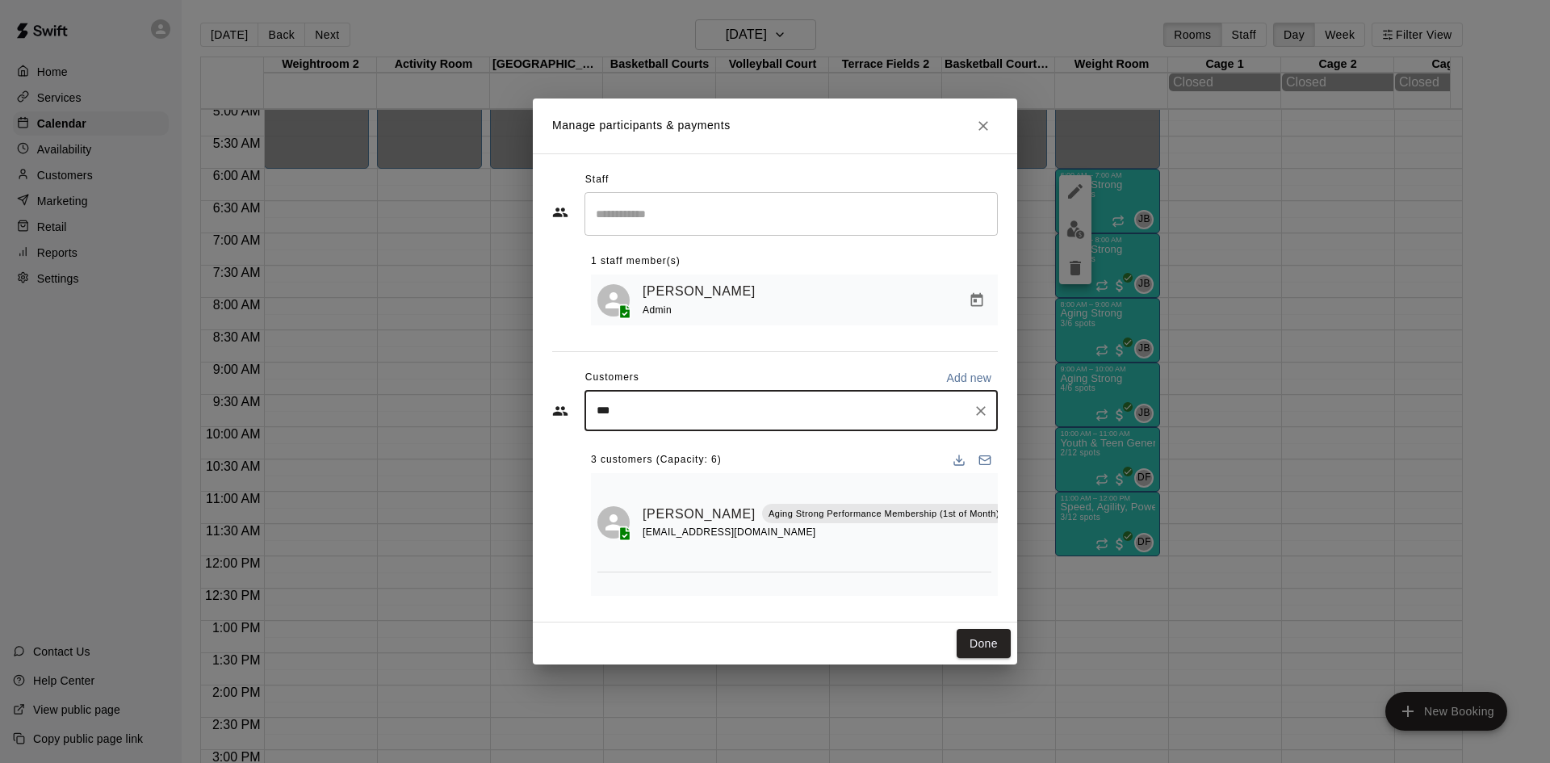
type input "****"
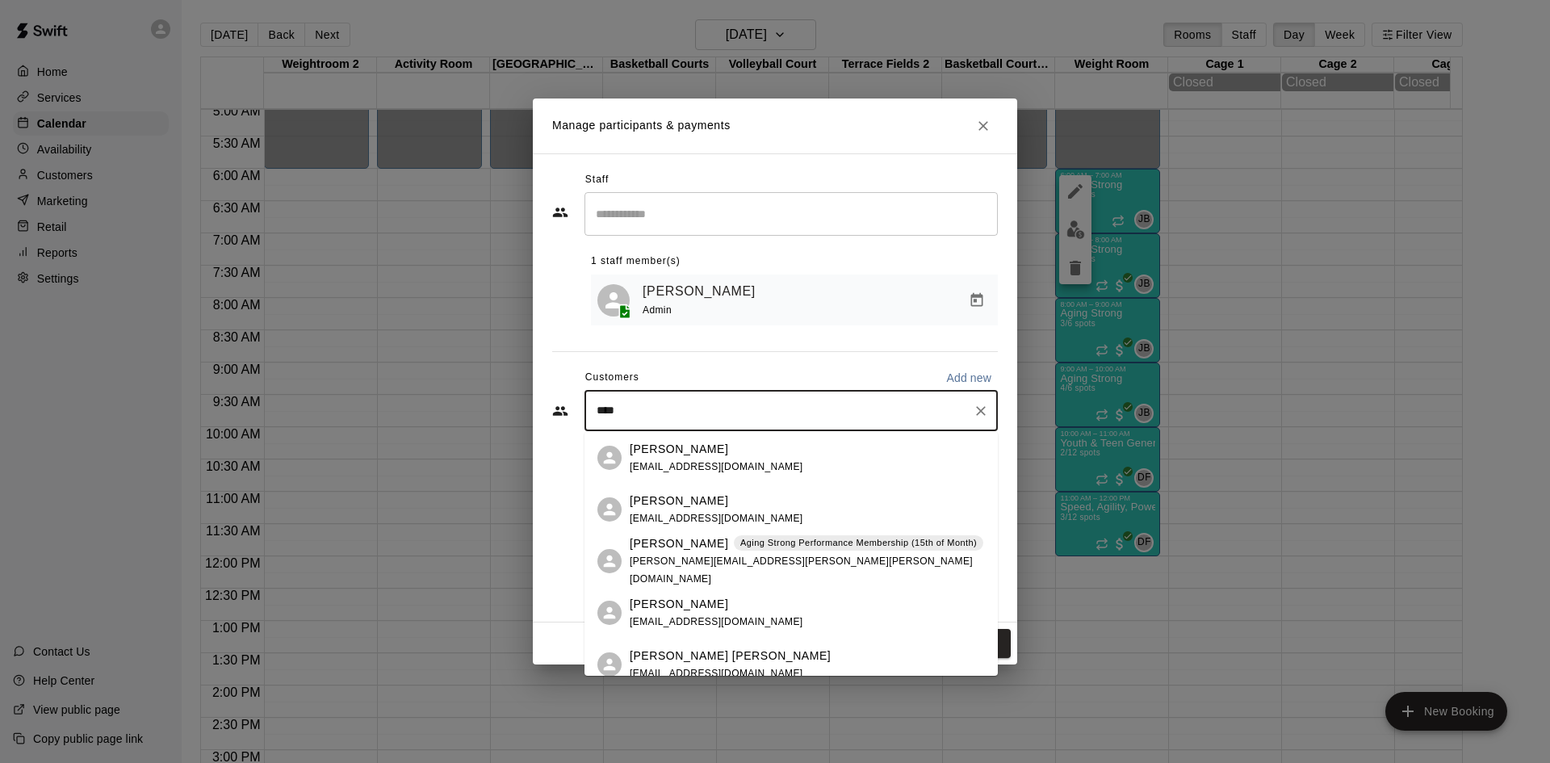
click at [816, 581] on div "[PERSON_NAME] Aging Strong Performance Membership (15th of Month) [PERSON_NAME]…" at bounding box center [791, 561] width 413 height 52
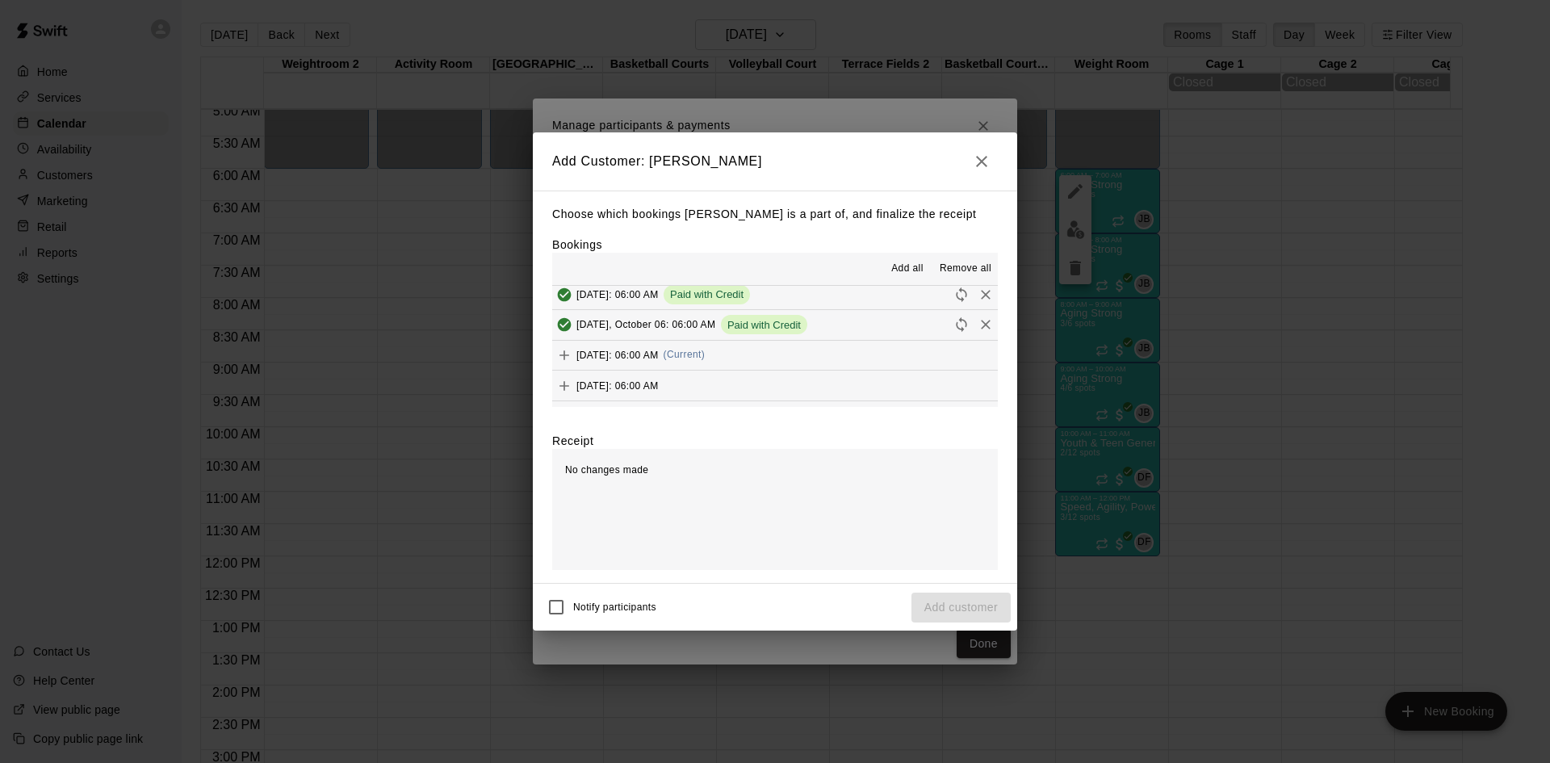
click at [779, 355] on button "[DATE]: 06:00 AM (Current)" at bounding box center [775, 356] width 446 height 30
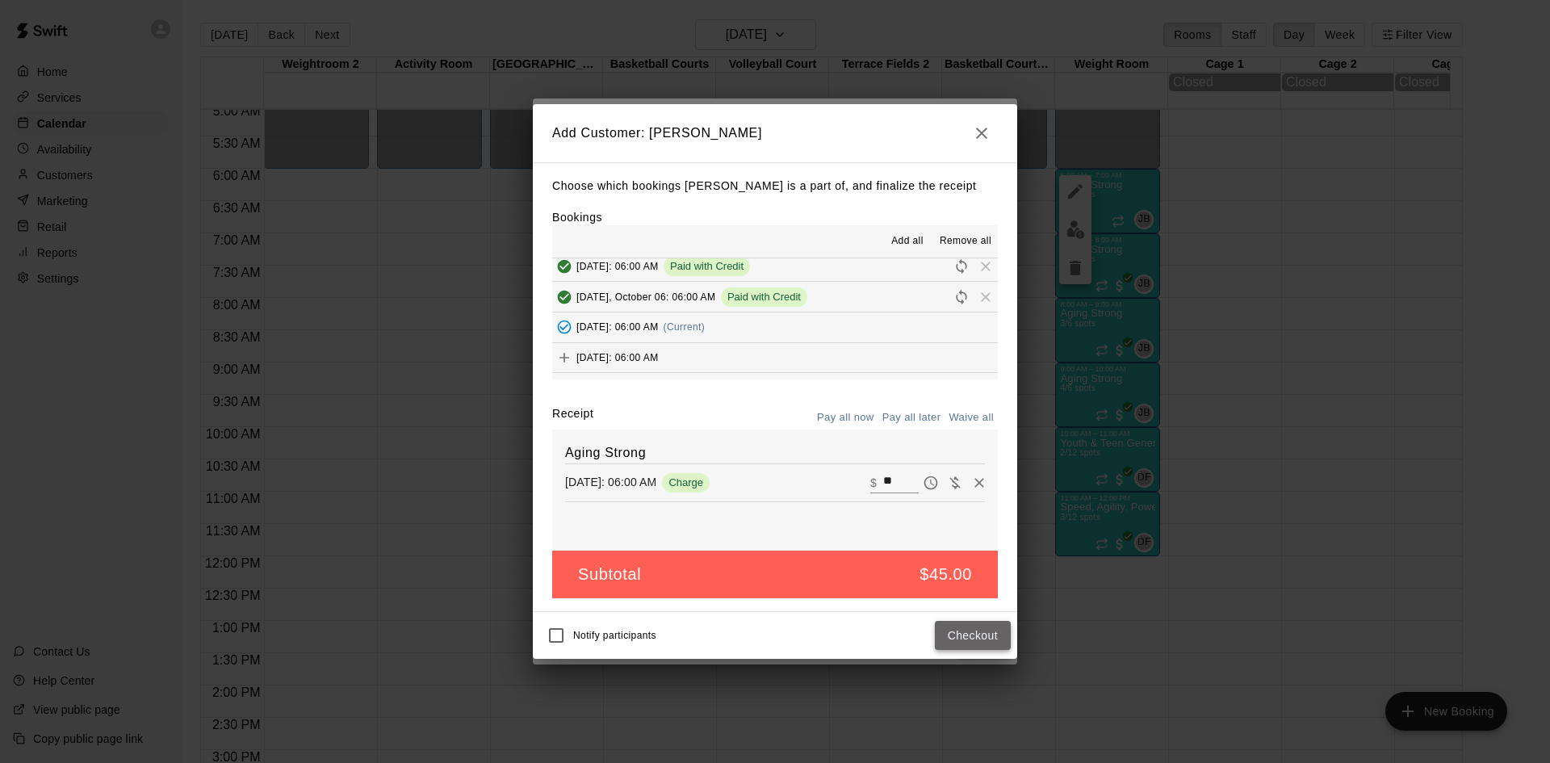
click at [982, 642] on button "Checkout" at bounding box center [973, 636] width 76 height 30
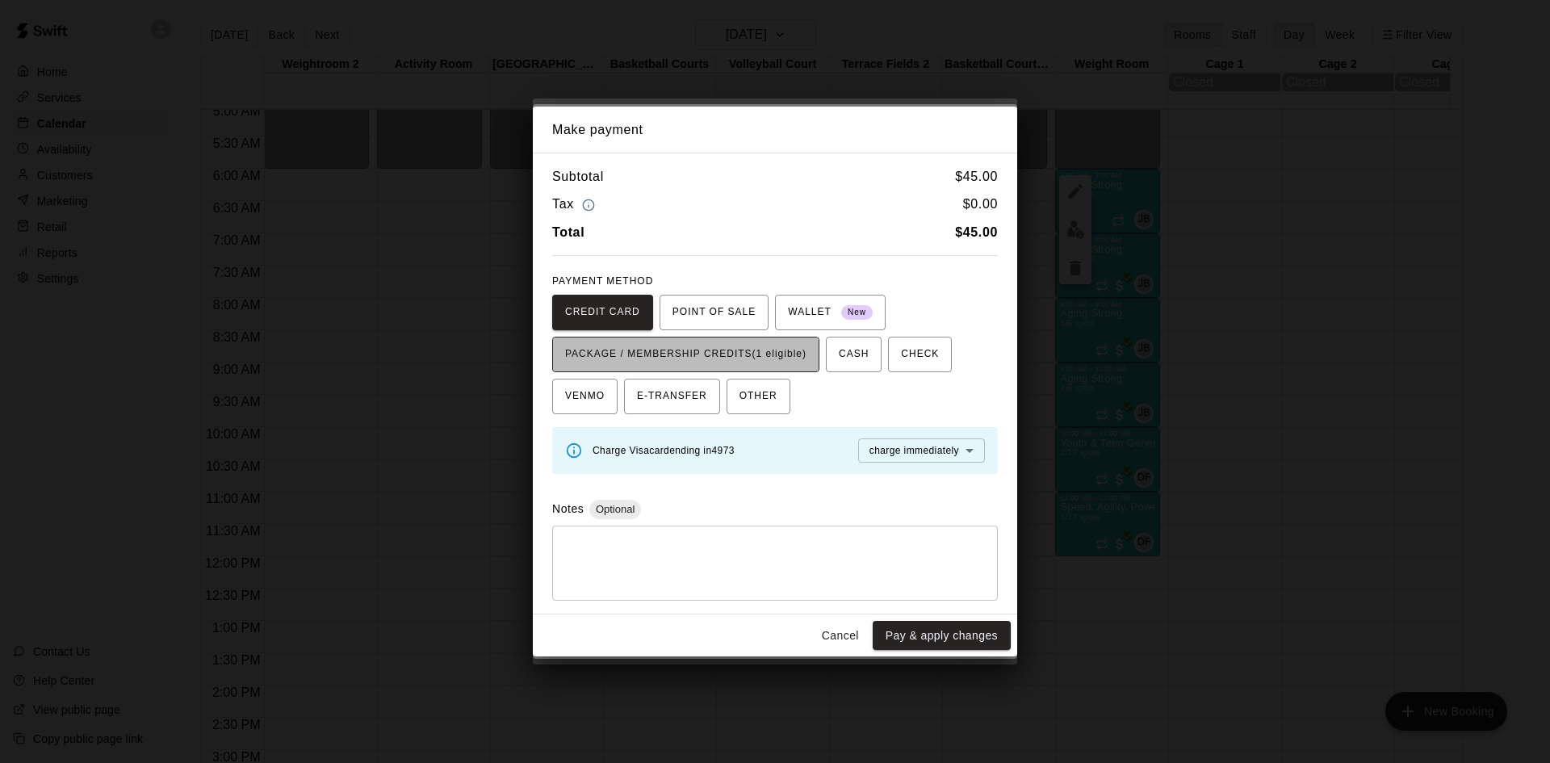
click at [789, 359] on span "PACKAGE / MEMBERSHIP CREDITS (1 eligible)" at bounding box center [685, 355] width 241 height 26
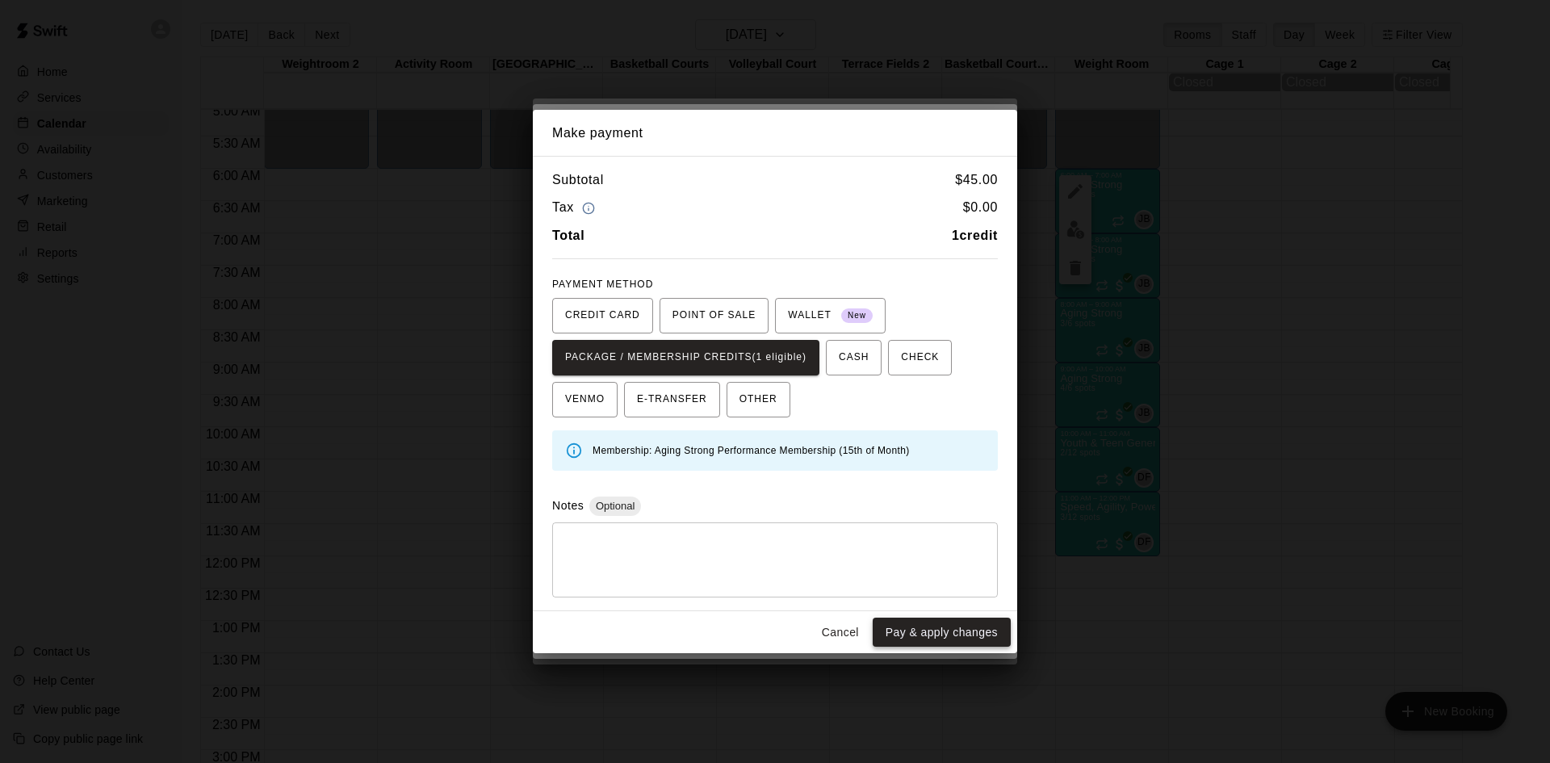
click at [945, 640] on button "Pay & apply changes" at bounding box center [942, 633] width 138 height 30
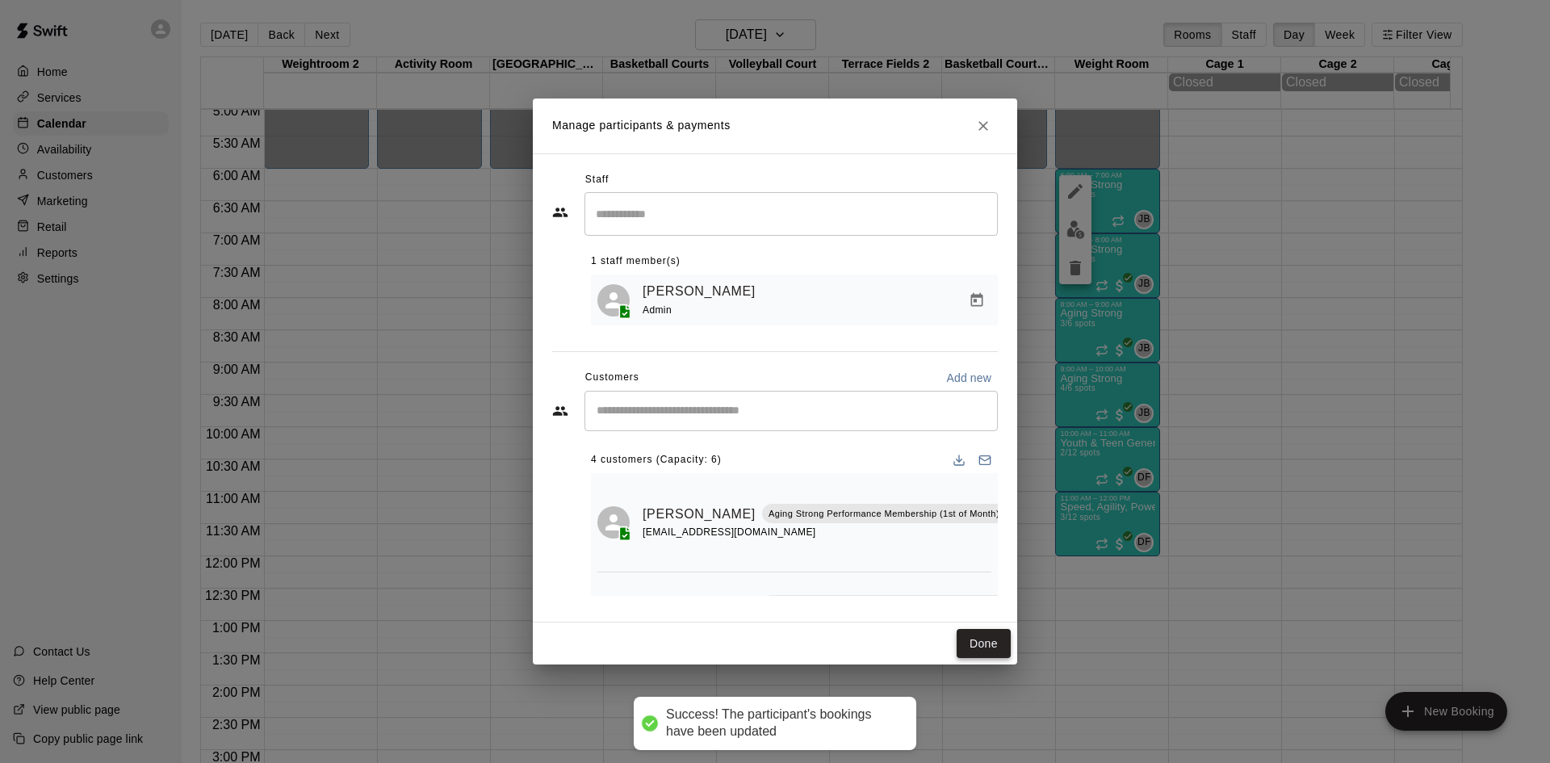
click at [958, 644] on button "Done" at bounding box center [984, 644] width 54 height 30
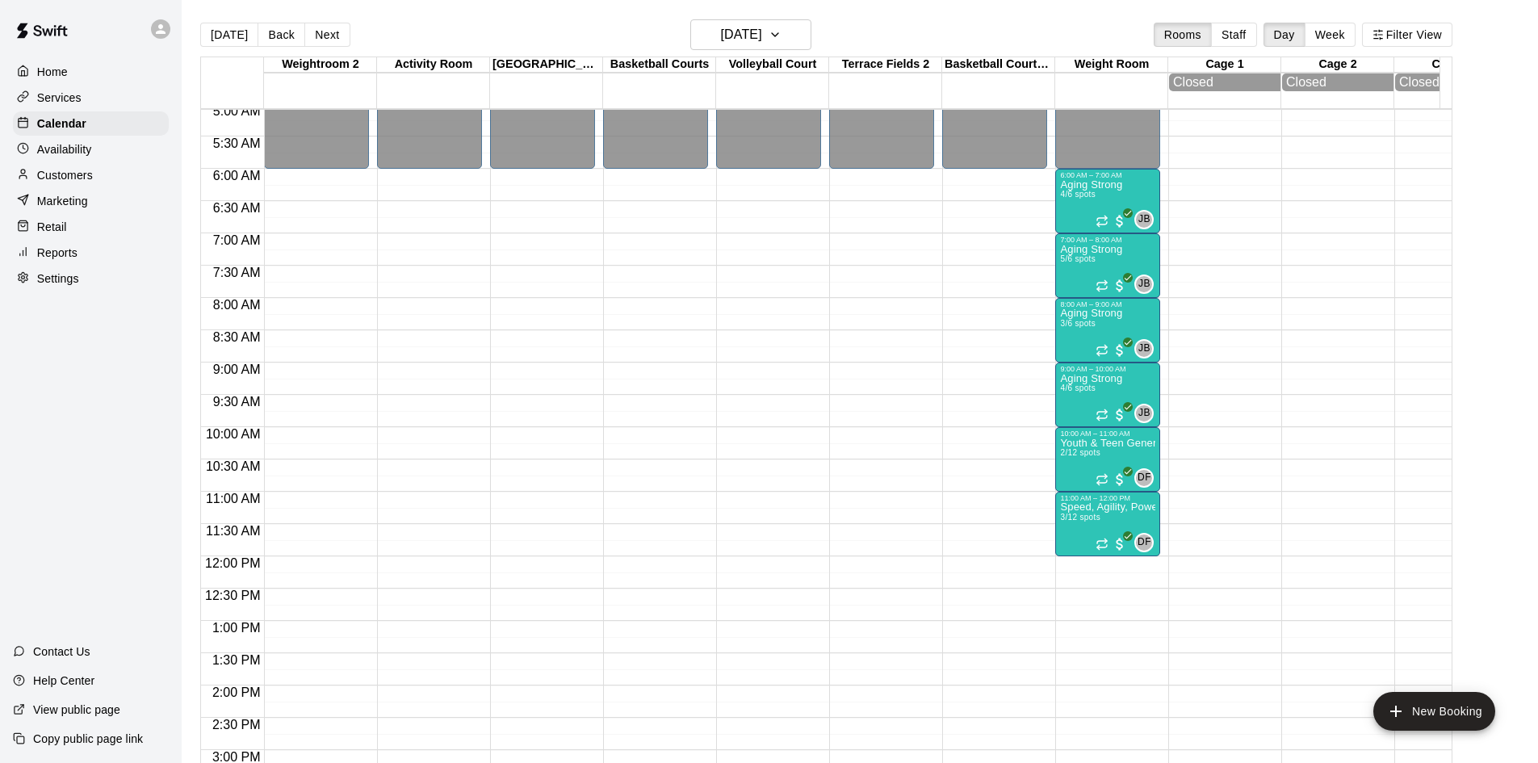
scroll to position [248, 0]
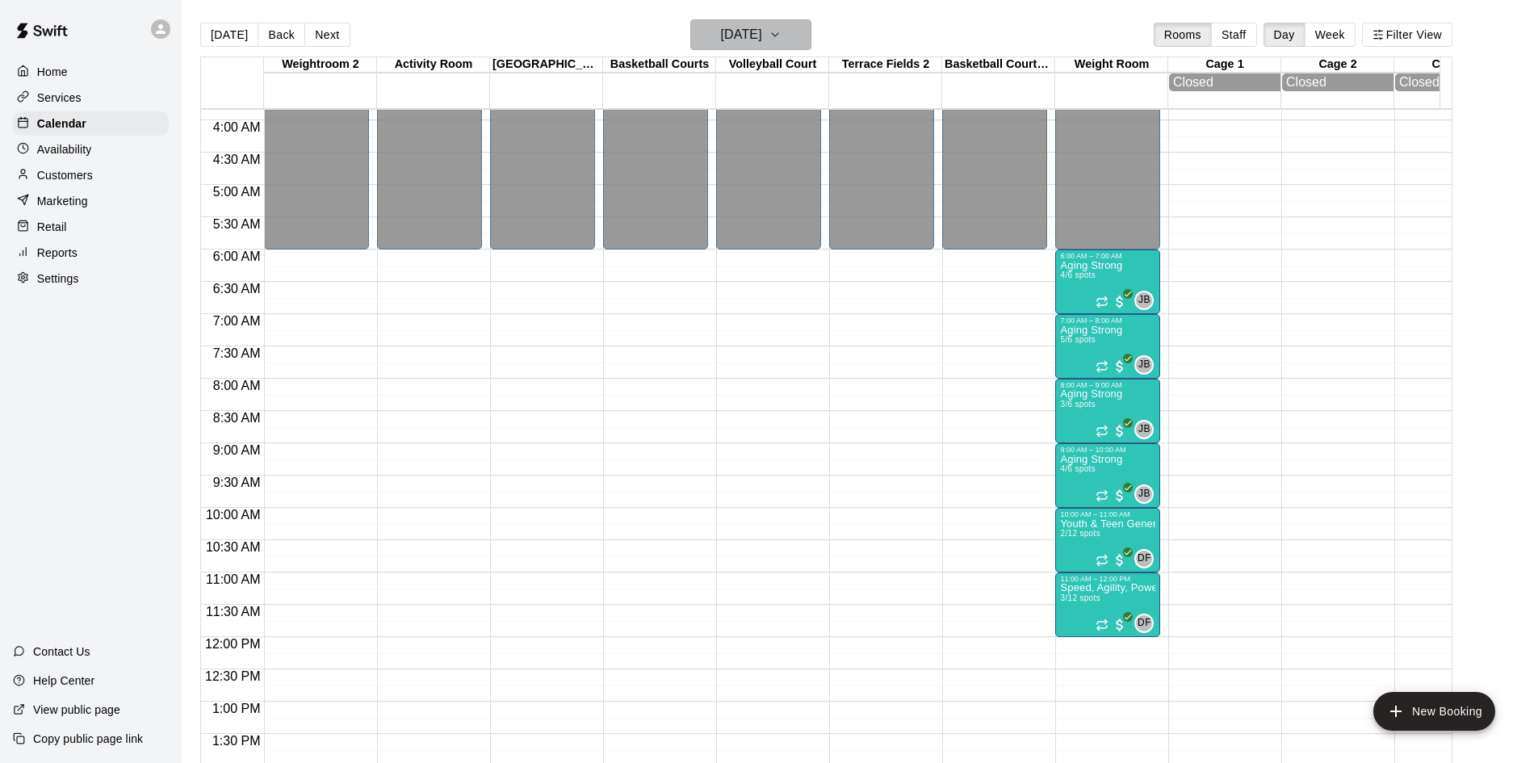
click at [782, 29] on icon "button" at bounding box center [775, 34] width 13 height 19
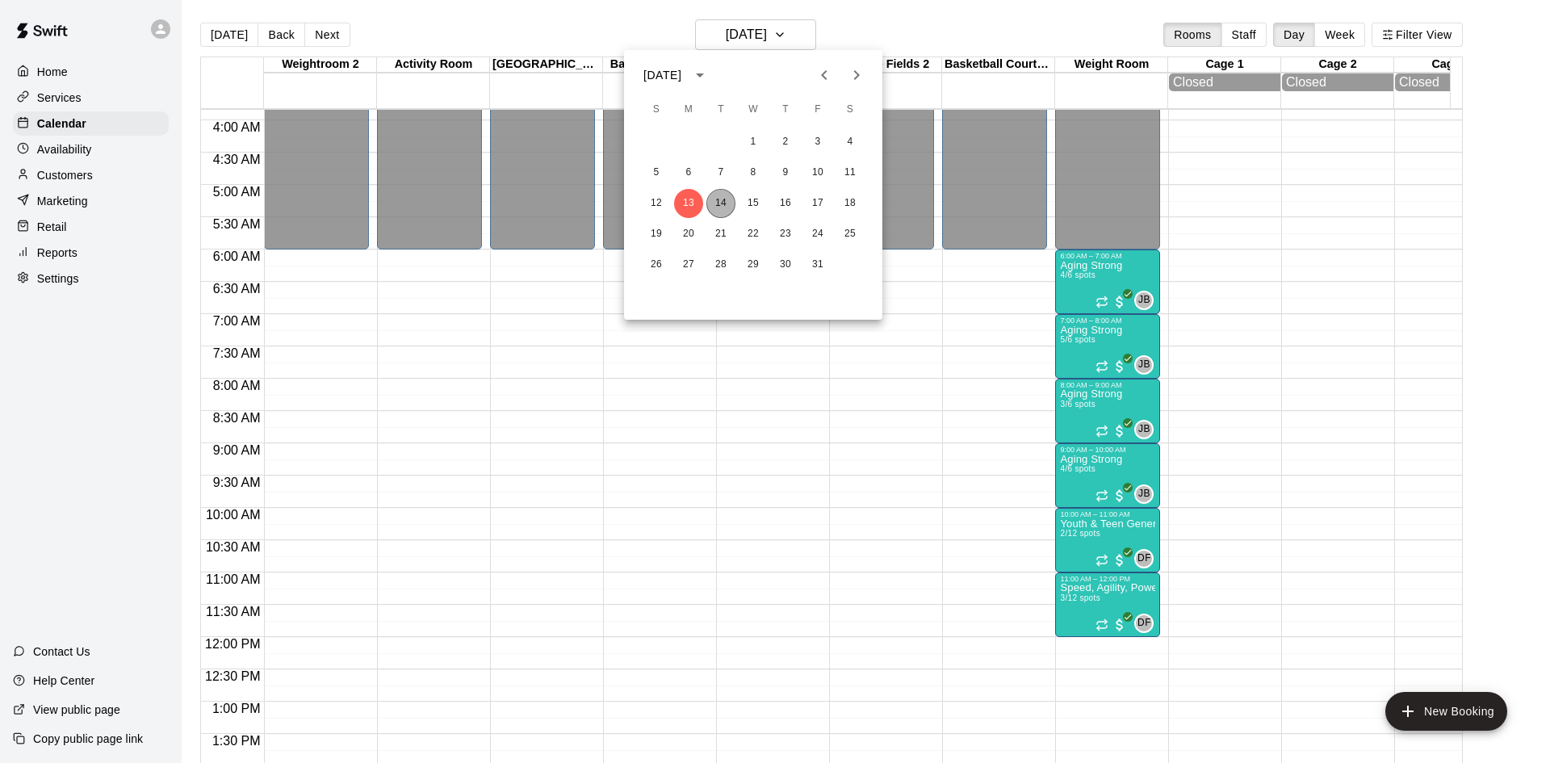
click at [722, 203] on button "14" at bounding box center [721, 203] width 29 height 29
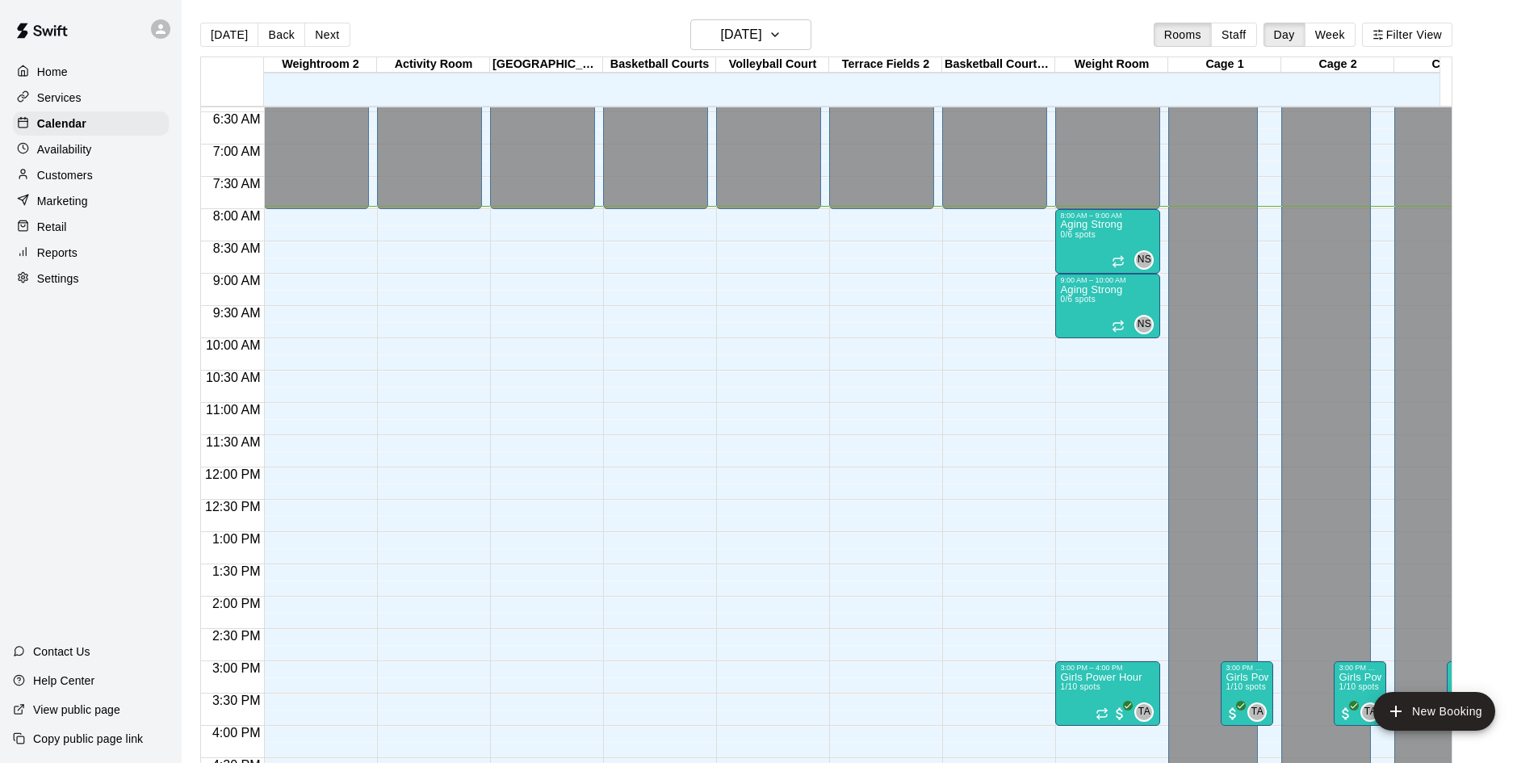
scroll to position [271, 0]
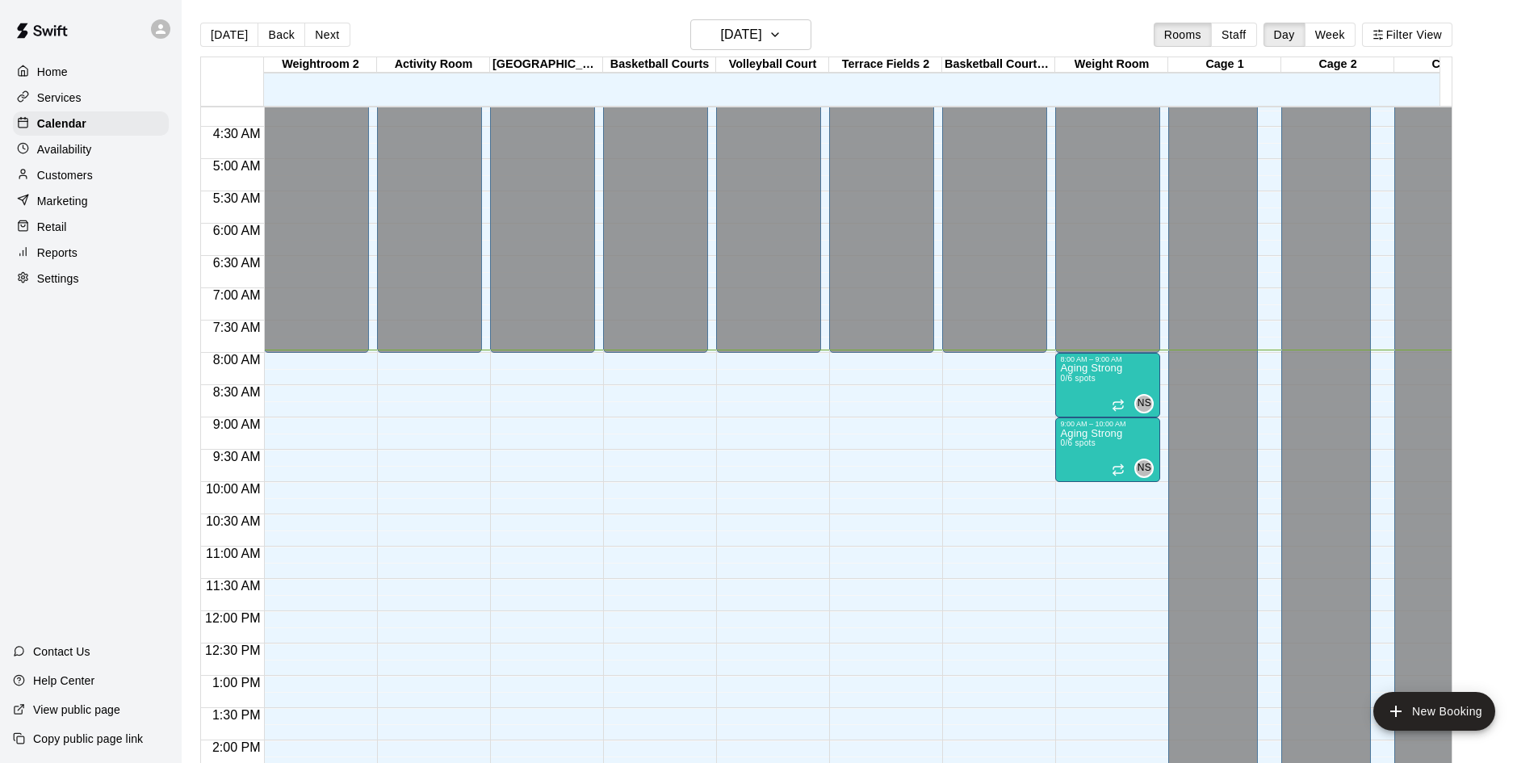
click at [78, 183] on p "Customers" at bounding box center [65, 175] width 56 height 16
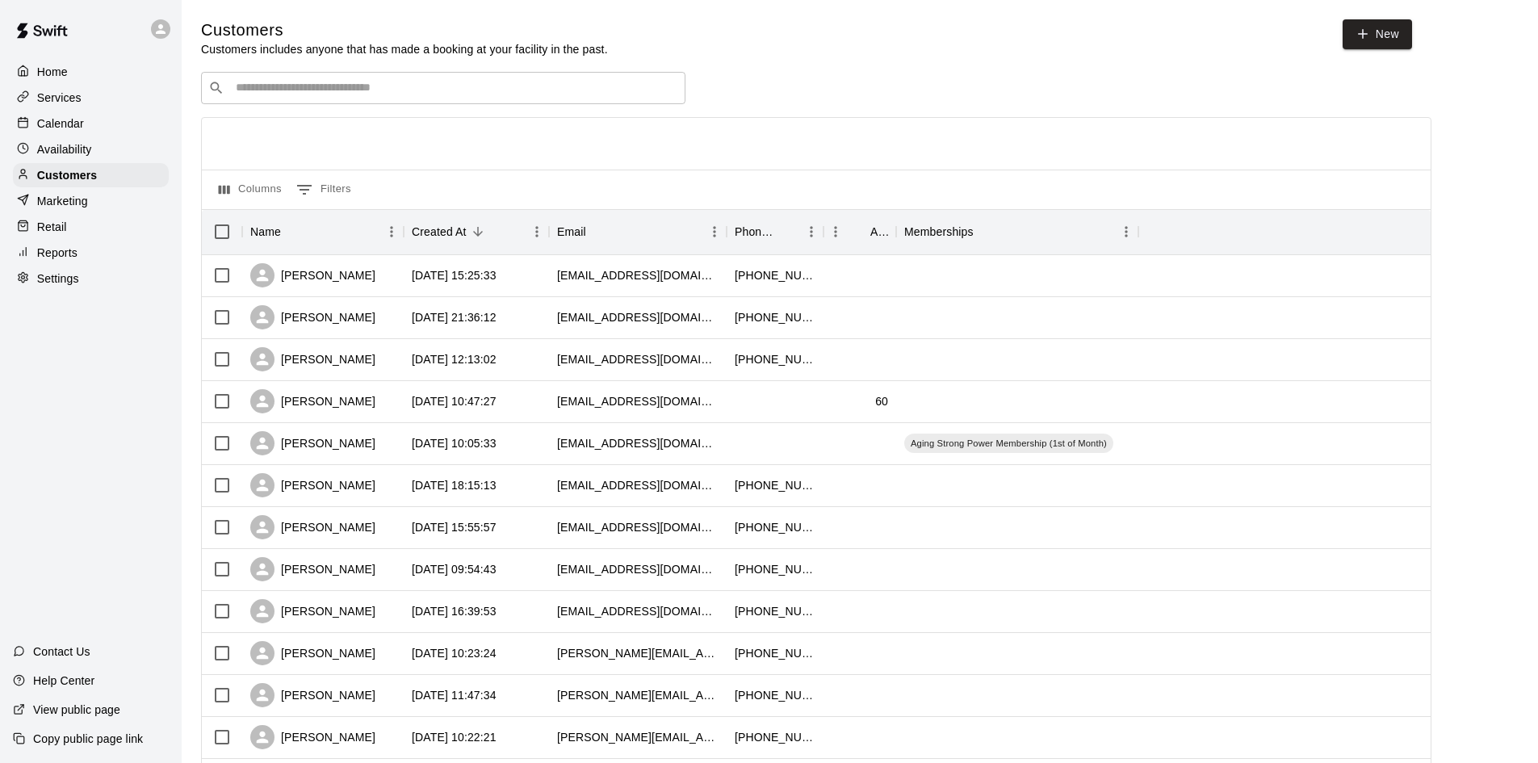
click at [335, 90] on input "Search customers by name or email" at bounding box center [454, 88] width 447 height 16
click at [1369, 33] on icon at bounding box center [1363, 34] width 15 height 15
select select "**"
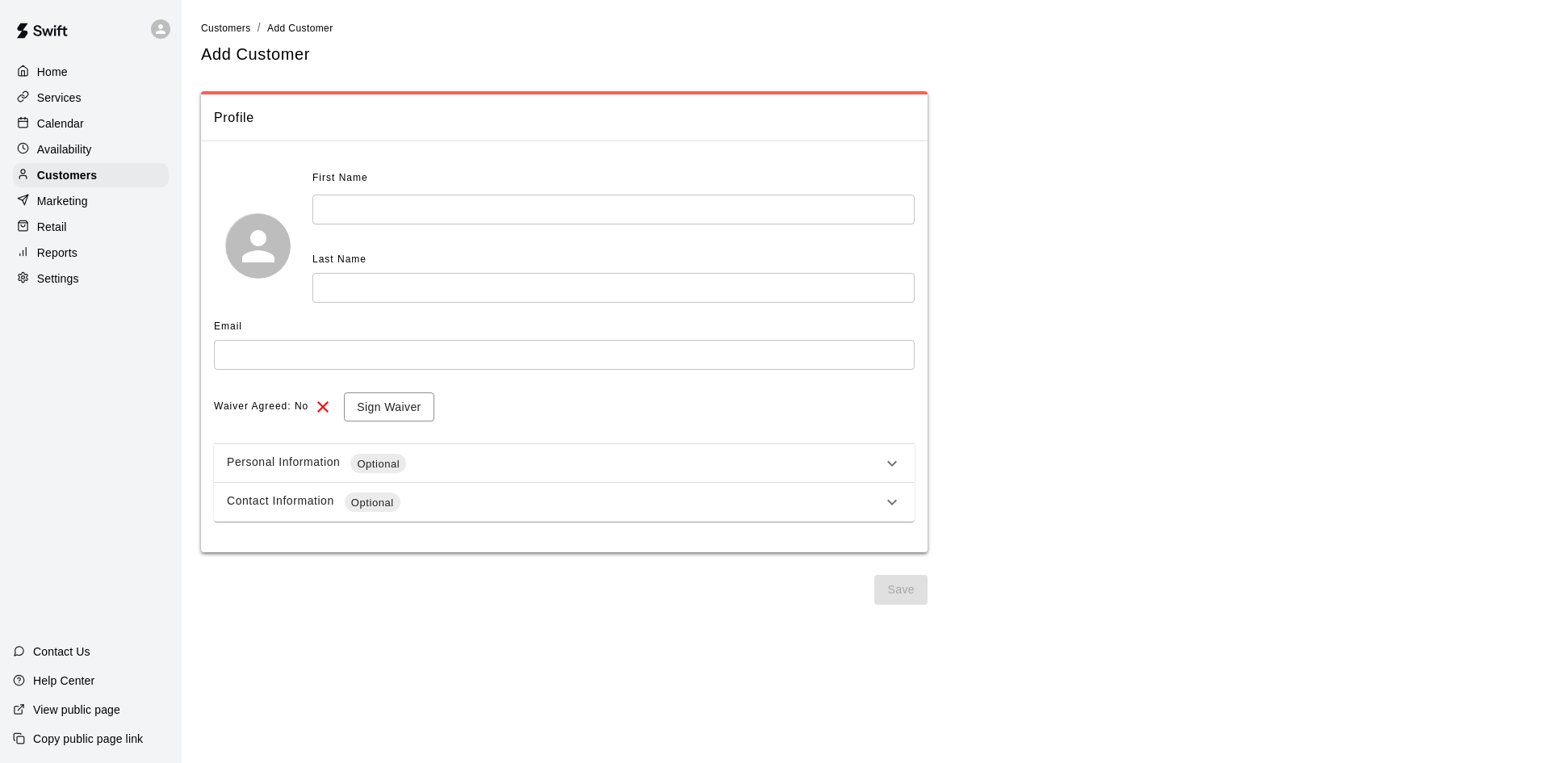
click at [361, 209] on input "text" at bounding box center [613, 210] width 602 height 30
click at [892, 468] on icon at bounding box center [892, 463] width 19 height 19
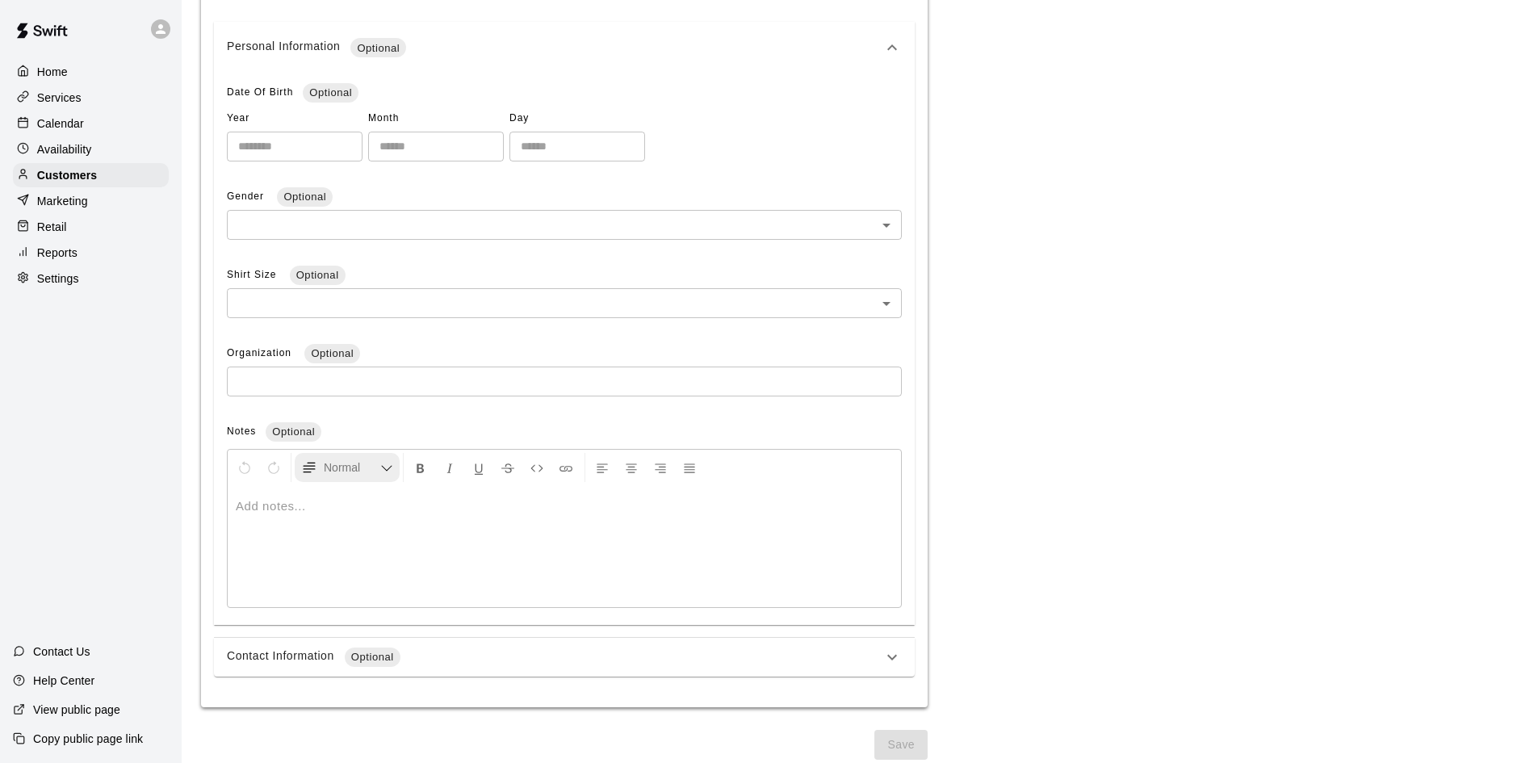
scroll to position [432, 0]
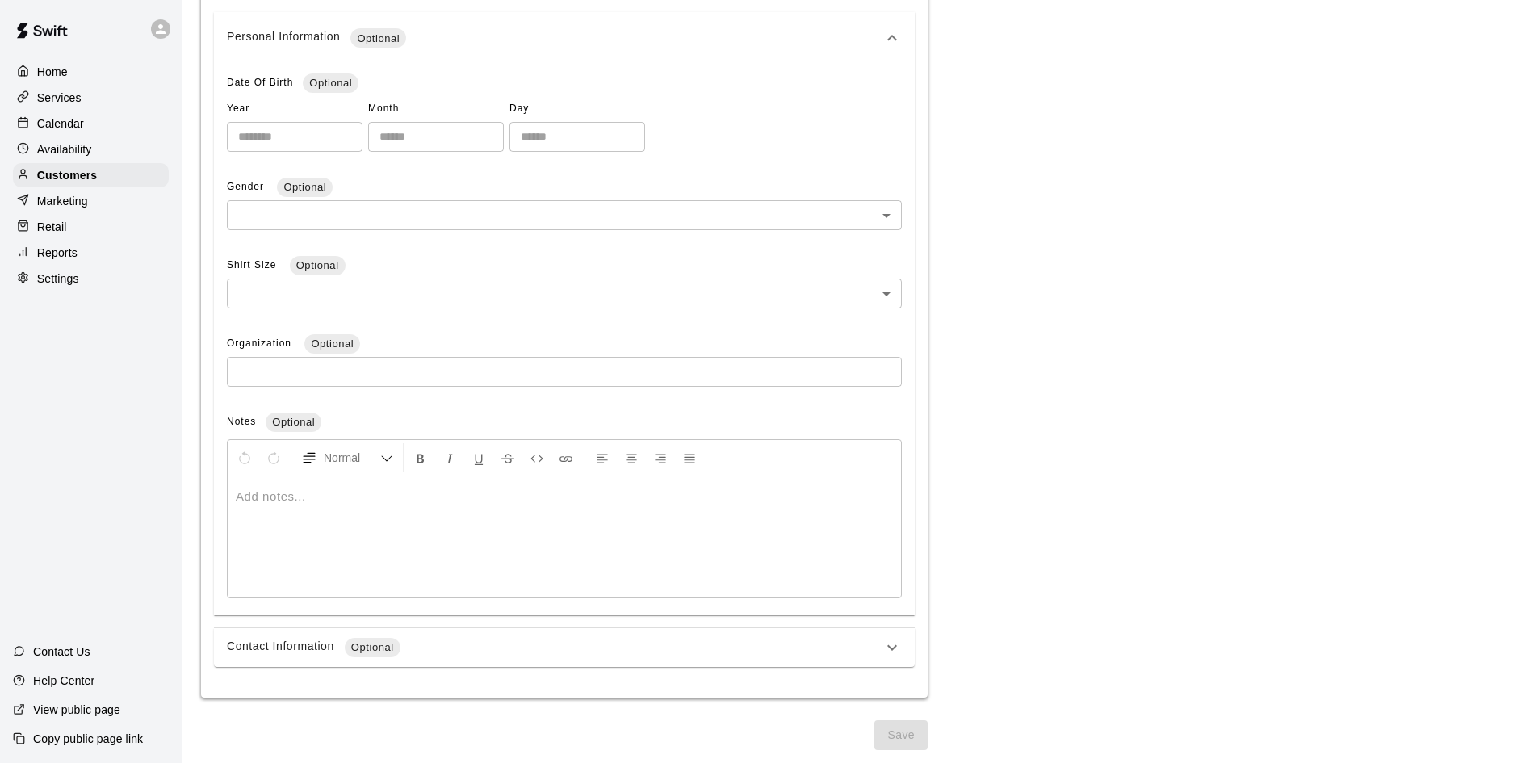
click at [891, 646] on icon at bounding box center [892, 647] width 19 height 19
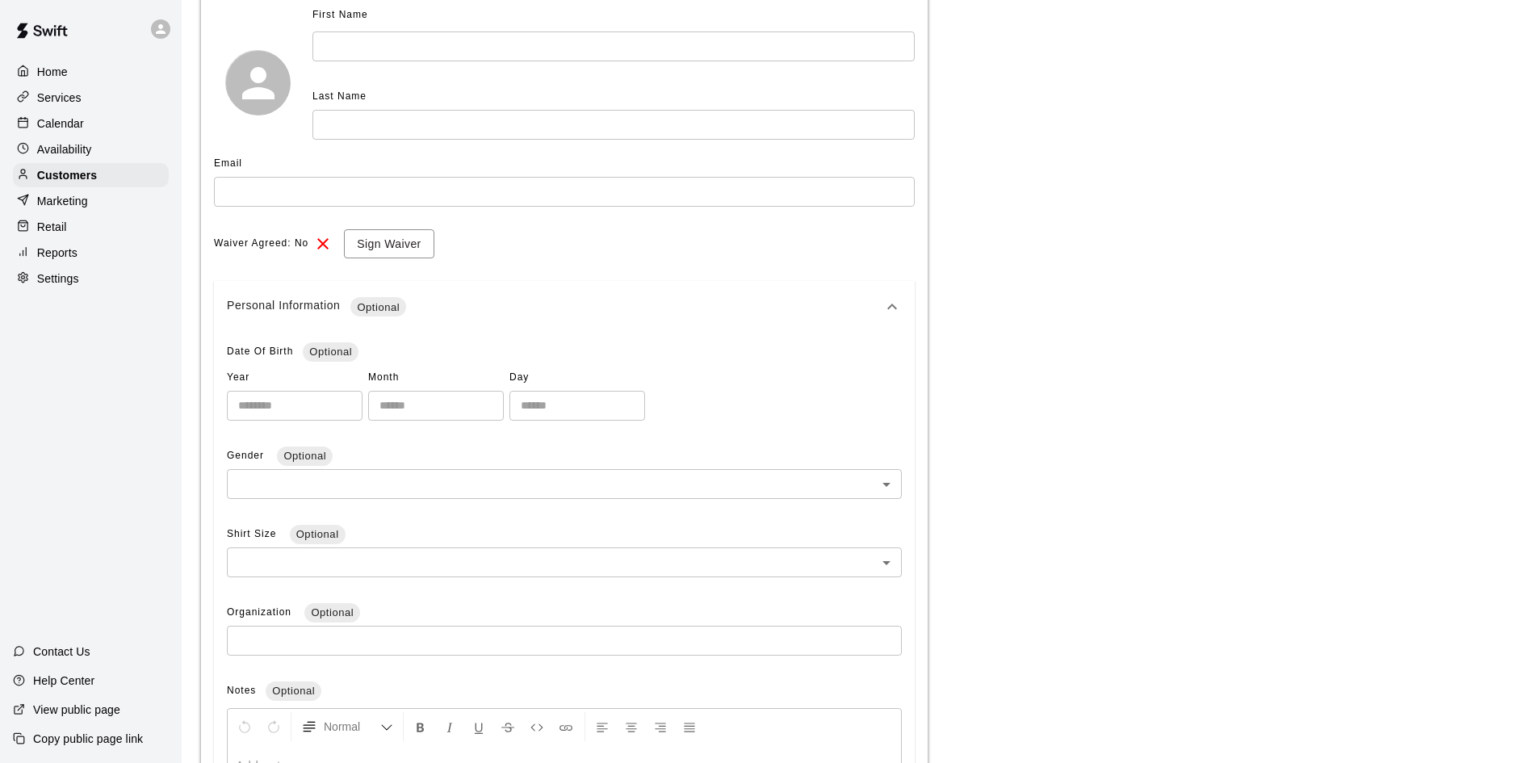
scroll to position [28, 0]
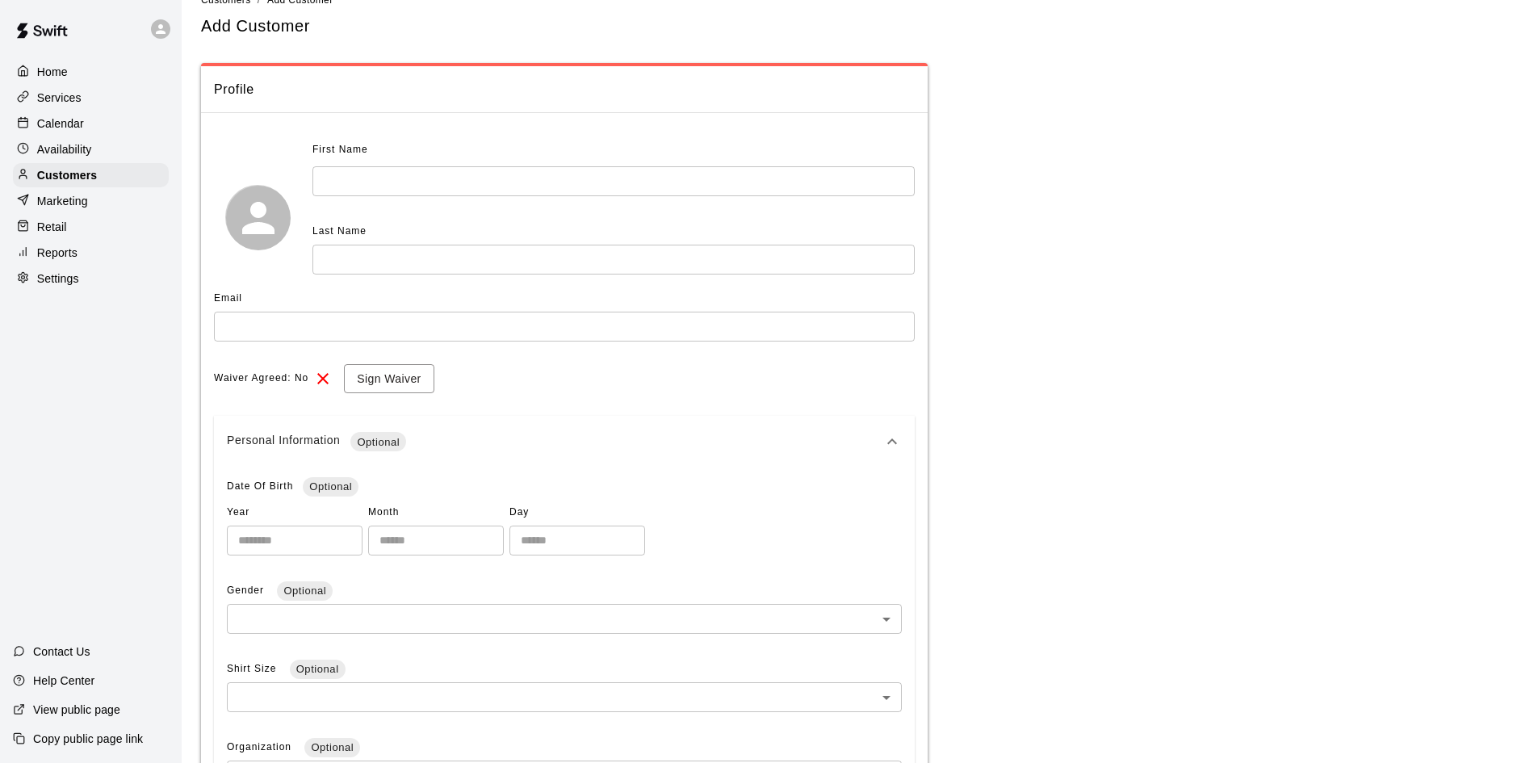
click at [338, 178] on input "text" at bounding box center [613, 181] width 602 height 30
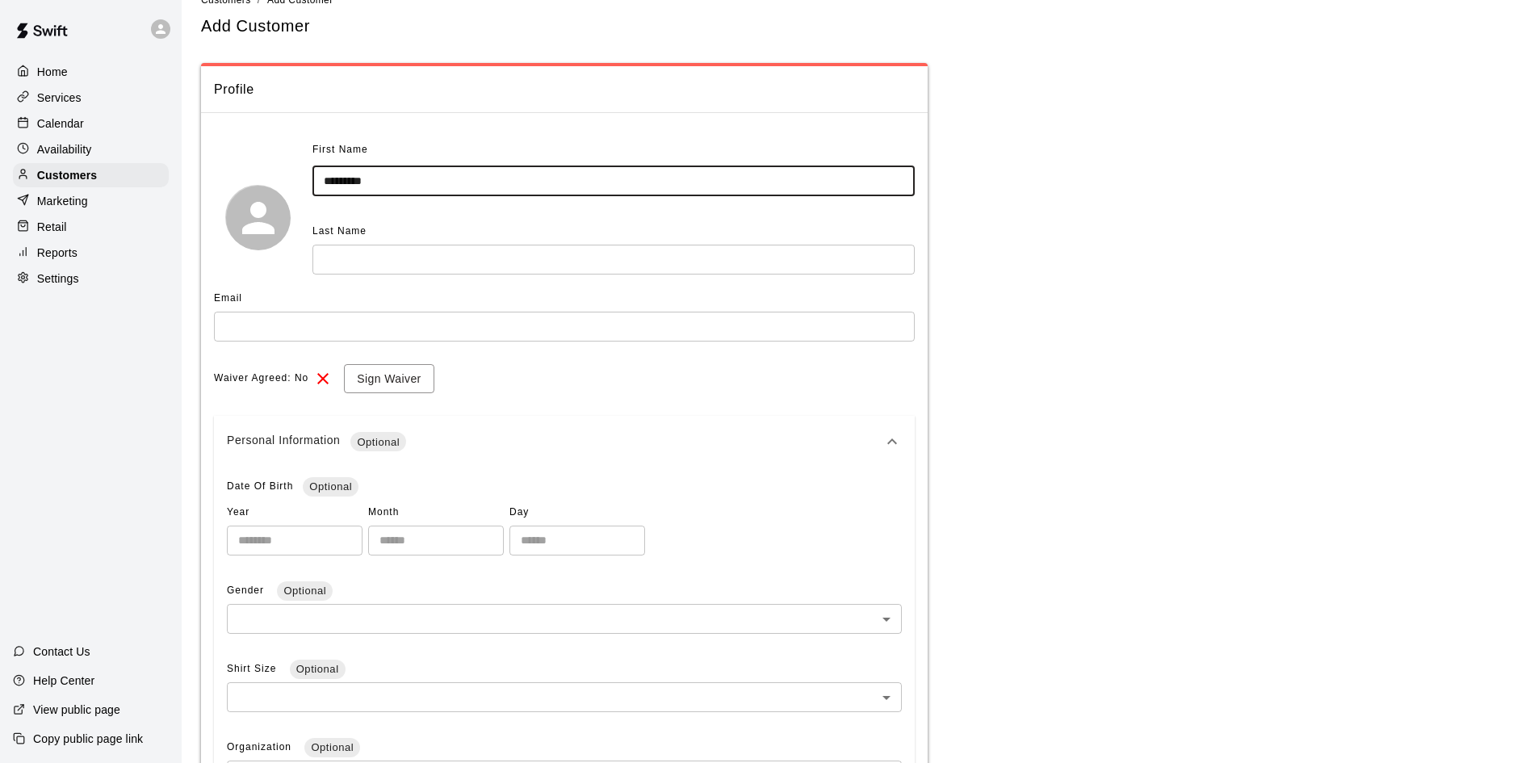
type input "*********"
click at [323, 260] on input "text" at bounding box center [613, 260] width 602 height 30
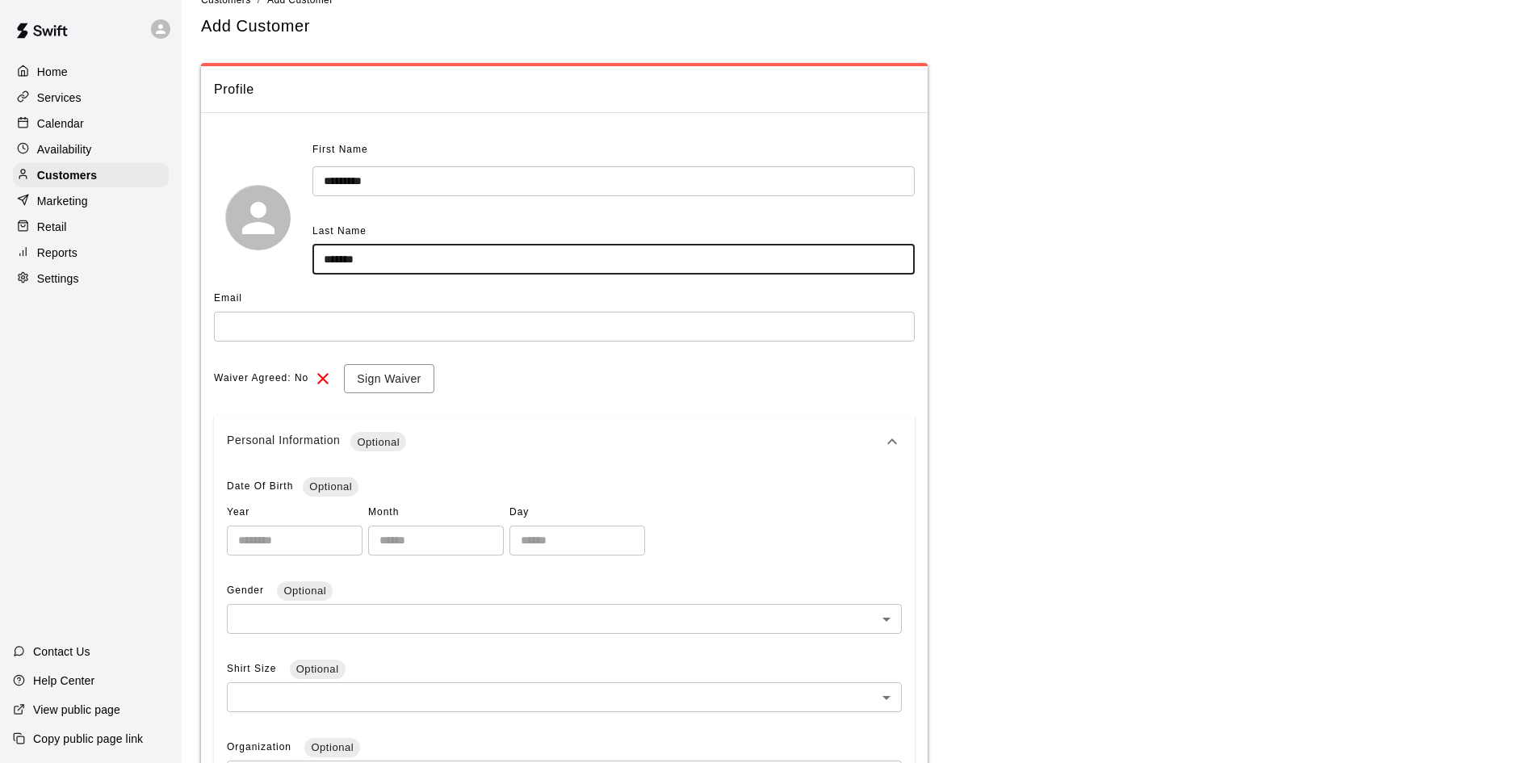
type input "*******"
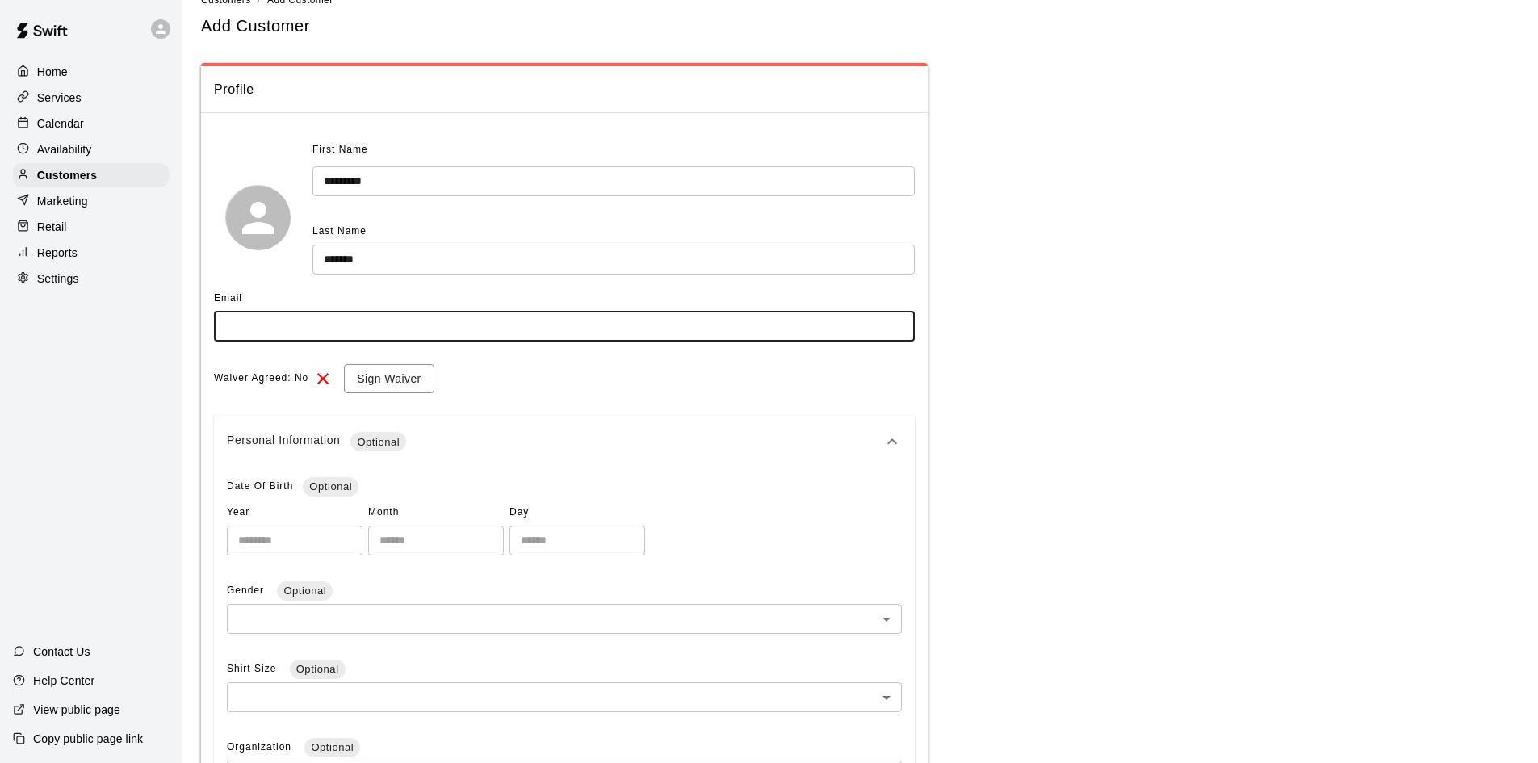
click at [287, 323] on input "text" at bounding box center [564, 327] width 701 height 30
type input "**********"
click at [383, 382] on button "Sign Waiver" at bounding box center [389, 379] width 90 height 30
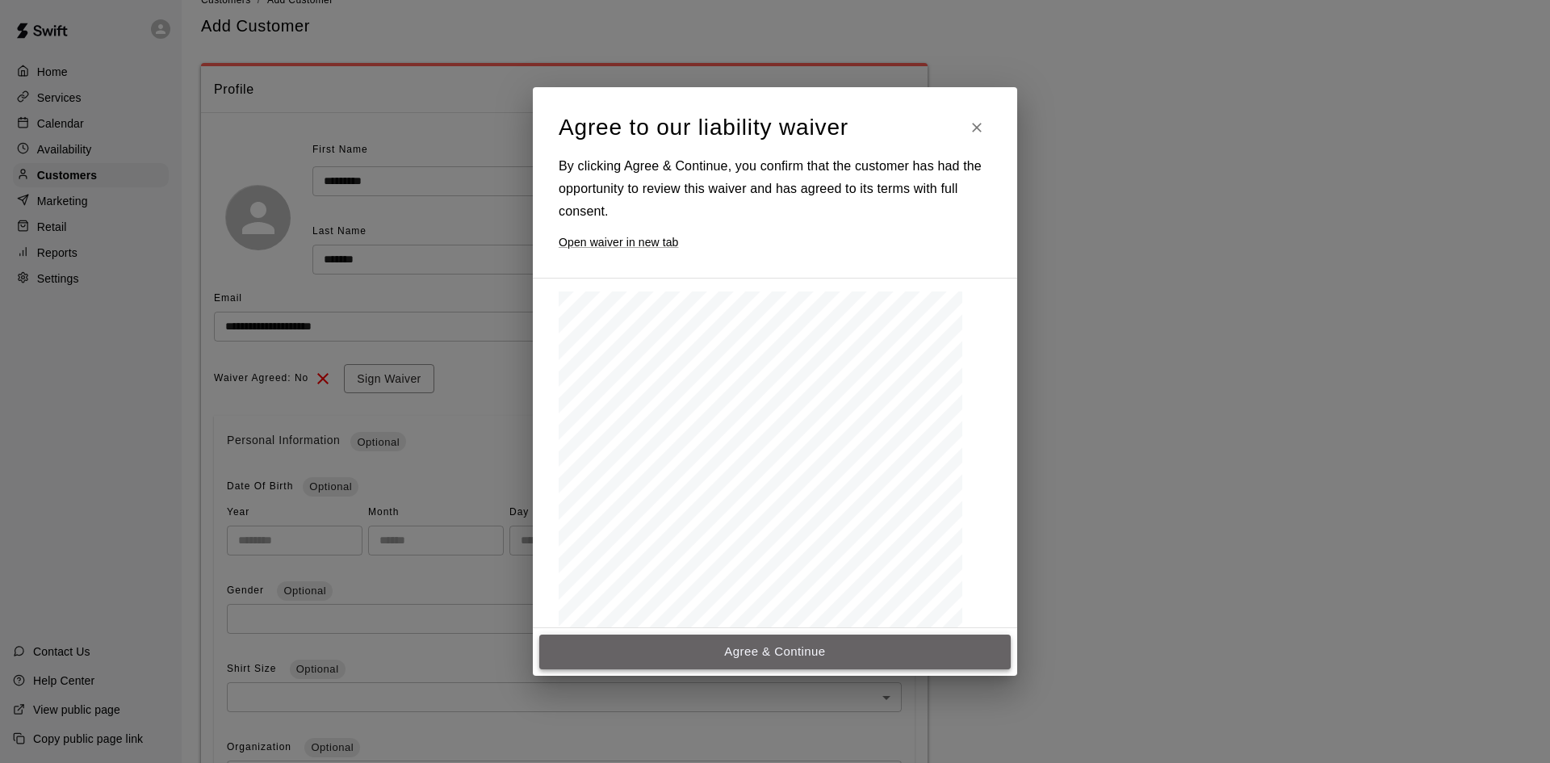
click at [766, 657] on button "Agree & Continue" at bounding box center [775, 652] width 472 height 34
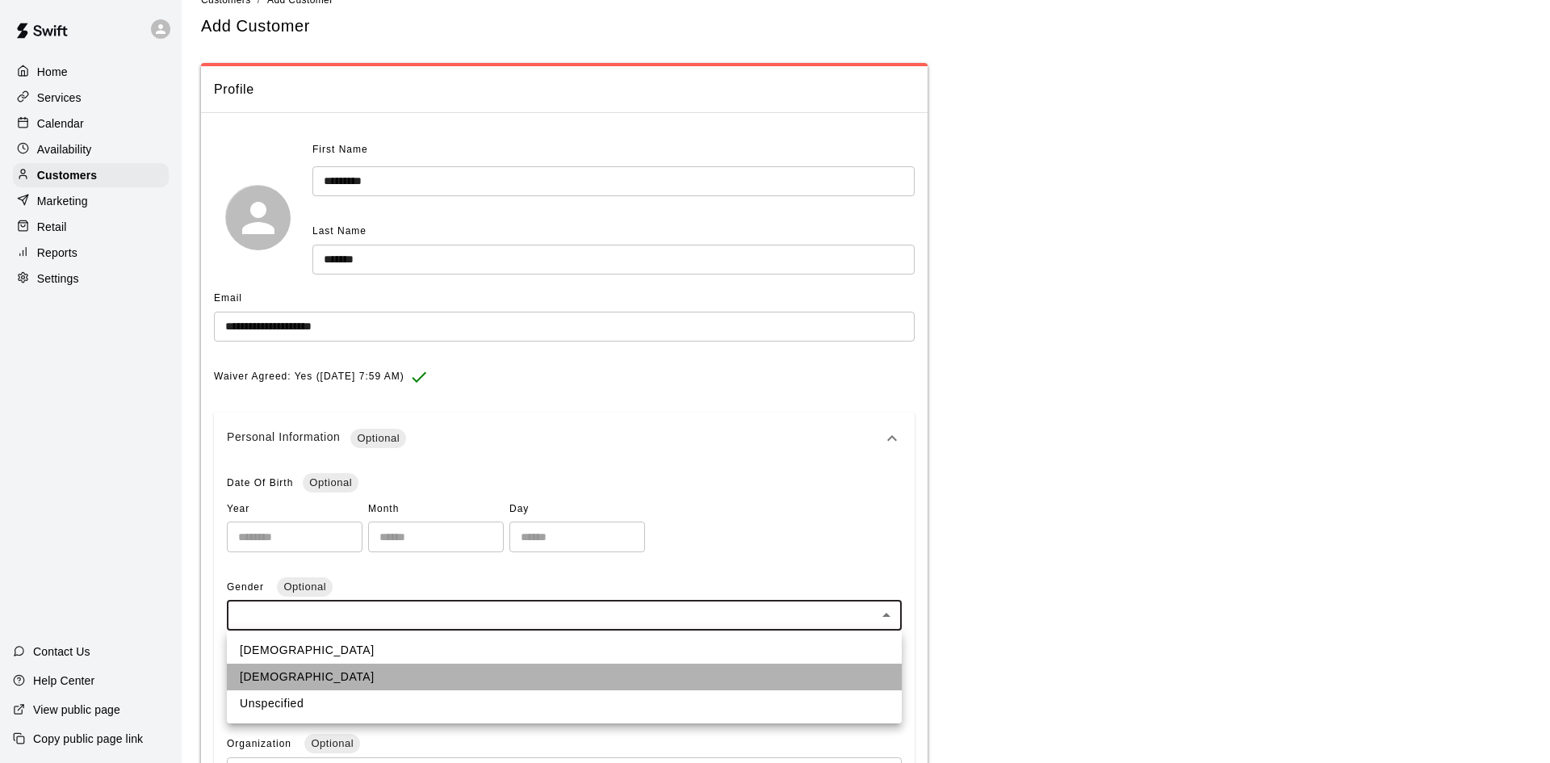
click at [279, 675] on li "Female" at bounding box center [564, 677] width 675 height 27
type input "******"
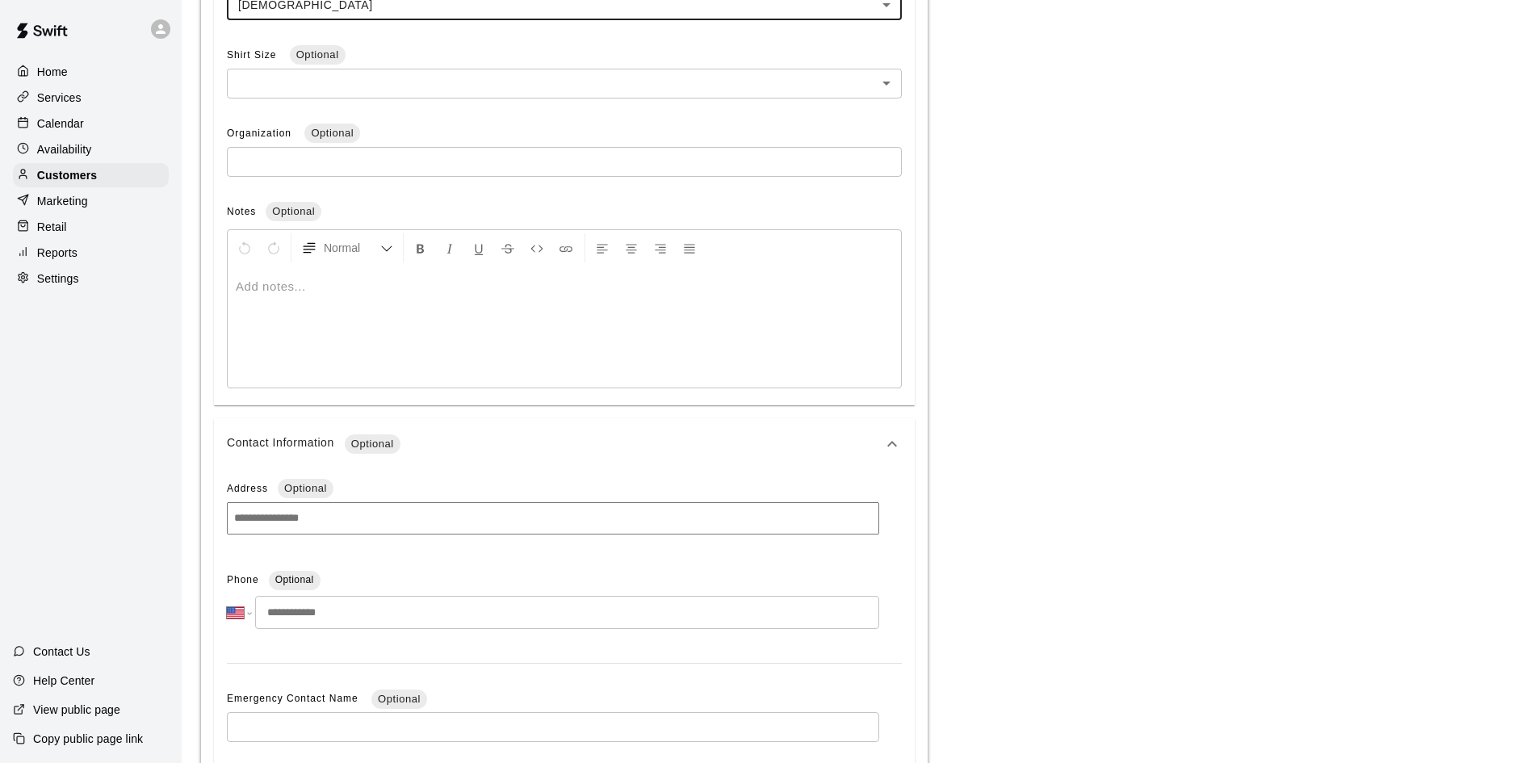
scroll to position [674, 0]
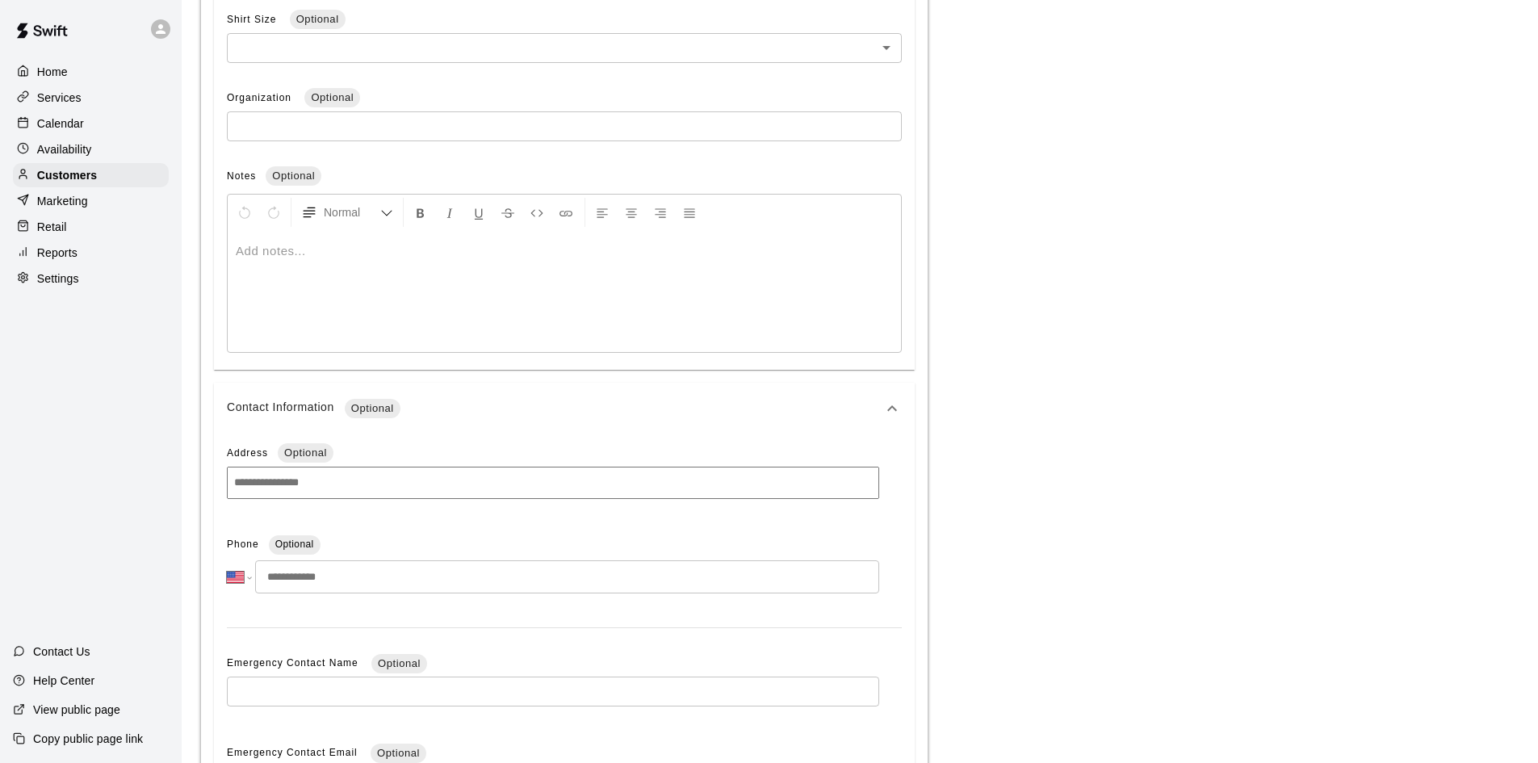
drag, startPoint x: 371, startPoint y: 582, endPoint x: 233, endPoint y: 573, distance: 139.2
click at [233, 573] on div "**********" at bounding box center [553, 576] width 652 height 33
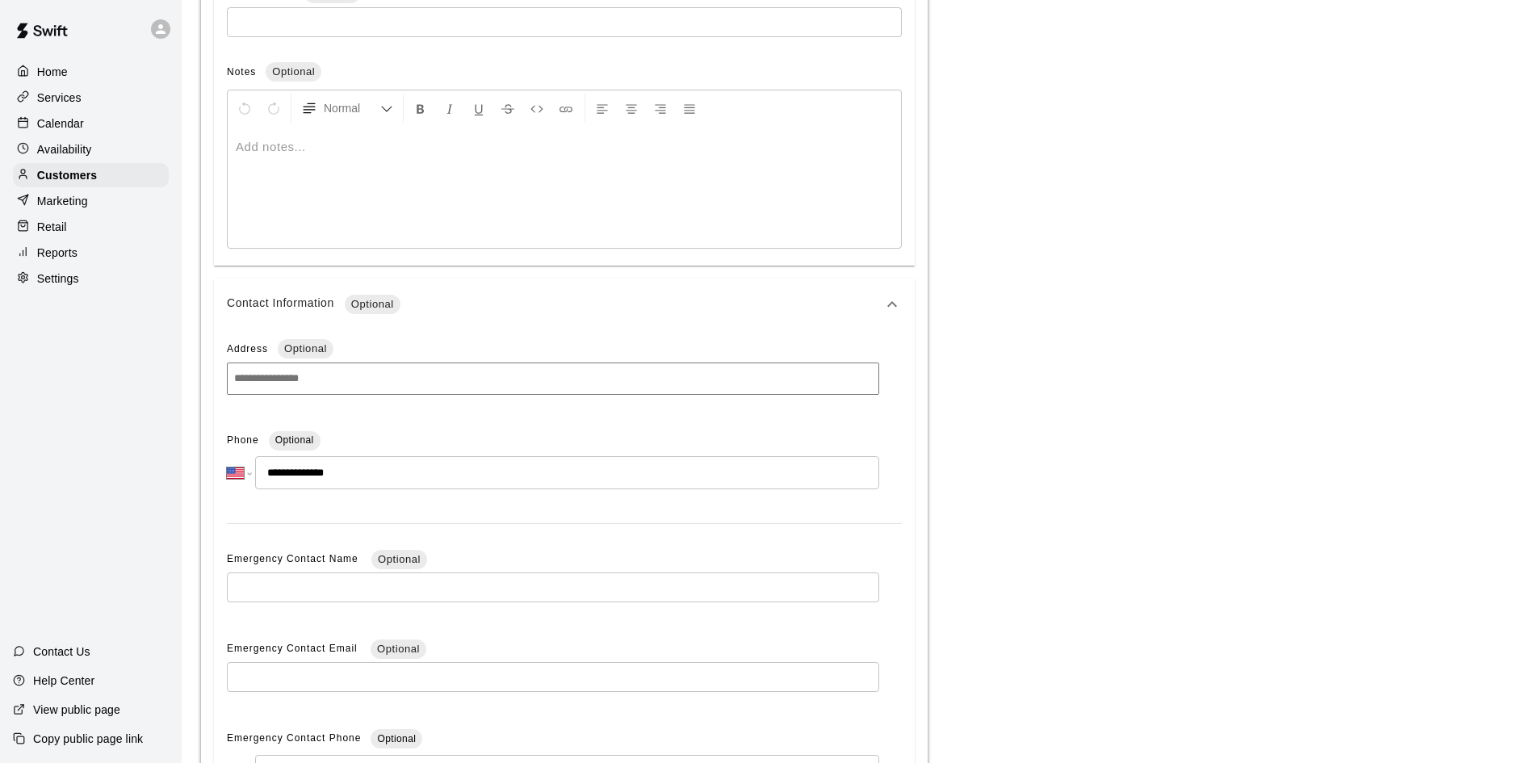
scroll to position [836, 0]
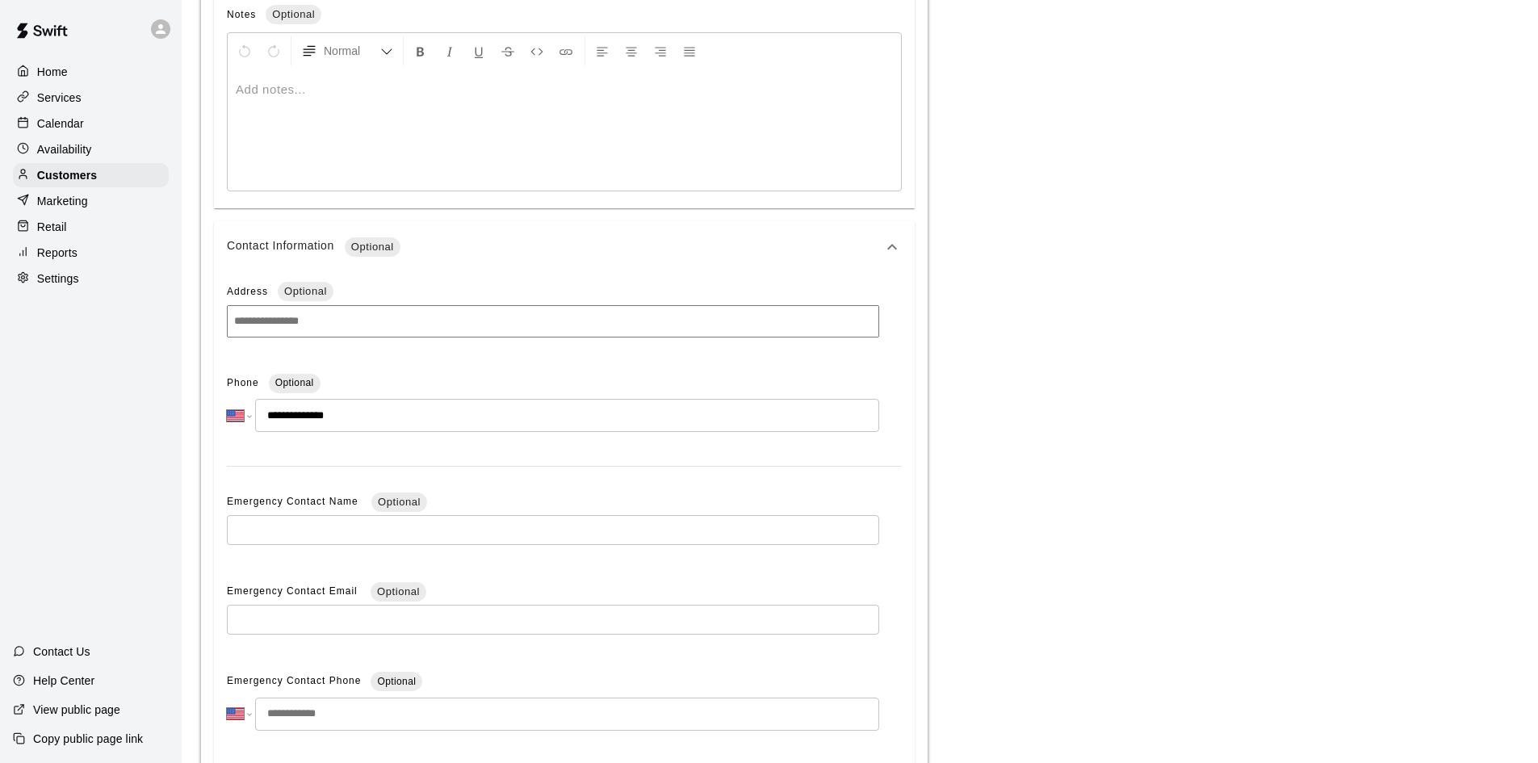
type input "**********"
click at [283, 520] on input "text" at bounding box center [553, 530] width 652 height 30
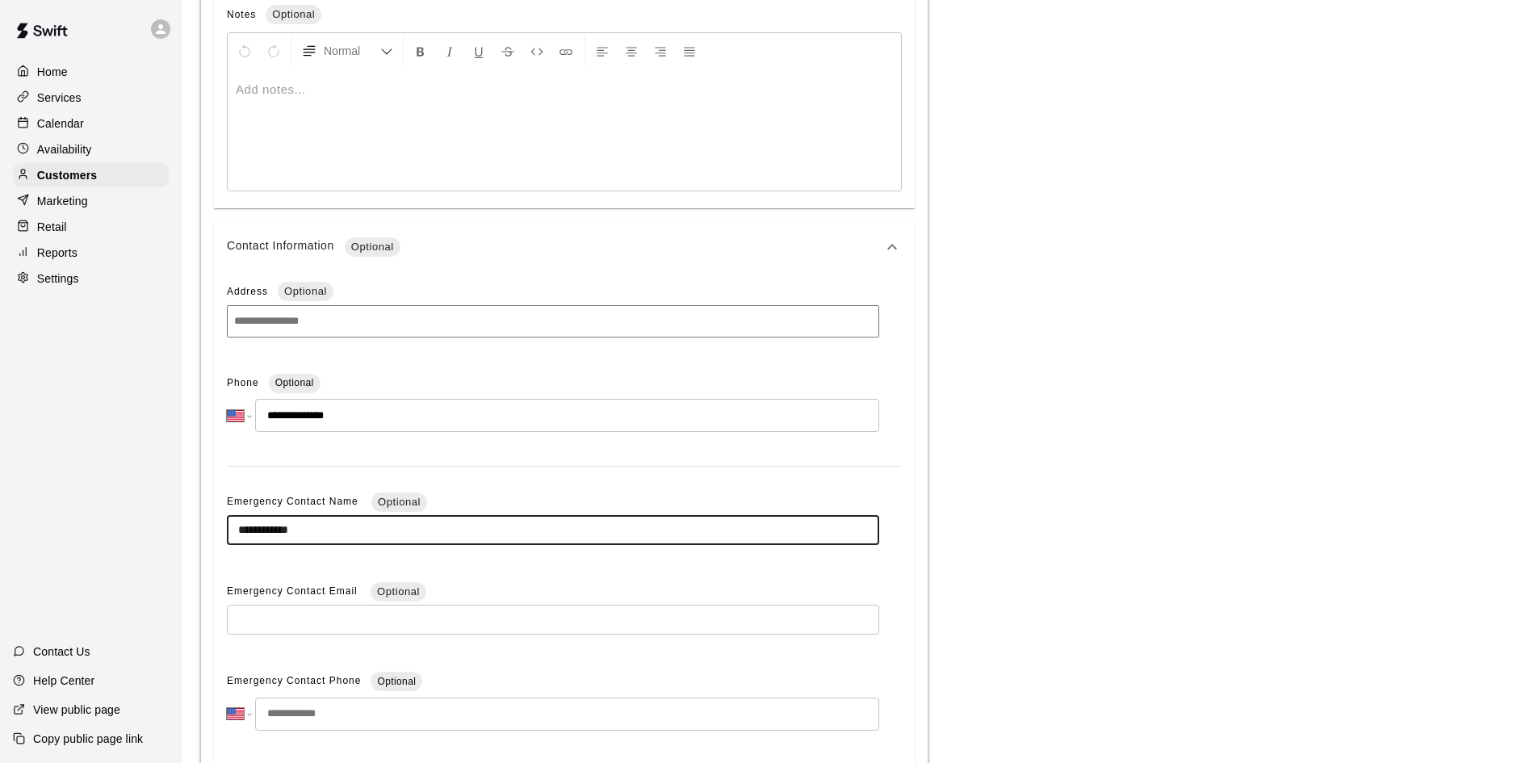
type input "**********"
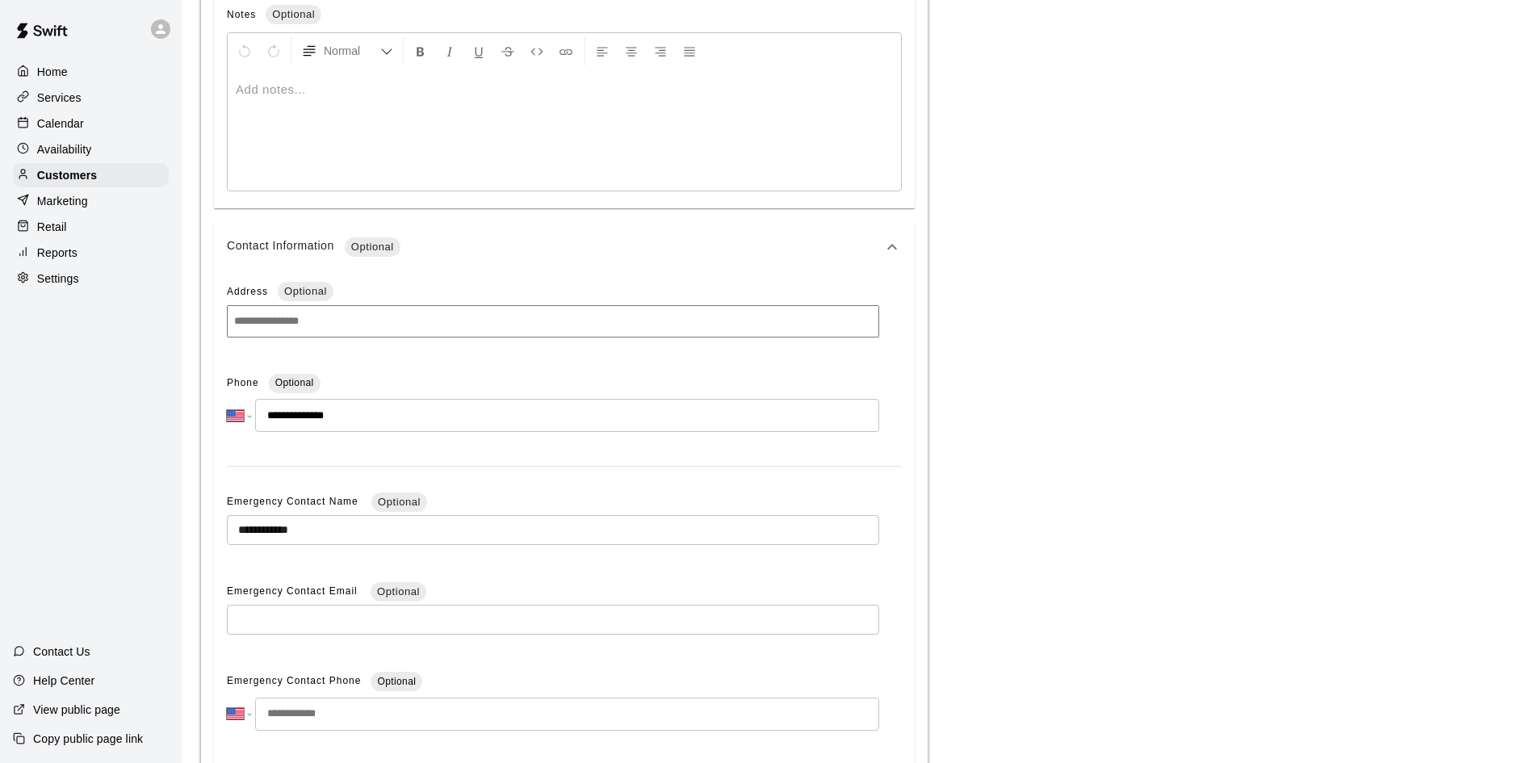
drag, startPoint x: 339, startPoint y: 722, endPoint x: 250, endPoint y: 725, distance: 89.7
click at [250, 725] on div "**********" at bounding box center [553, 714] width 652 height 33
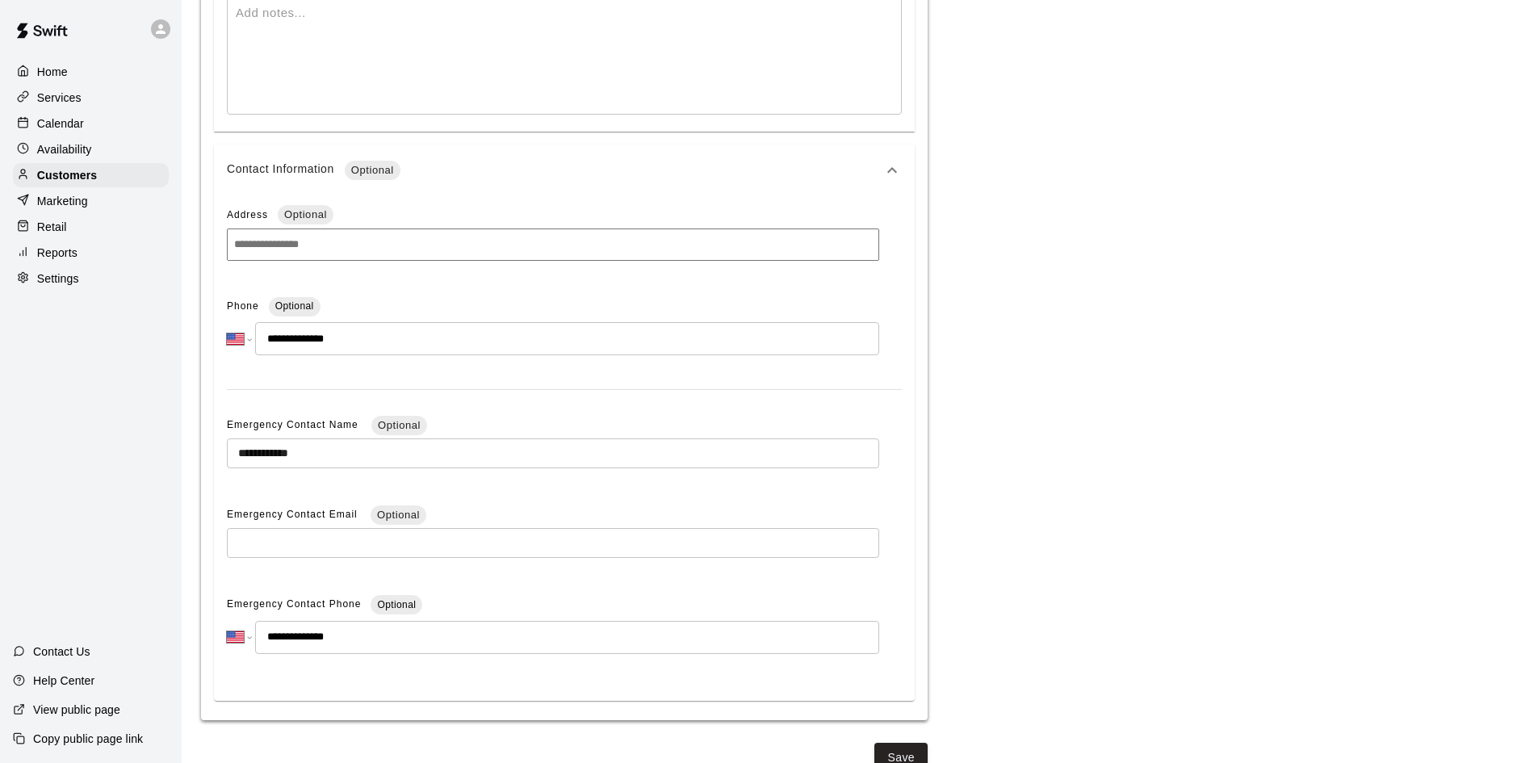
scroll to position [936, 0]
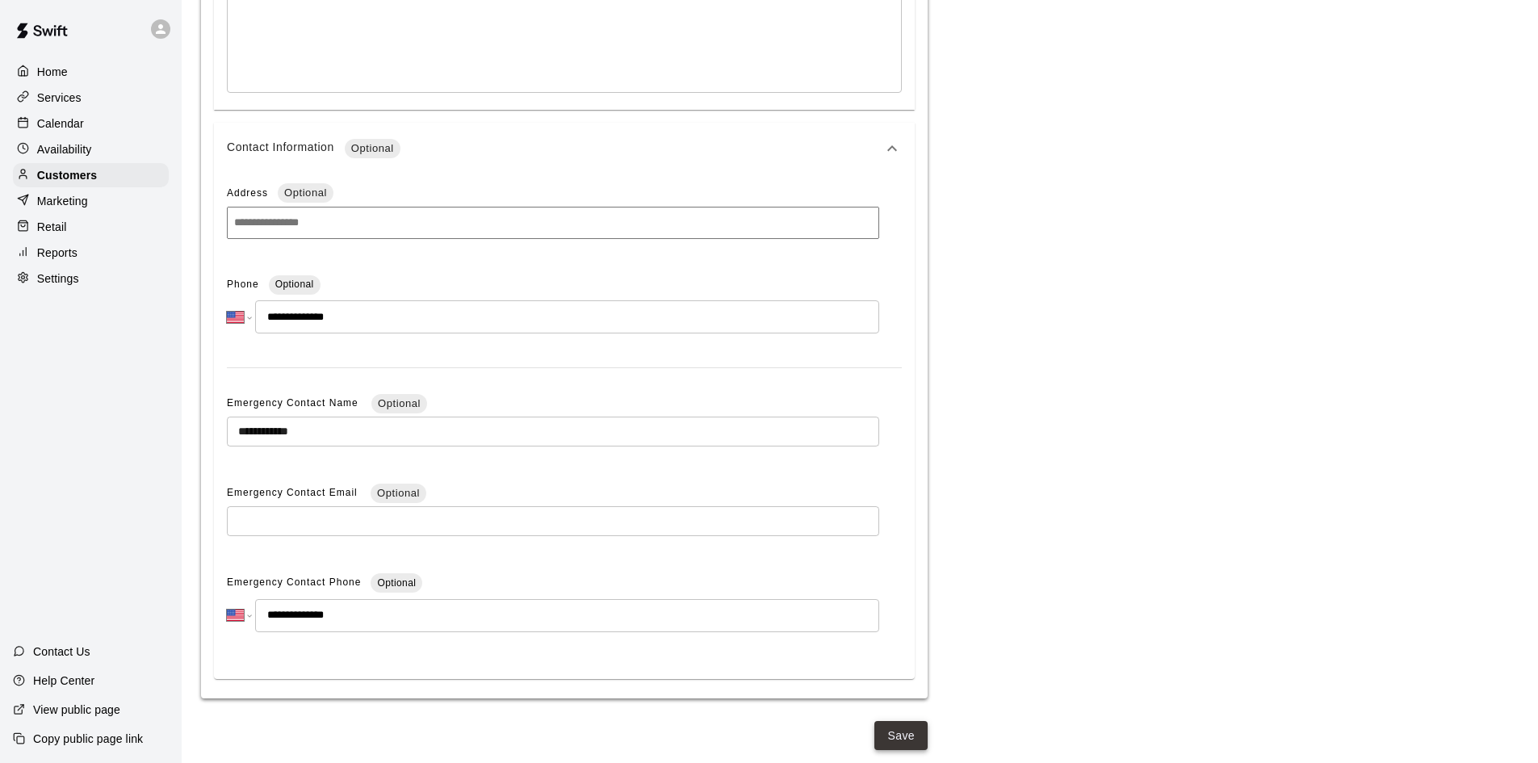
type input "**********"
click at [906, 731] on button "Save" at bounding box center [901, 736] width 53 height 30
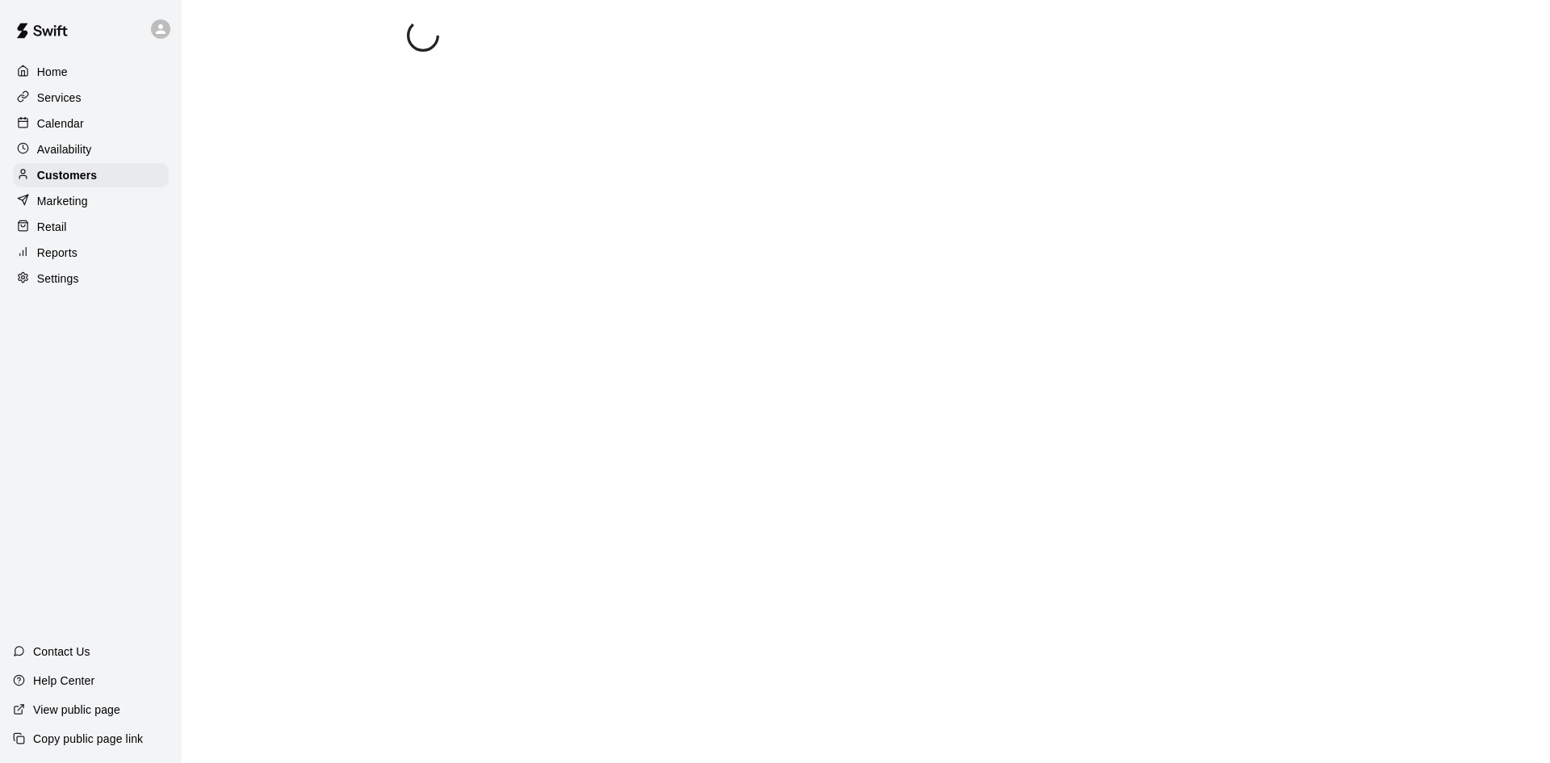
select select "**"
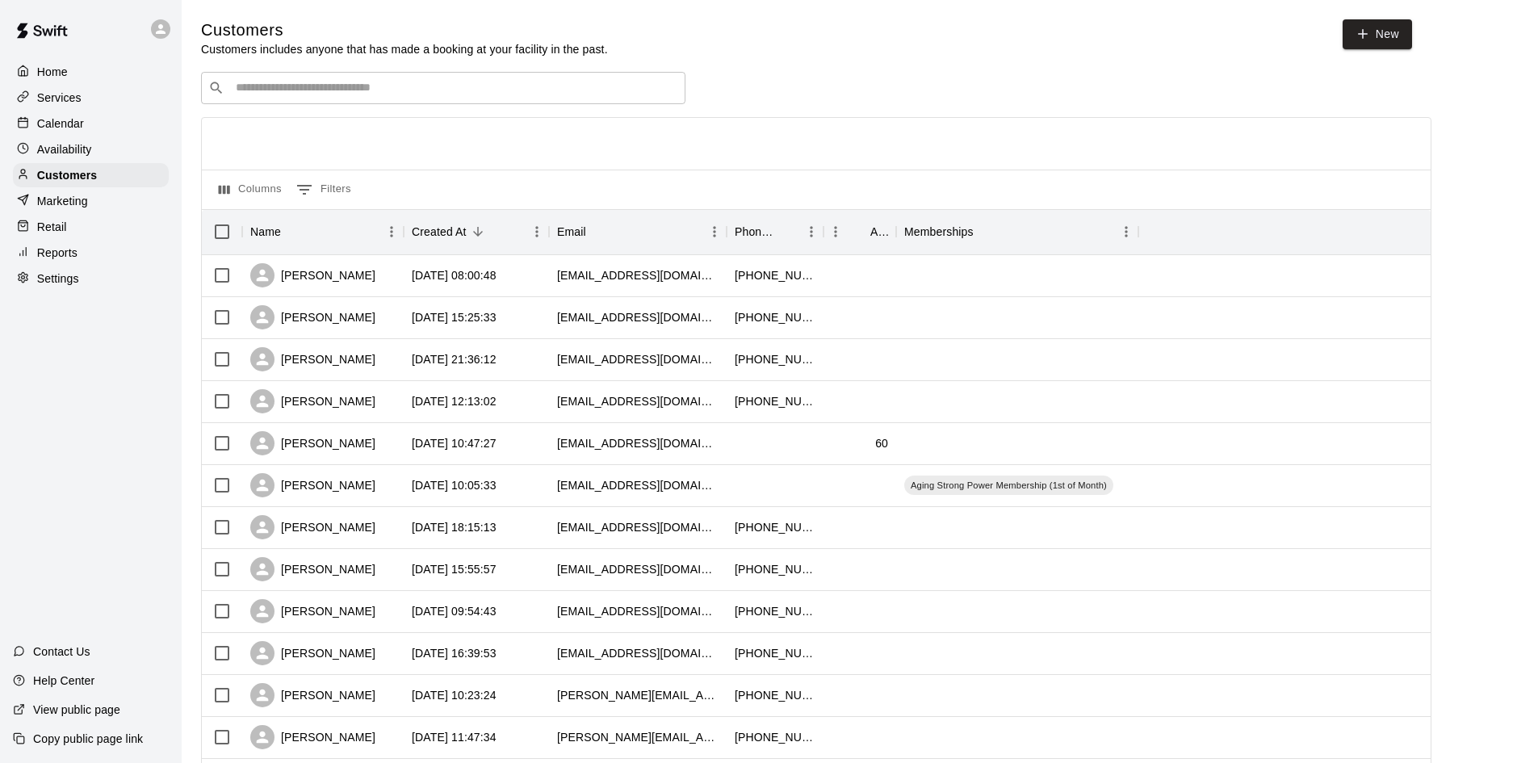
click at [94, 120] on div "Calendar" at bounding box center [91, 123] width 156 height 24
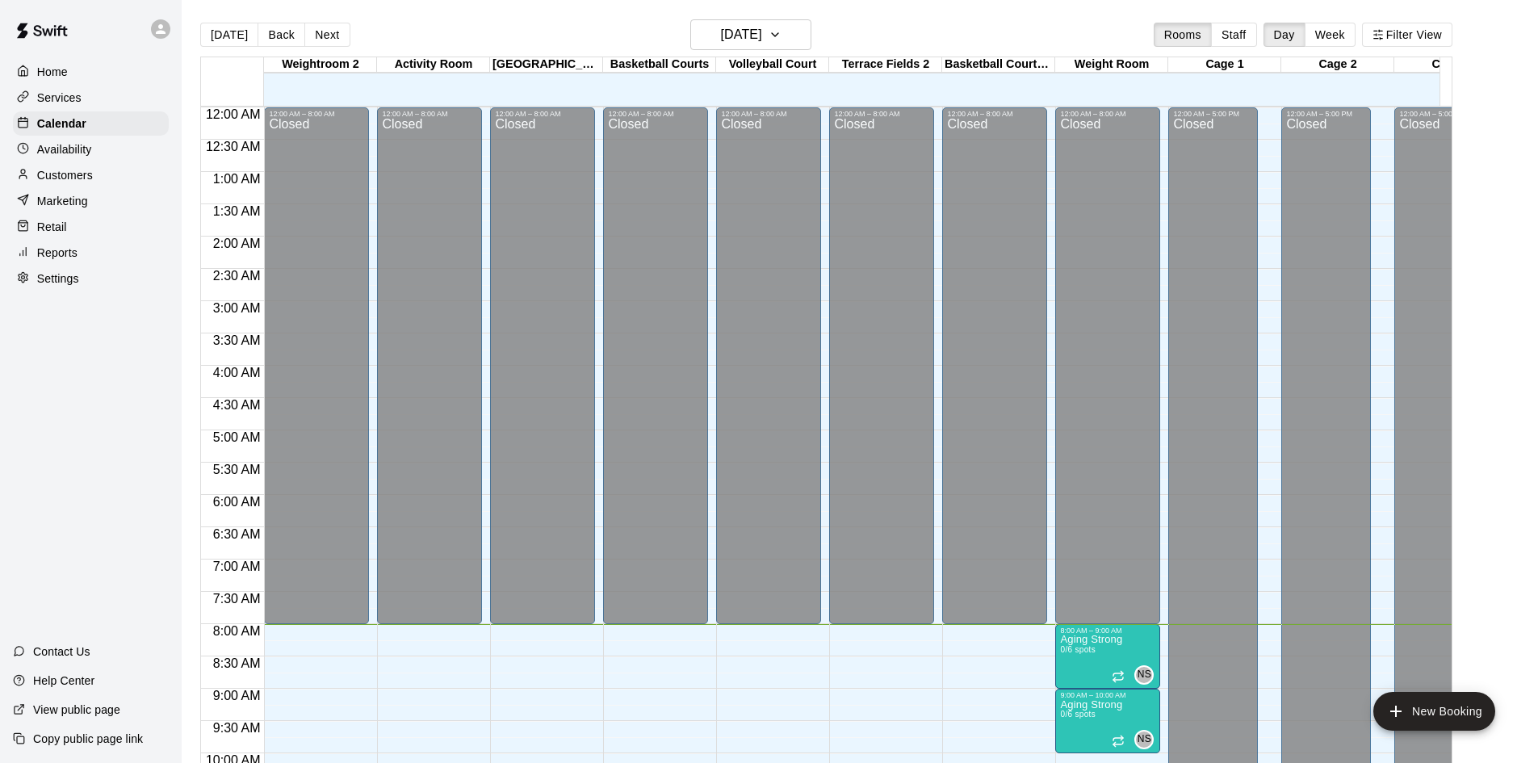
scroll to position [518, 0]
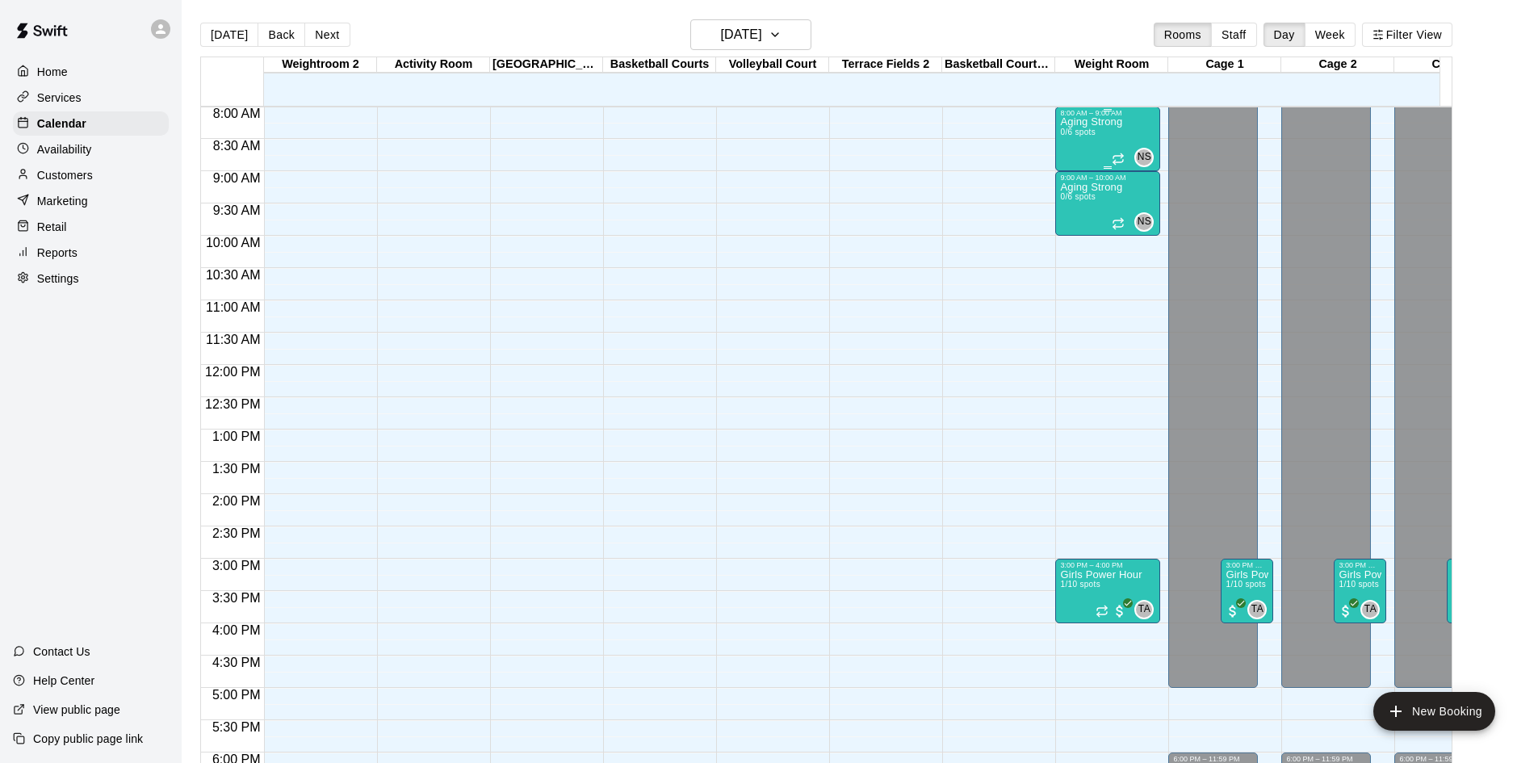
click at [1109, 122] on p "Aging Strong" at bounding box center [1091, 122] width 62 height 0
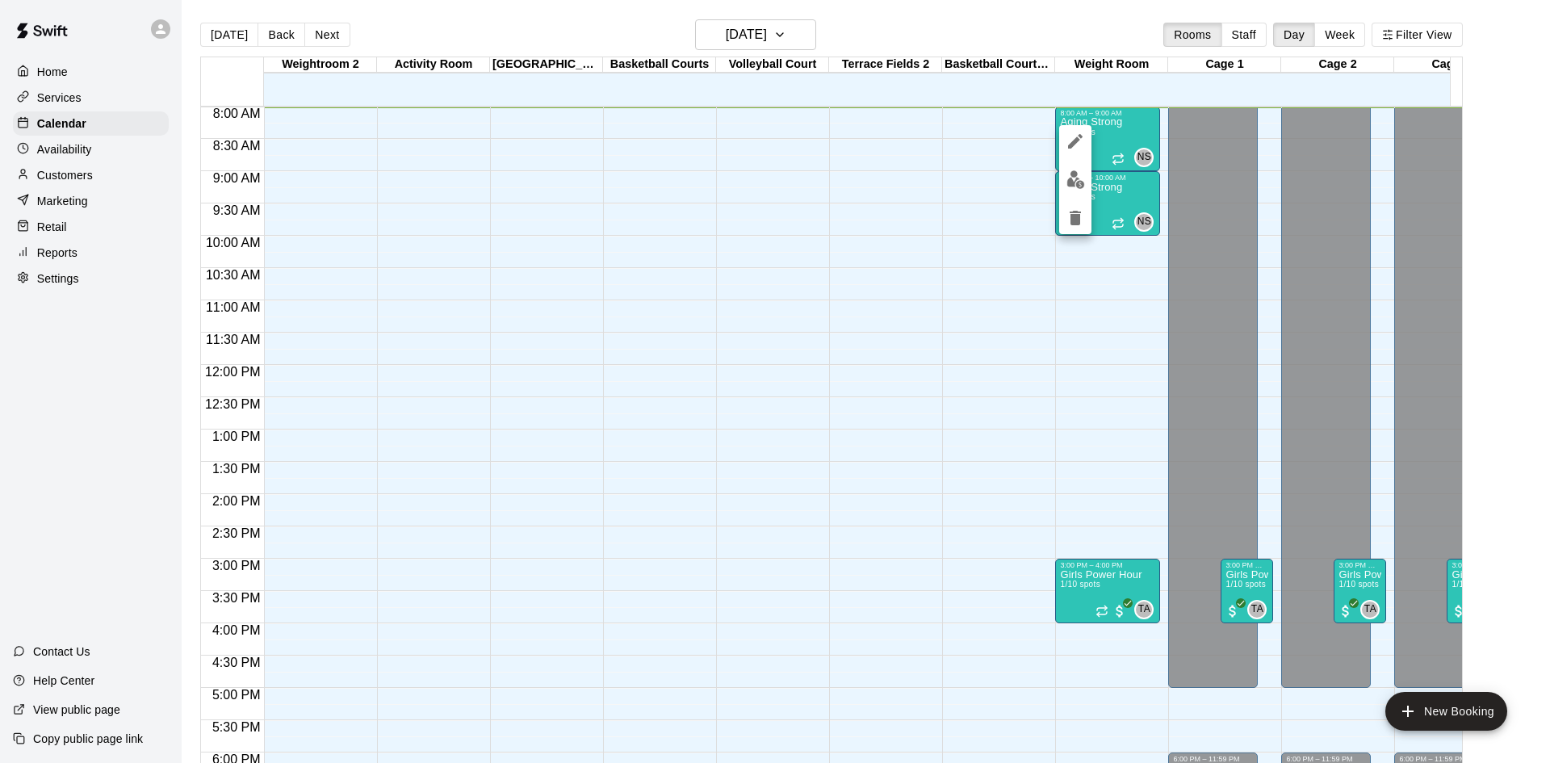
click at [79, 150] on div at bounding box center [775, 381] width 1550 height 763
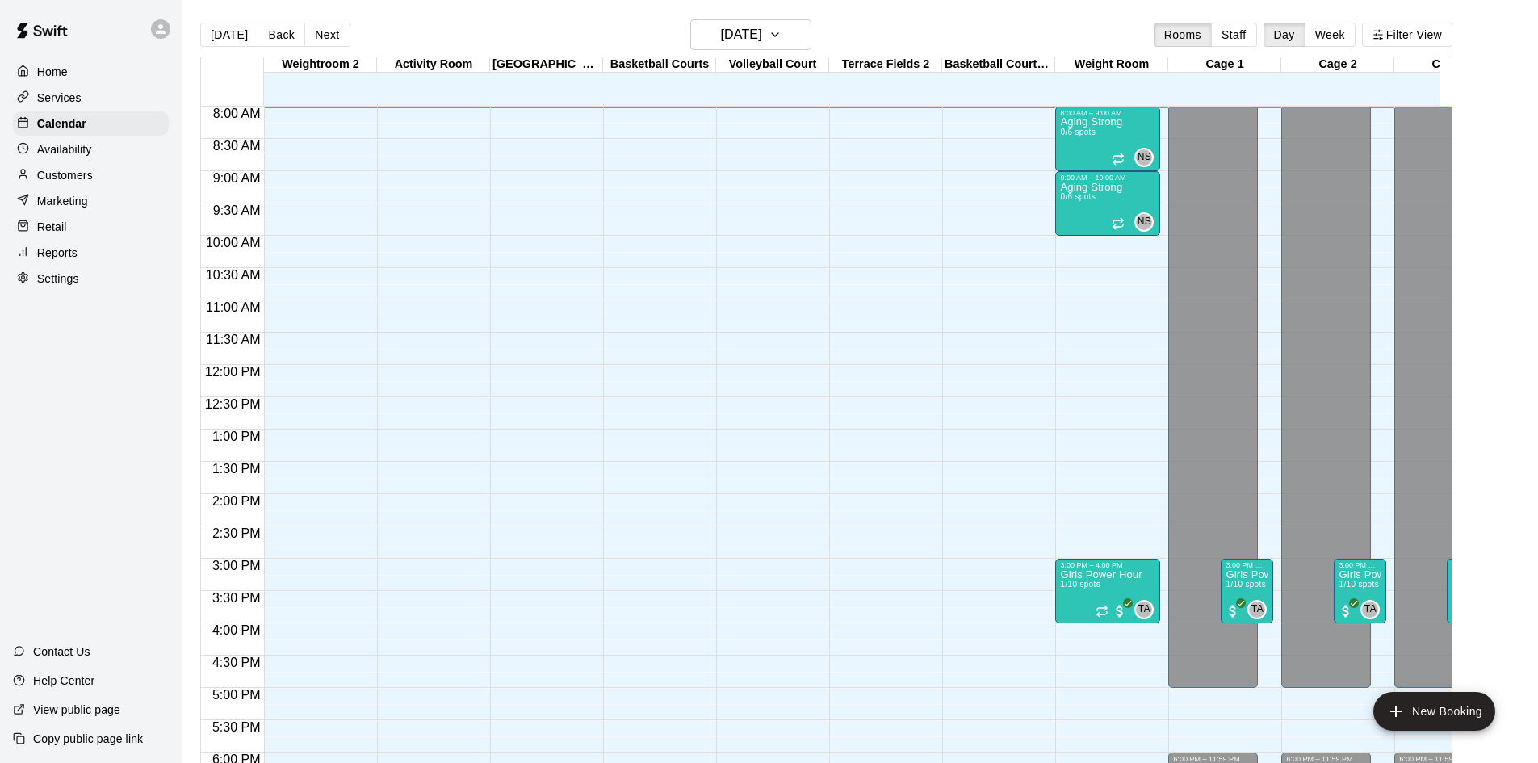
click at [76, 161] on div "Availability" at bounding box center [91, 149] width 156 height 24
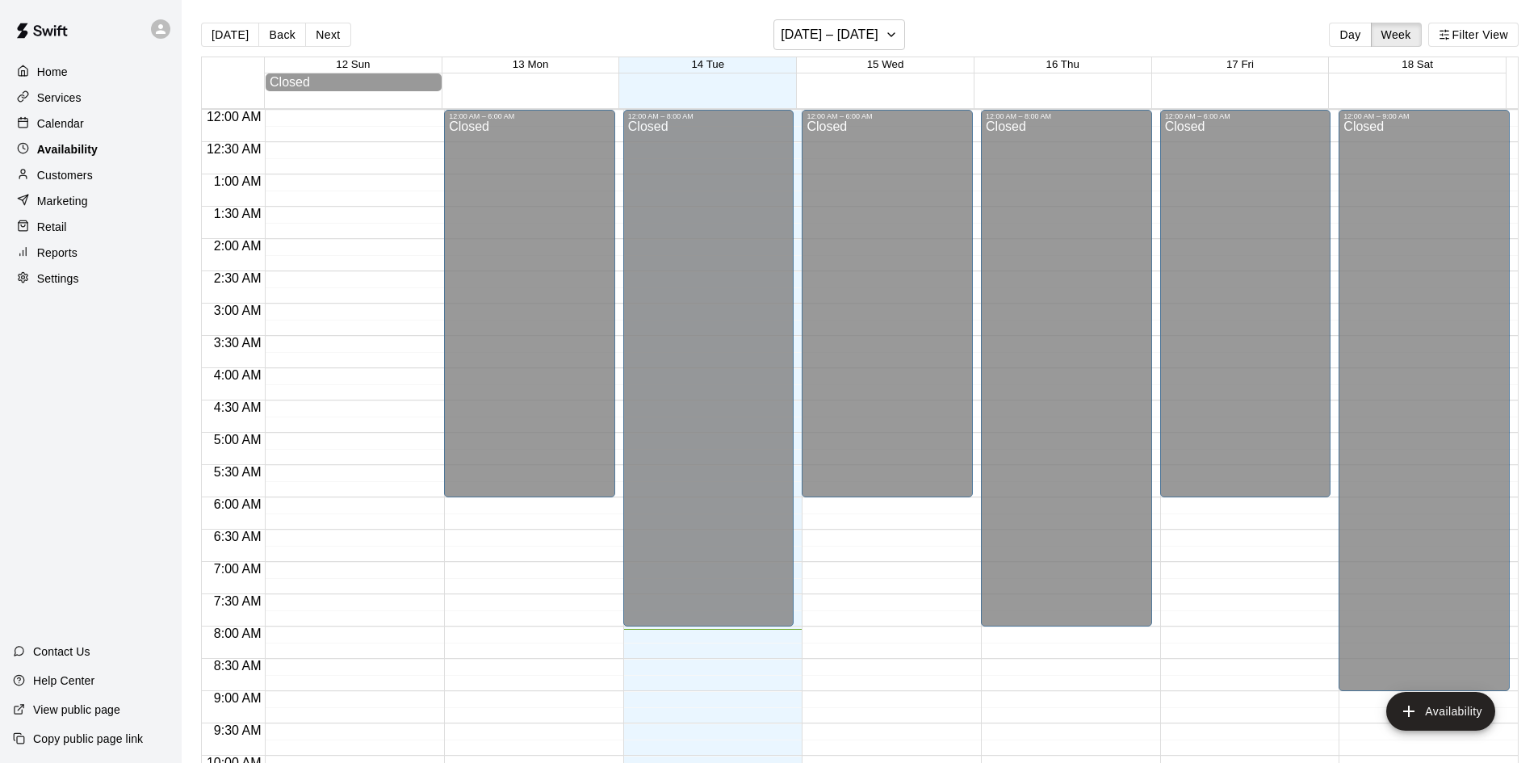
scroll to position [519, 0]
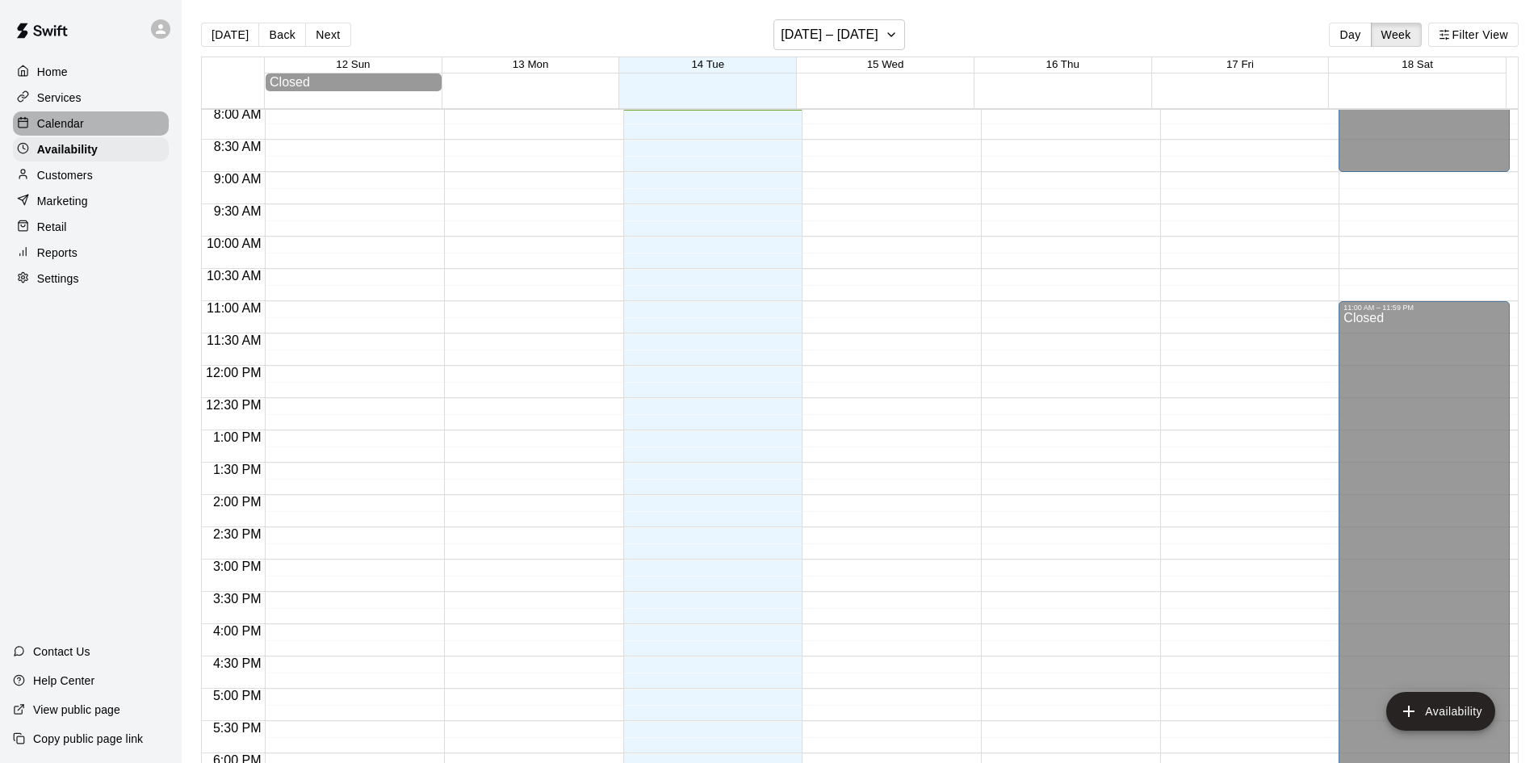
click at [58, 132] on p "Calendar" at bounding box center [60, 123] width 47 height 16
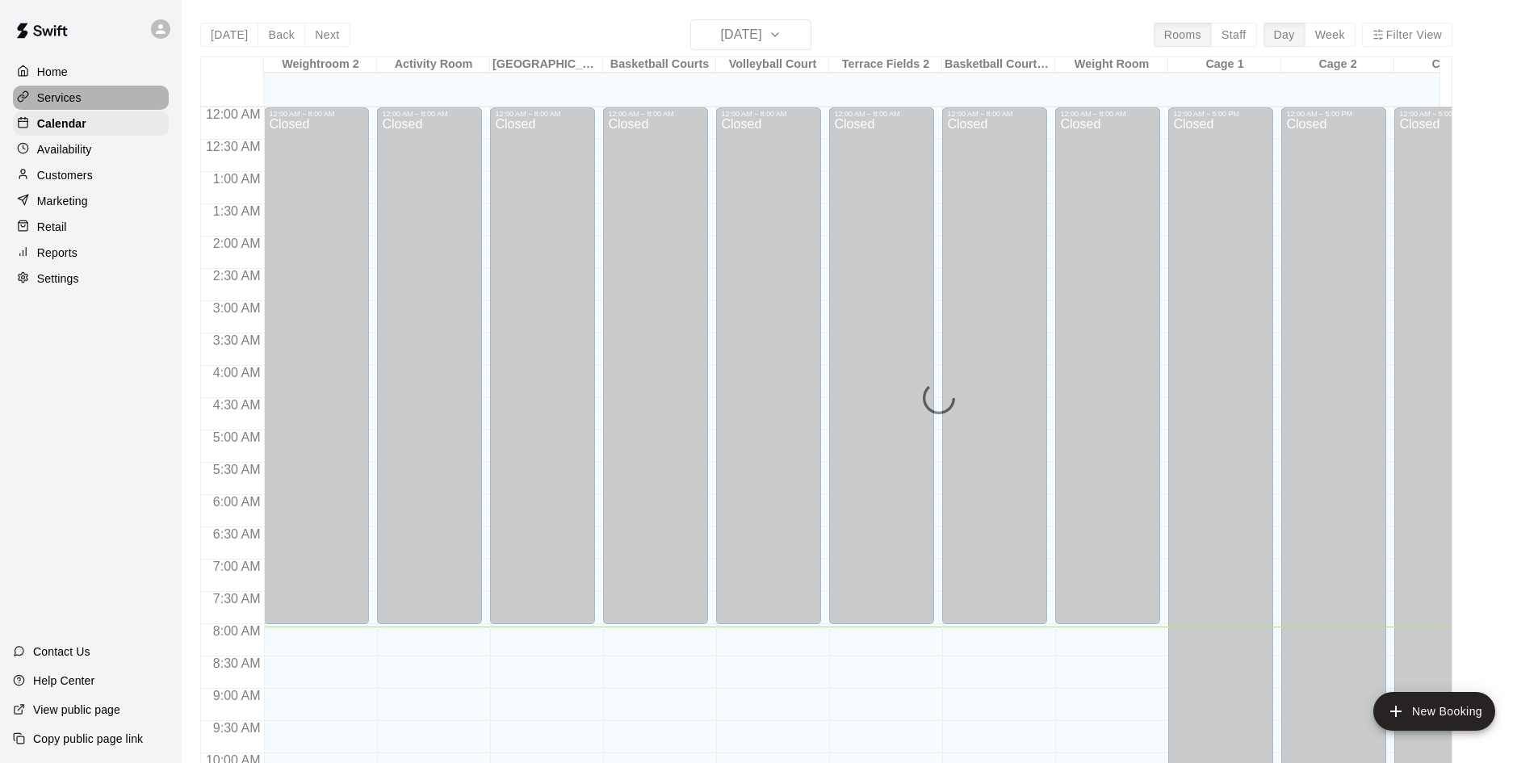
click at [75, 98] on p "Services" at bounding box center [59, 98] width 44 height 16
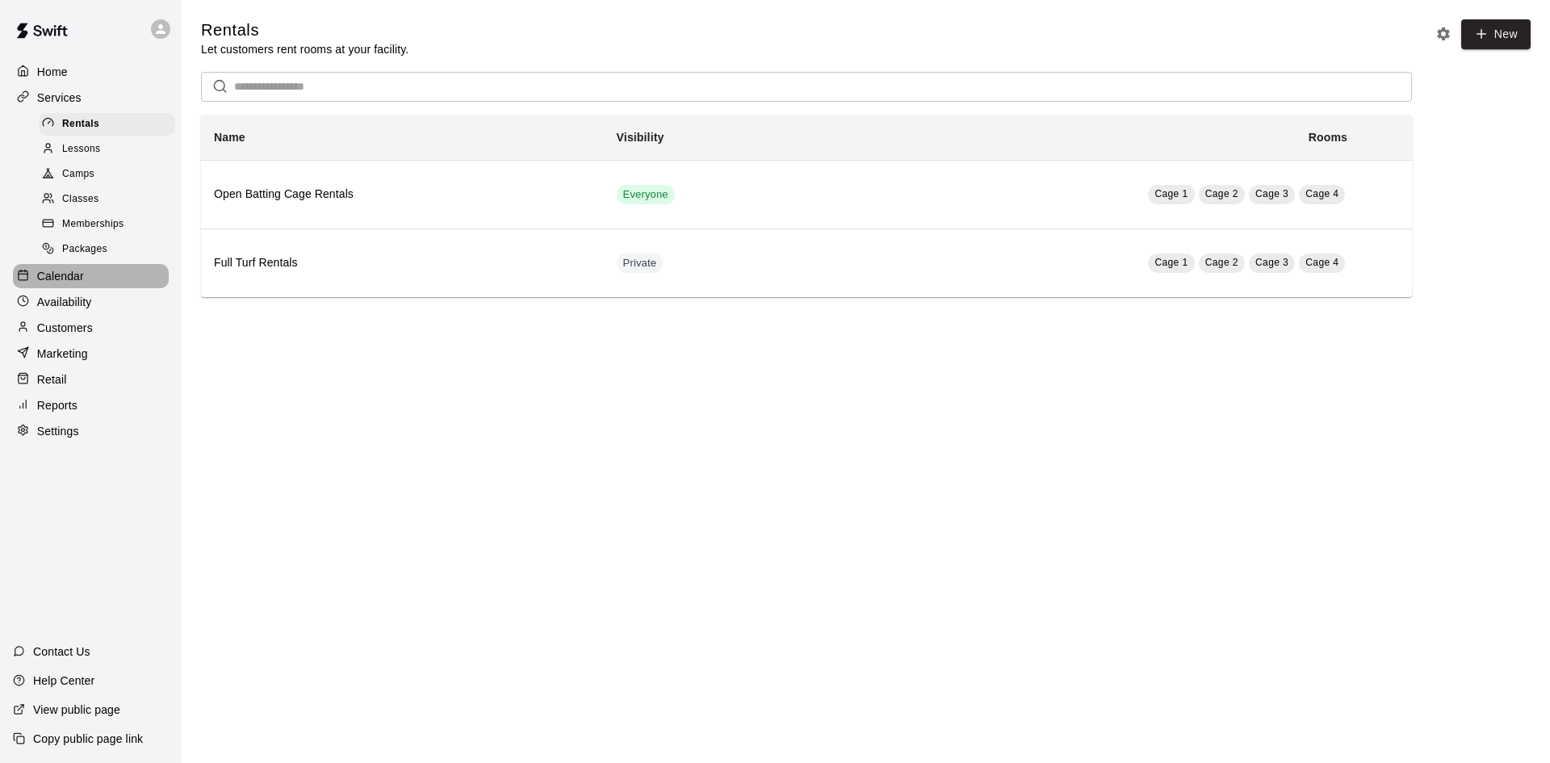
click at [61, 283] on p "Calendar" at bounding box center [60, 276] width 47 height 16
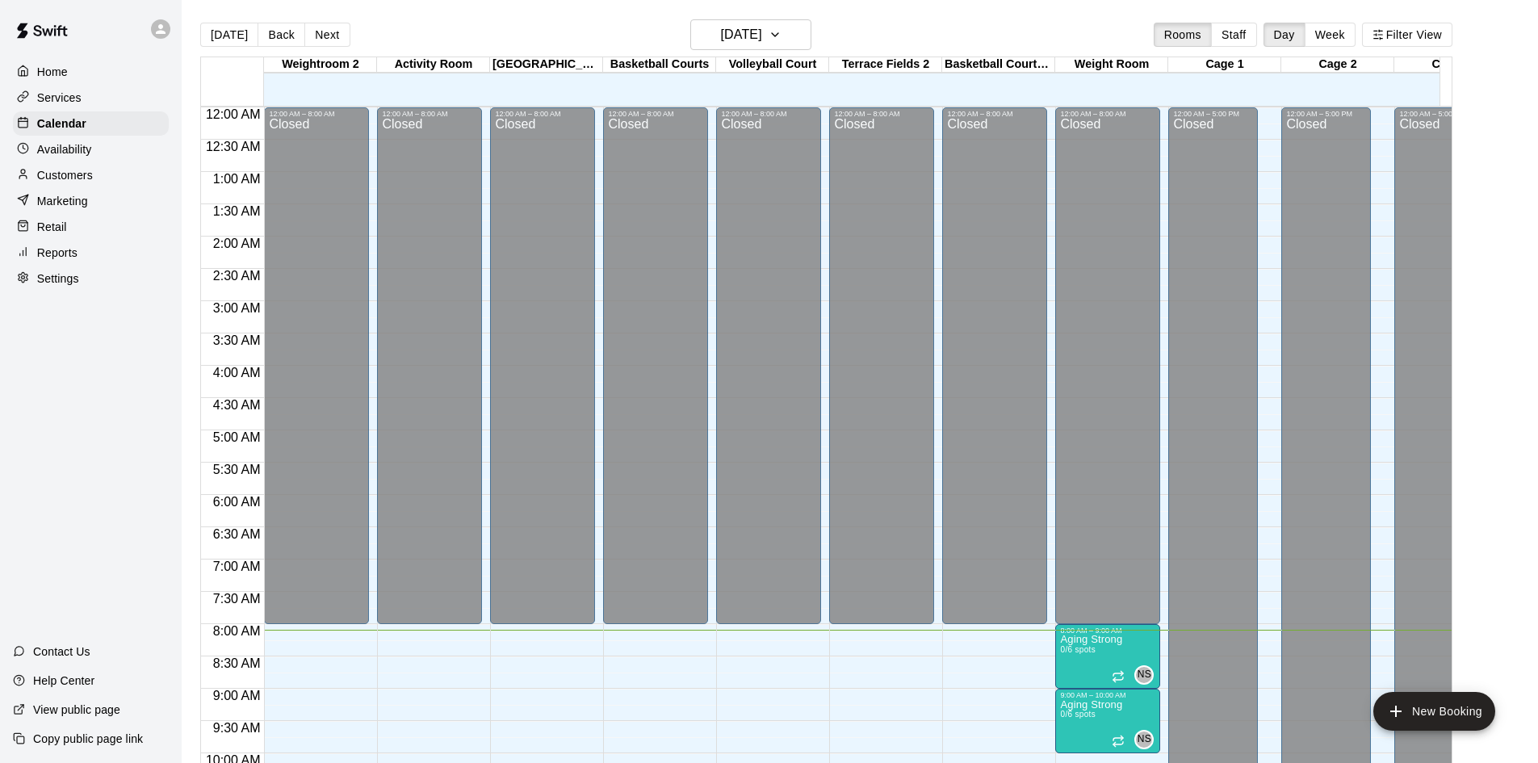
scroll to position [523, 0]
